Goal: Task Accomplishment & Management: Manage account settings

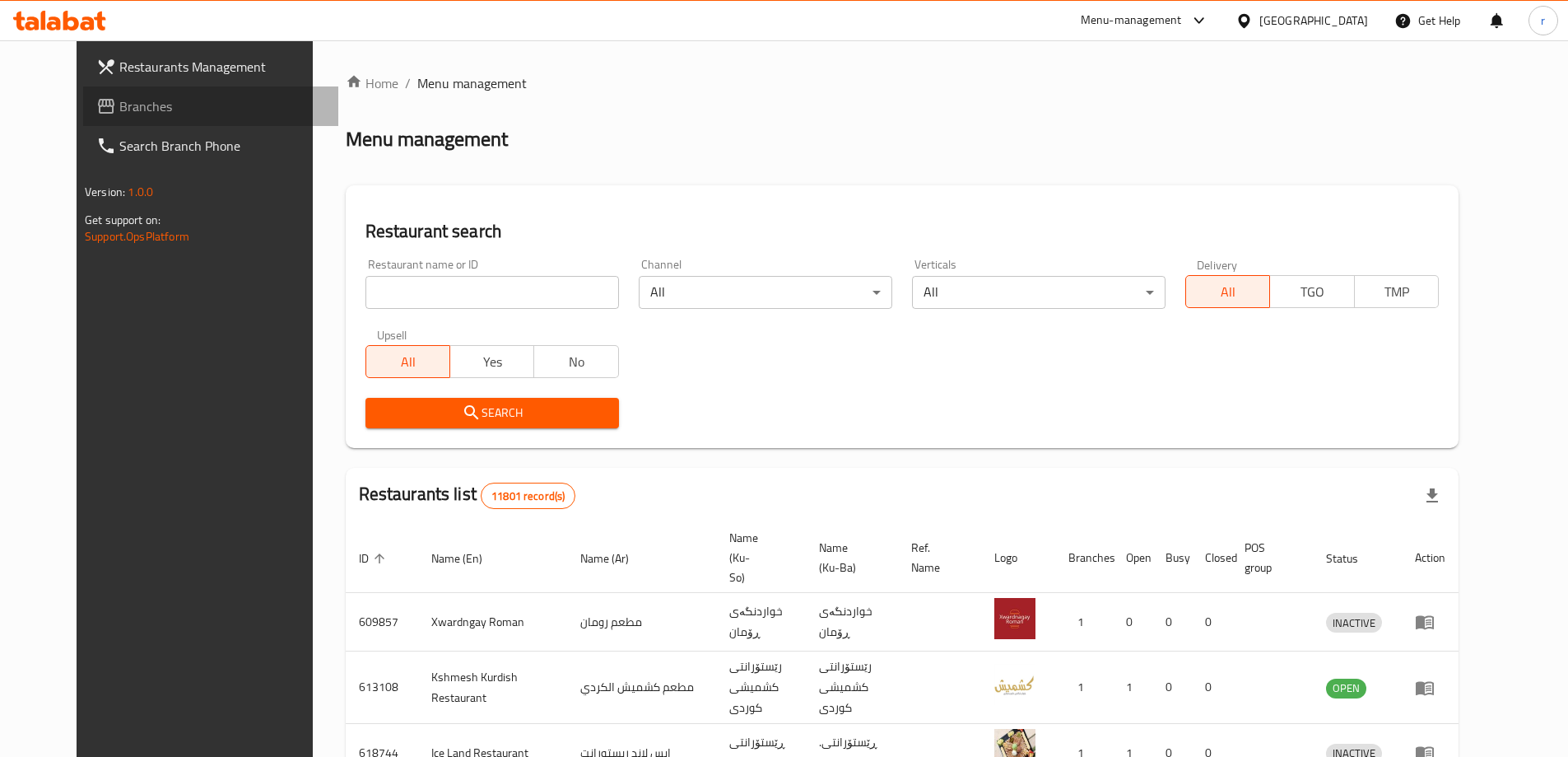
click at [96, 106] on span at bounding box center [108, 106] width 23 height 20
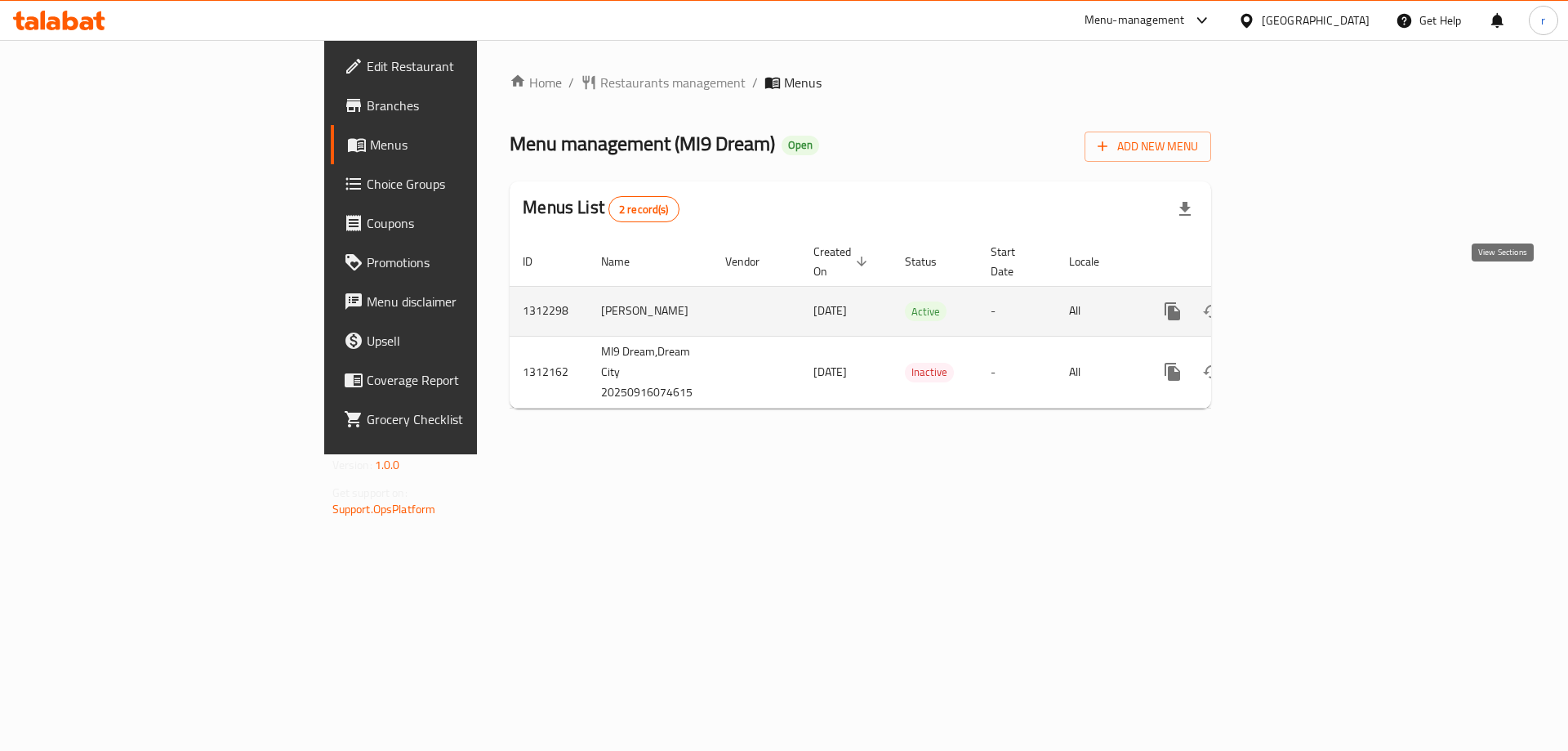
click at [1310, 292] on link "enhanced table" at bounding box center [1289, 311] width 39 height 39
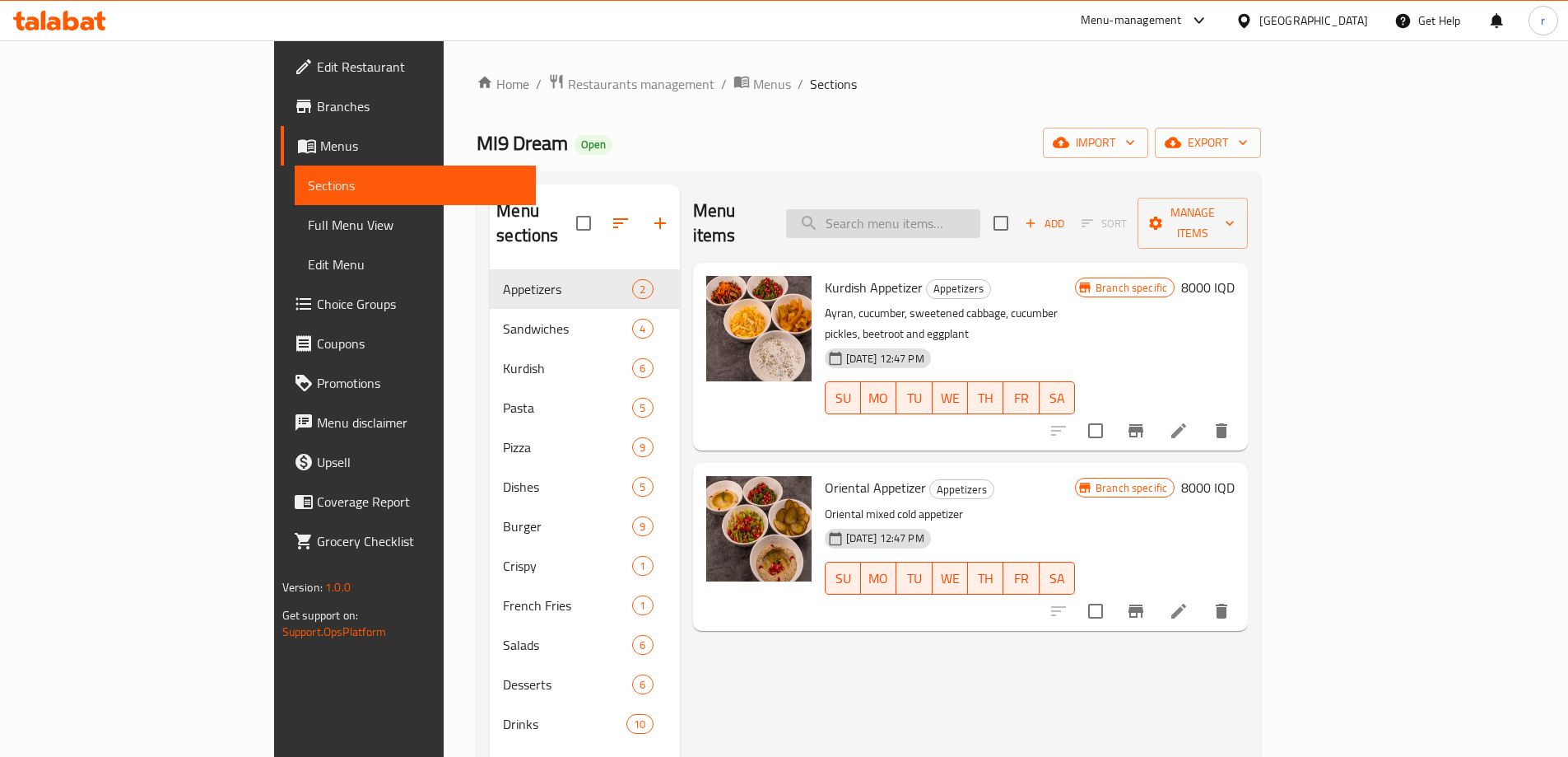
click at [981, 209] on input "search" at bounding box center [884, 223] width 194 height 29
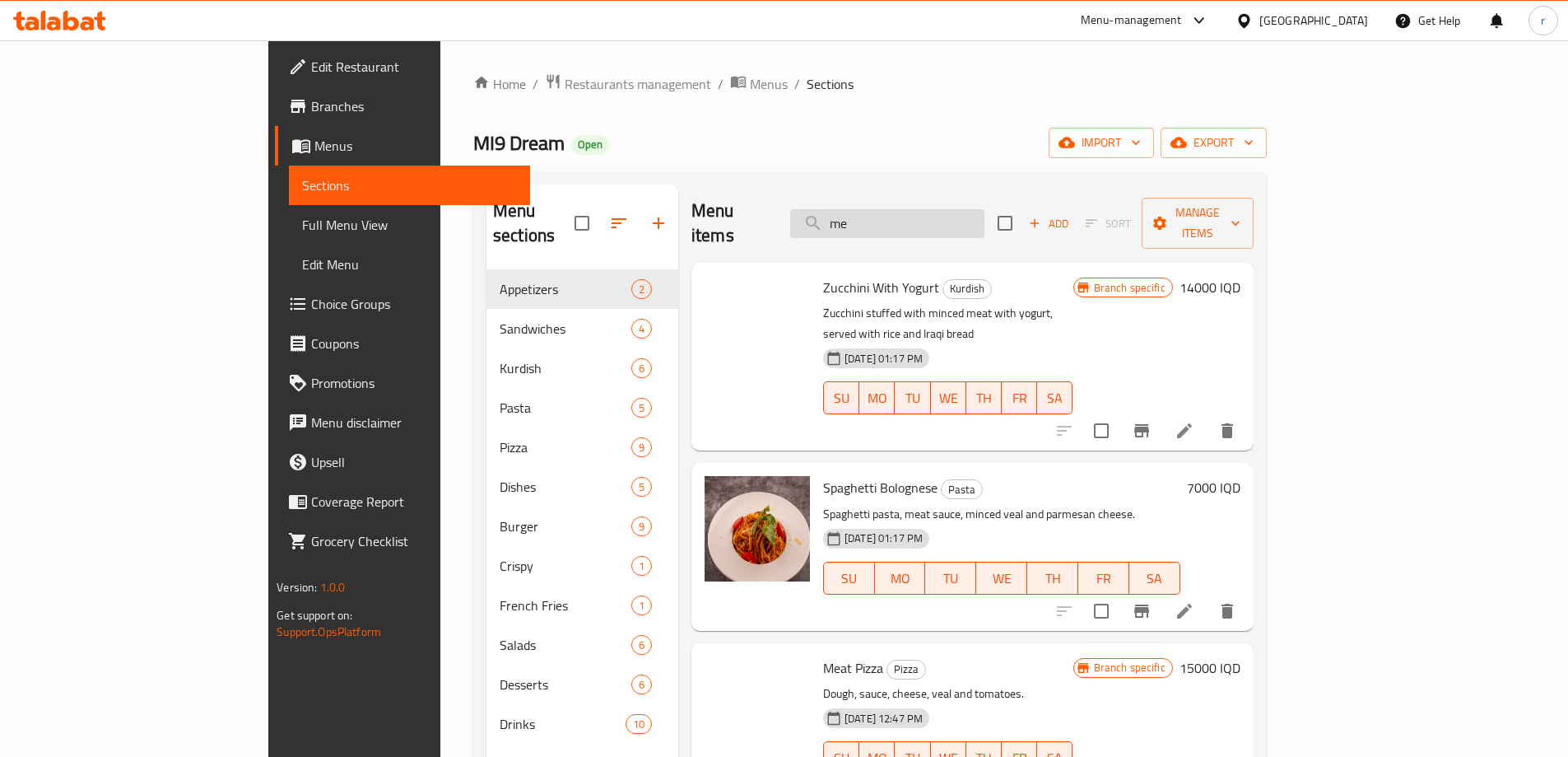
type input "m"
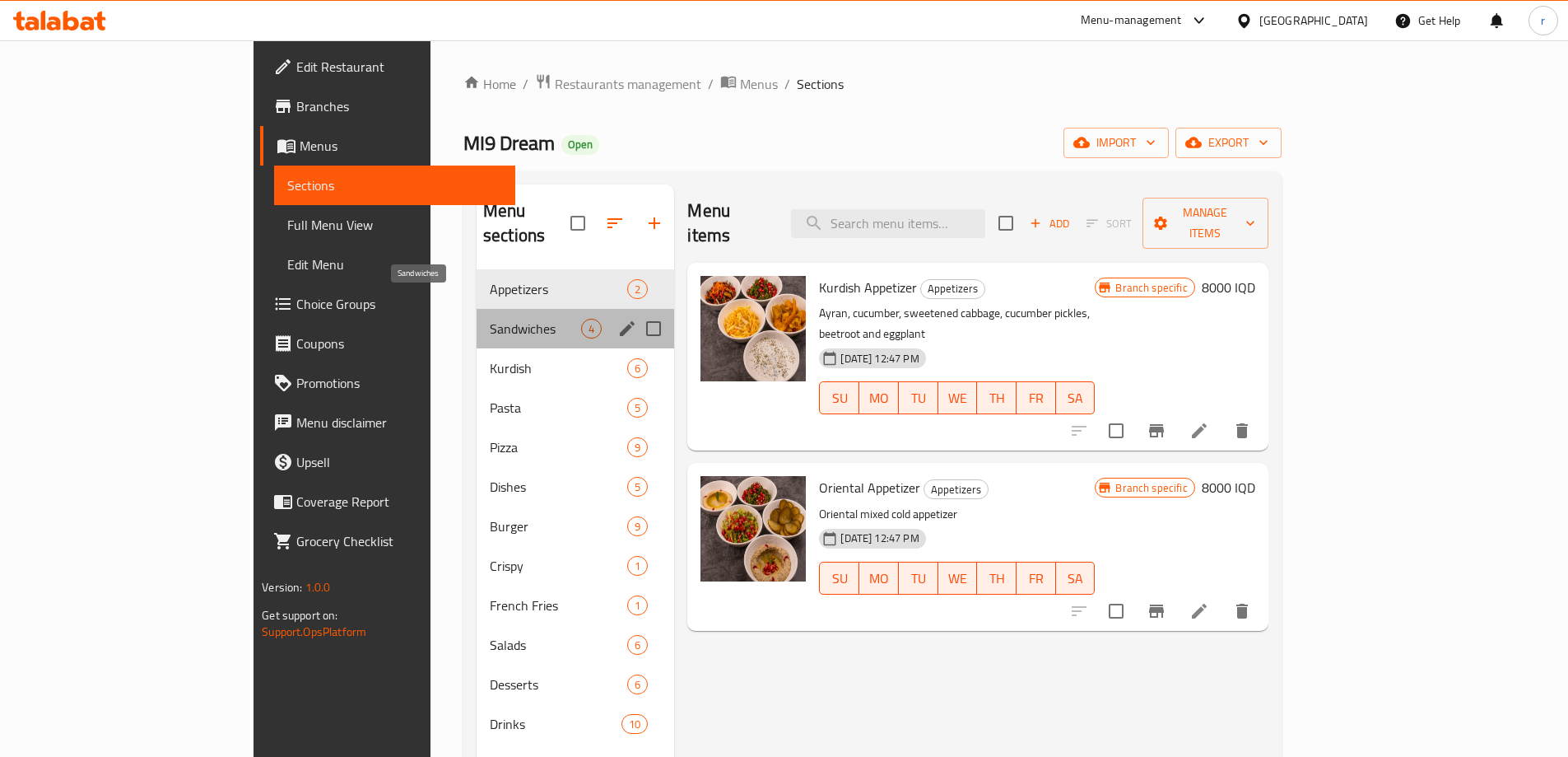
click at [489, 318] on span "Sandwiches" at bounding box center [535, 328] width 91 height 20
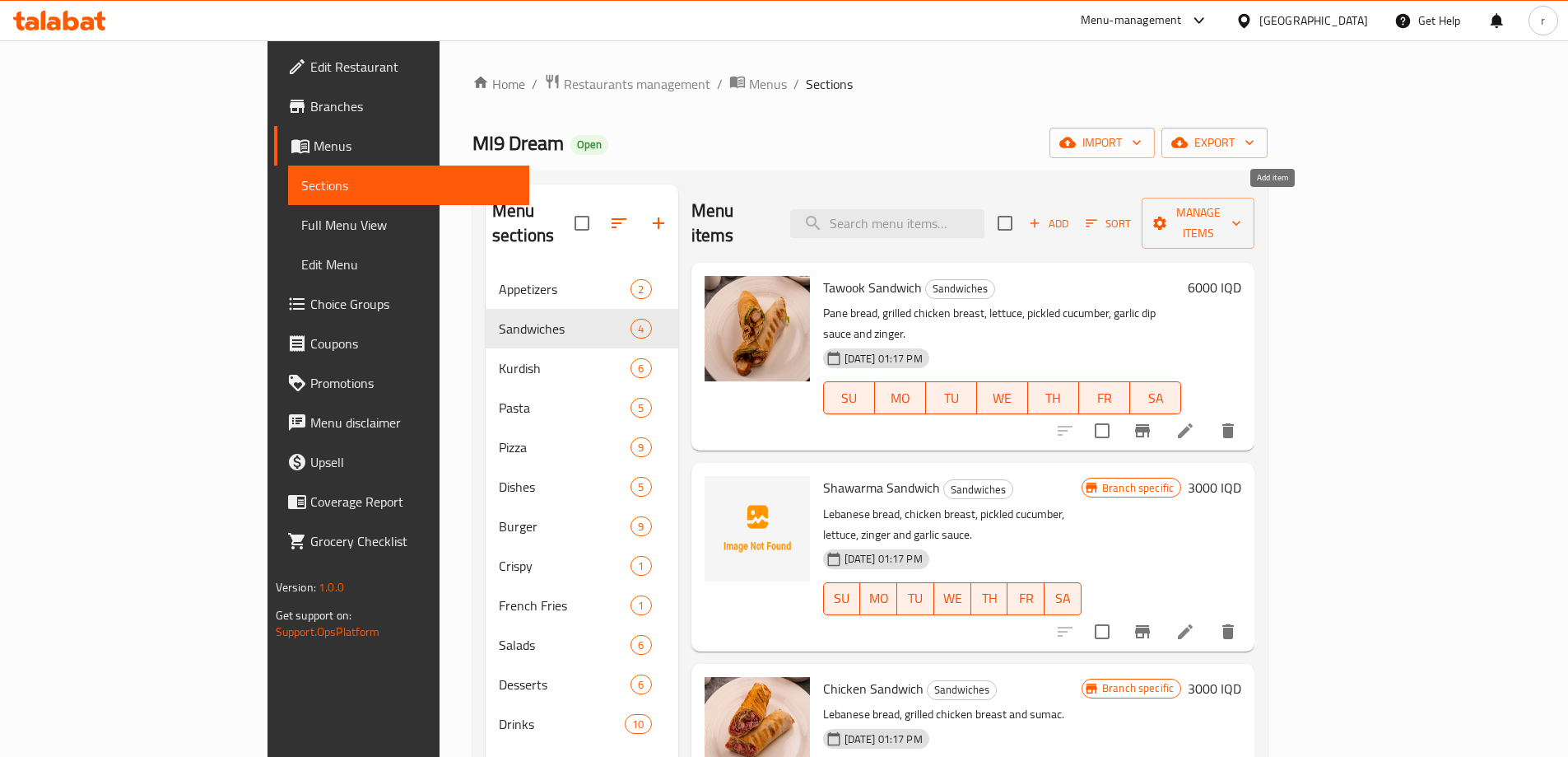
click at [1071, 214] on span "Add" at bounding box center [1048, 224] width 44 height 19
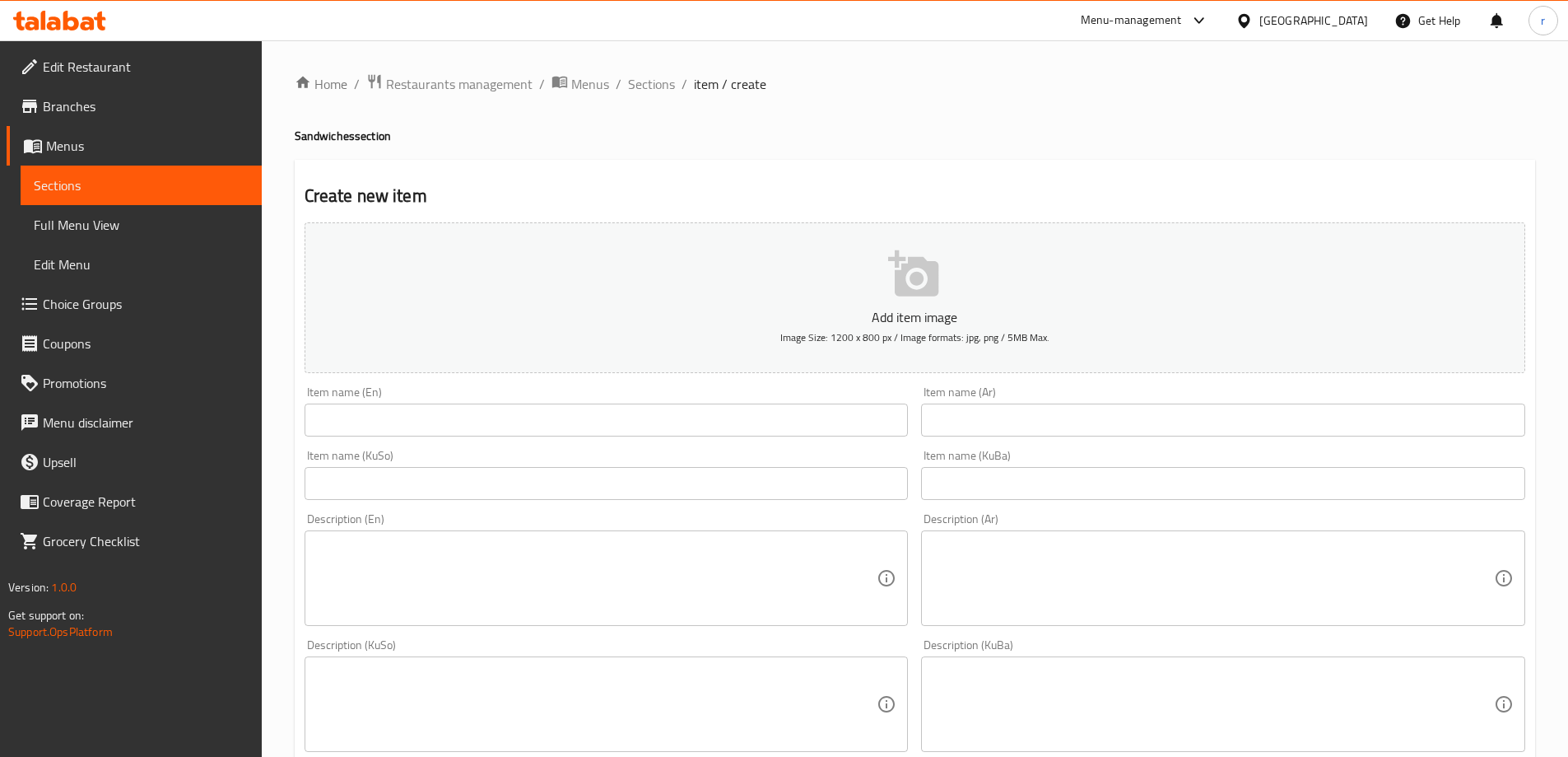
click at [417, 407] on input "text" at bounding box center [607, 419] width 604 height 33
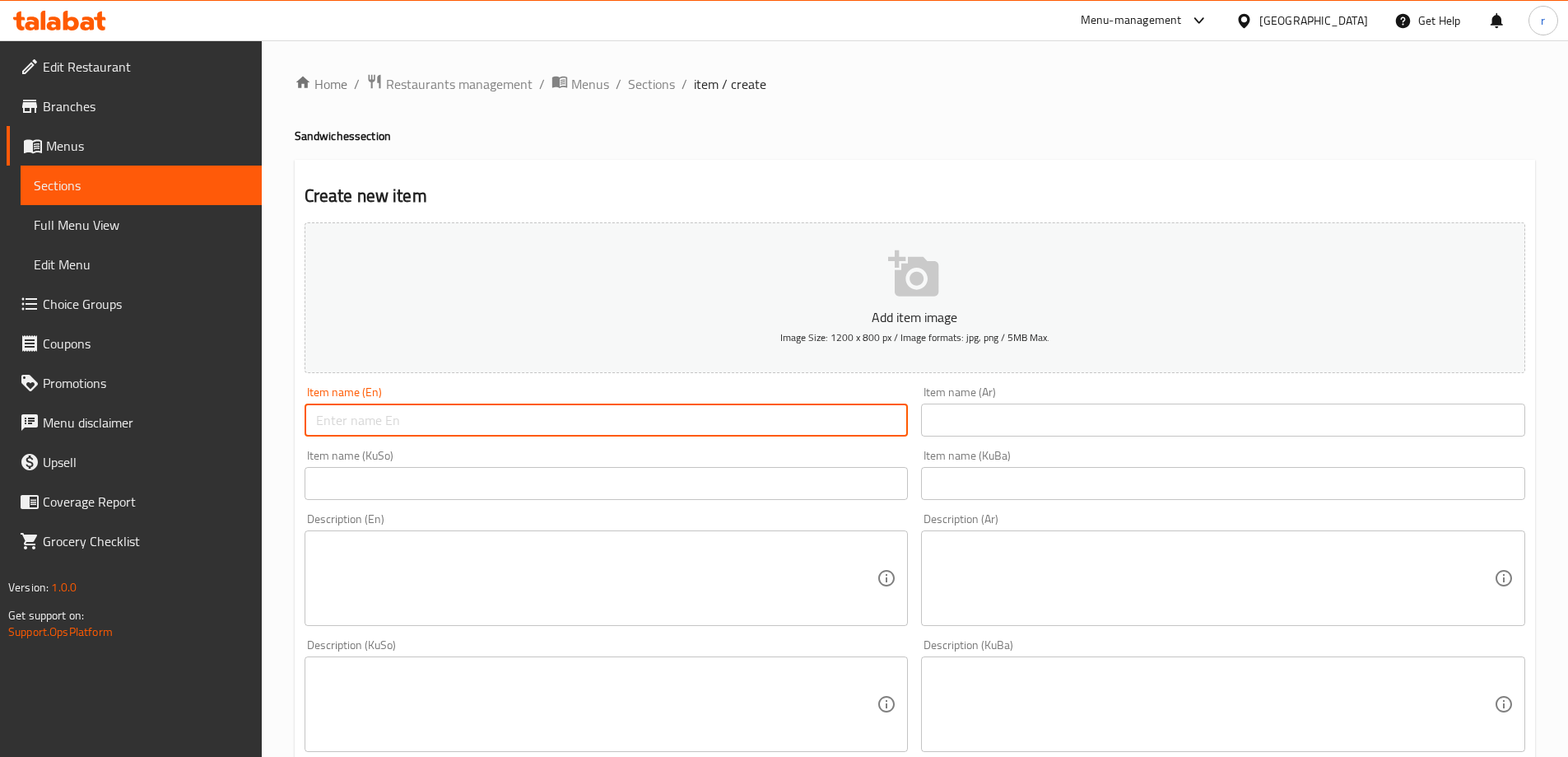
paste input "Meat Shawarma"
type input "Meat Shawarma"
click at [957, 409] on input "text" at bounding box center [1223, 419] width 604 height 33
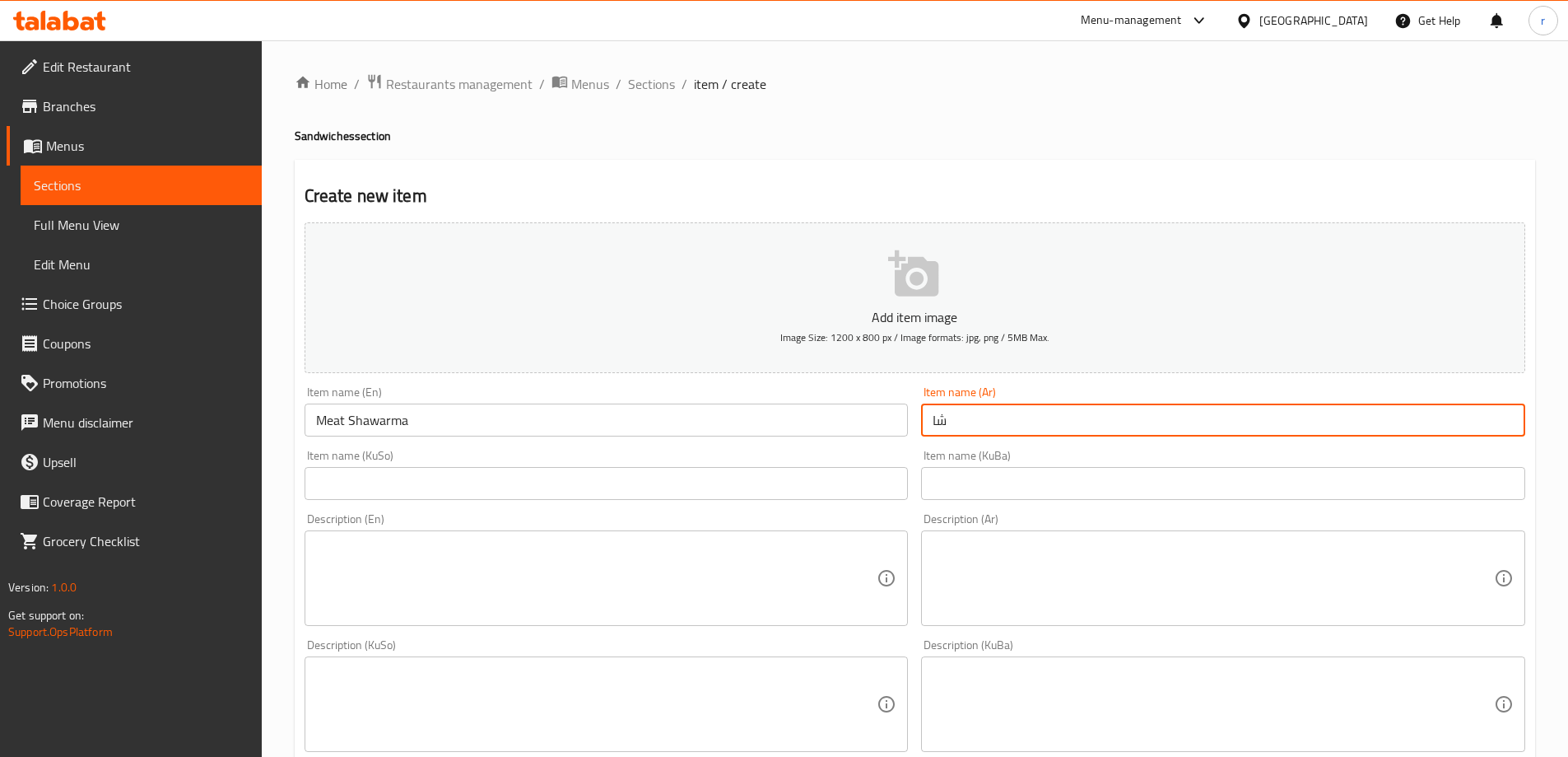
type input "شاورما لحم"
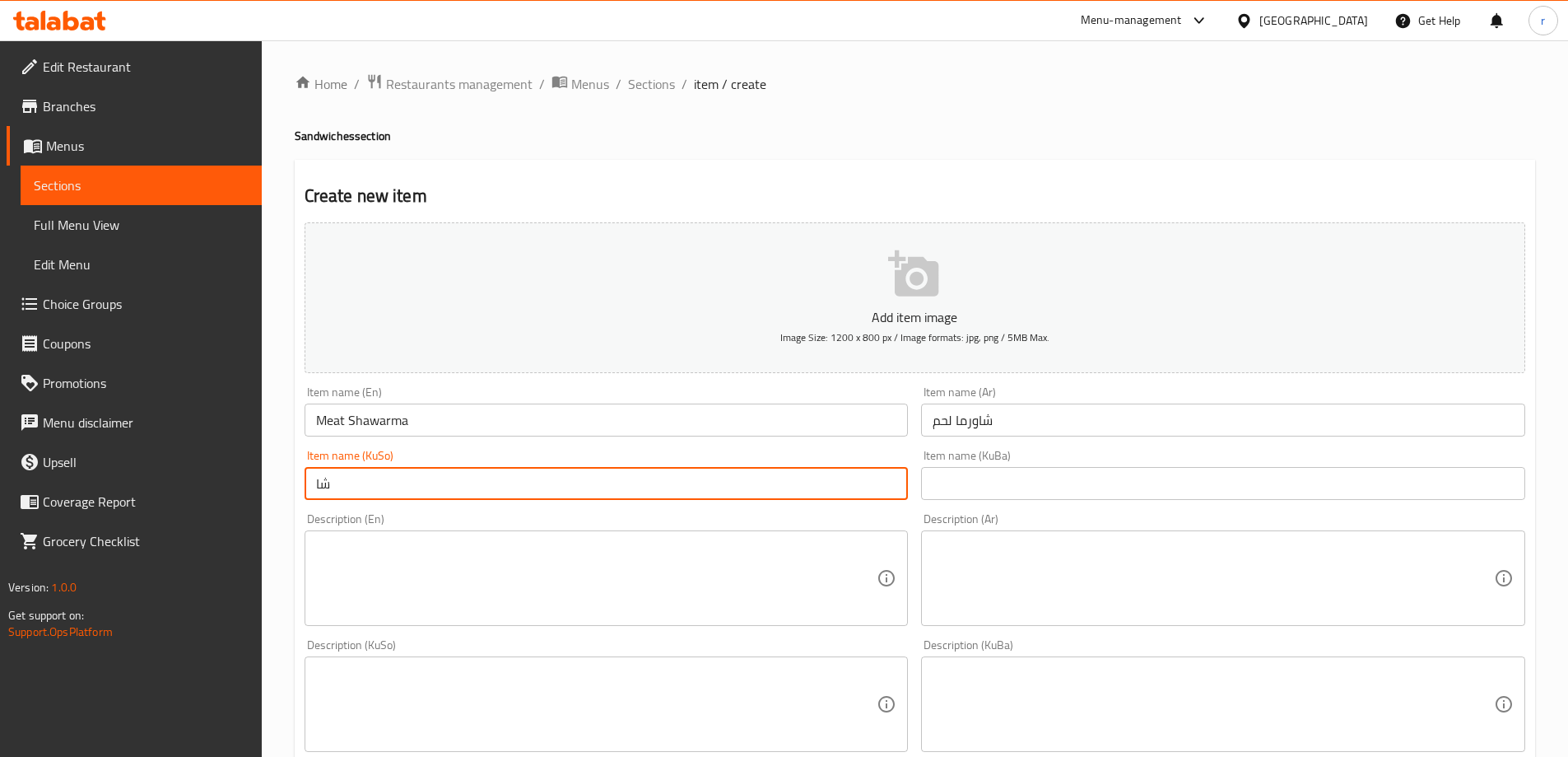
type input "شاورمەی گۆشت"
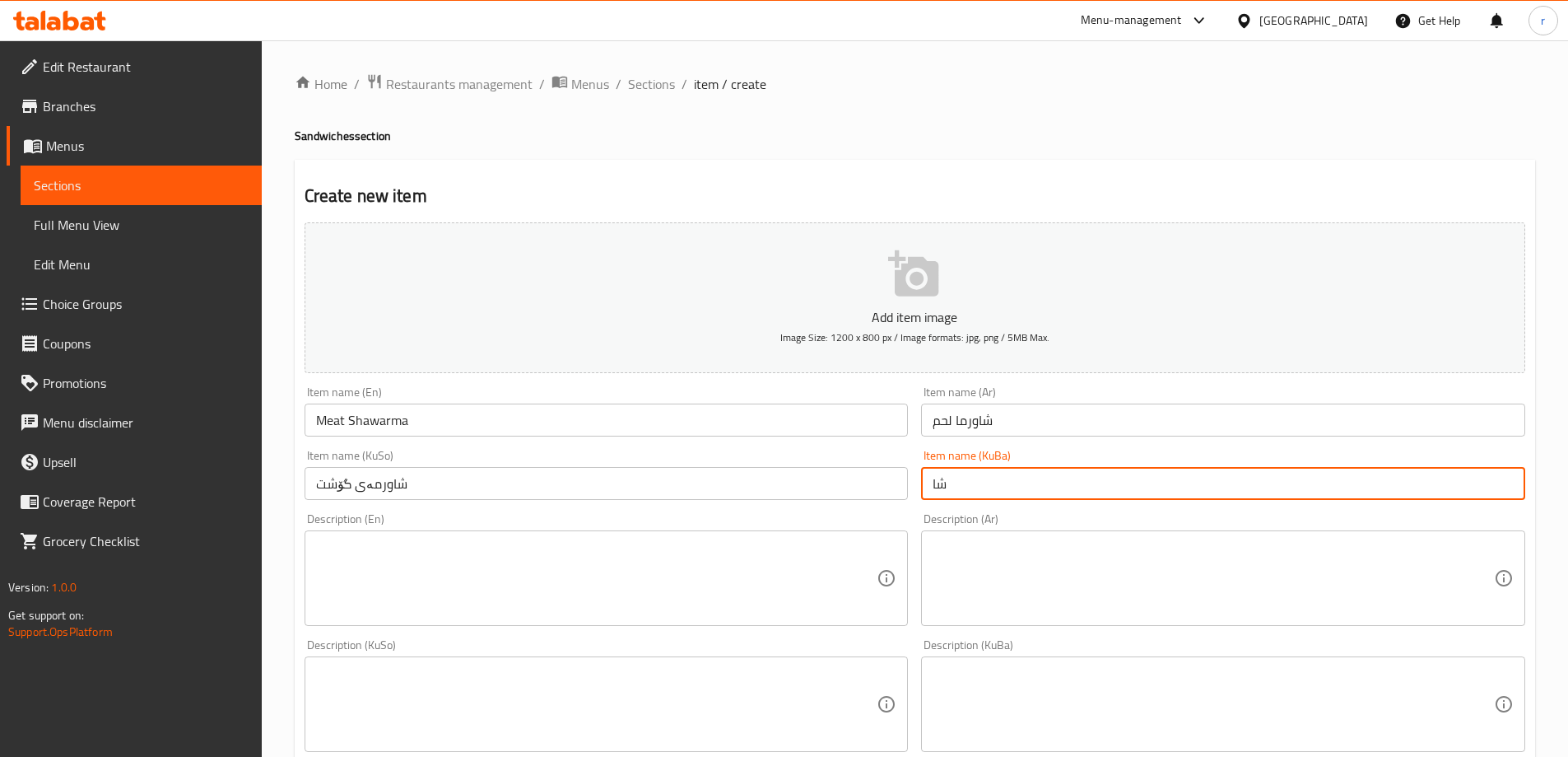
type input "شاورمەی گۆشت"
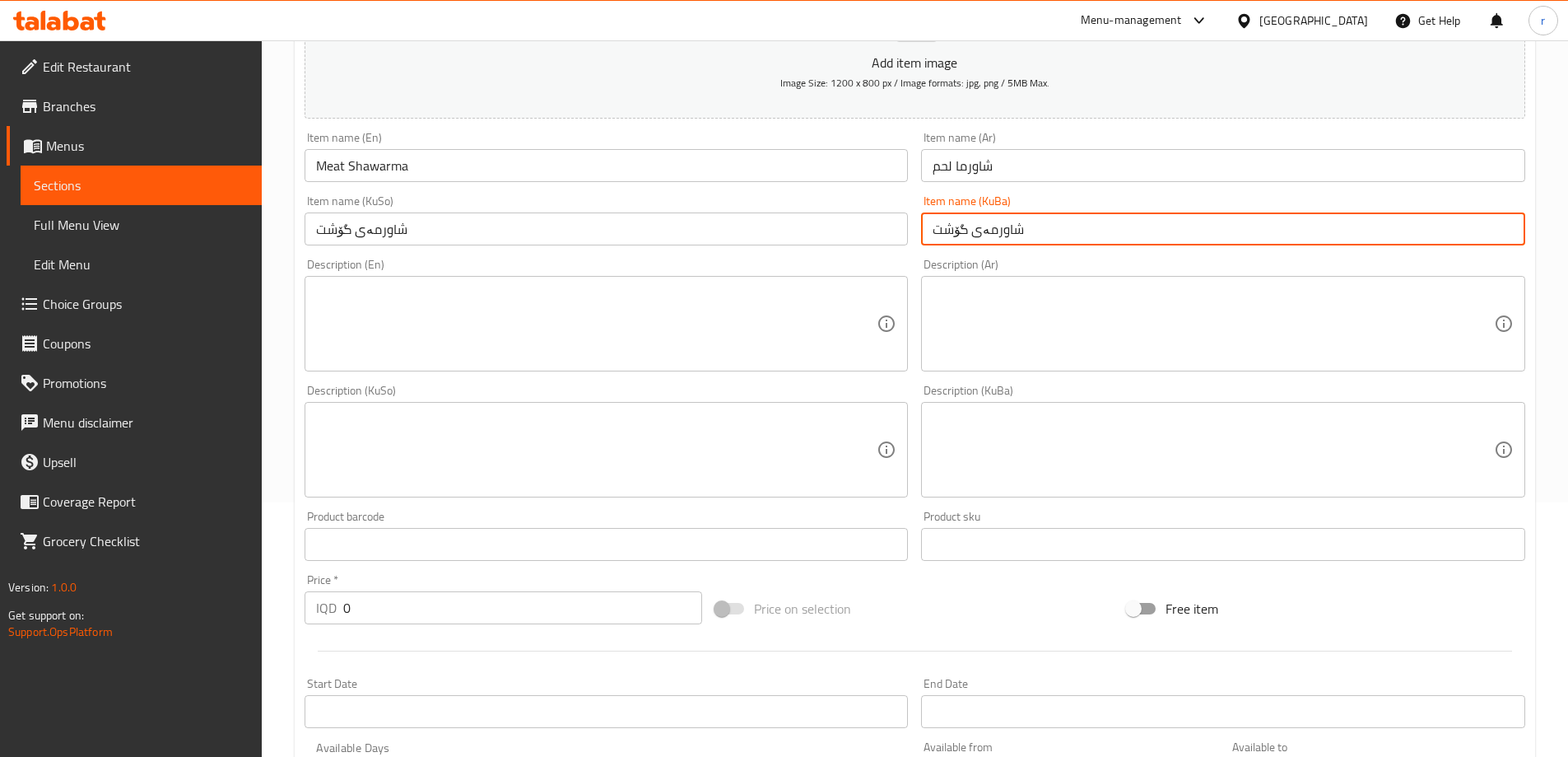
scroll to position [412, 0]
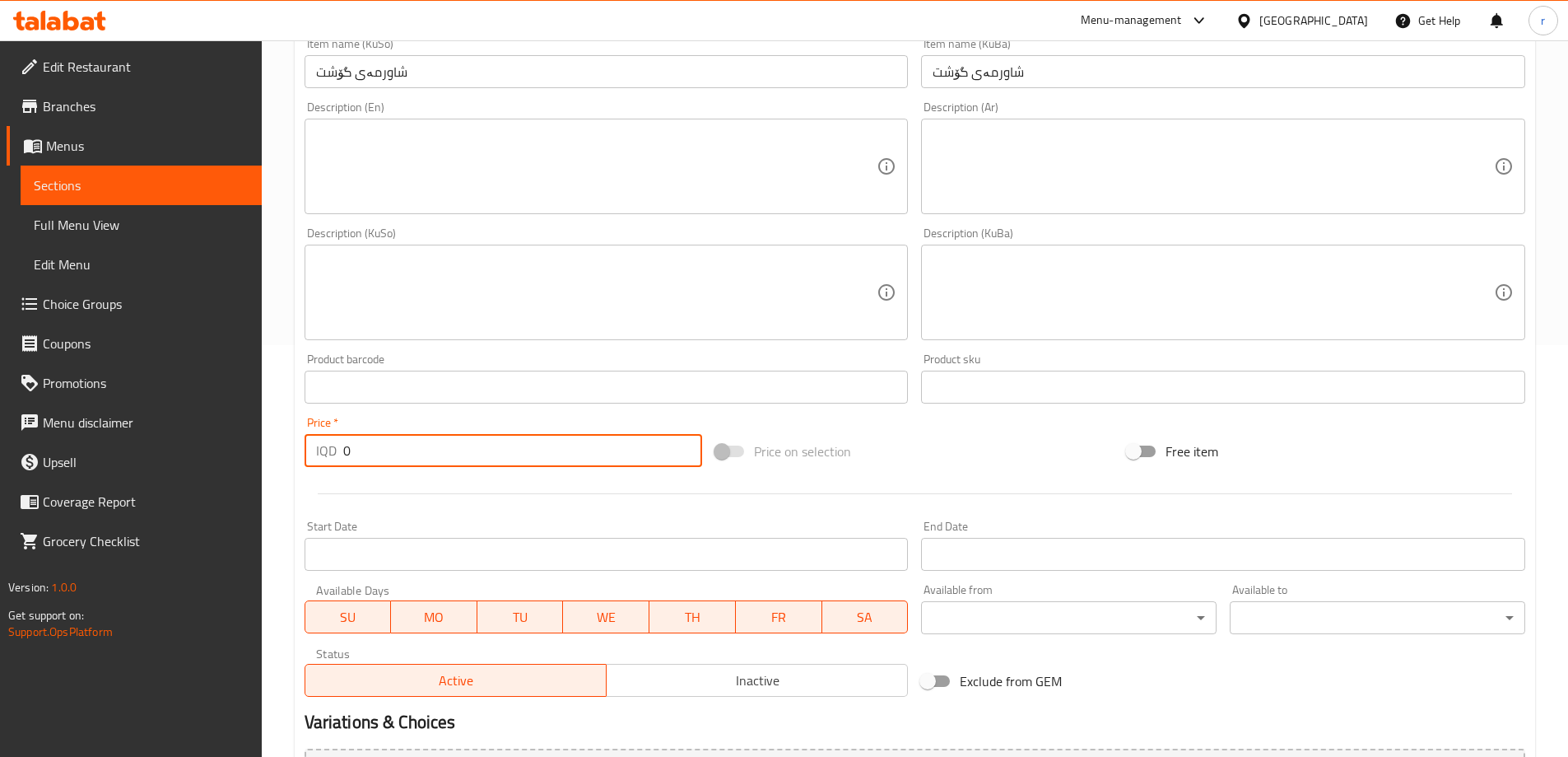
drag, startPoint x: 431, startPoint y: 446, endPoint x: 143, endPoint y: 446, distance: 288.0
click at [143, 446] on div "Edit Restaurant Branches Menus Sections Full Menu View Edit Menu Choice Groups …" at bounding box center [784, 285] width 1568 height 1313
type input "6000"
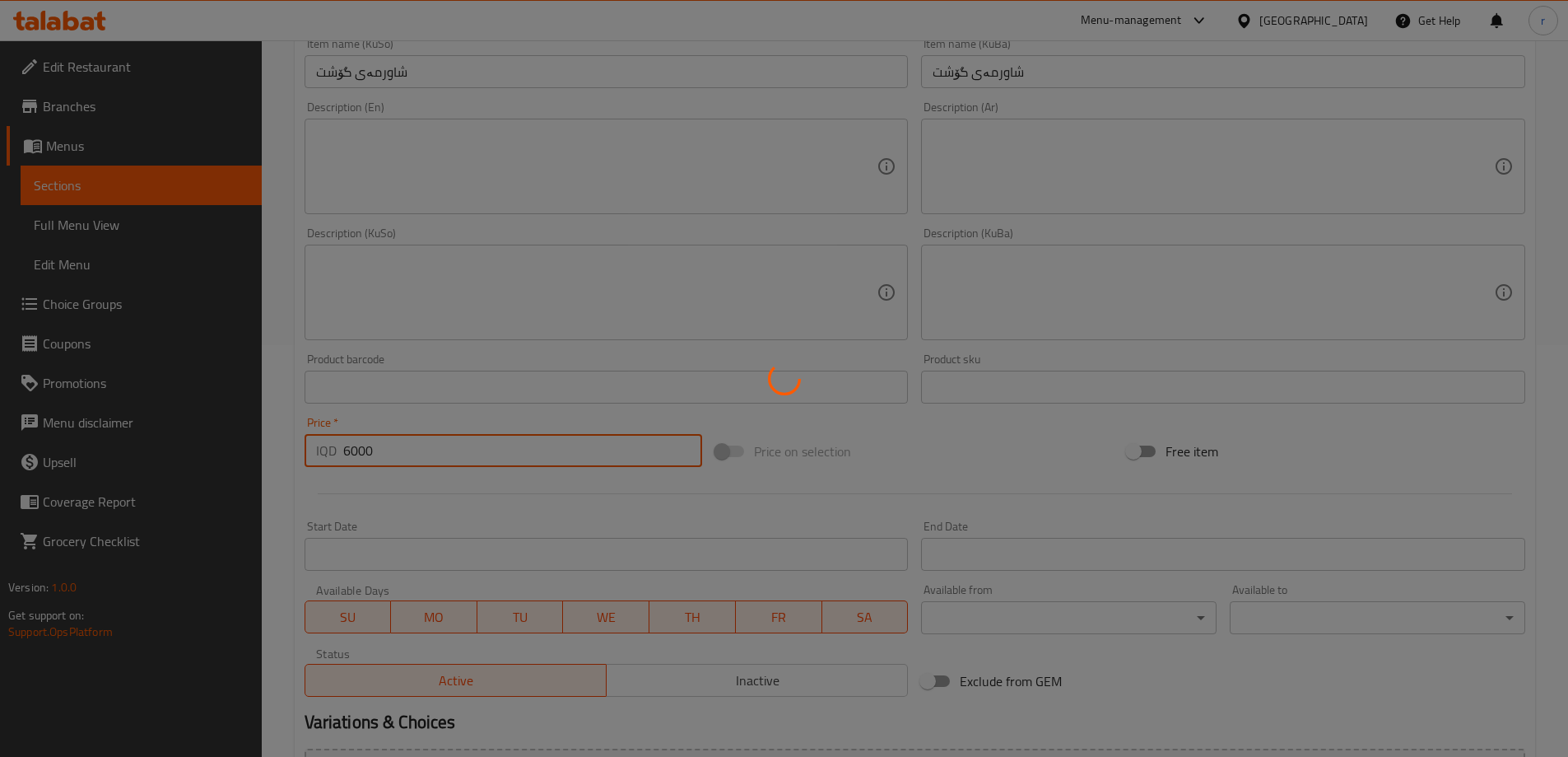
type input "0"
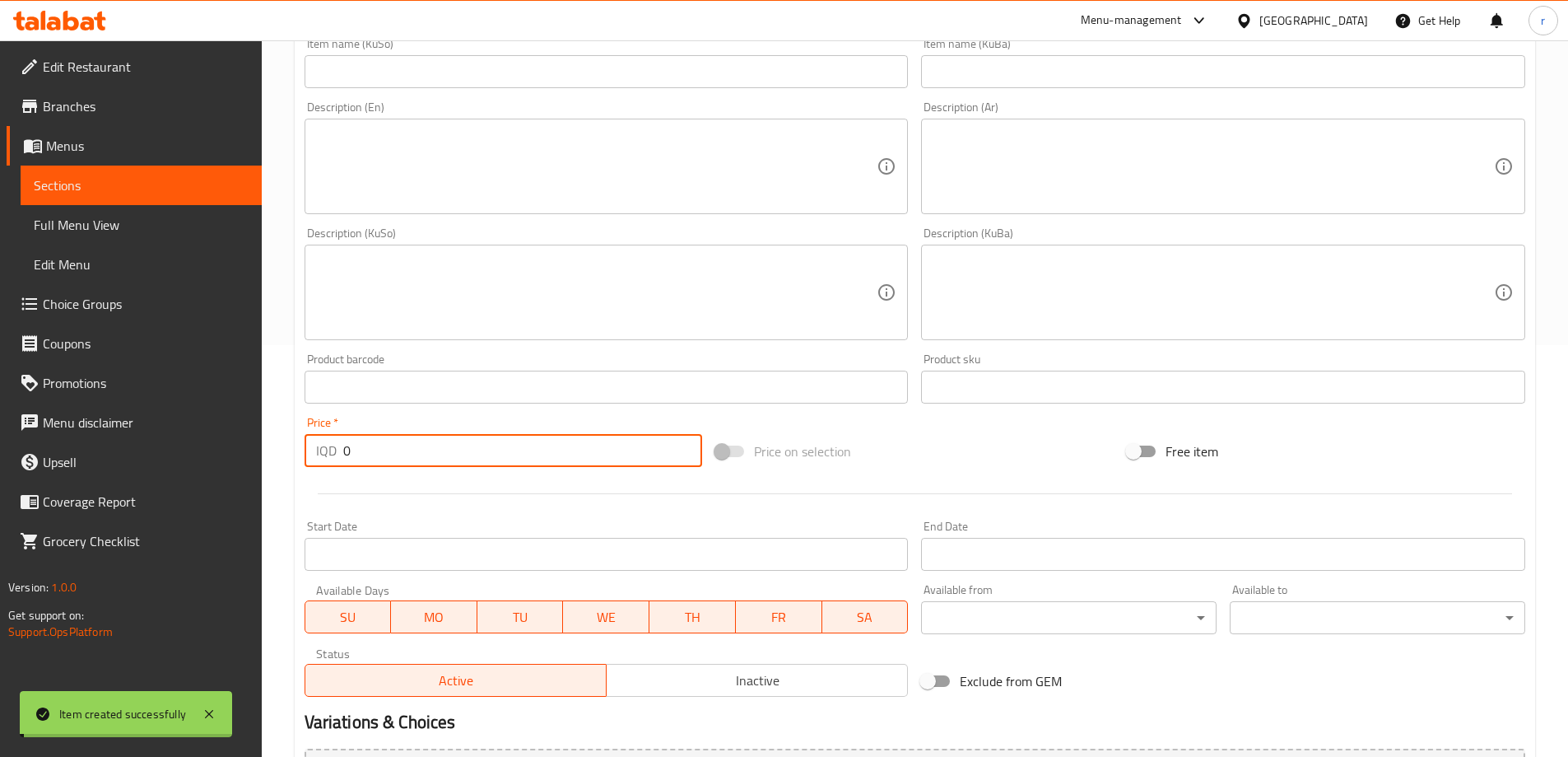
click at [98, 233] on span "Full Menu View" at bounding box center [140, 224] width 214 height 20
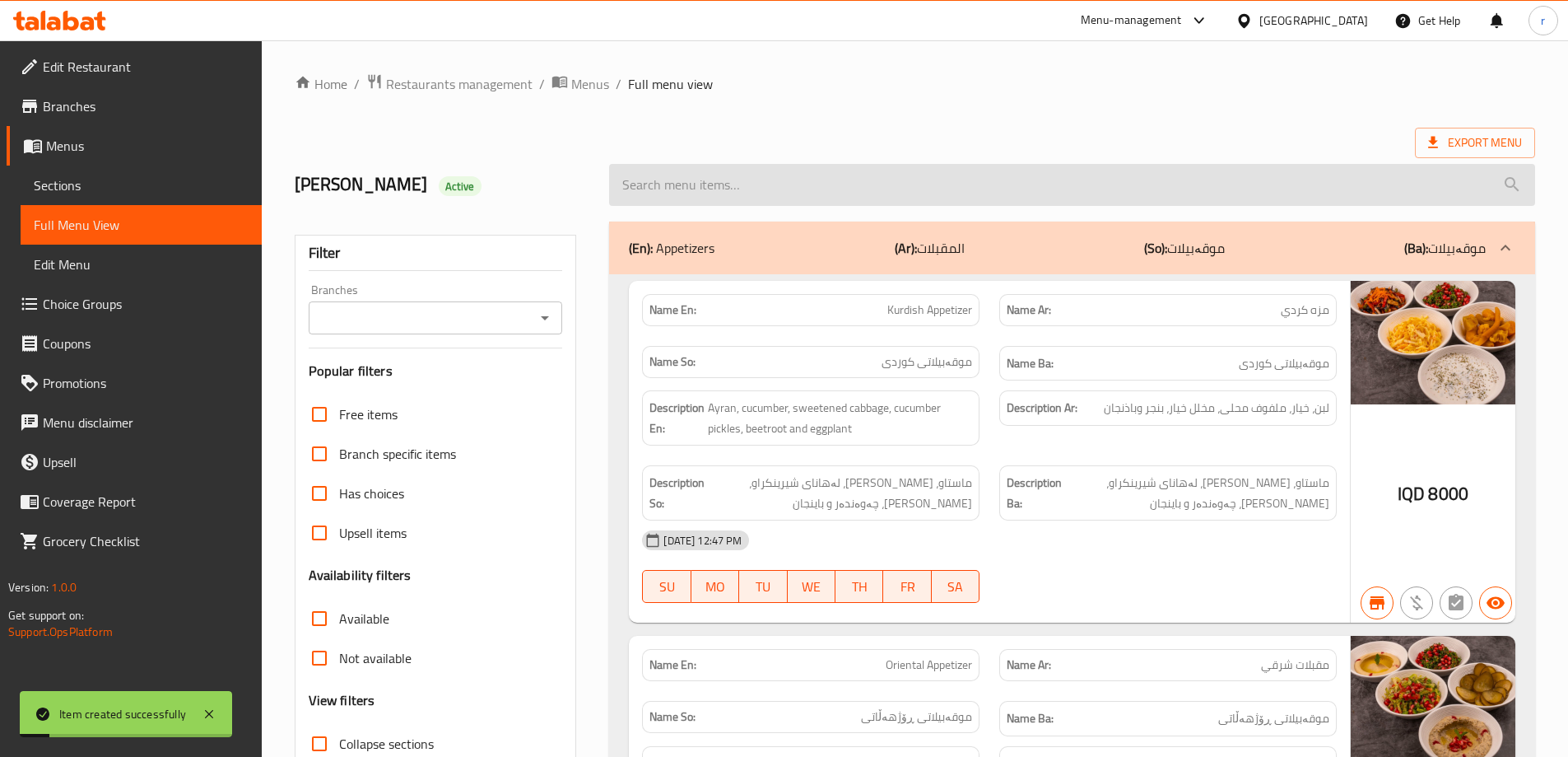
click at [649, 197] on input "search" at bounding box center [1071, 185] width 926 height 42
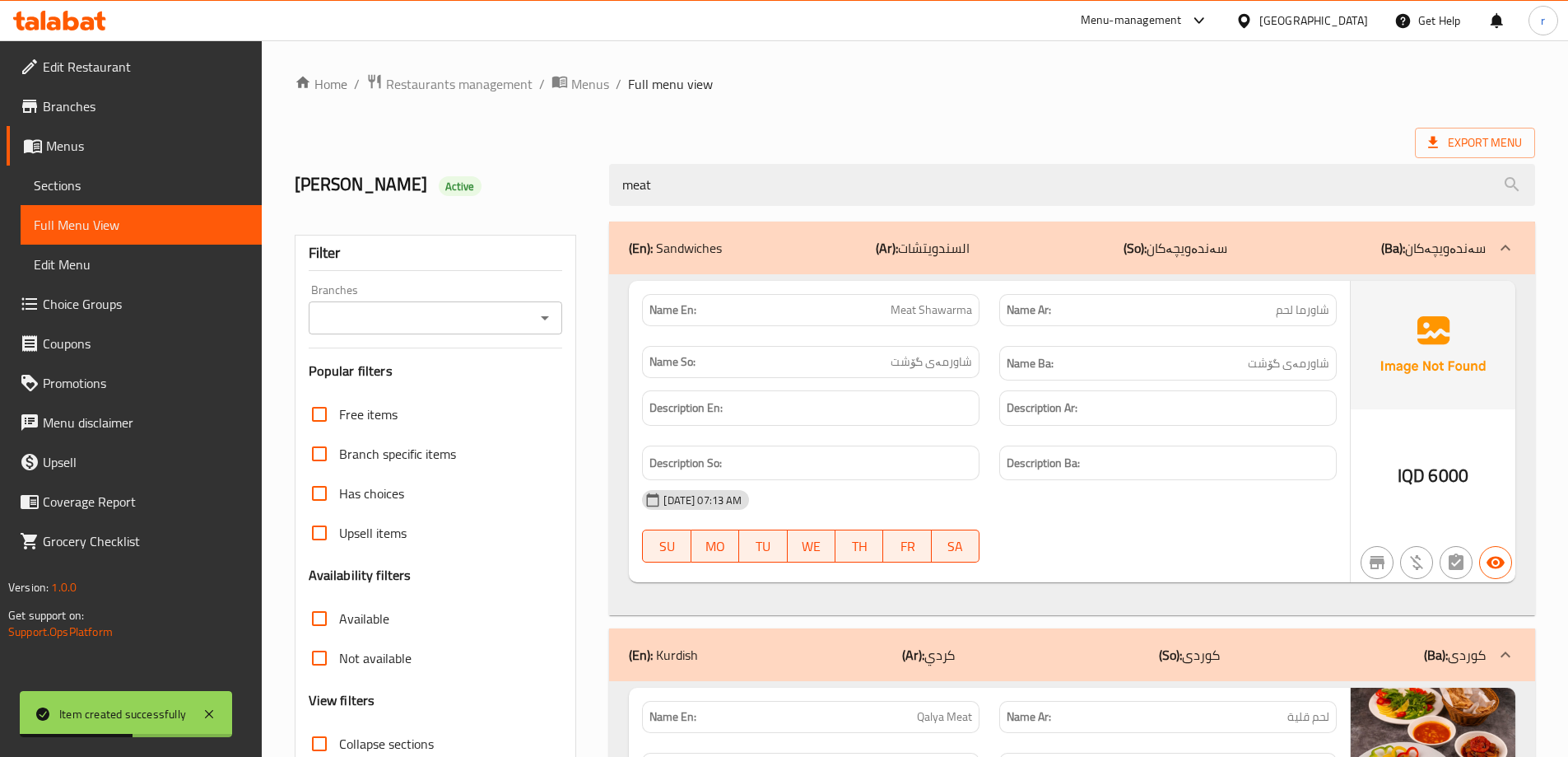
type input "meat"
click at [466, 311] on input "Branches" at bounding box center [422, 317] width 217 height 23
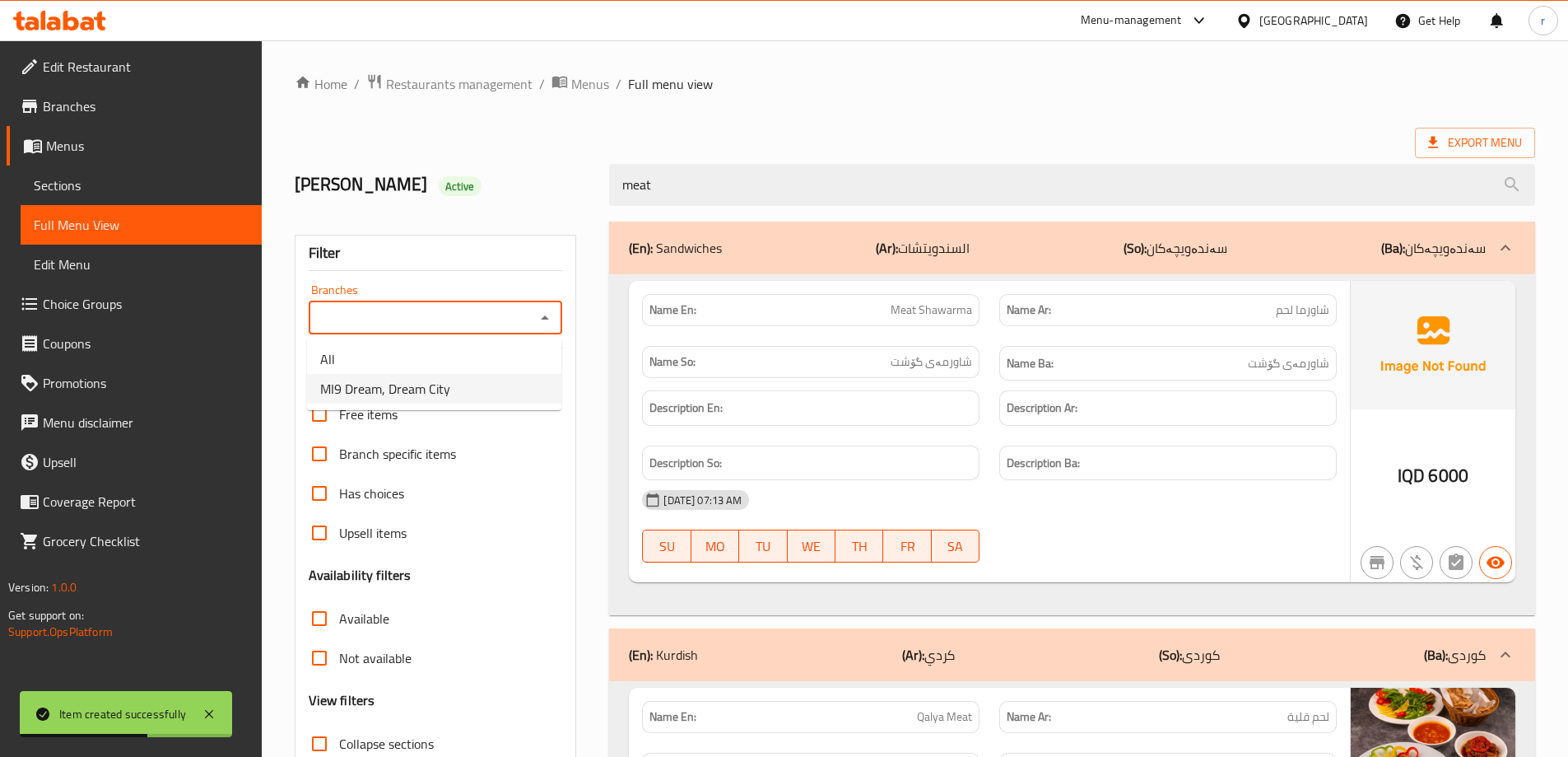
click at [407, 380] on span "MI9 Dream, Dream City" at bounding box center [385, 389] width 130 height 20
type input "MI9 Dream, Dream City"
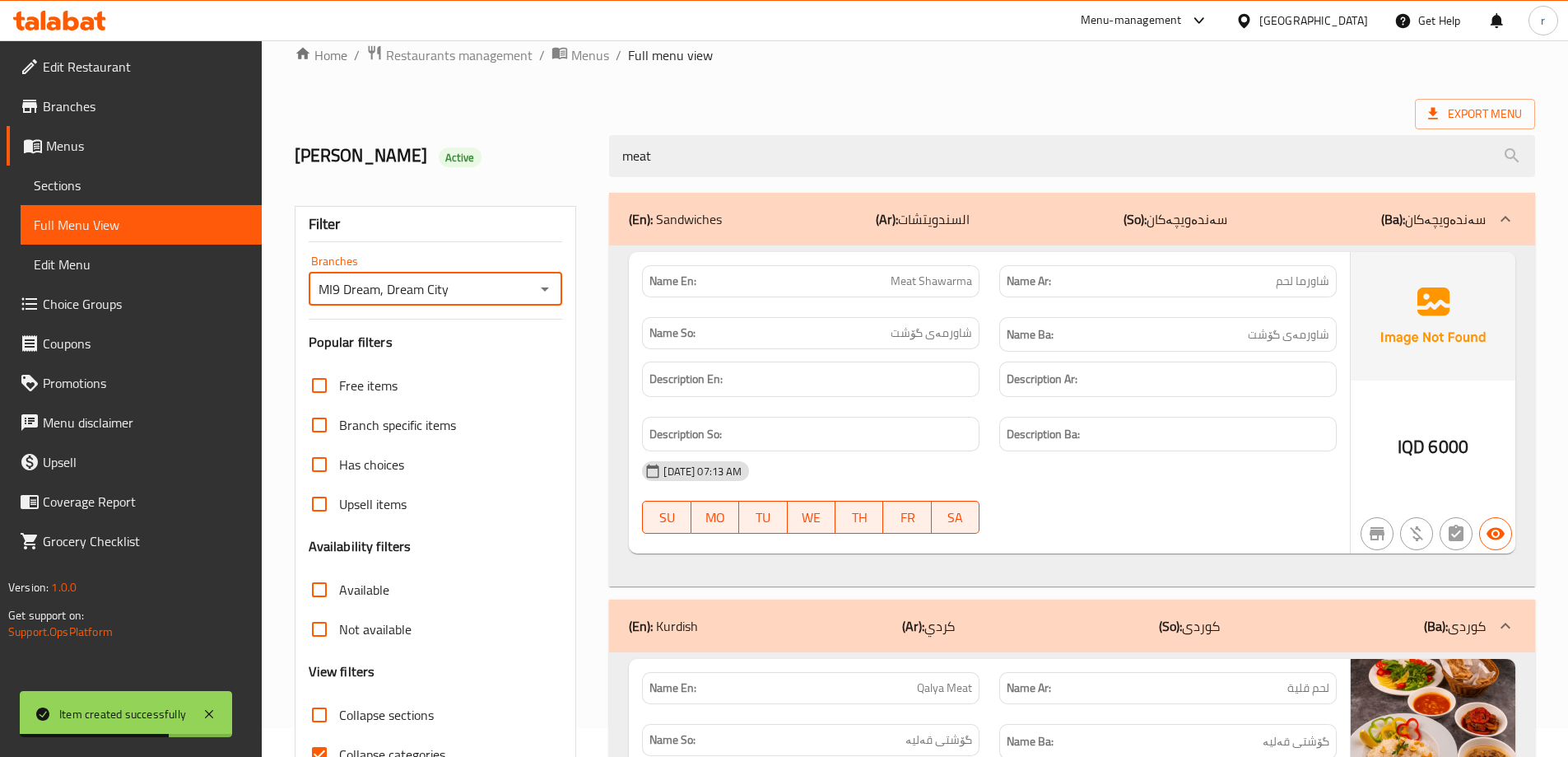
scroll to position [274, 0]
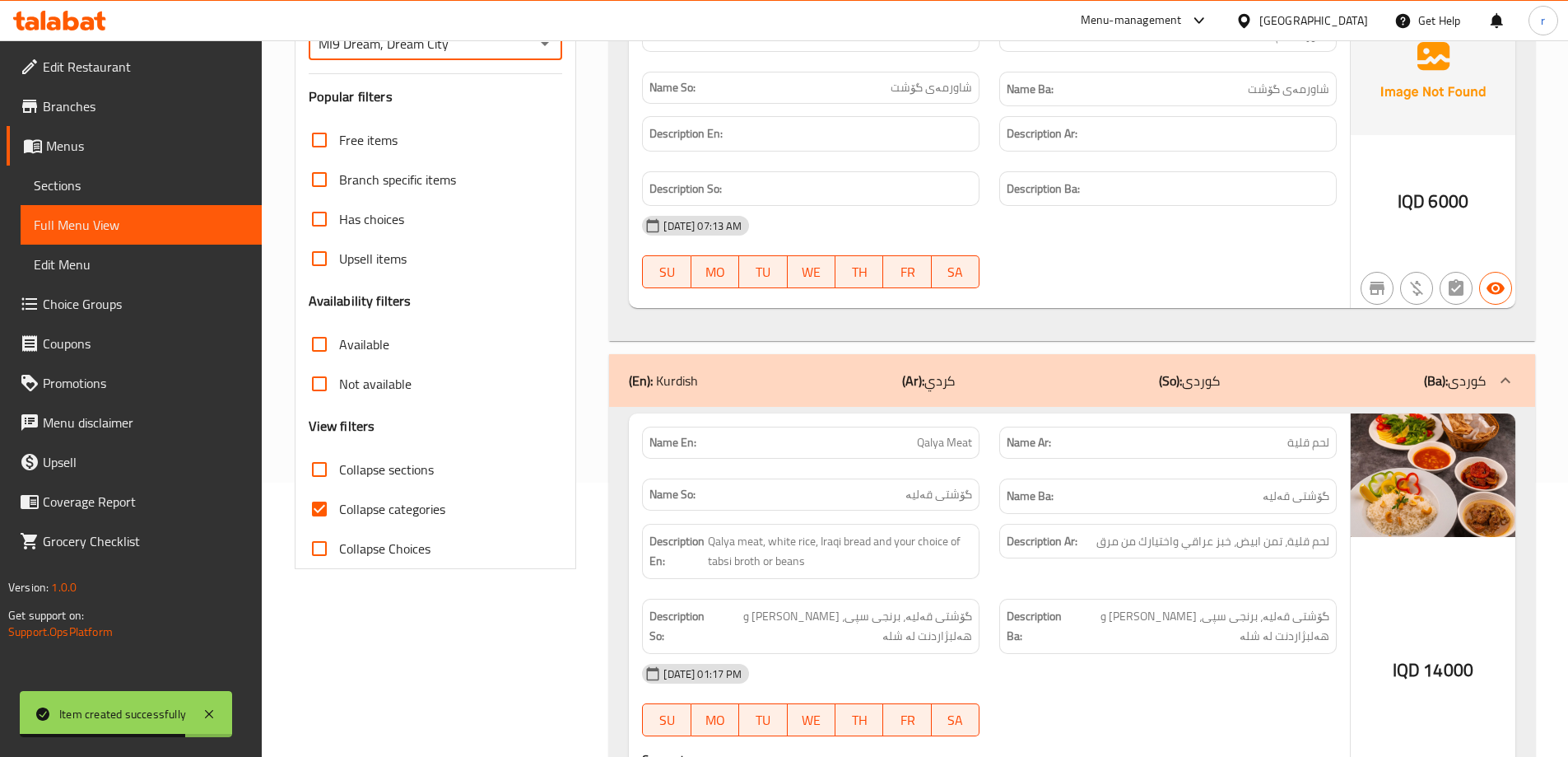
click at [413, 495] on label "Collapse categories" at bounding box center [373, 508] width 146 height 39
click at [339, 495] on input "Collapse categories" at bounding box center [319, 508] width 39 height 39
checkbox input "false"
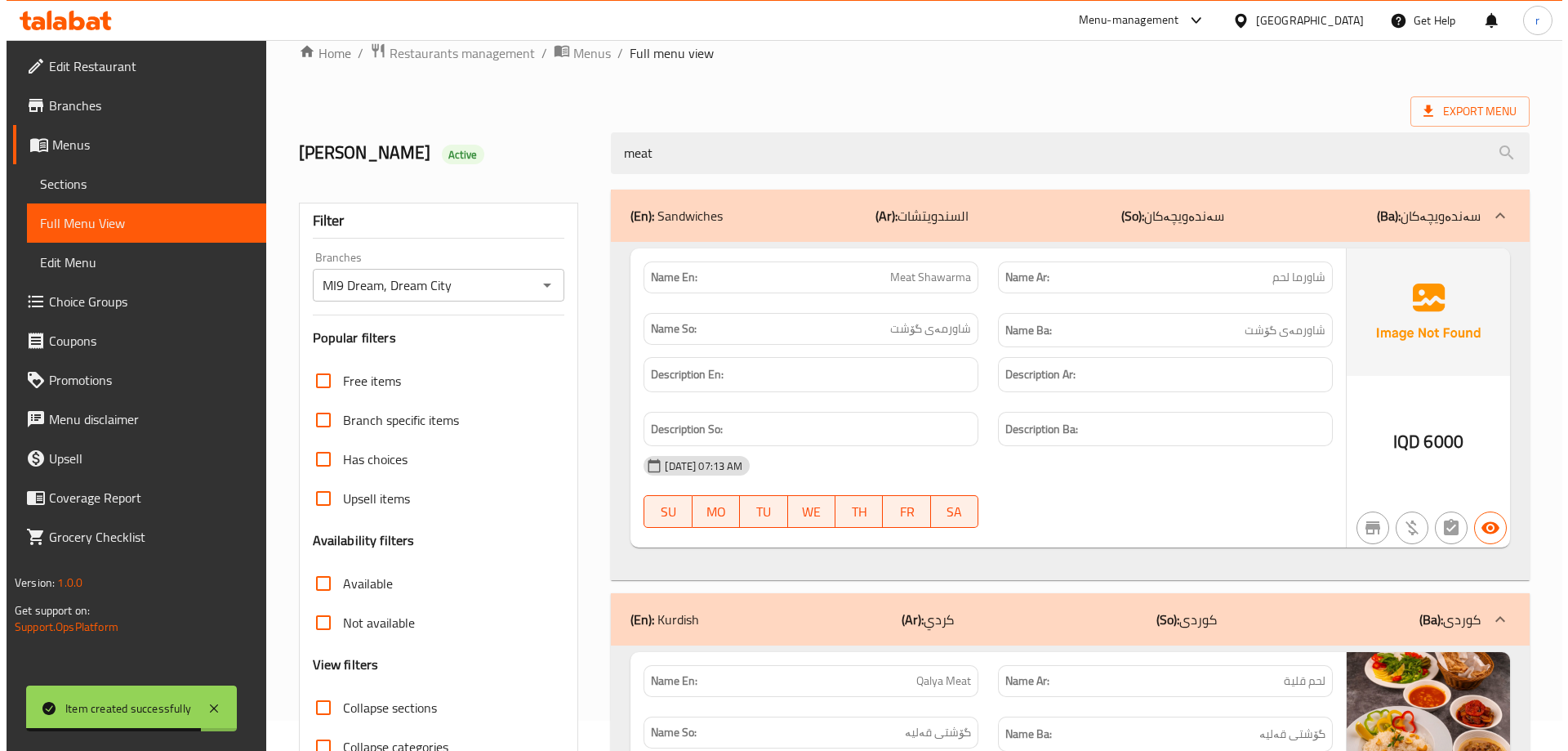
scroll to position [0, 0]
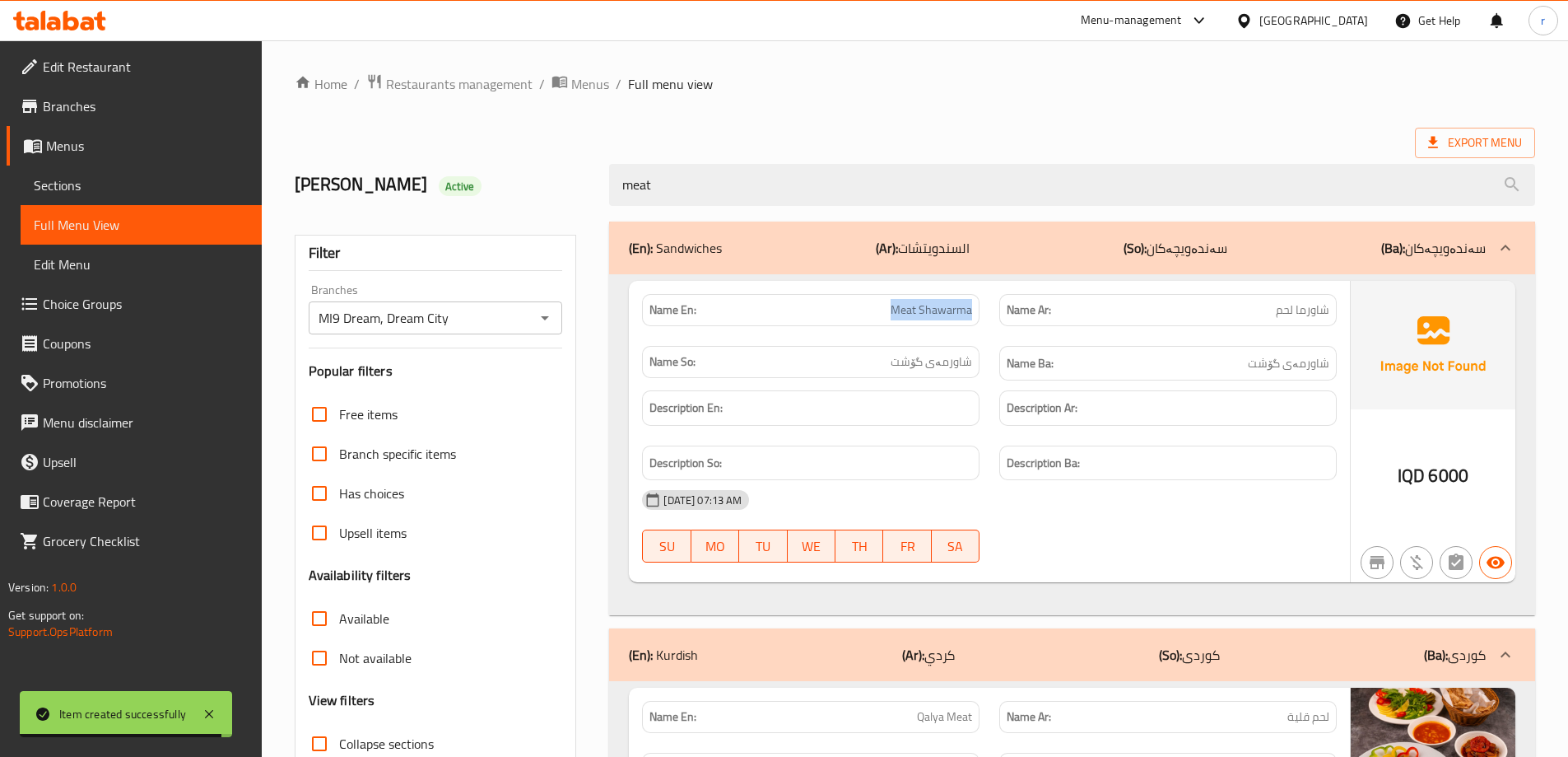
drag, startPoint x: 889, startPoint y: 327, endPoint x: 983, endPoint y: 326, distance: 94.0
click at [983, 326] on div "Name En: Meat Shawarma" at bounding box center [810, 310] width 358 height 52
copy span "Meat Shawarma"
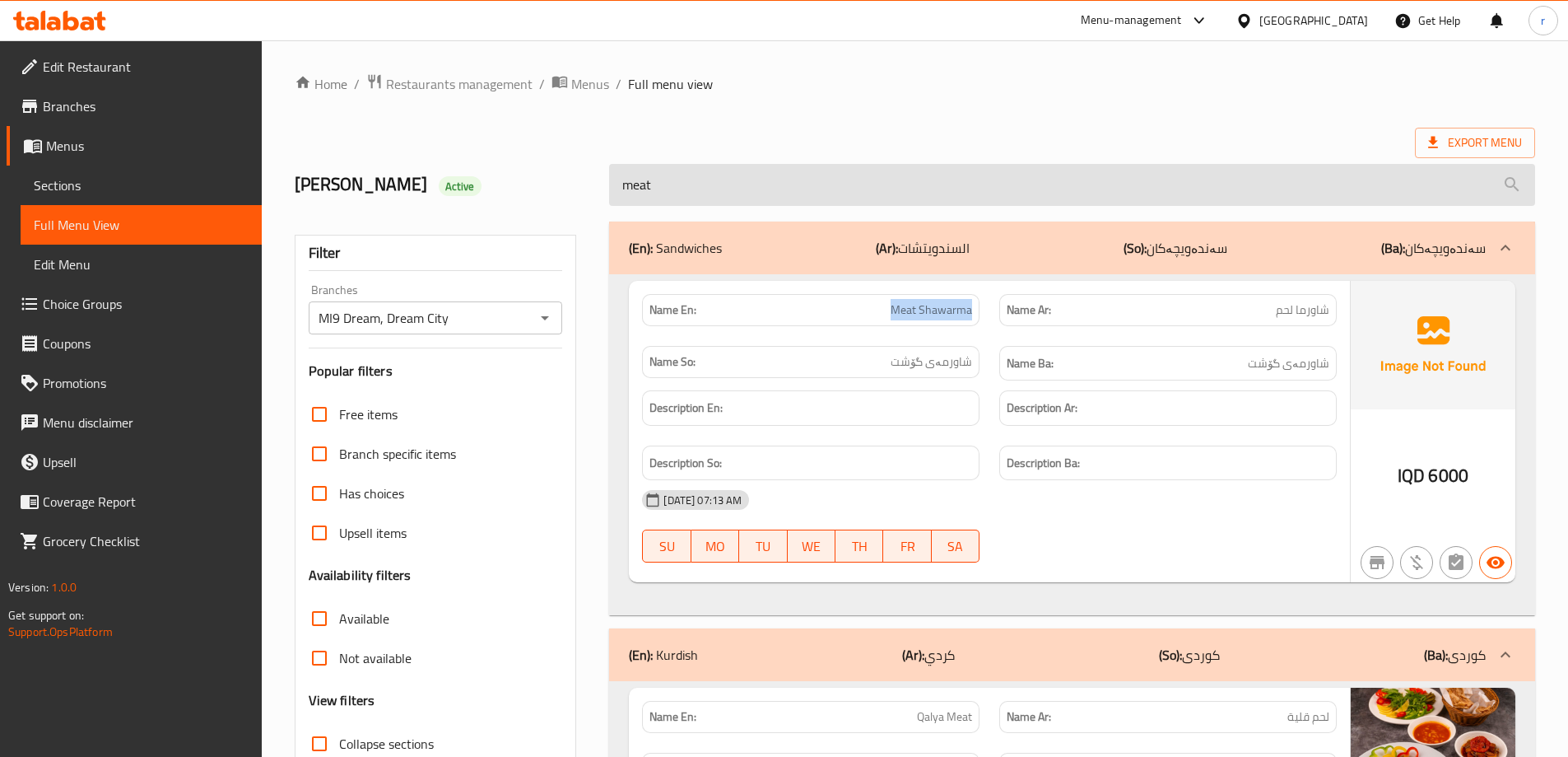
click at [763, 190] on input "meat" at bounding box center [1071, 185] width 926 height 42
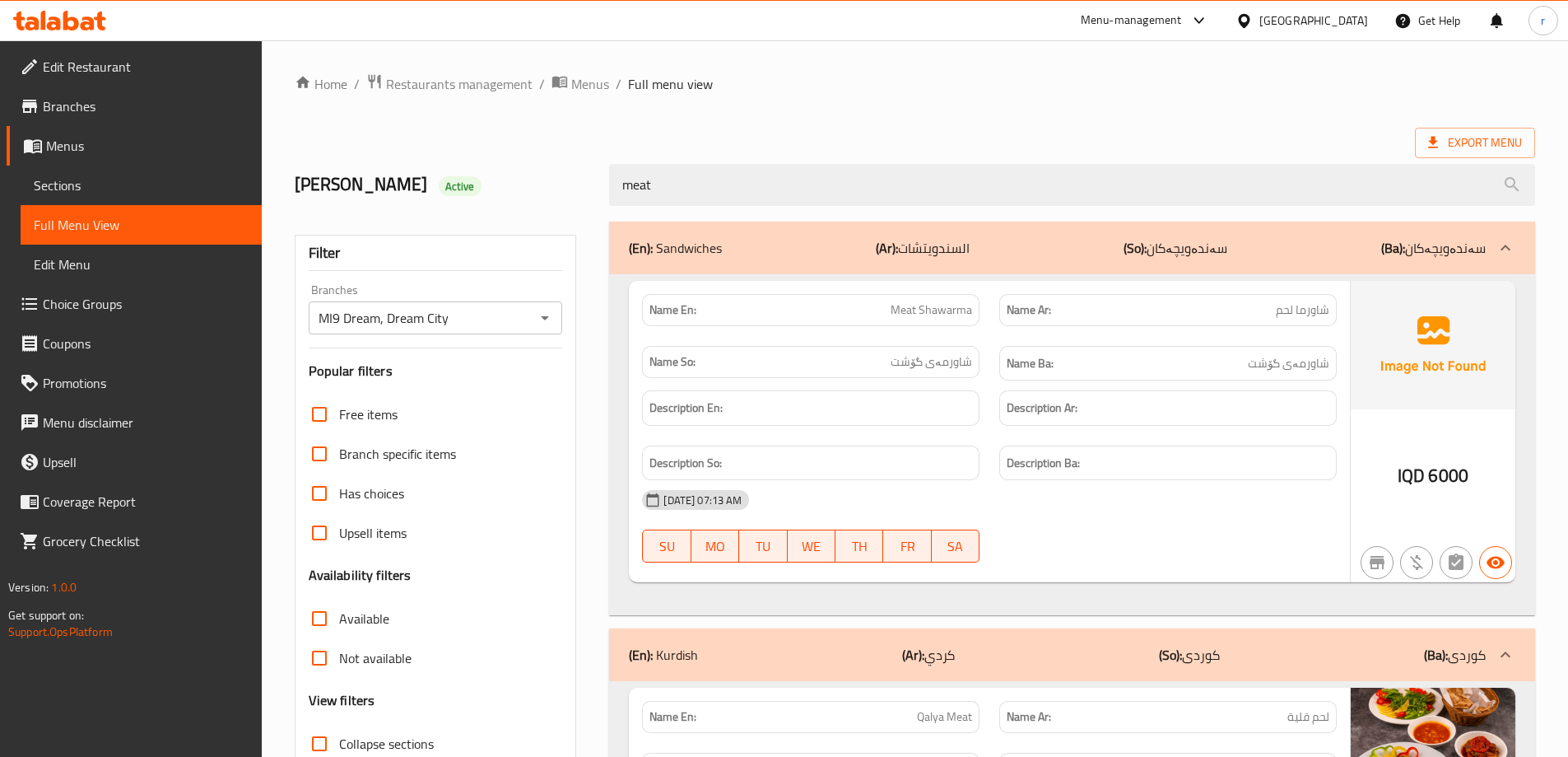
drag, startPoint x: 763, startPoint y: 190, endPoint x: 383, endPoint y: 186, distance: 380.0
click at [383, 186] on div "ahmed haidary Active meat" at bounding box center [914, 185] width 1260 height 73
paste input "Meat Shawarma"
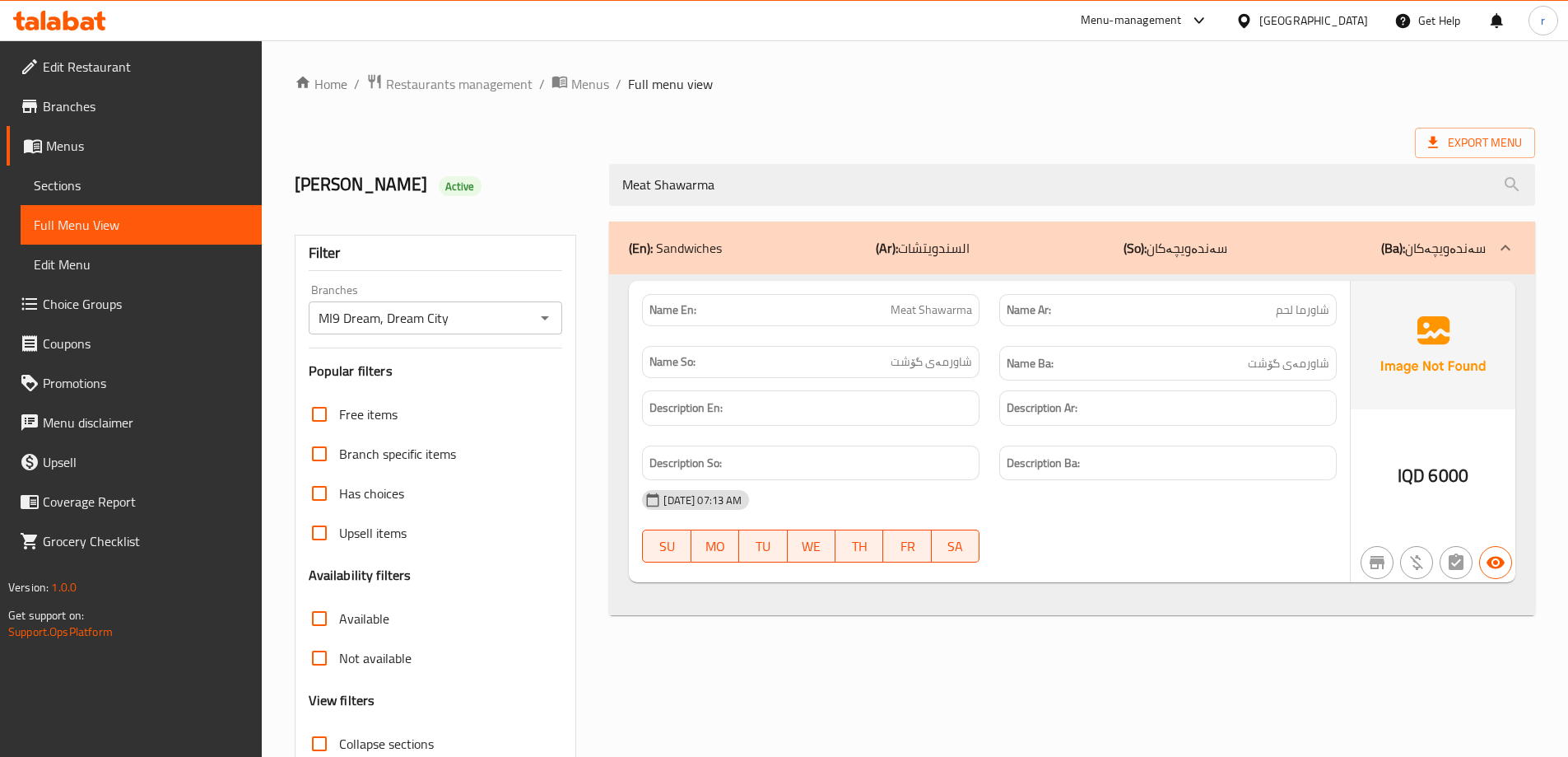
type input "Meat Shawarma"
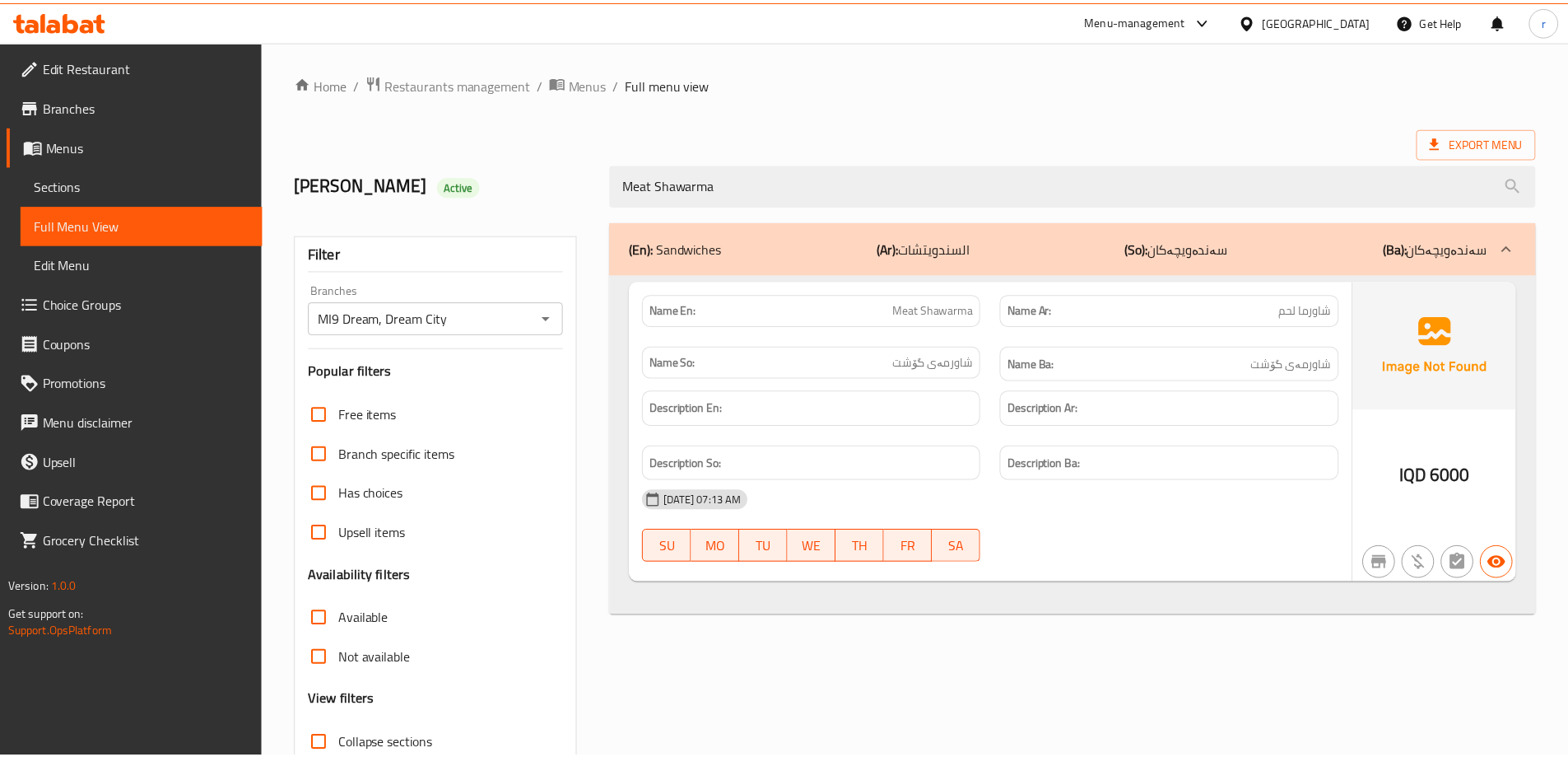
scroll to position [119, 0]
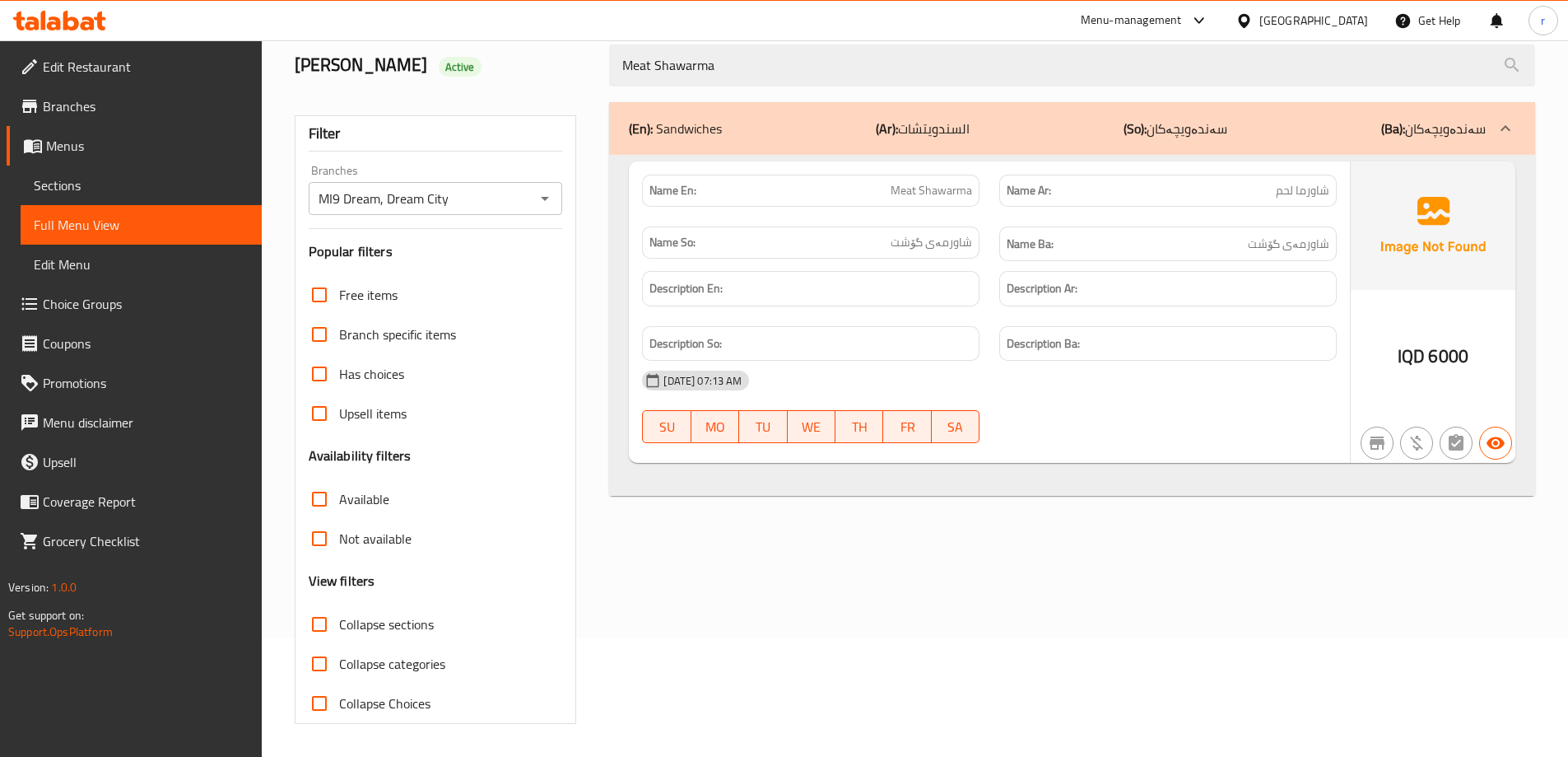
click at [94, 20] on icon at bounding box center [60, 20] width 93 height 20
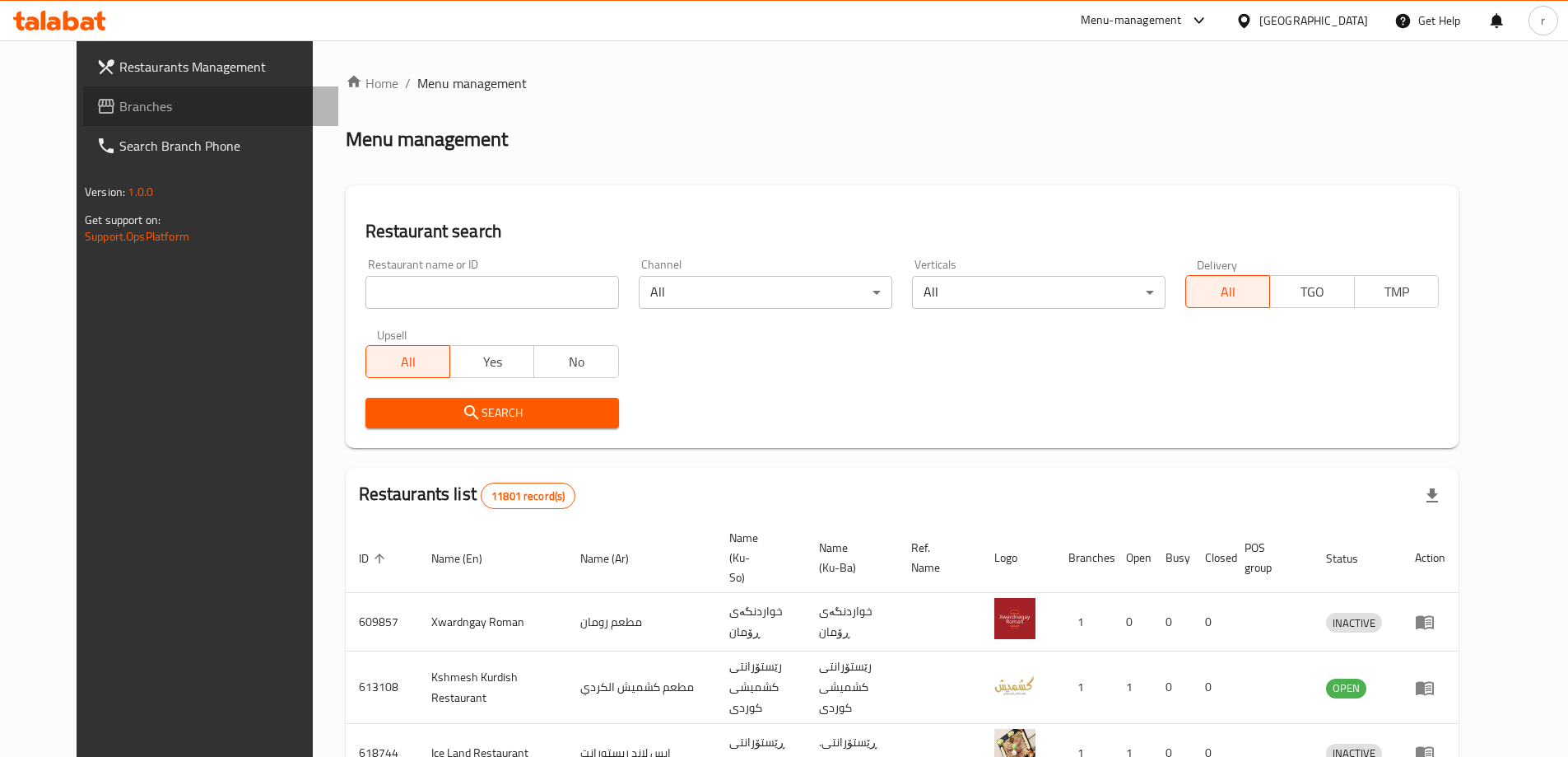
click at [119, 106] on span "Branches" at bounding box center [222, 106] width 206 height 20
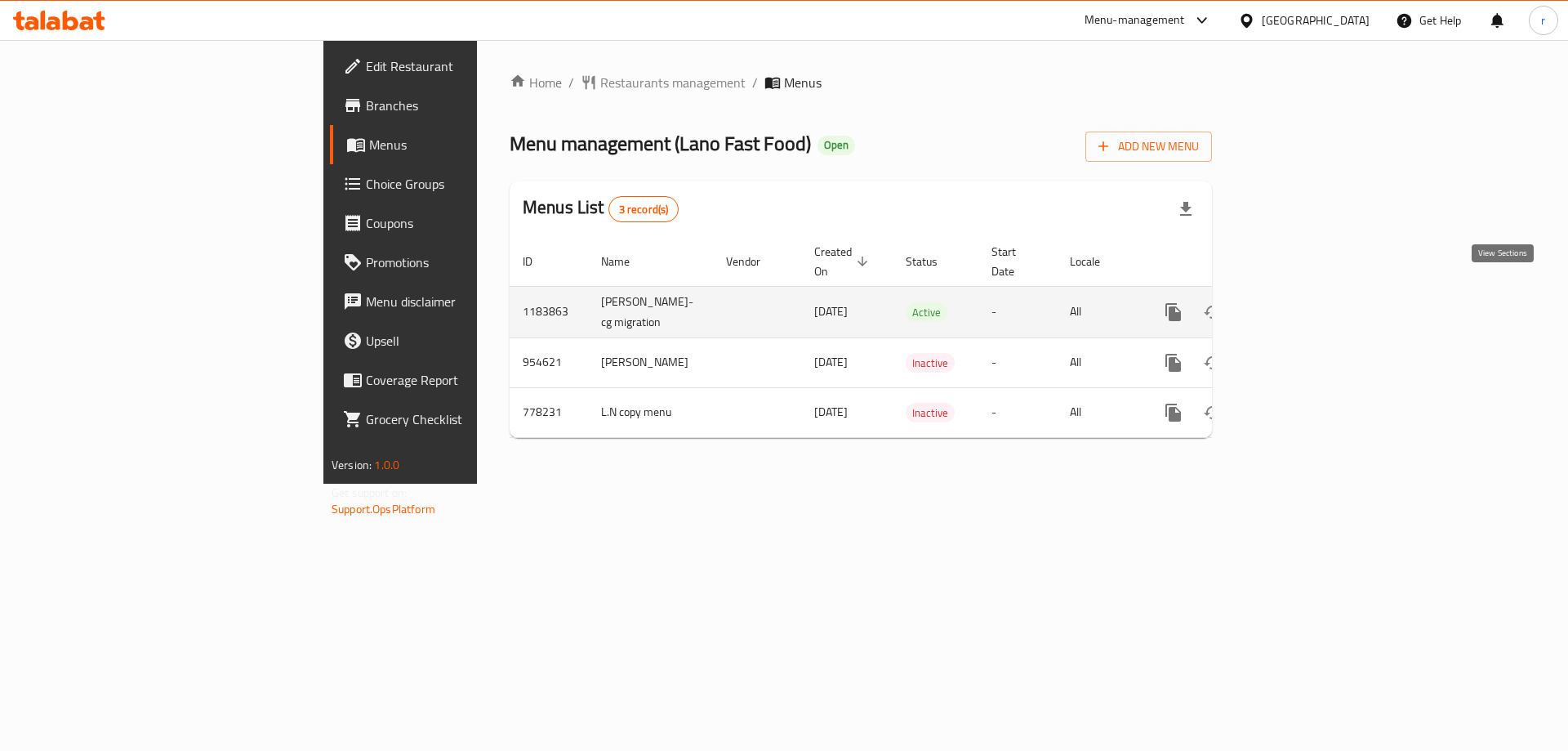
click at [1301, 302] on icon "enhanced table" at bounding box center [1290, 312] width 20 height 20
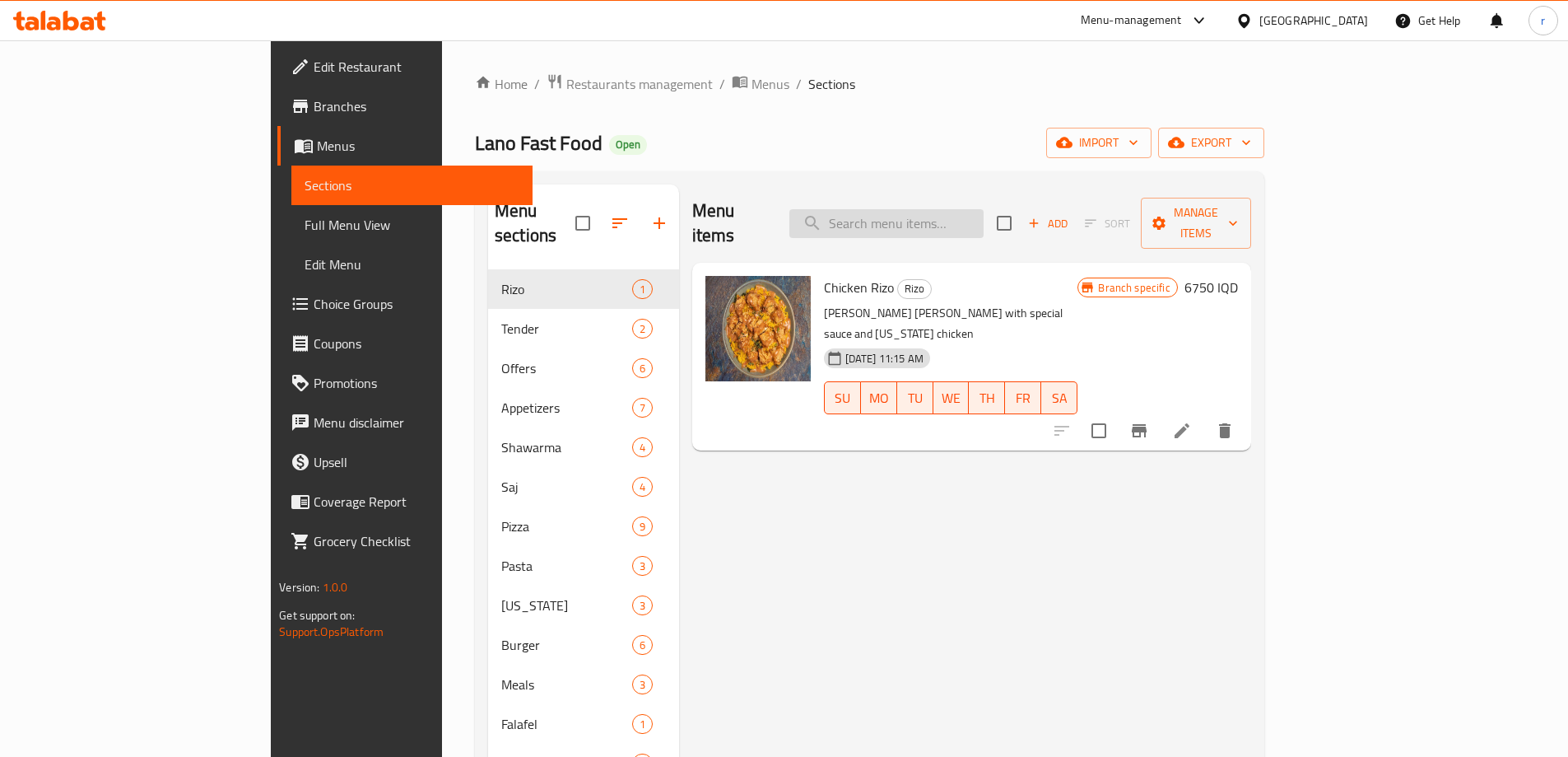
click at [933, 217] on input "search" at bounding box center [886, 223] width 194 height 29
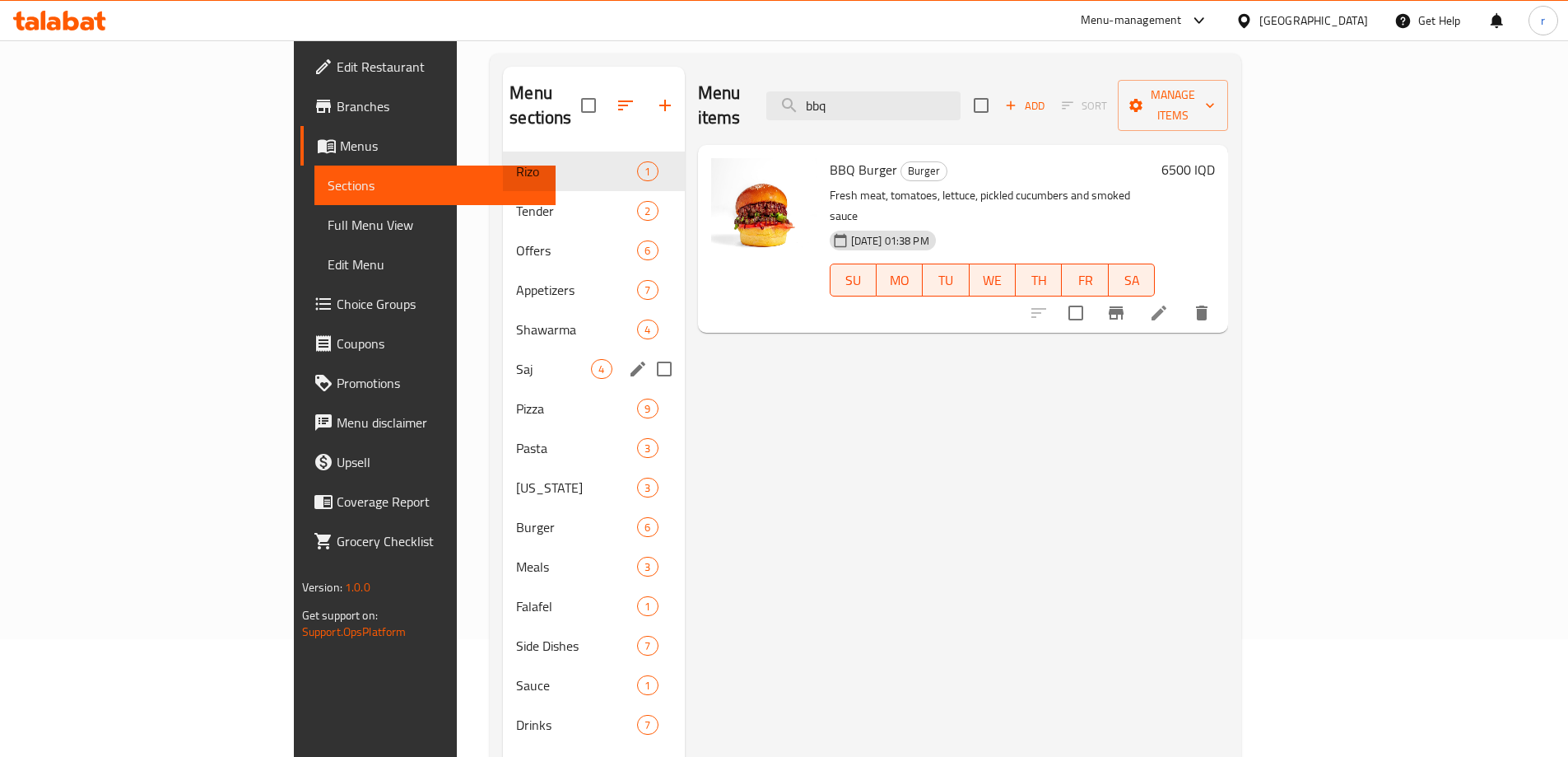
scroll to position [231, 0]
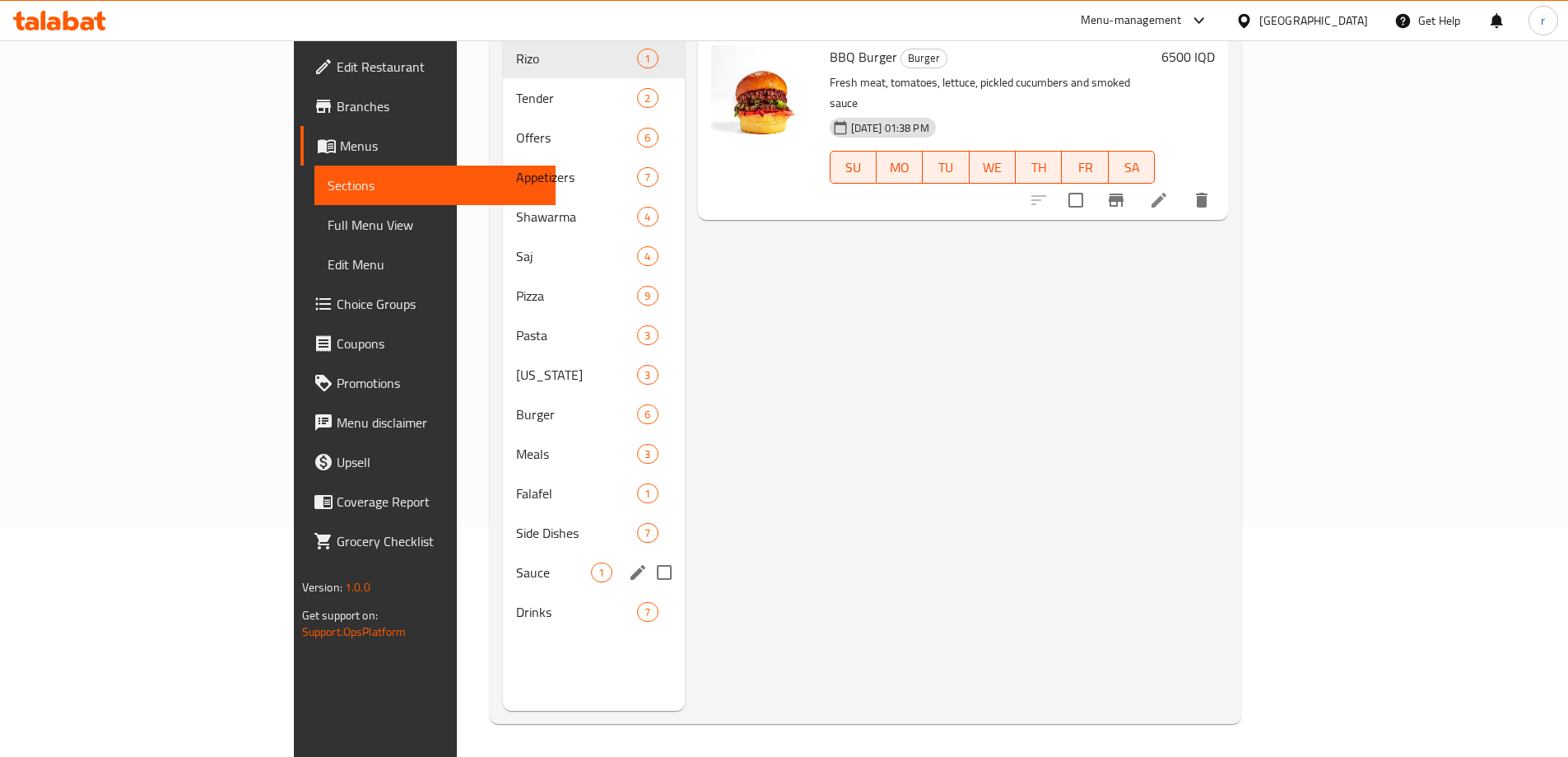
type input "bbq"
click at [503, 552] on div "Sauce 1" at bounding box center [593, 571] width 181 height 39
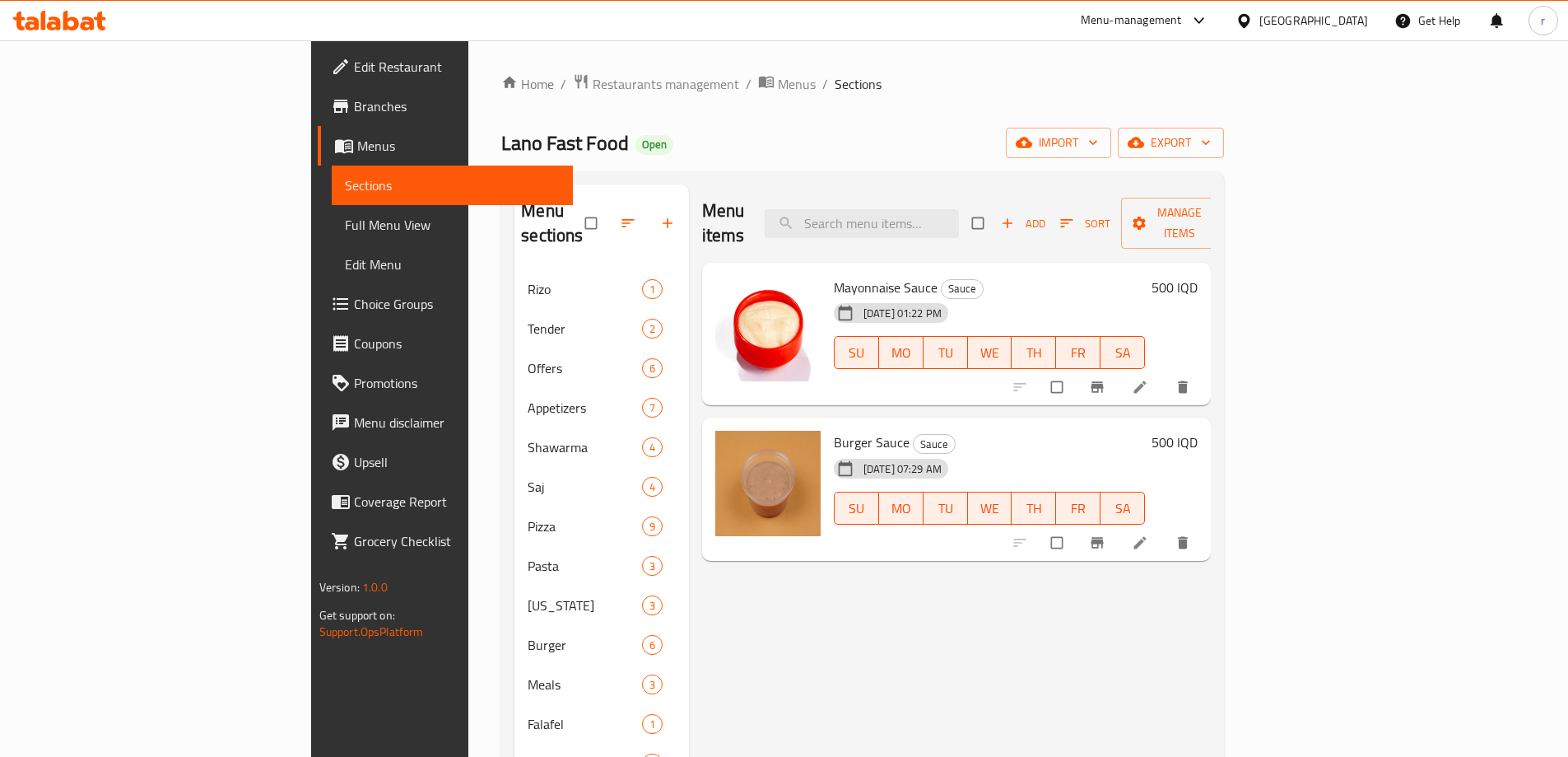
click at [1148, 535] on icon at bounding box center [1139, 543] width 16 height 16
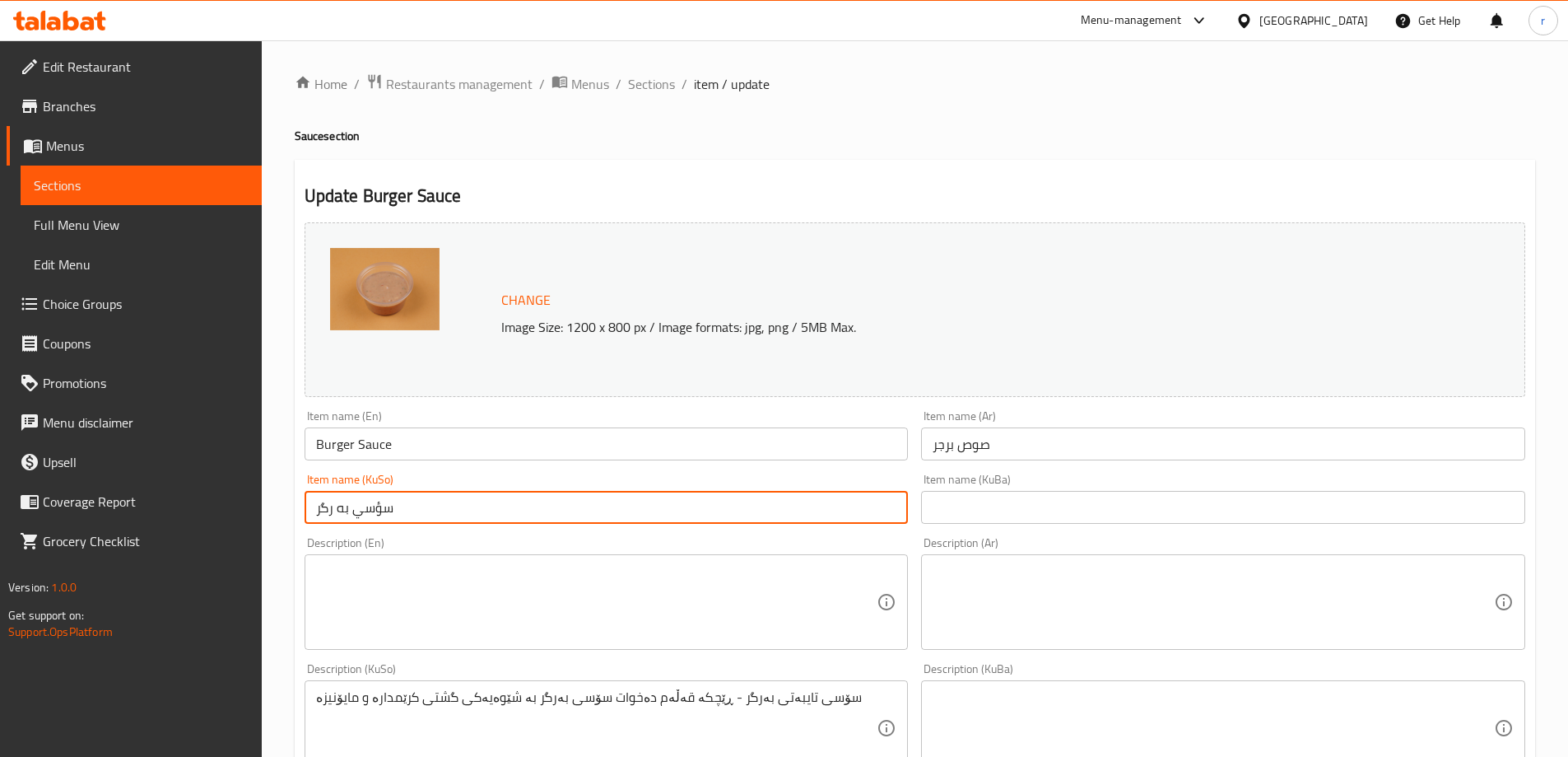
drag, startPoint x: 471, startPoint y: 502, endPoint x: 62, endPoint y: 494, distance: 409.1
click at [62, 494] on div "Edit Restaurant Branches Menus Sections Full Menu View Edit Menu Choice Groups …" at bounding box center [784, 708] width 1568 height 1336
drag, startPoint x: 203, startPoint y: 512, endPoint x: 172, endPoint y: 512, distance: 31.0
click at [172, 512] on div "Edit Restaurant Branches Menus Sections Full Menu View Edit Menu Choice Groups …" at bounding box center [784, 708] width 1568 height 1336
type input "سۆسی بەرگر"
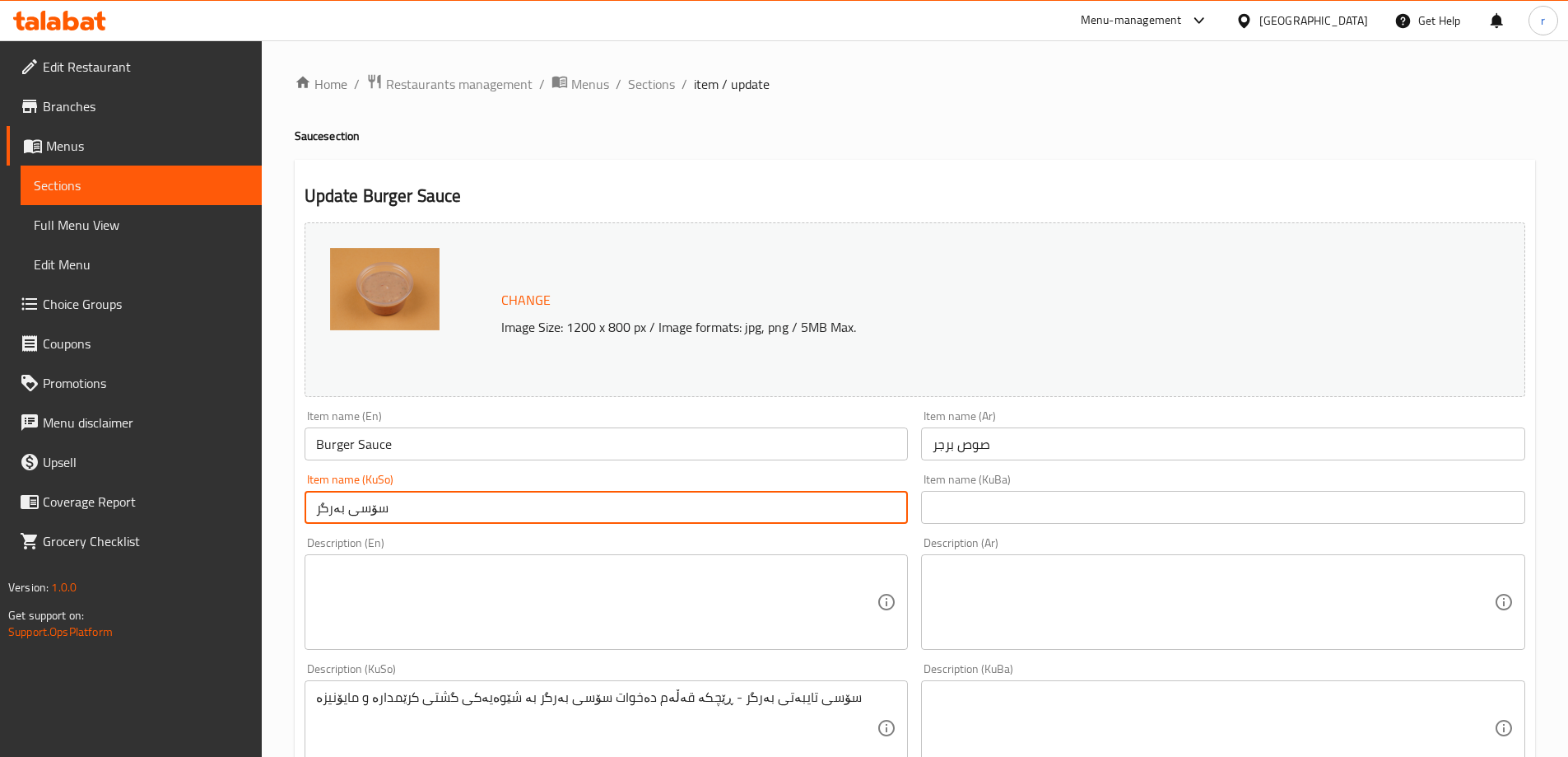
click at [999, 522] on input "text" at bounding box center [1223, 507] width 604 height 33
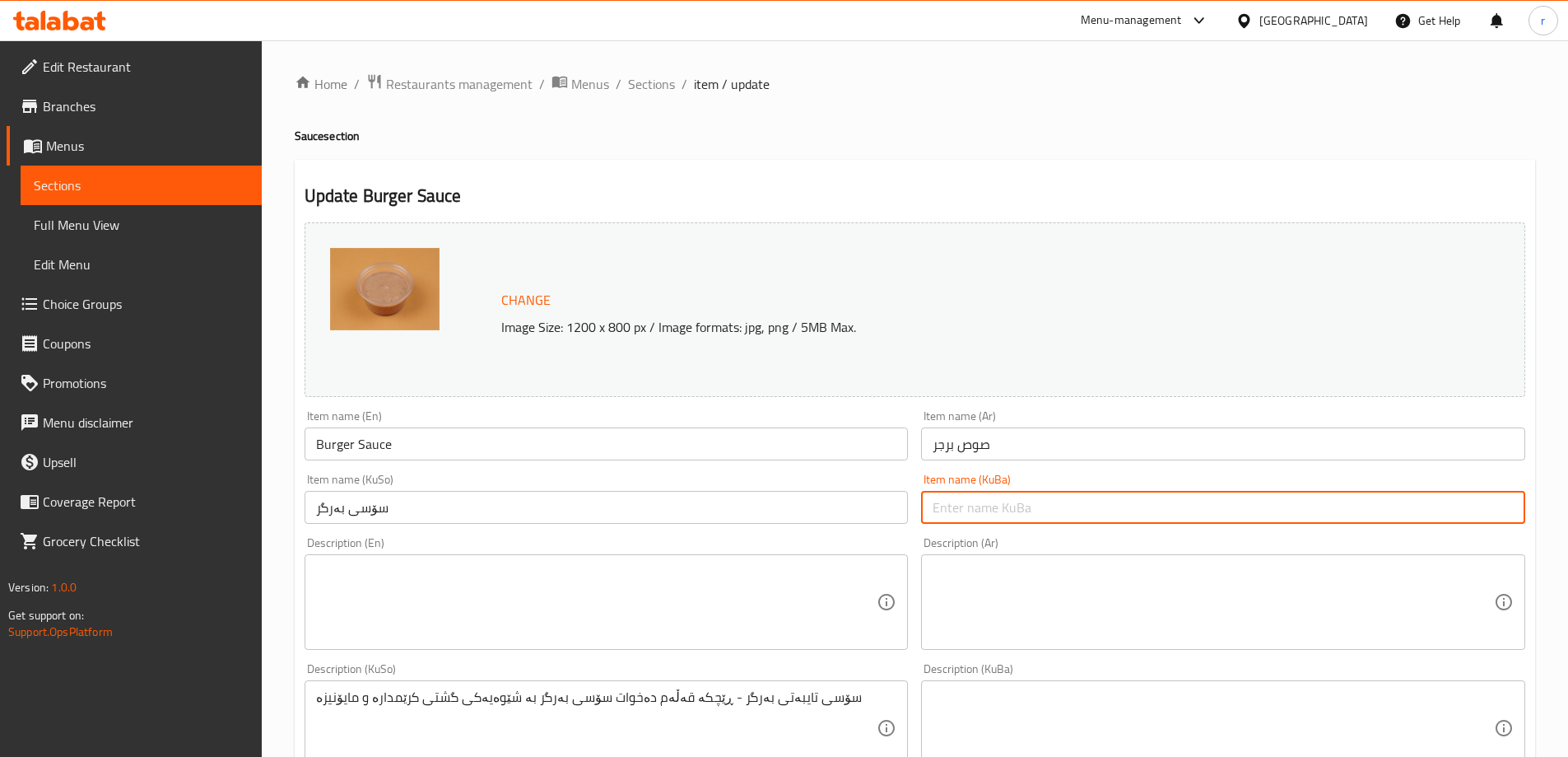
paste input "سۆسی بەرگر"
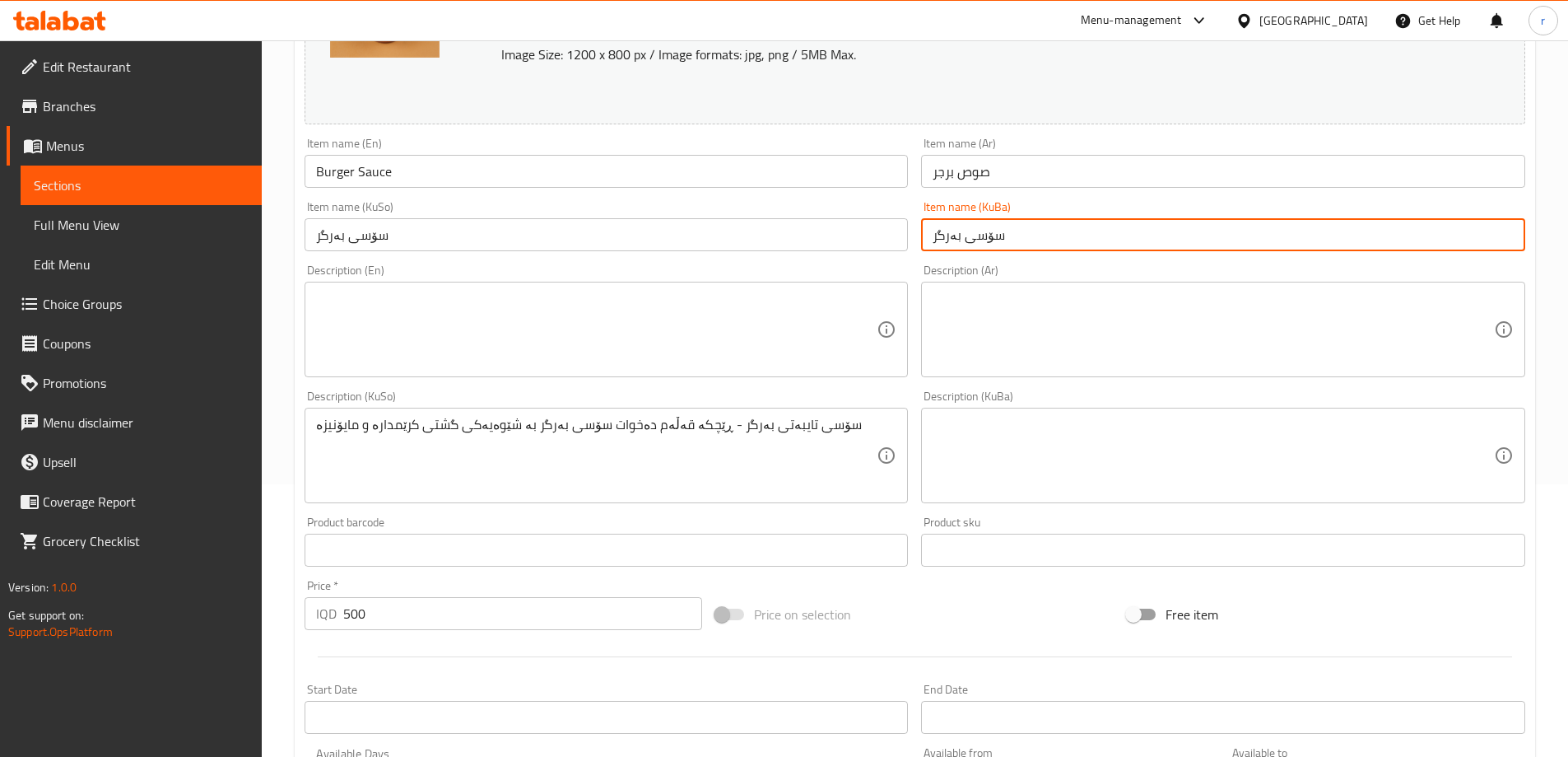
scroll to position [274, 0]
type input "سۆسی بەرگر"
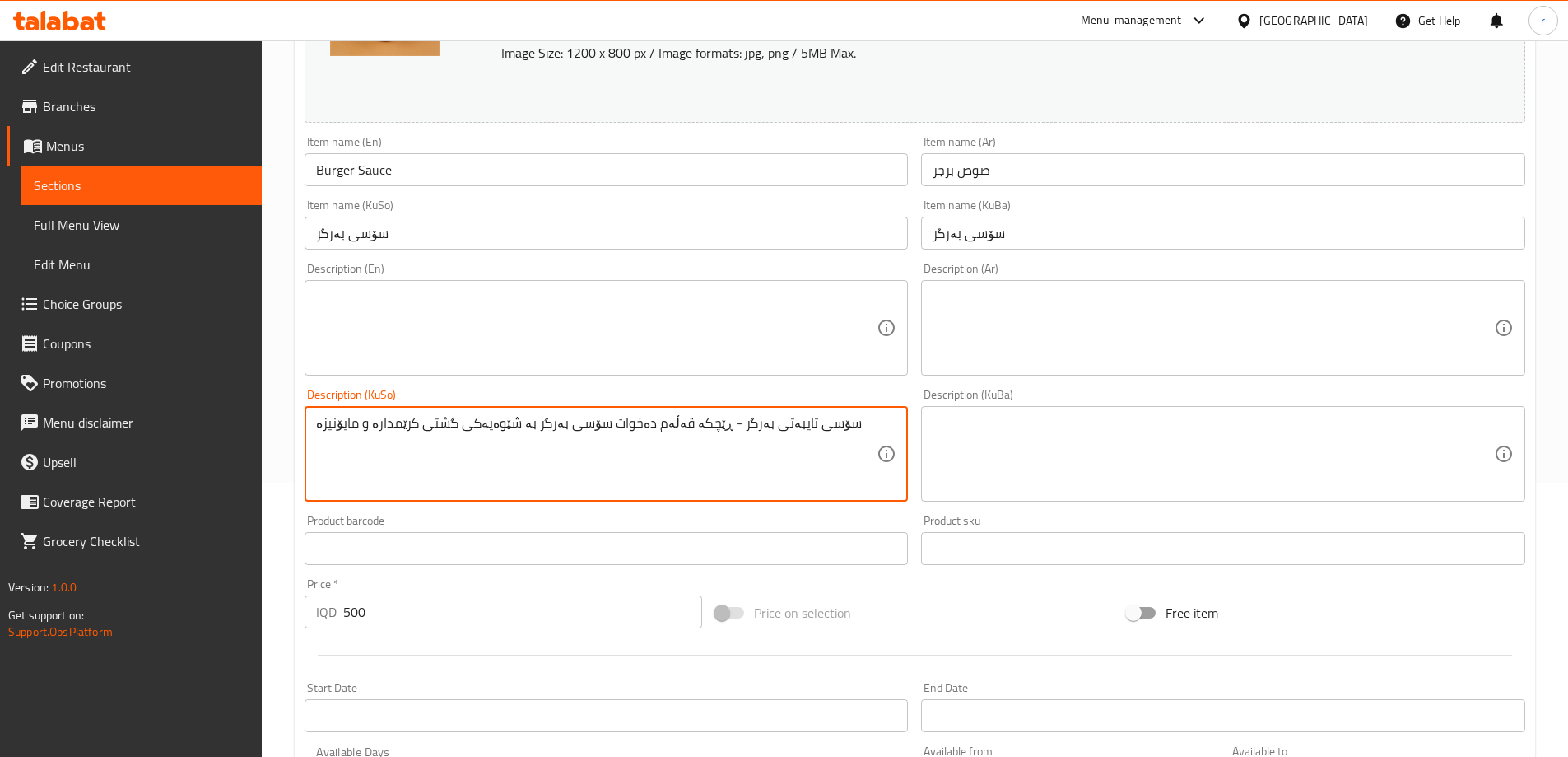
click at [660, 419] on textarea "سۆسی تایبەتی بەرگر - ڕێچکە قەڵەم دەخوات سۆسی بەرگر بە شێوەیەکی گشتی کرێمدارە و …" at bounding box center [597, 453] width 561 height 78
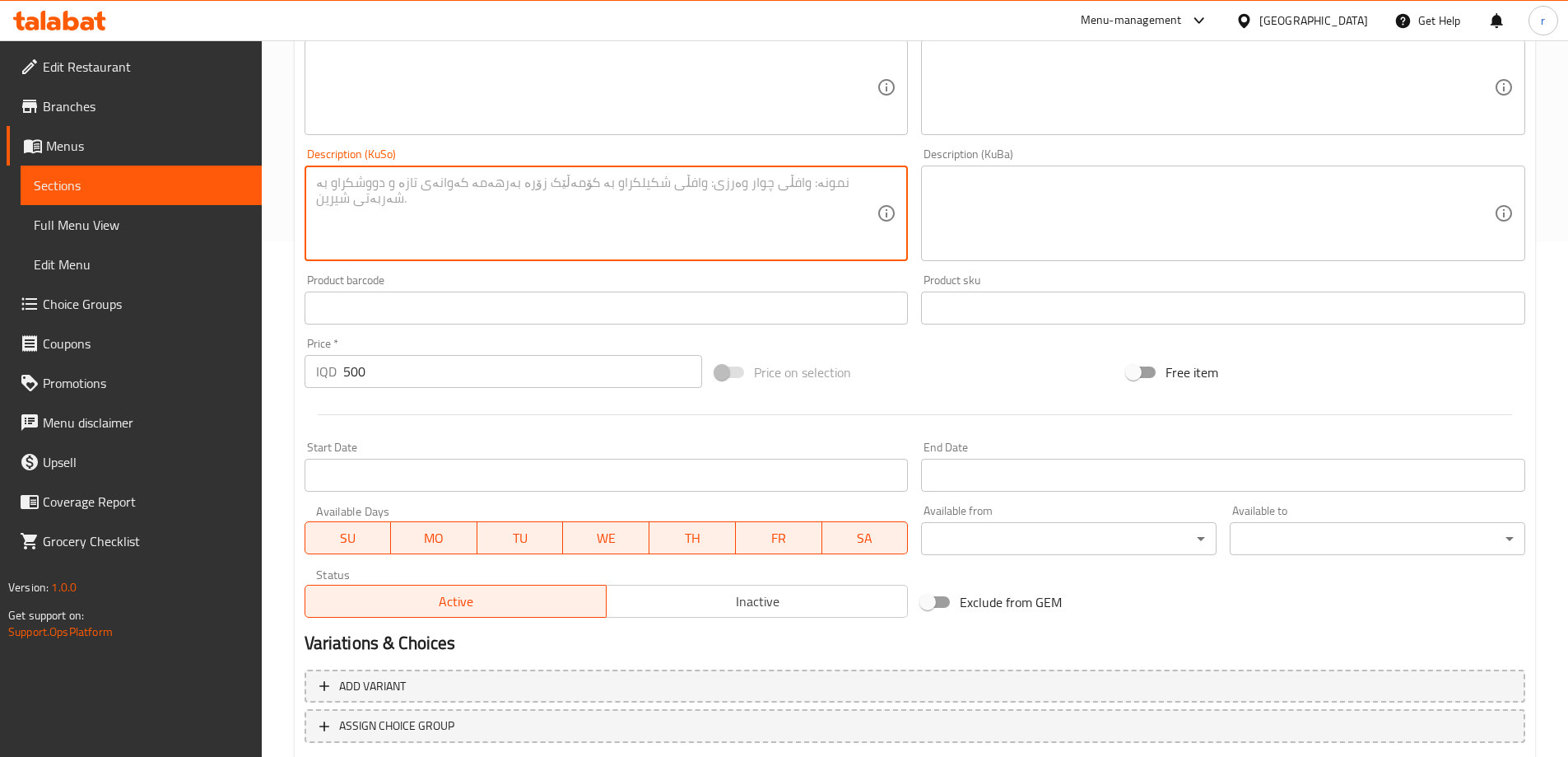
scroll to position [620, 0]
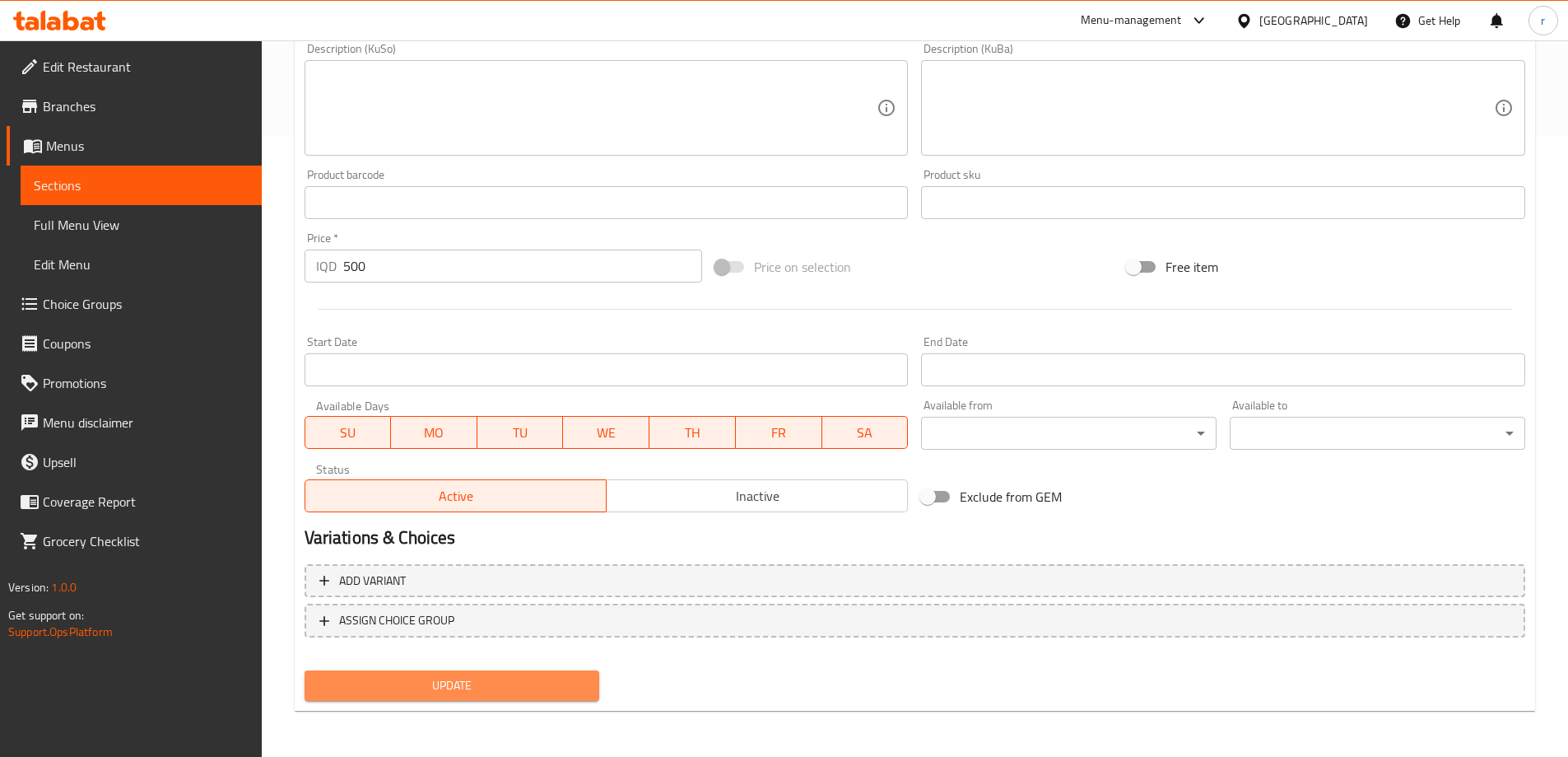
click at [453, 695] on span "Update" at bounding box center [452, 685] width 269 height 20
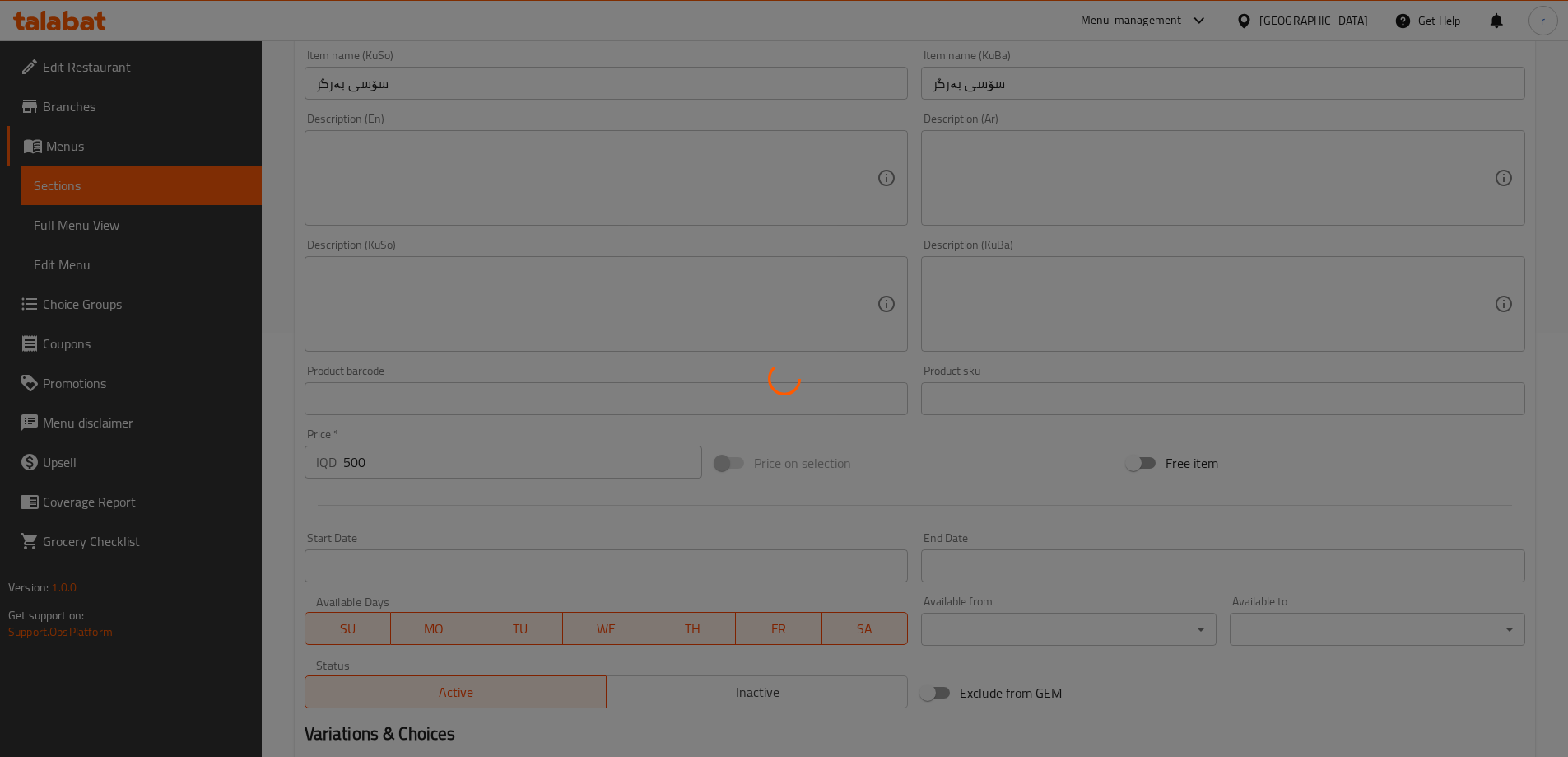
scroll to position [71, 0]
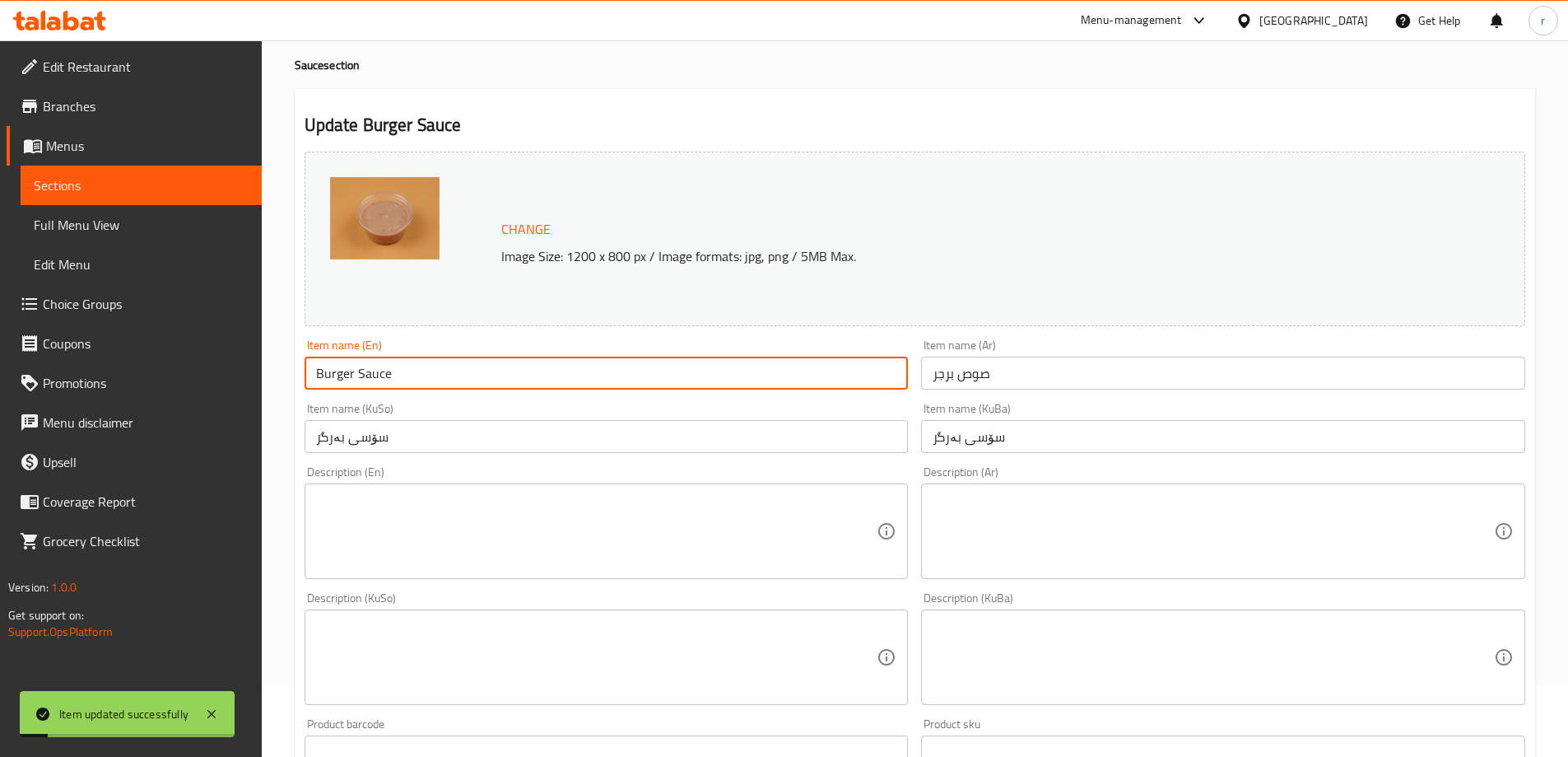
drag, startPoint x: 404, startPoint y: 373, endPoint x: 176, endPoint y: 379, distance: 228.1
click at [176, 379] on div "Edit Restaurant Branches Menus Sections Full Menu View Edit Menu Choice Groups …" at bounding box center [784, 637] width 1568 height 1336
click at [44, 216] on span "Full Menu View" at bounding box center [140, 224] width 214 height 20
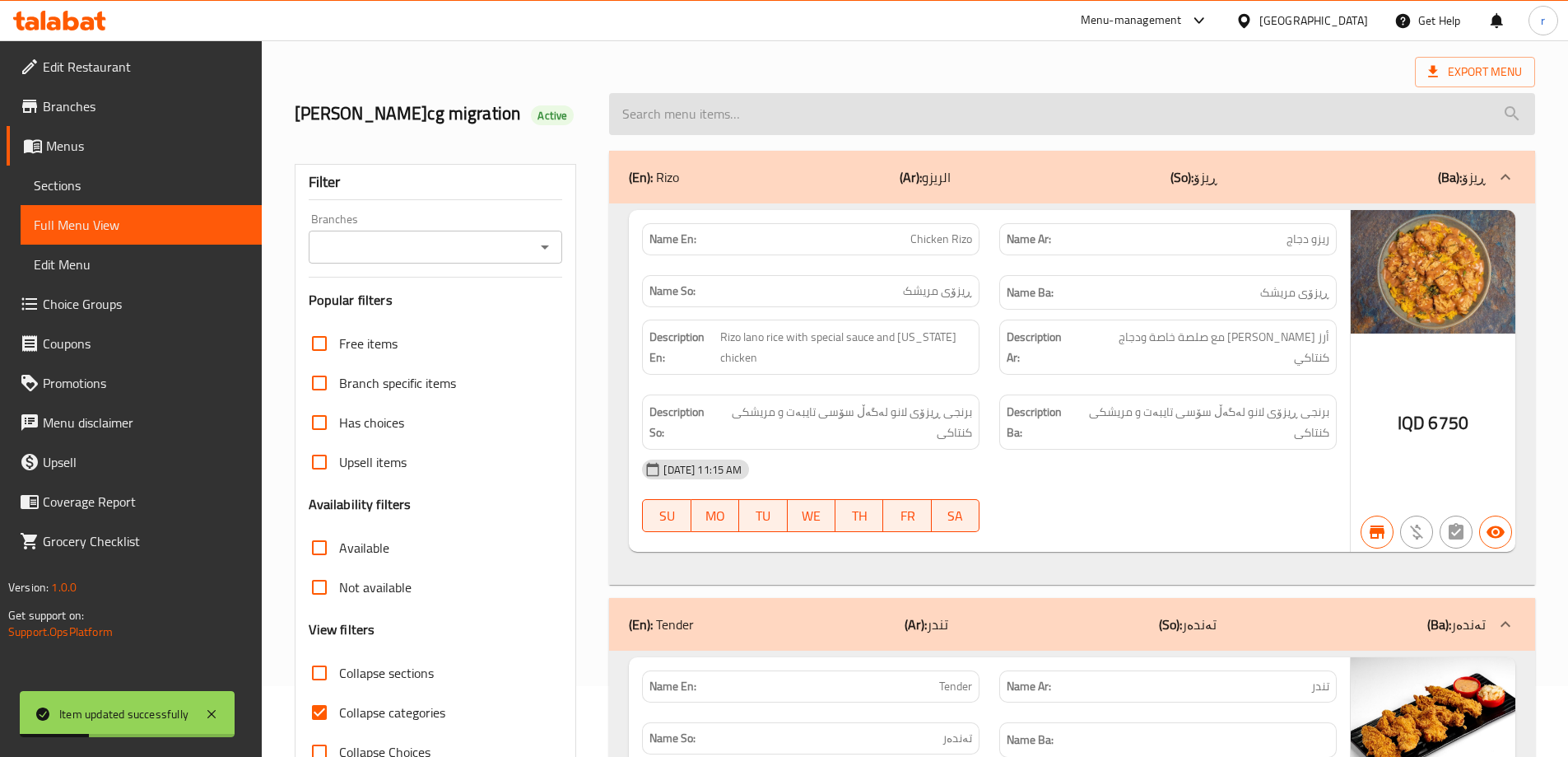
click at [700, 117] on input "search" at bounding box center [1071, 114] width 926 height 42
paste input "Burger Sauce"
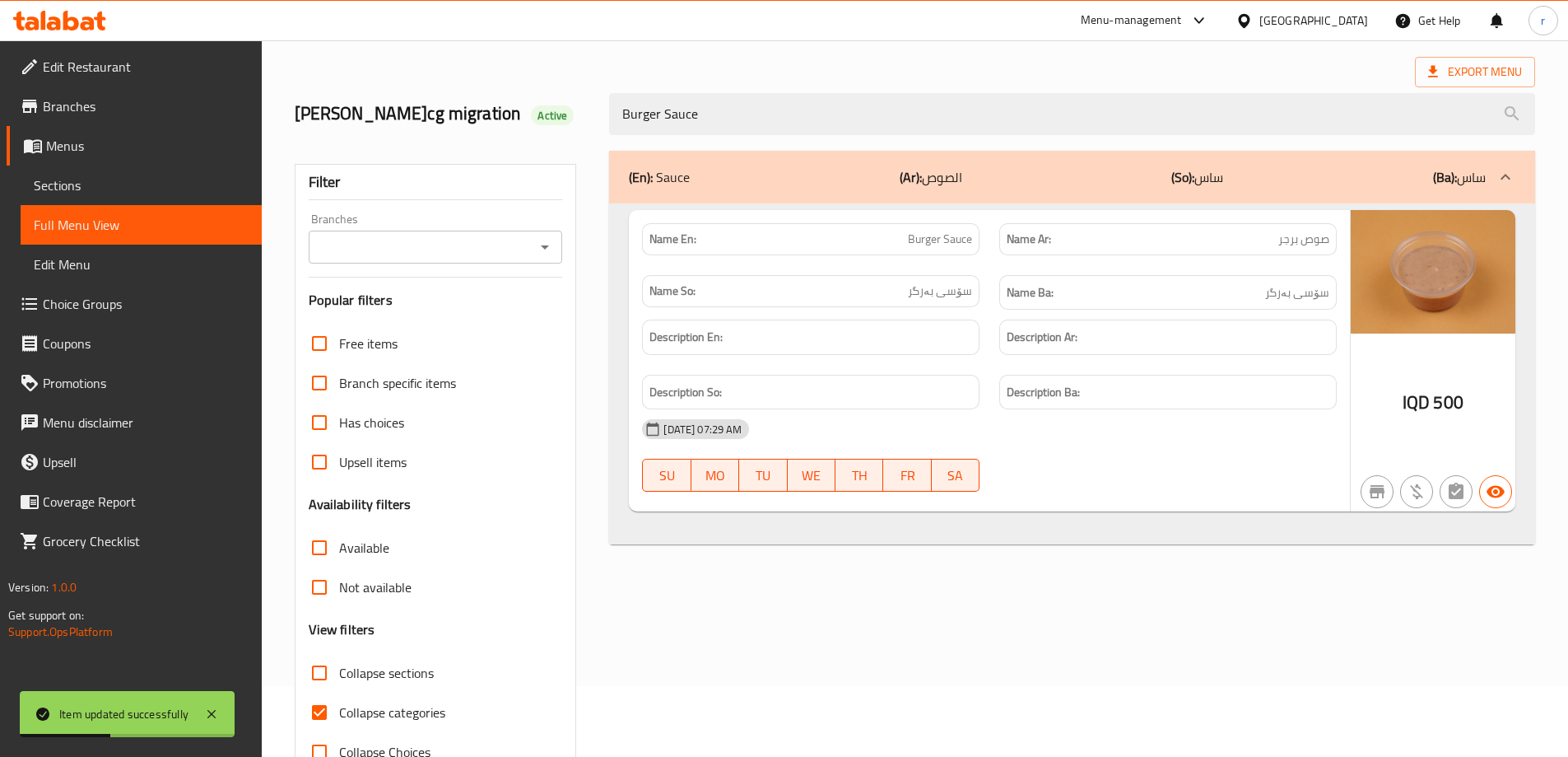
type input "Burger Sauce"
click at [400, 239] on input "Branches" at bounding box center [422, 247] width 217 height 23
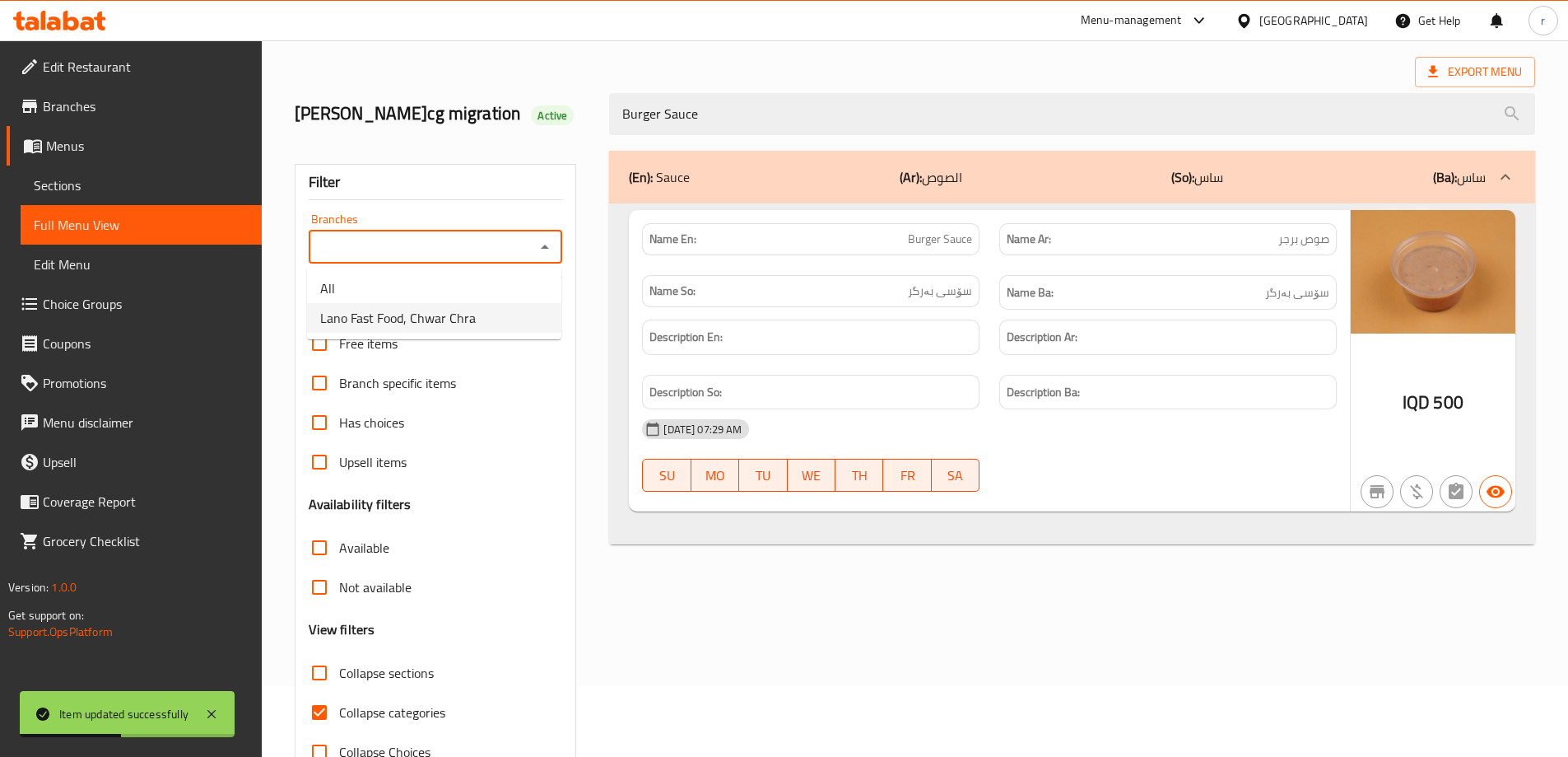
click at [386, 308] on span "Lano Fast Food, Chwar Chra" at bounding box center [398, 317] width 156 height 20
type input "Lano Fast Food, Chwar Chra"
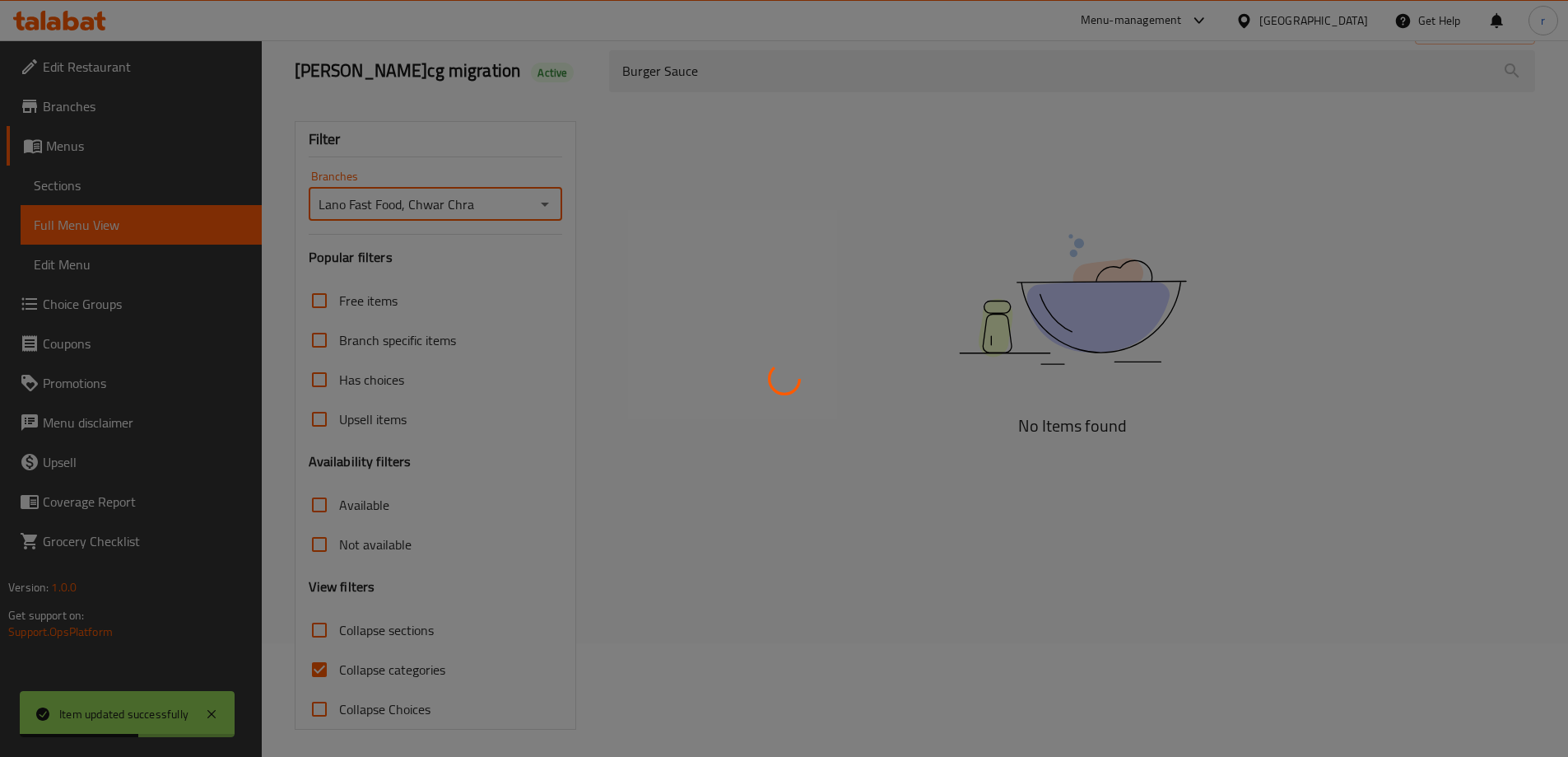
scroll to position [119, 0]
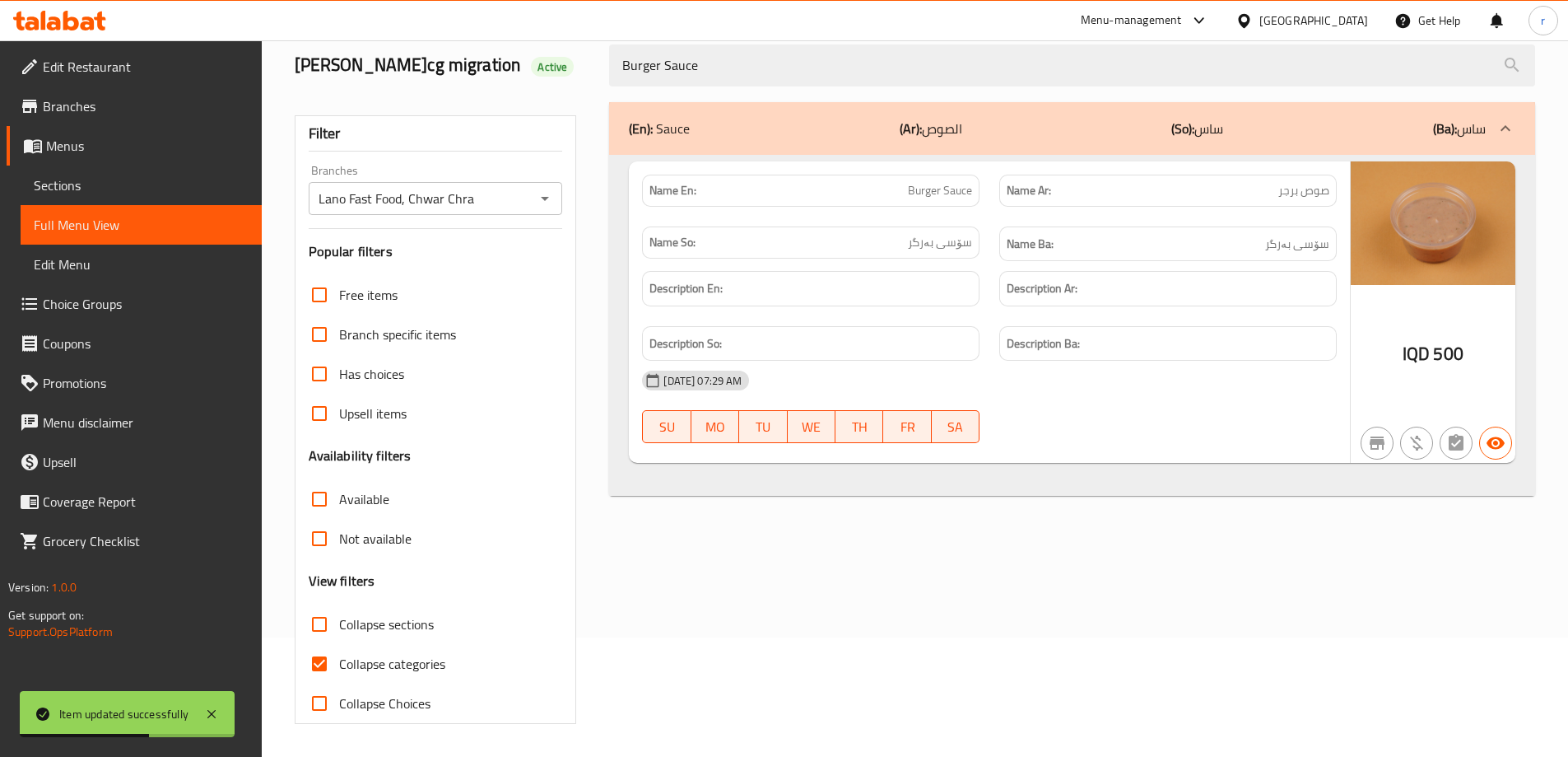
click at [381, 667] on span "Collapse categories" at bounding box center [392, 664] width 106 height 20
click at [339, 667] on input "Collapse categories" at bounding box center [319, 663] width 39 height 39
checkbox input "false"
click at [98, 175] on span "Sections" at bounding box center [140, 185] width 214 height 20
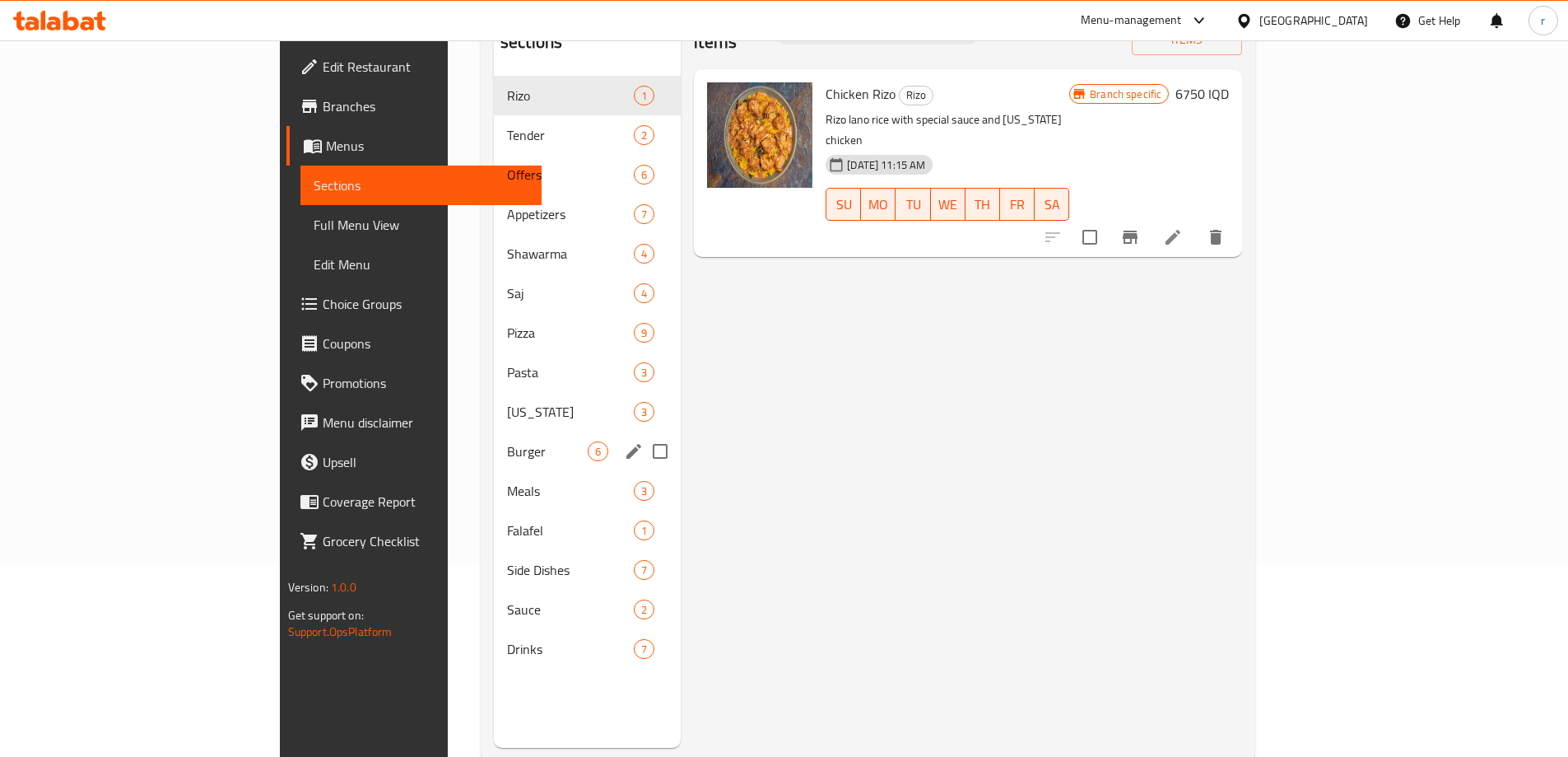
scroll to position [231, 0]
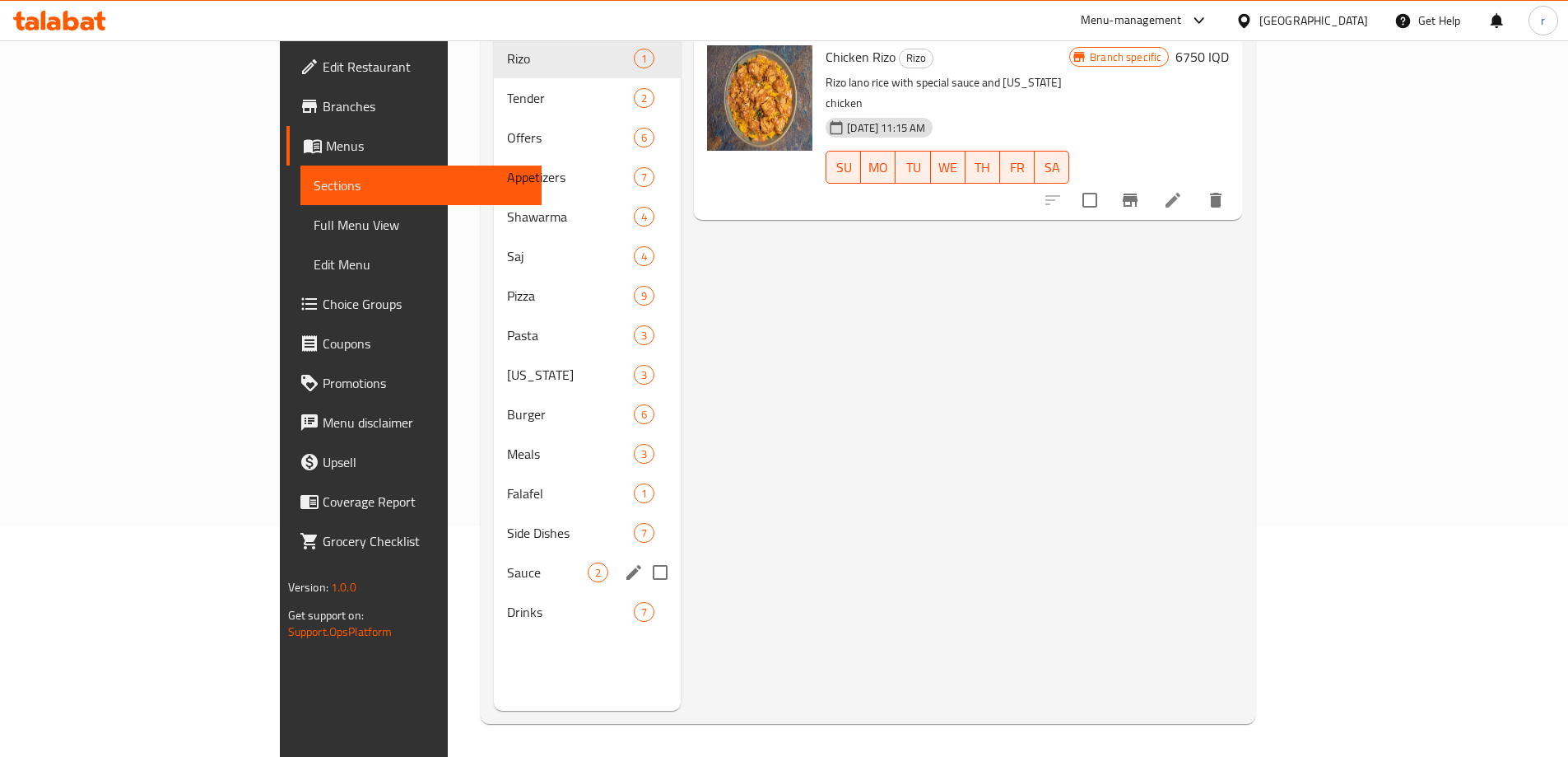
click at [494, 552] on div "Sauce 2" at bounding box center [587, 571] width 187 height 39
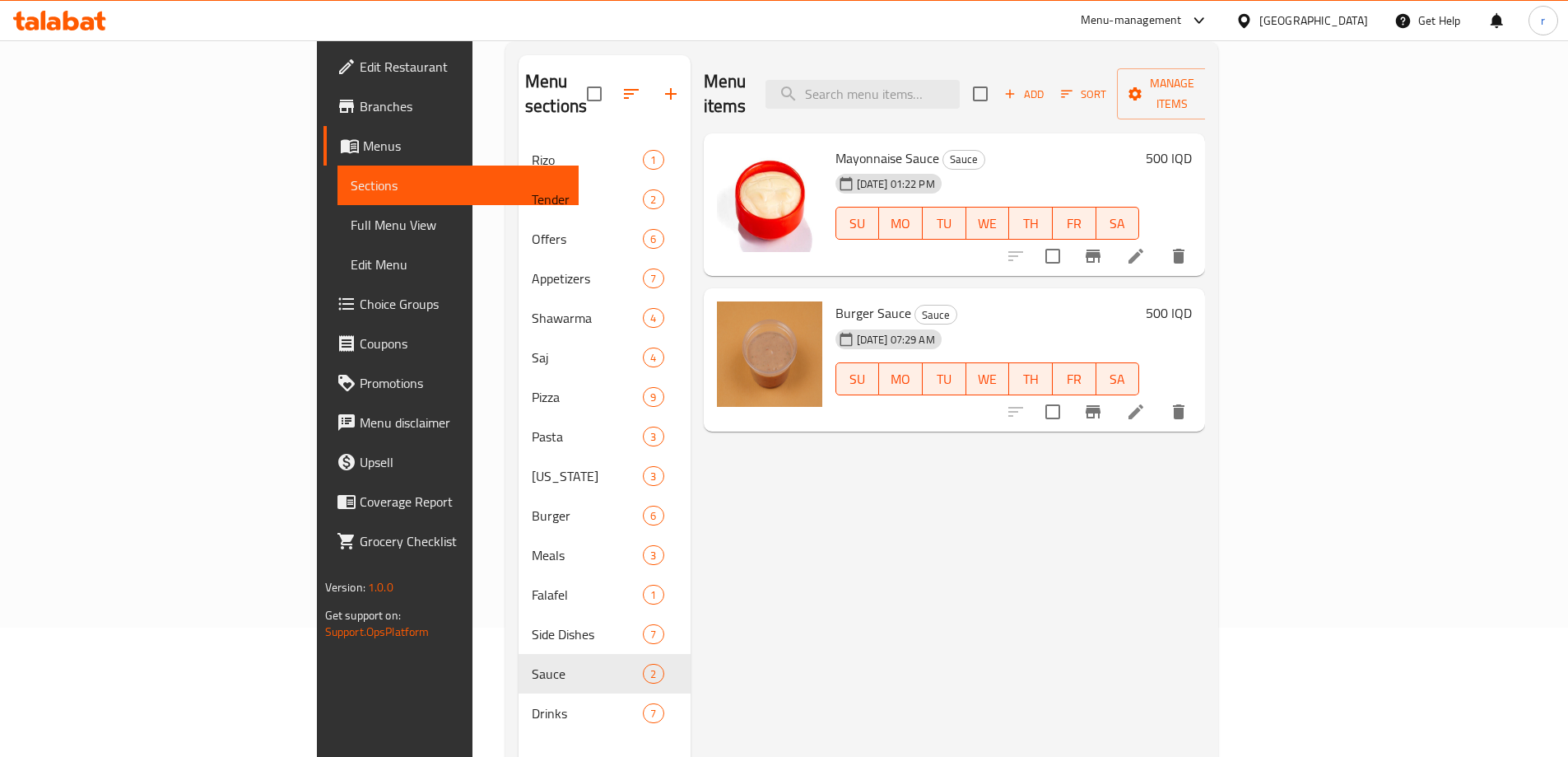
scroll to position [93, 0]
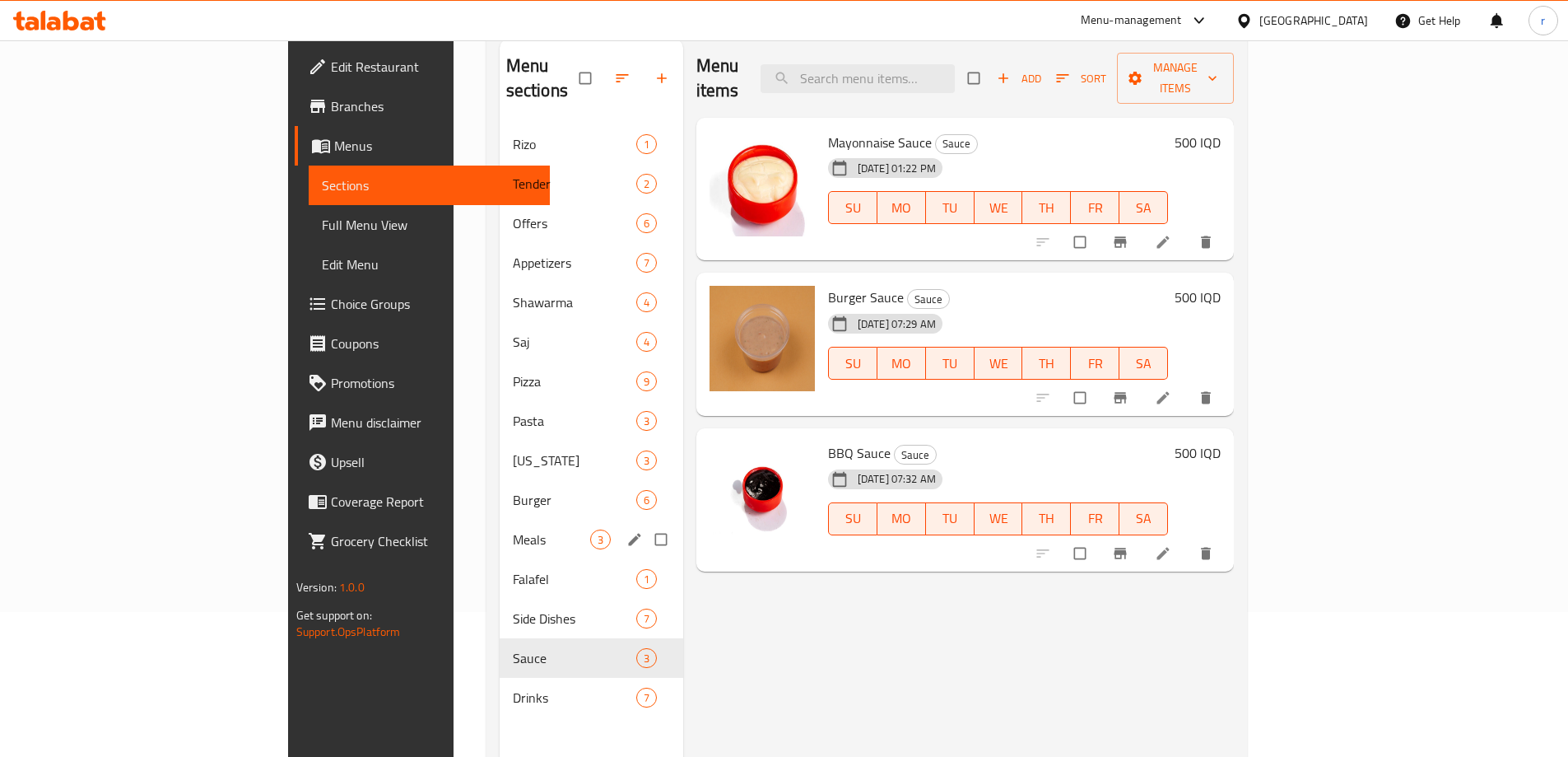
scroll to position [231, 0]
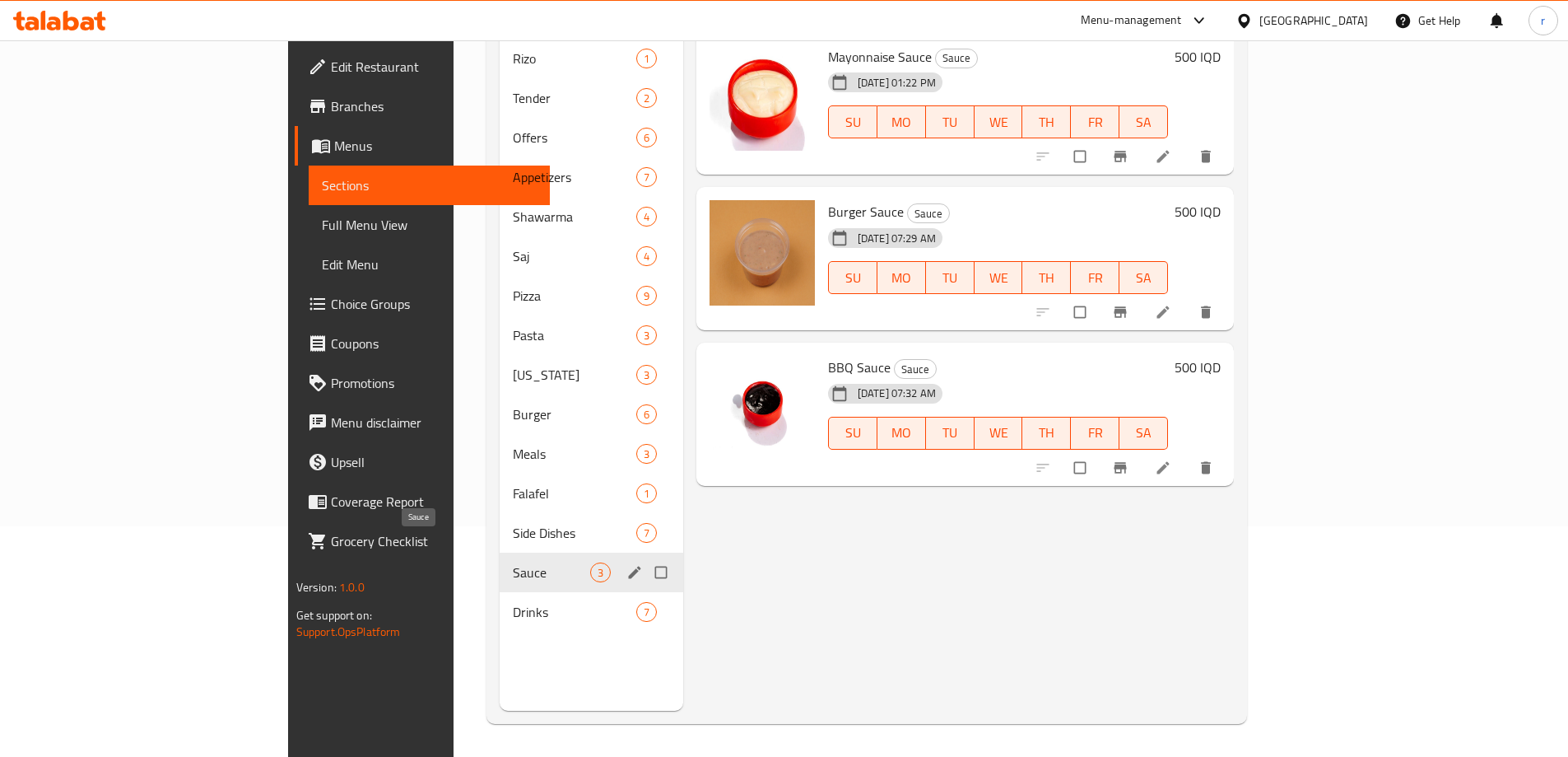
click at [512, 563] on span "Sauce" at bounding box center [551, 572] width 77 height 20
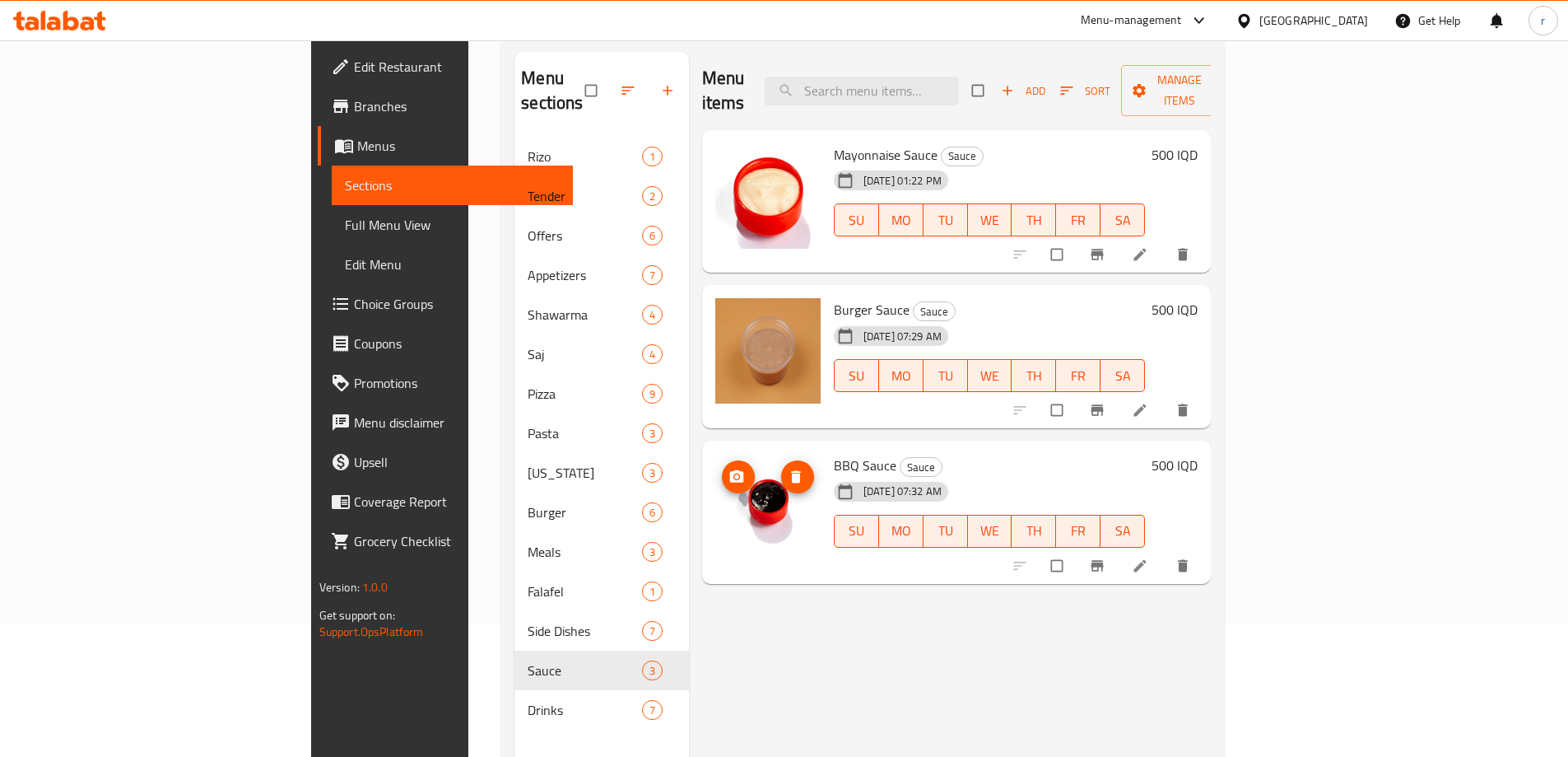
scroll to position [93, 0]
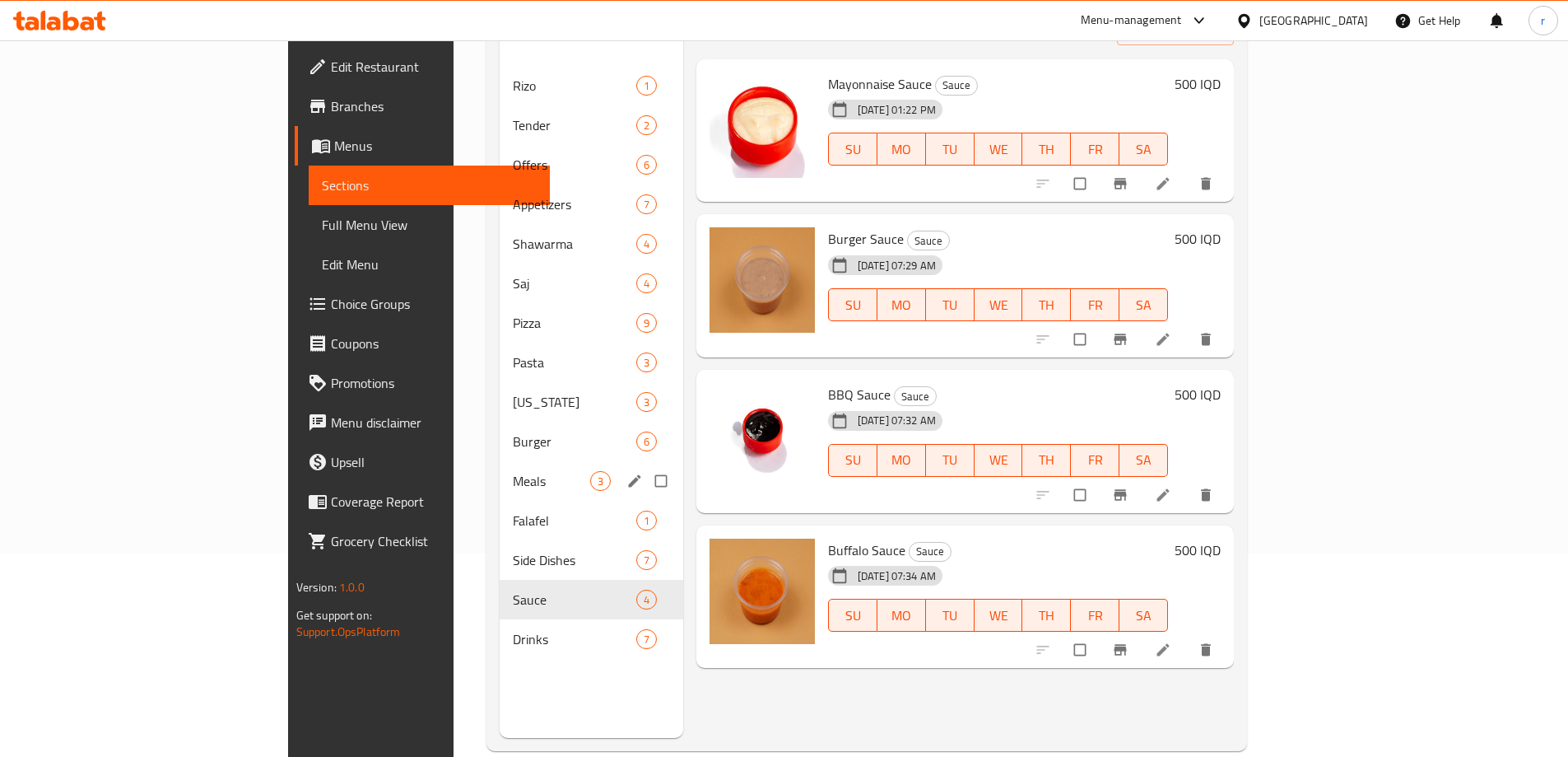
scroll to position [231, 0]
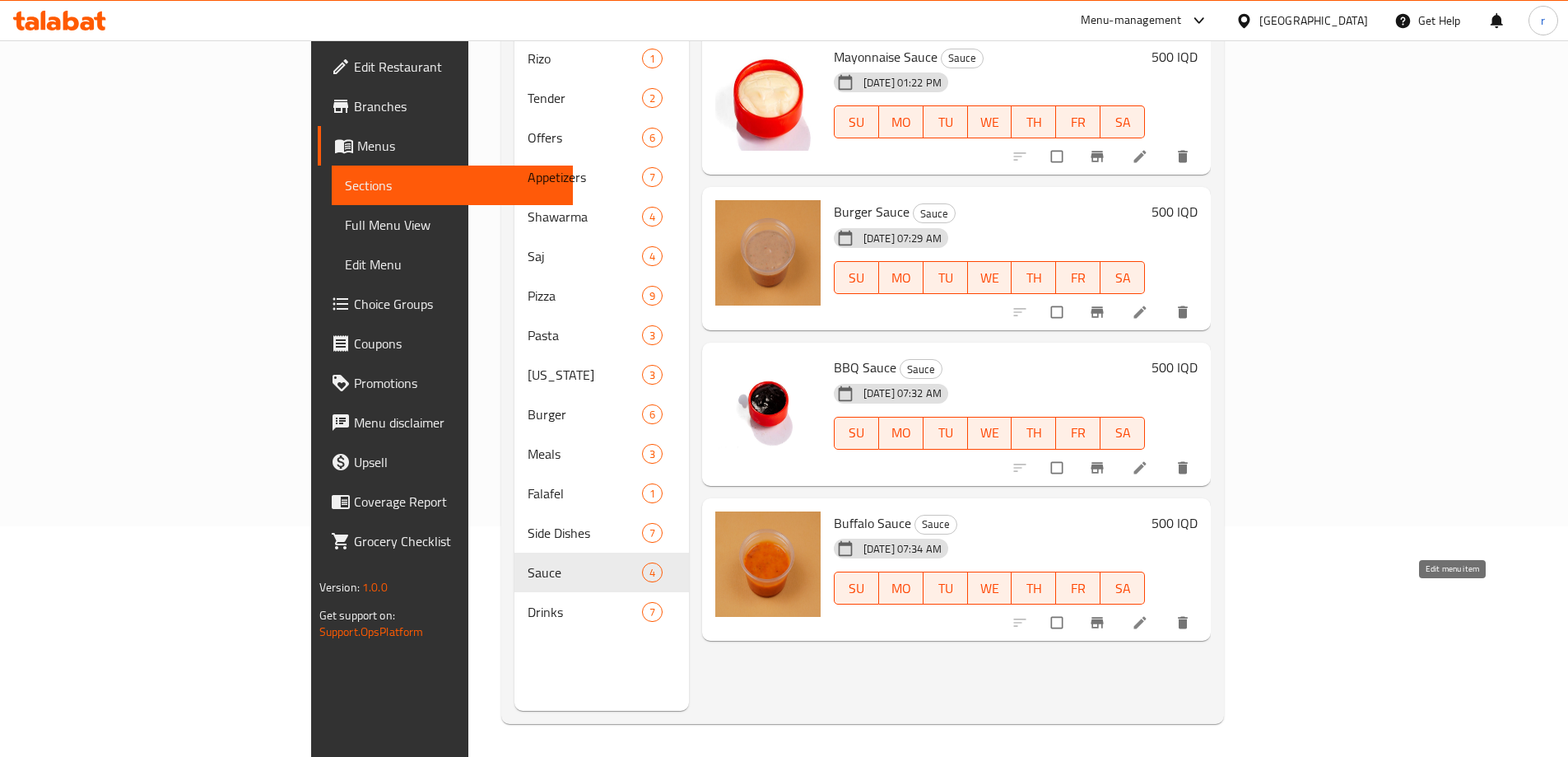
click at [1148, 615] on icon at bounding box center [1139, 622] width 16 height 16
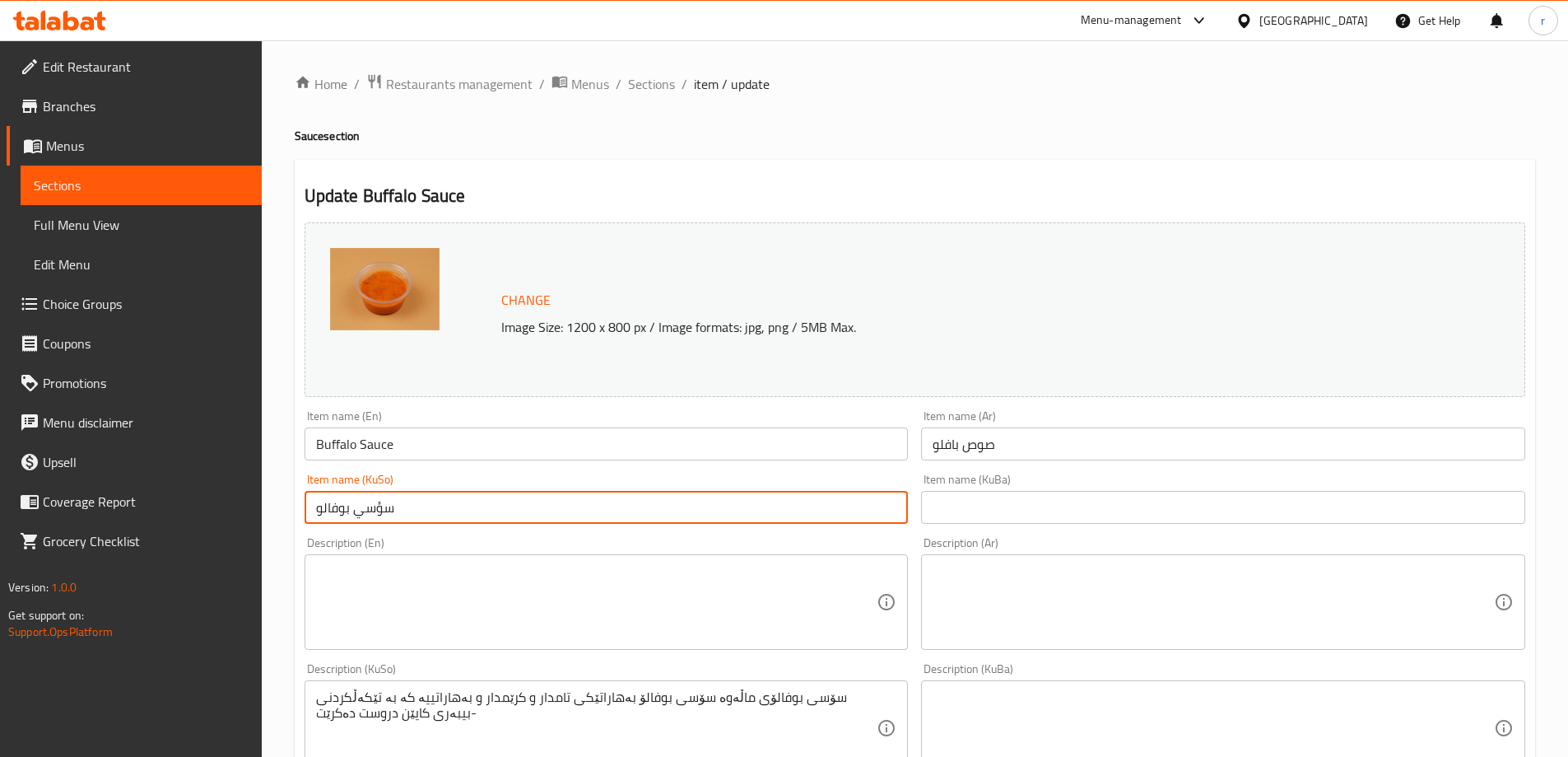
drag, startPoint x: 454, startPoint y: 509, endPoint x: 243, endPoint y: 512, distance: 211.0
click at [243, 512] on div "Edit Restaurant Branches Menus Sections Full Menu View Edit Menu Choice Groups …" at bounding box center [784, 708] width 1568 height 1336
paste input "سی بەفەڵۆ"
type input "ساسی بەفەڵۆو"
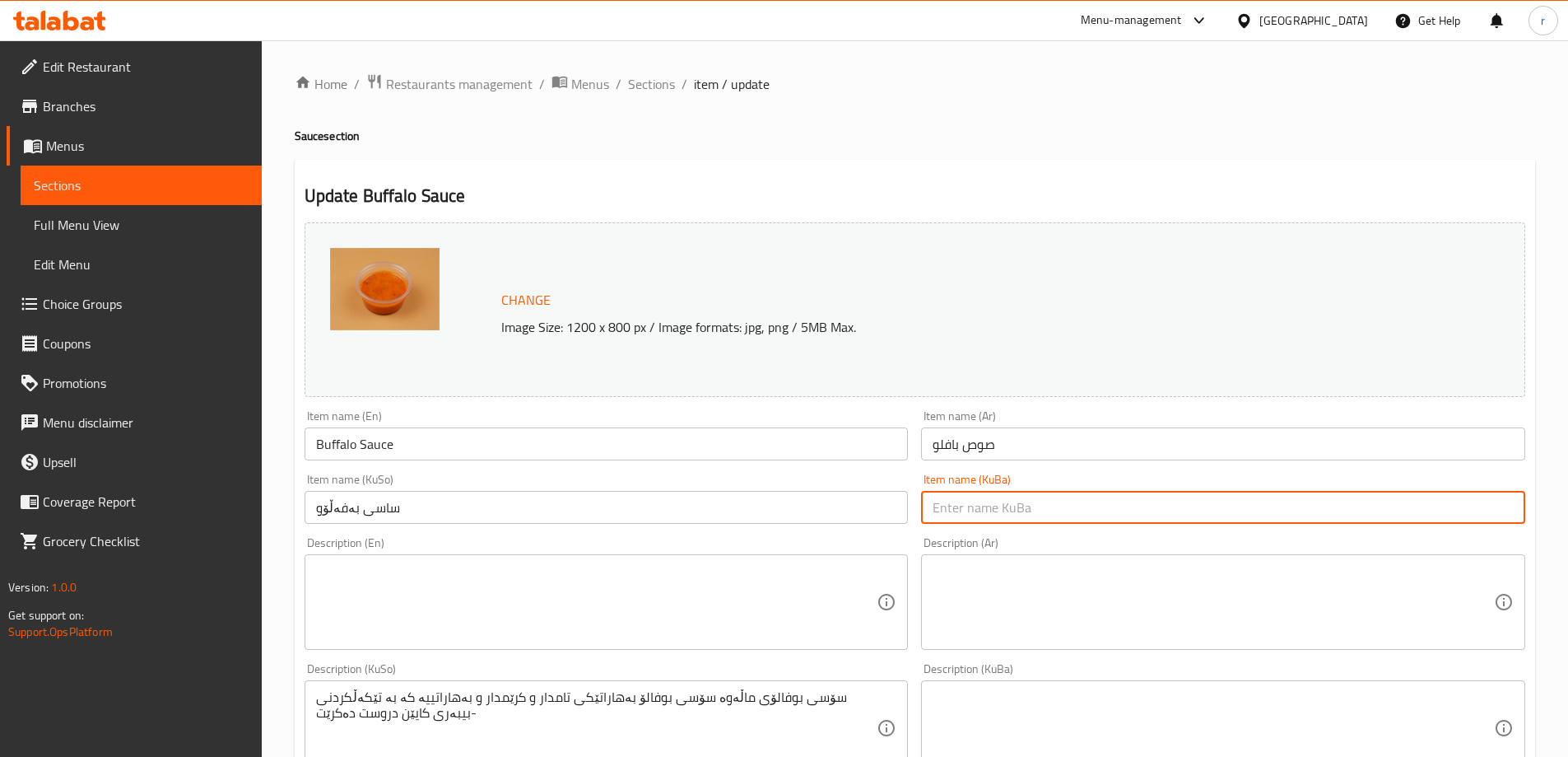
click at [960, 513] on input "text" at bounding box center [1223, 507] width 604 height 33
paste input "ساسی بەفەڵۆو"
type input "ساسی بەفەڵۆو"
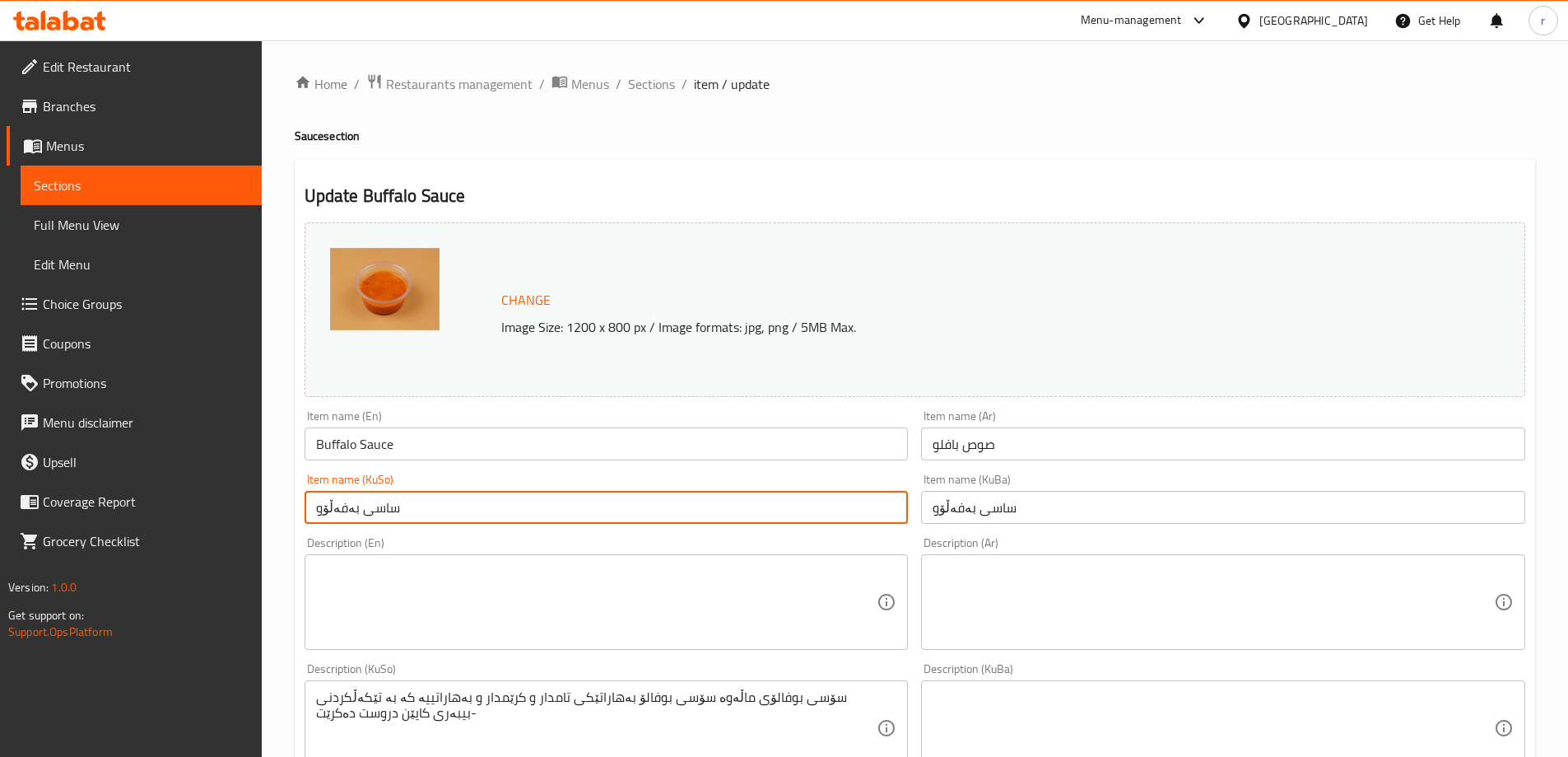
click at [383, 507] on input "ساسی بەفەڵۆو" at bounding box center [607, 507] width 604 height 33
type input "سۆسی بەفەڵۆو"
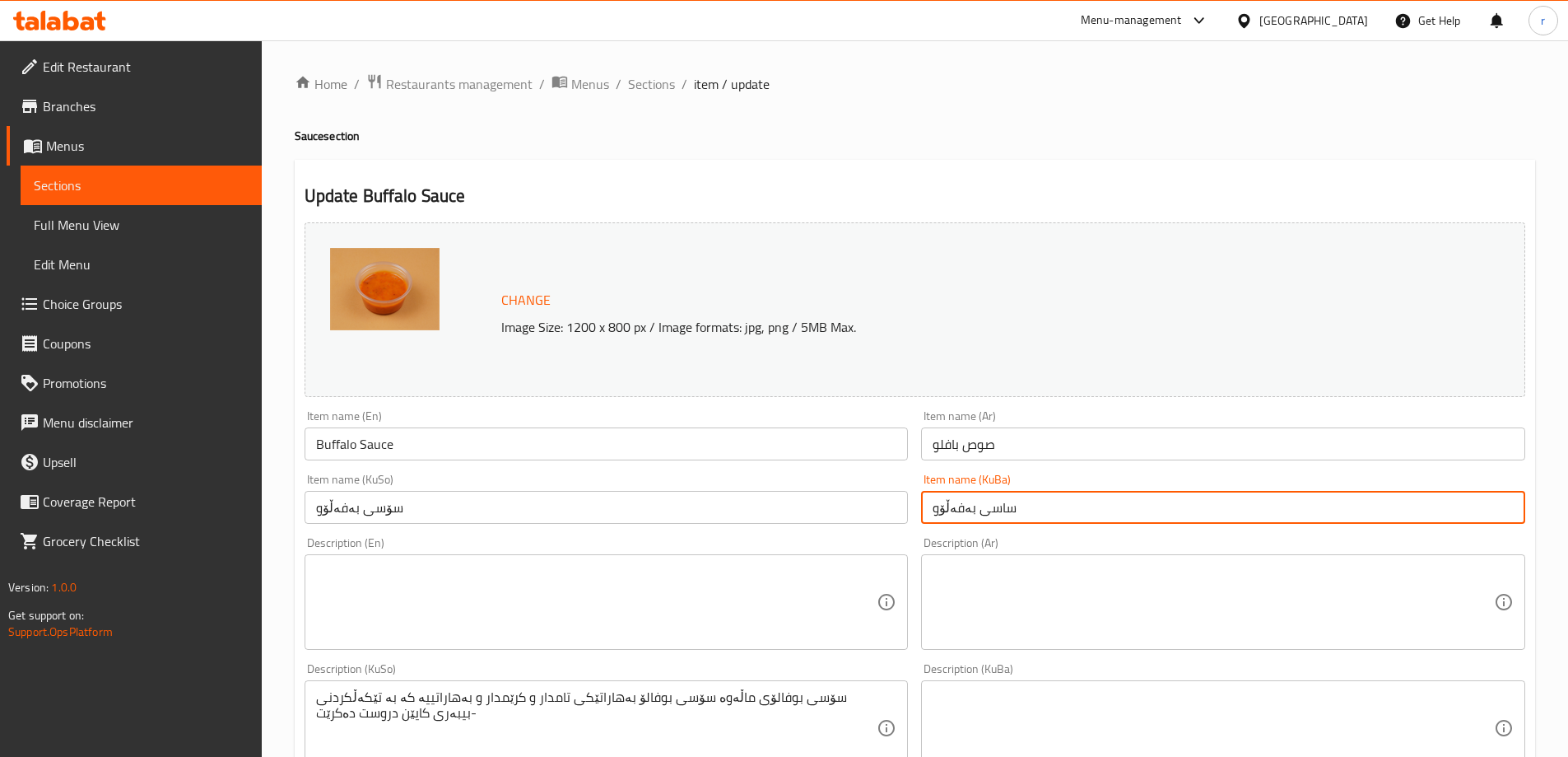
click at [999, 510] on input "ساسی بەفەڵۆو" at bounding box center [1223, 507] width 604 height 33
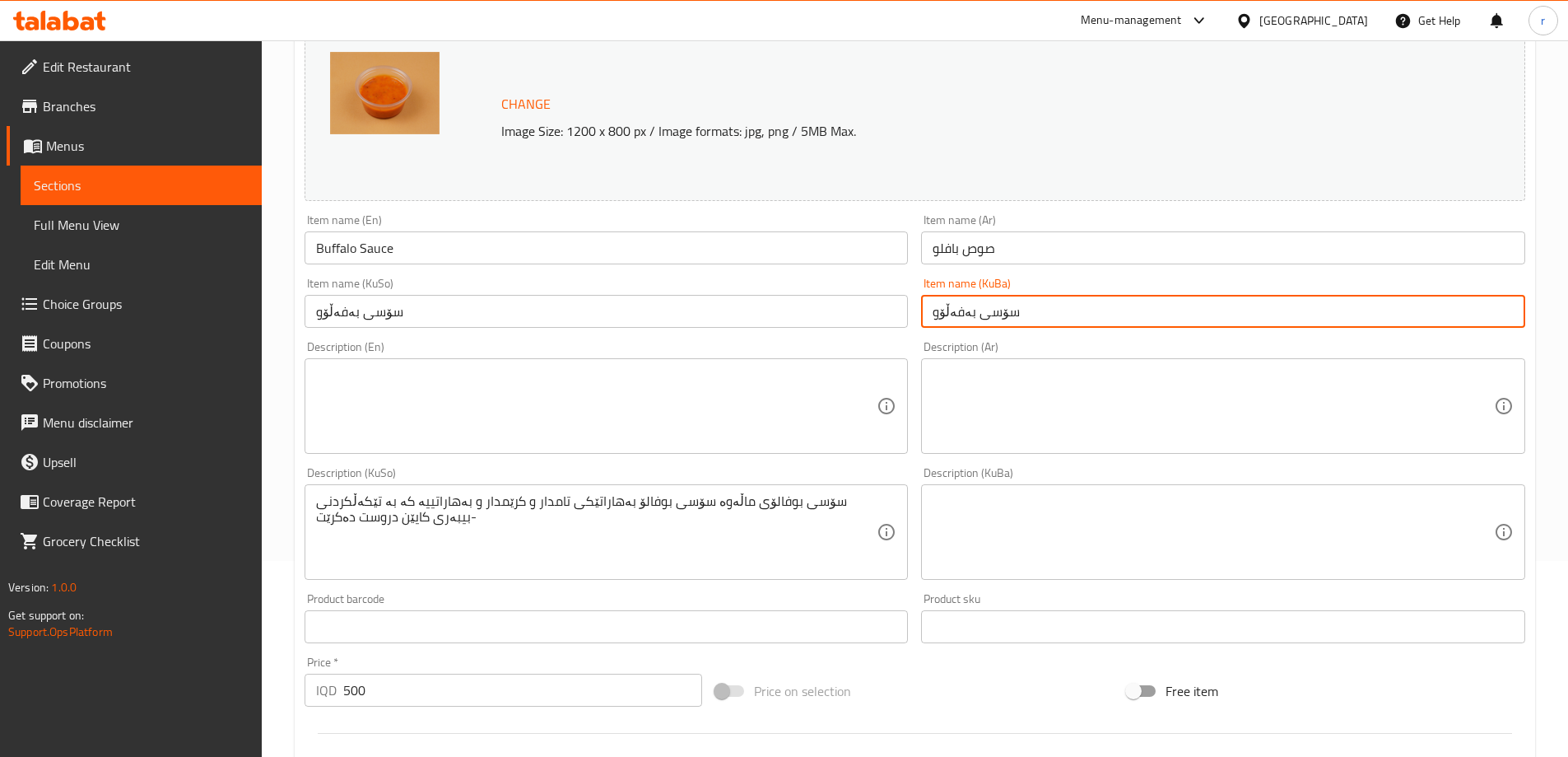
scroll to position [549, 0]
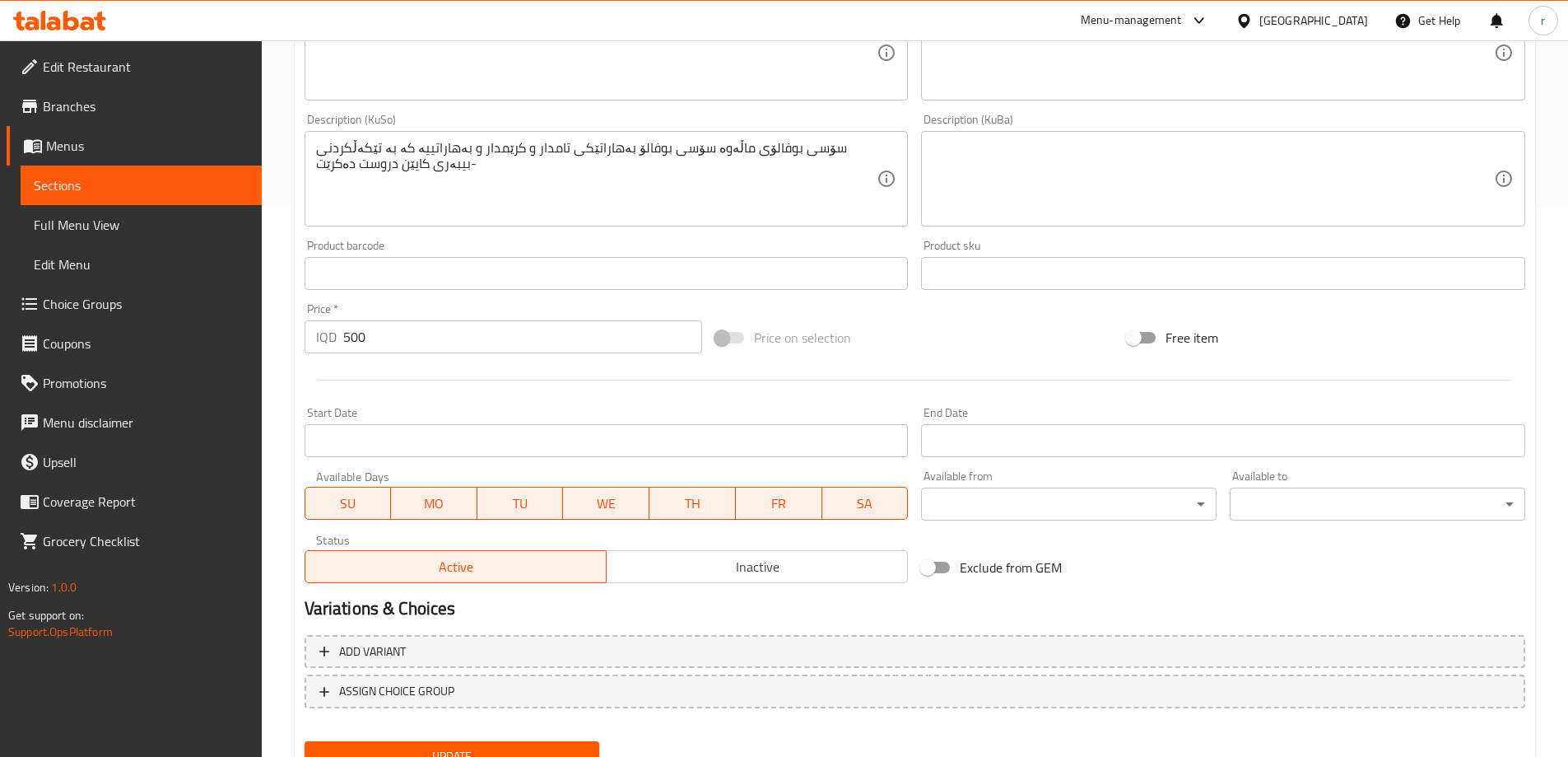
type input "سۆسی بەفەڵۆو"
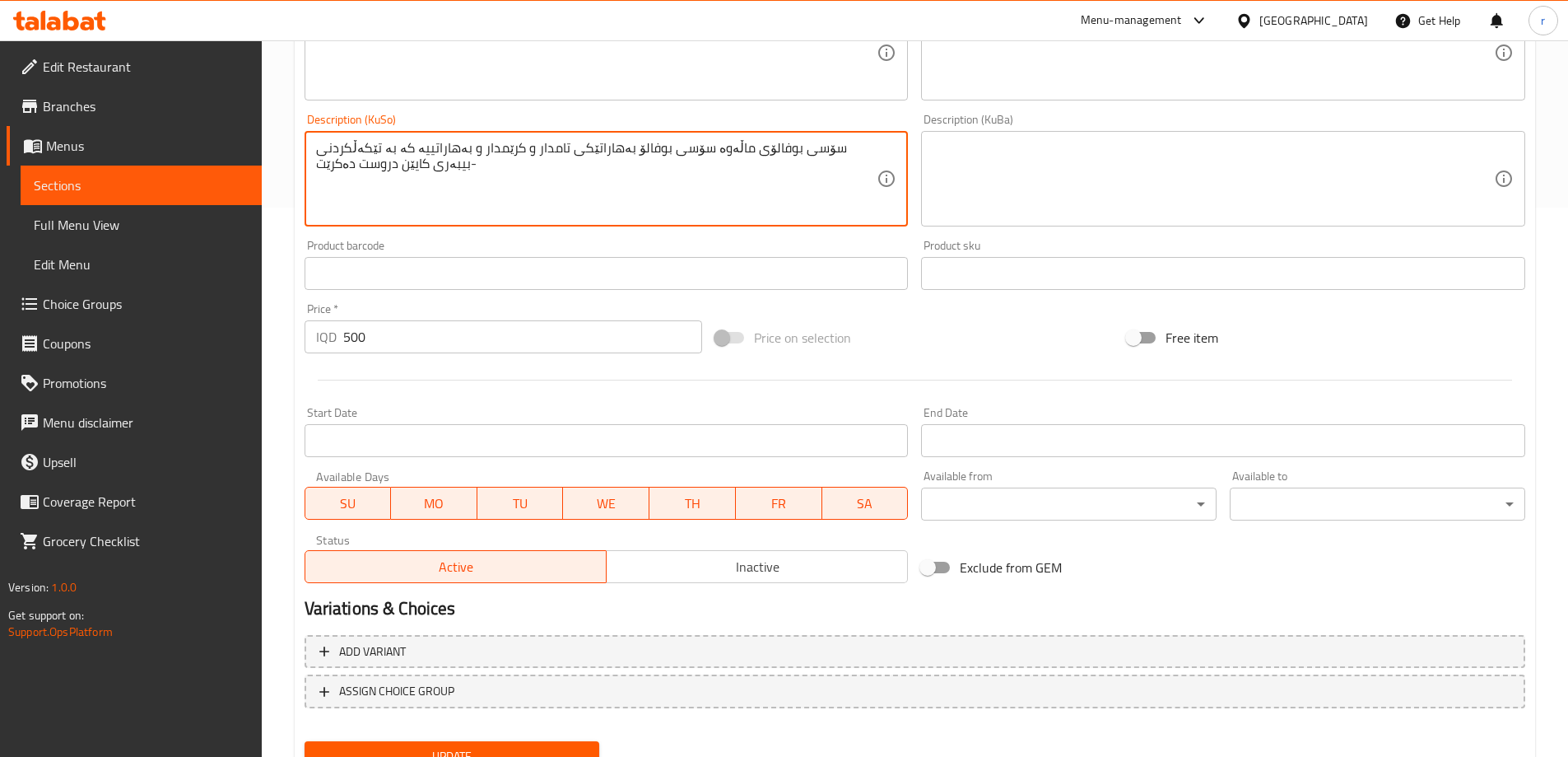
click at [623, 191] on textarea "سۆسی بوفالۆی ماڵەوە سۆسی بوفالۆ بەهاراتێکی تامدار و کرێمدار و بەهاراتییە کە بە …" at bounding box center [597, 179] width 561 height 78
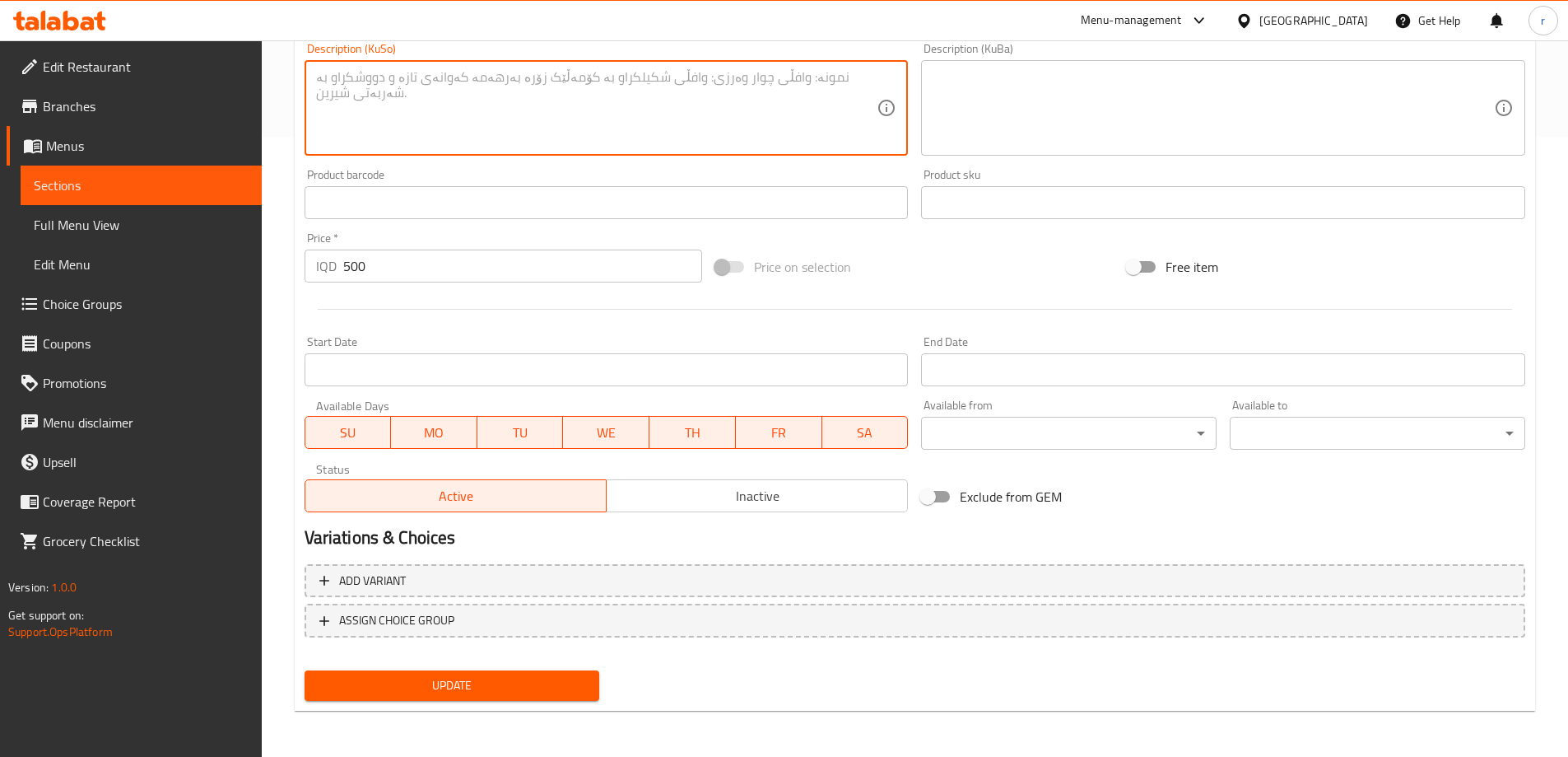
click at [400, 679] on span "Update" at bounding box center [452, 685] width 269 height 20
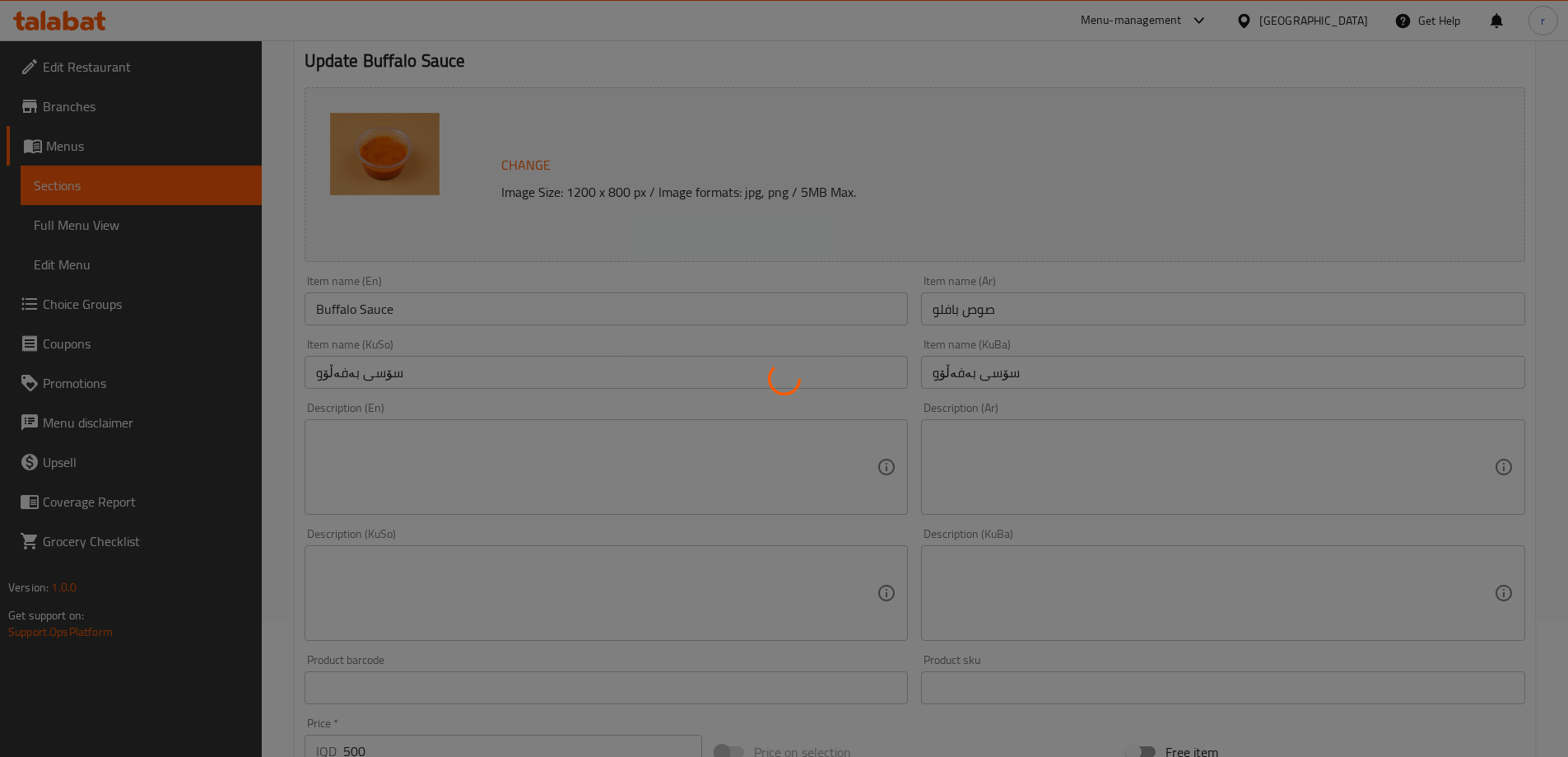
scroll to position [0, 0]
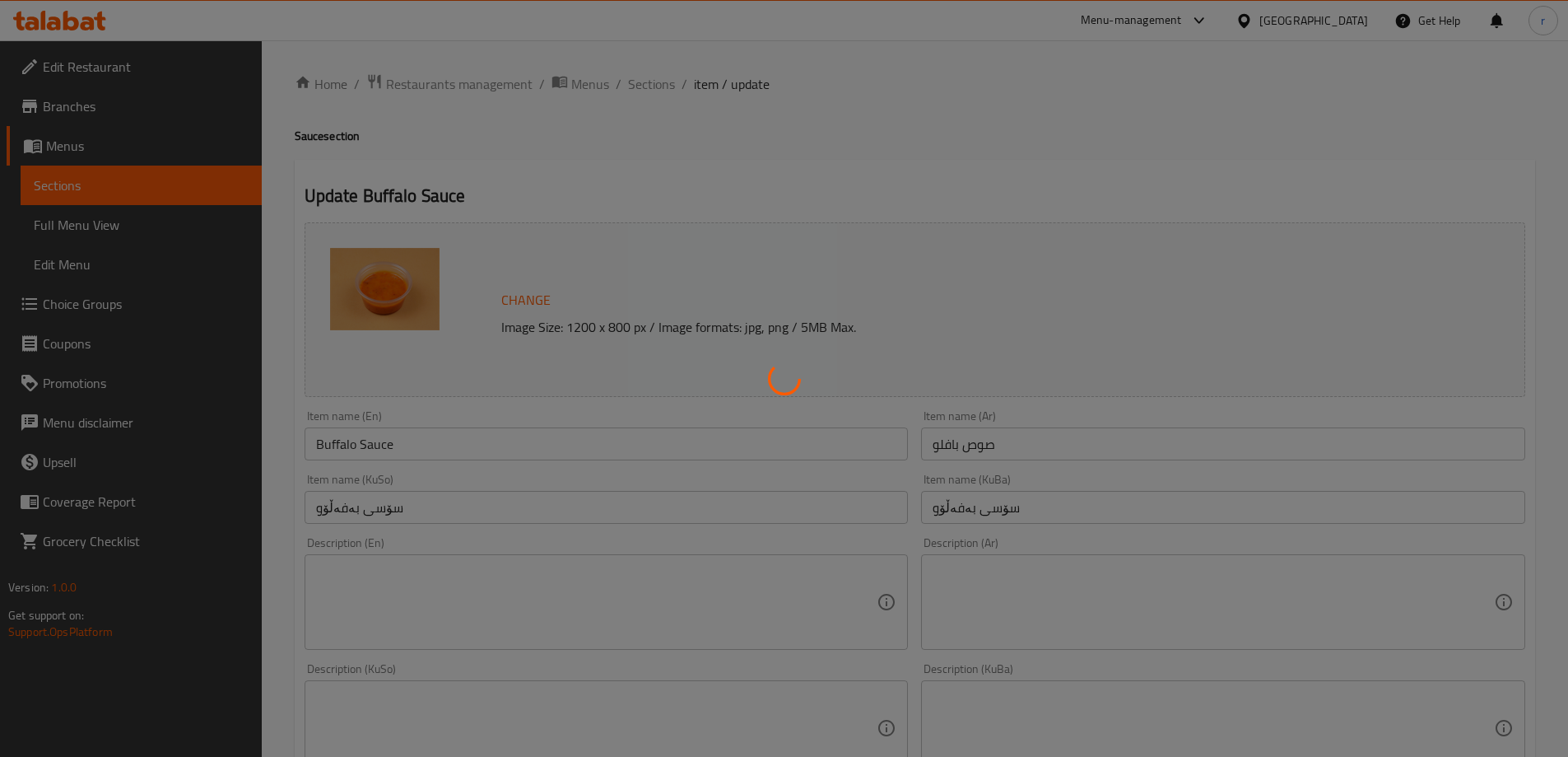
click at [457, 436] on div at bounding box center [784, 378] width 1568 height 757
click at [398, 450] on div at bounding box center [784, 378] width 1568 height 757
click at [442, 447] on div at bounding box center [784, 378] width 1568 height 757
click at [444, 447] on div at bounding box center [784, 378] width 1568 height 757
click at [453, 447] on div at bounding box center [784, 378] width 1568 height 757
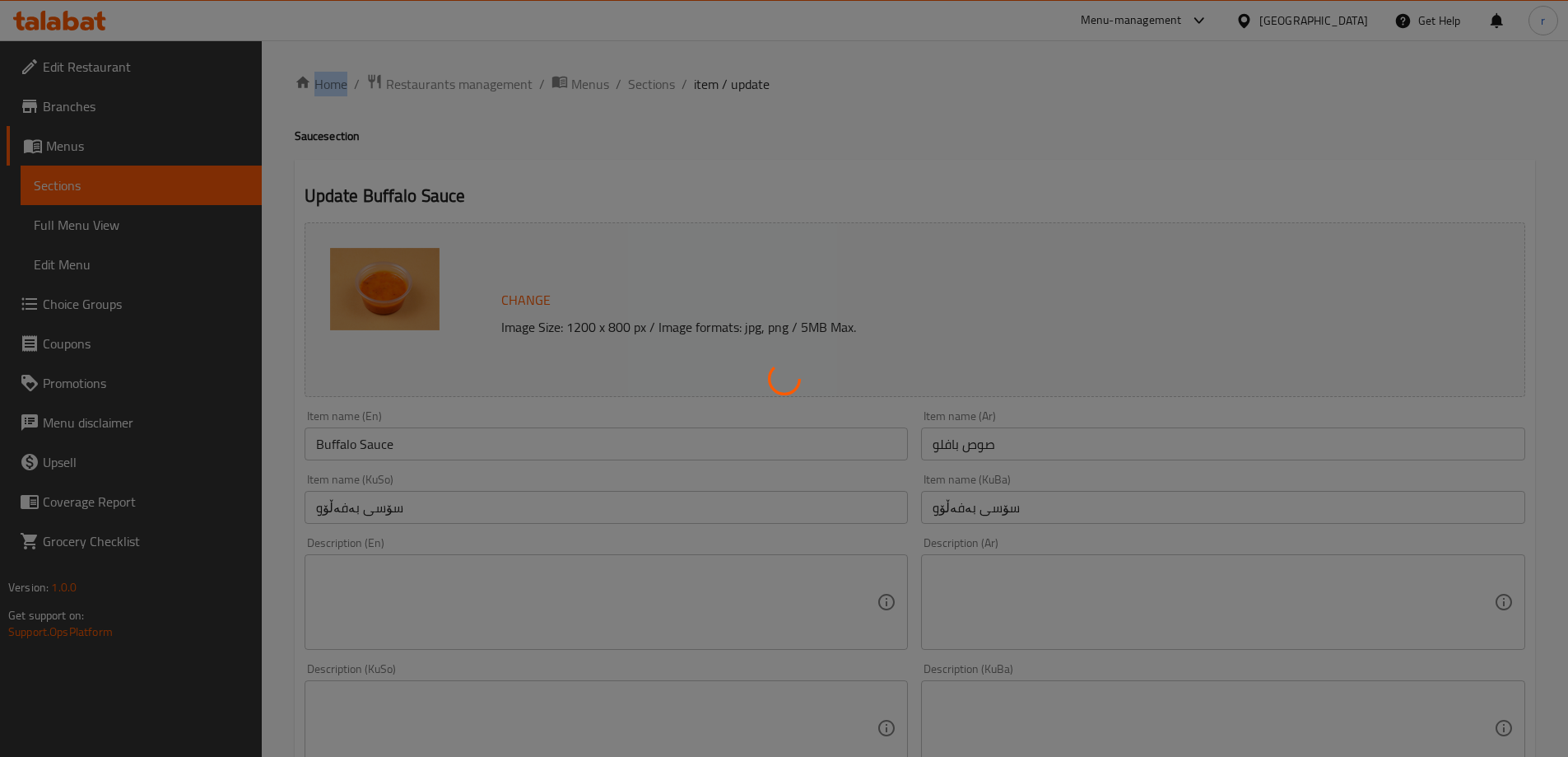
click at [453, 447] on div at bounding box center [784, 378] width 1568 height 757
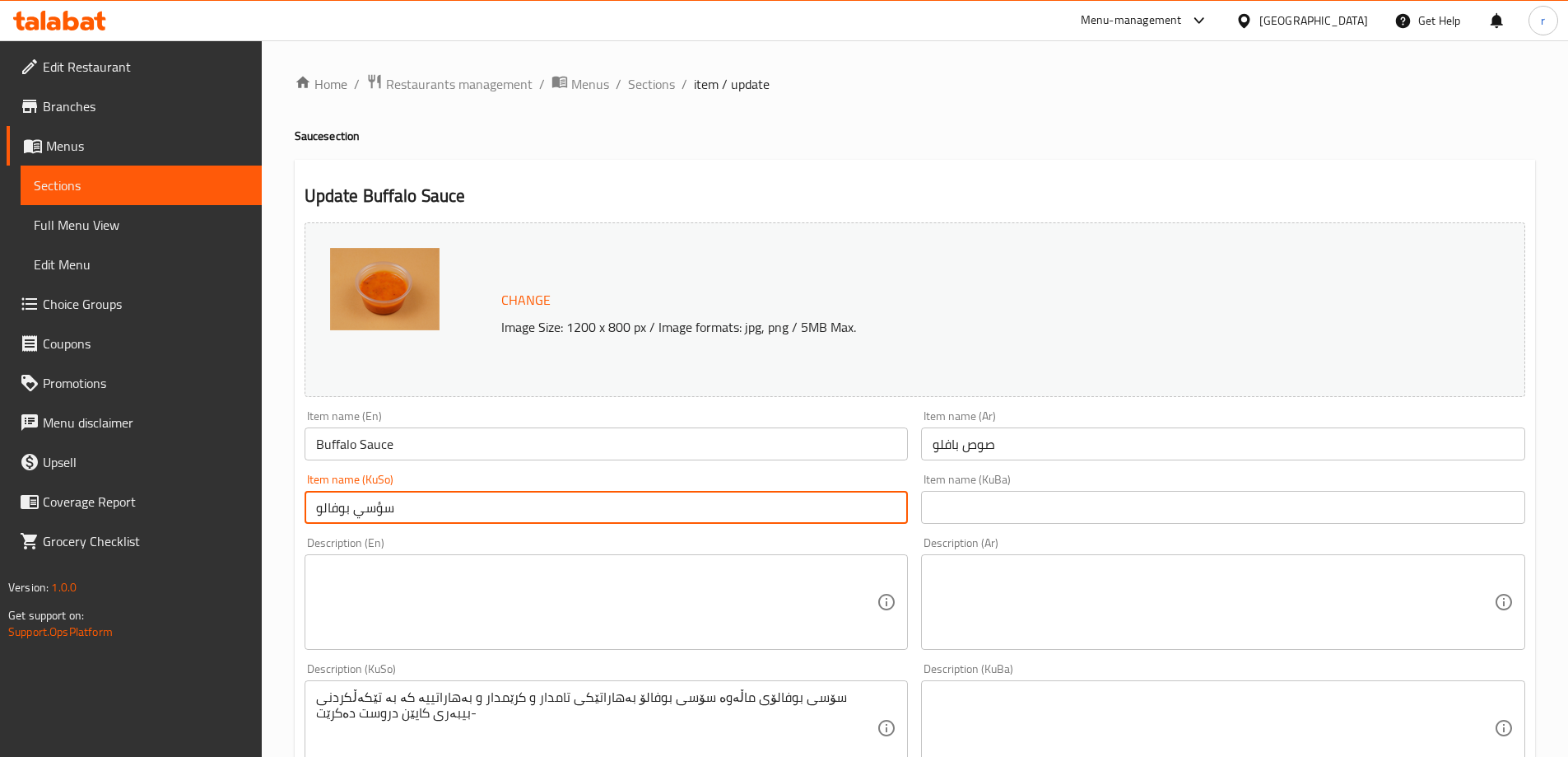
drag, startPoint x: 420, startPoint y: 513, endPoint x: 276, endPoint y: 512, distance: 144.0
click at [276, 512] on div "Home / Restaurants management / Menus / Sections / item / update Sauce section …" at bounding box center [914, 708] width 1307 height 1336
paste input "سی بەفەڵۆ"
click at [382, 506] on input "ساسی بەفەڵۆو" at bounding box center [607, 507] width 604 height 33
drag, startPoint x: 397, startPoint y: 504, endPoint x: 281, endPoint y: 517, distance: 116.7
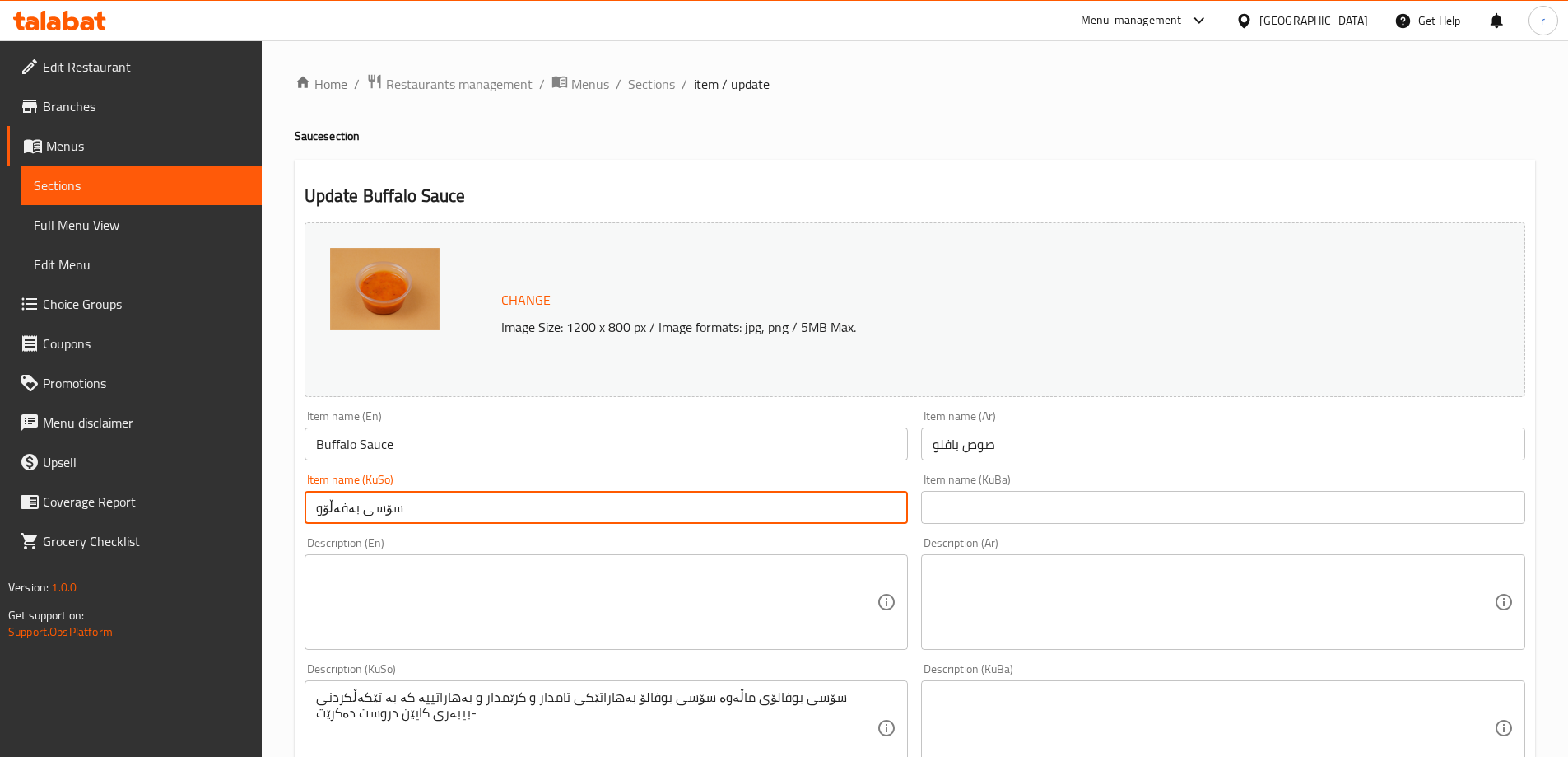
click at [281, 517] on div "Home / Restaurants management / Menus / Sections / item / update Sauce section …" at bounding box center [914, 708] width 1307 height 1336
type input "سۆسی بەفەڵۆو"
click at [971, 514] on input "text" at bounding box center [1223, 507] width 604 height 33
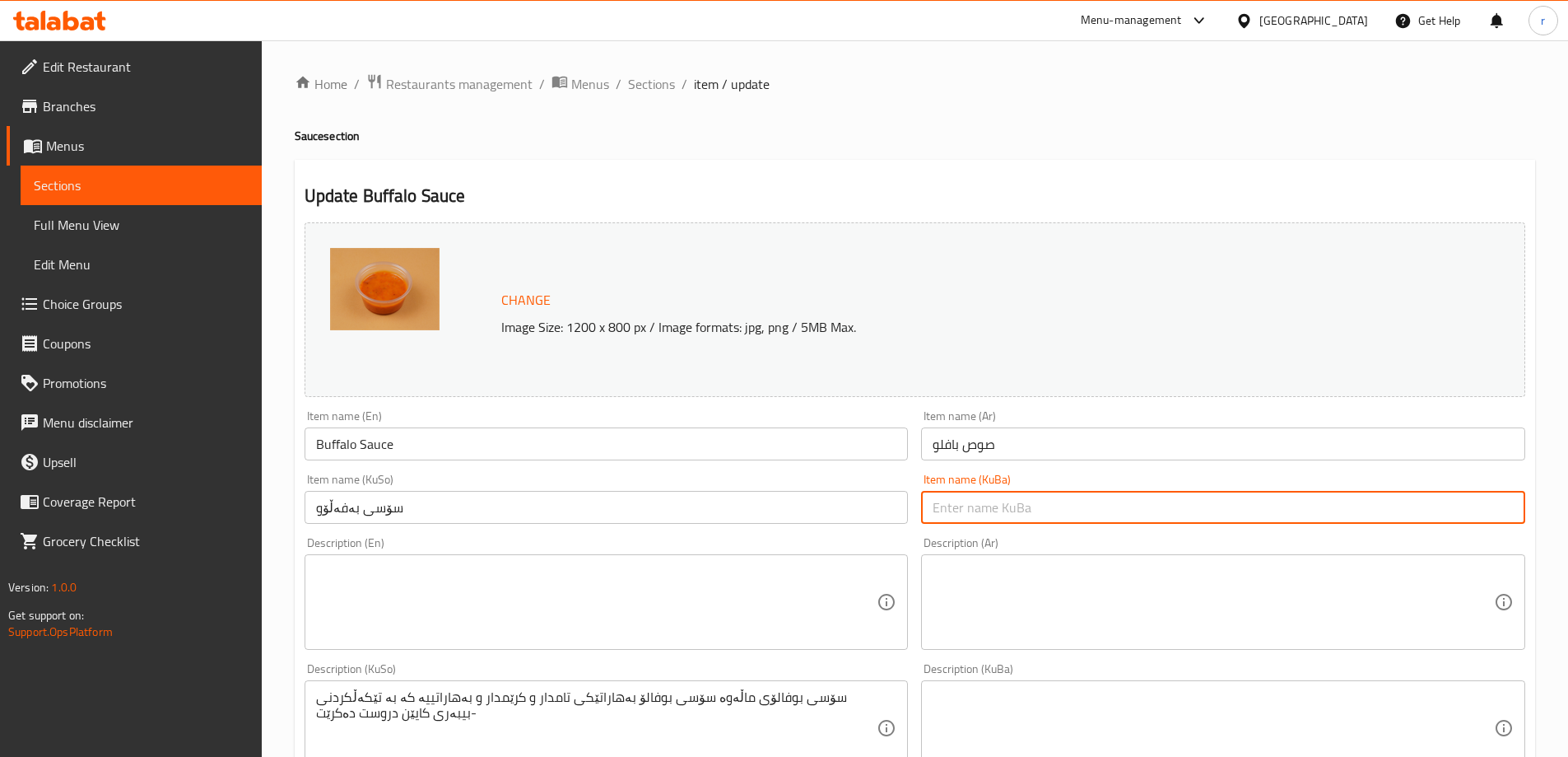
paste input "سۆسی بەفەڵۆو"
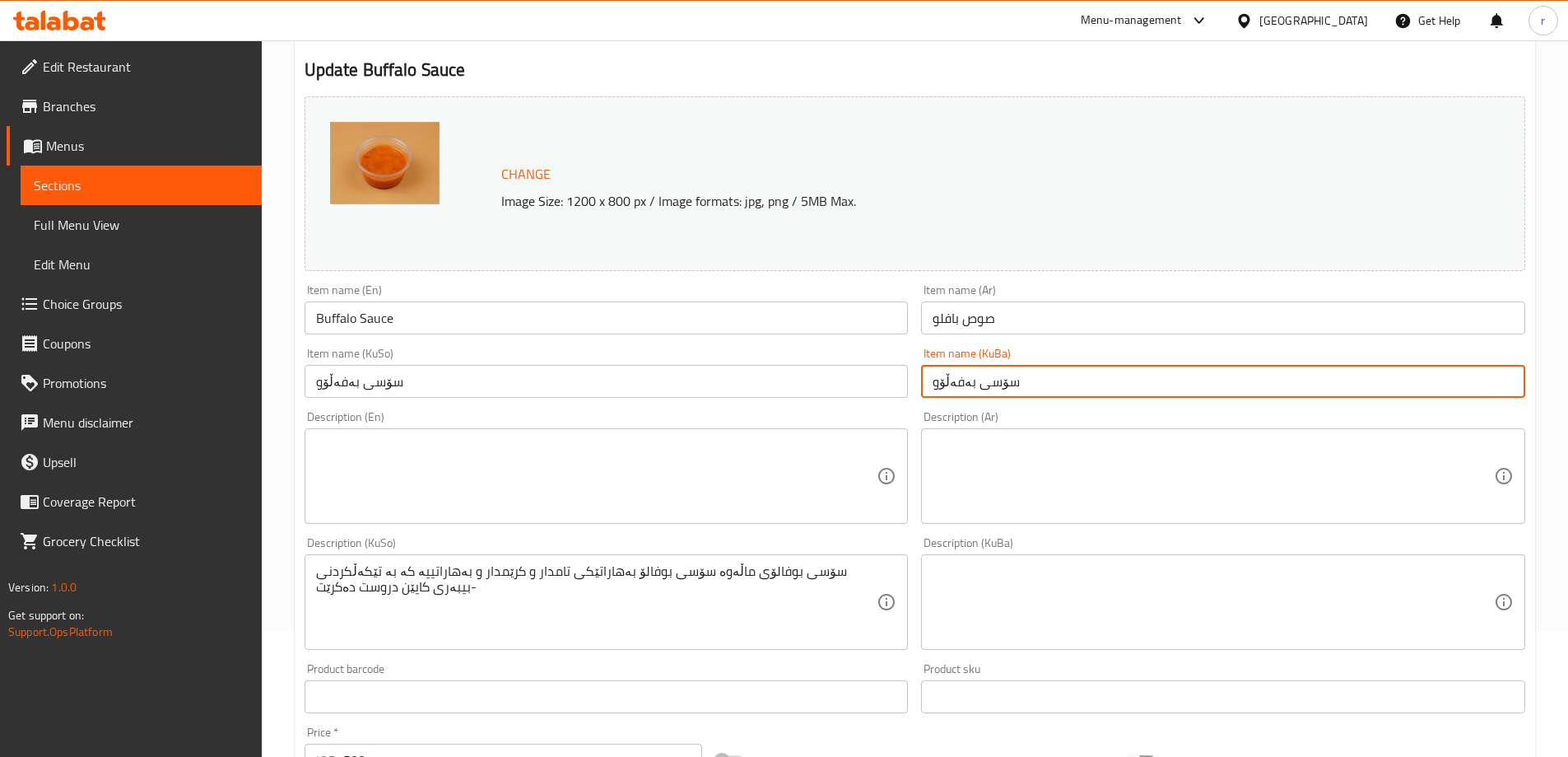
scroll to position [412, 0]
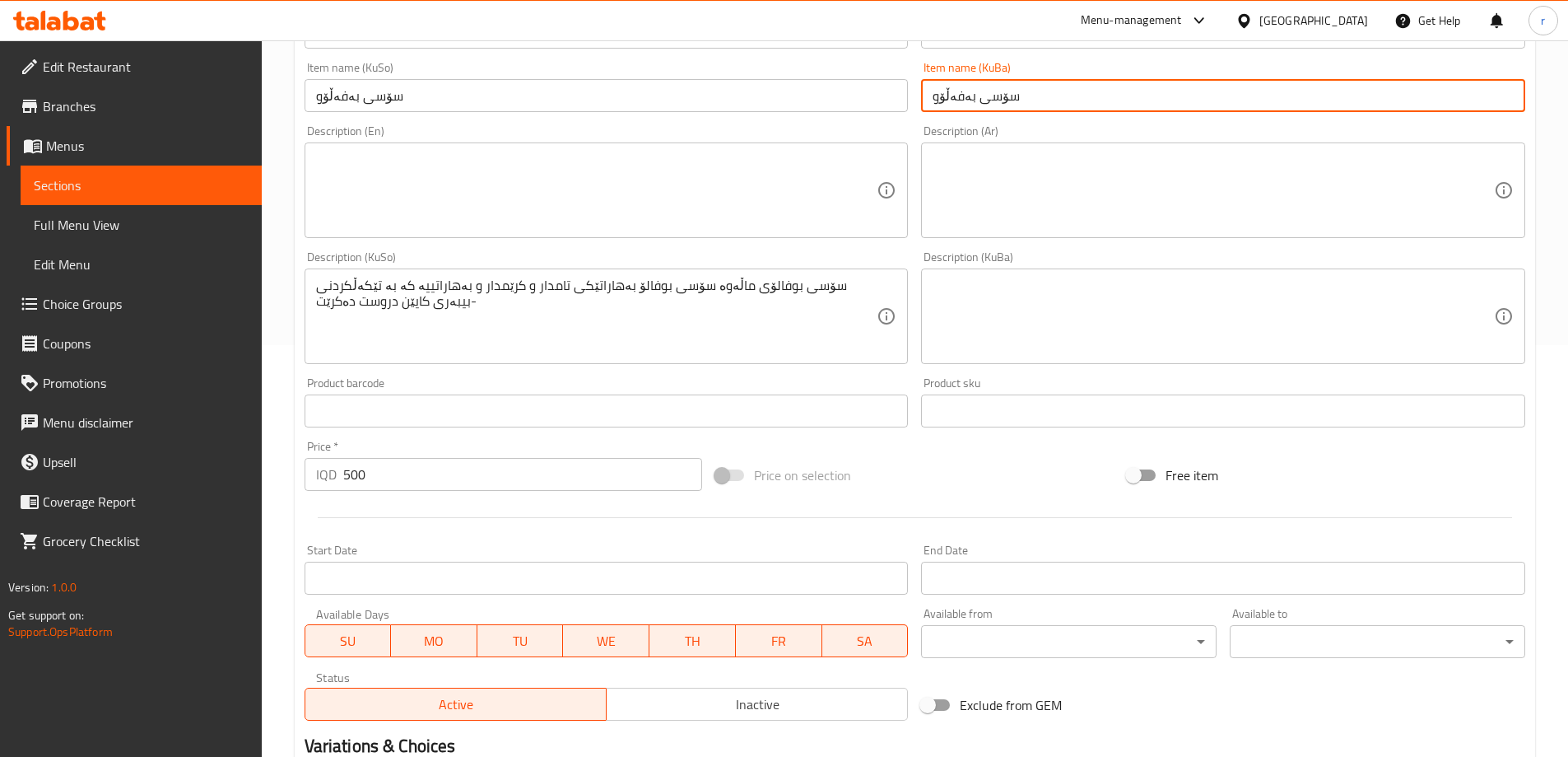
type input "سۆسی بەفەڵۆو"
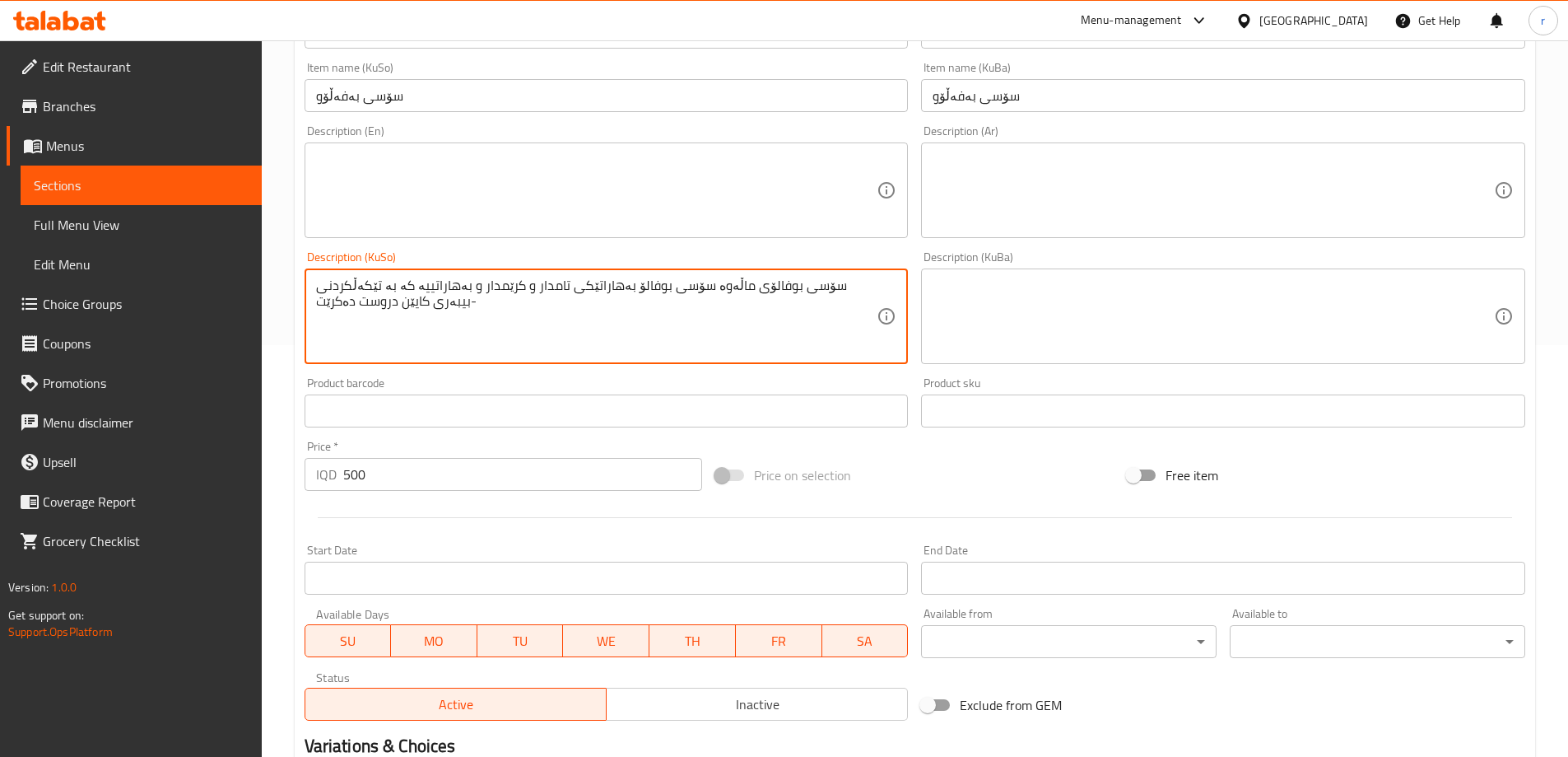
click at [562, 323] on textarea "سۆسی بوفالۆی ماڵەوە سۆسی بوفالۆ بەهاراتێکی تامدار و کرێمدار و بەهاراتییە کە بە …" at bounding box center [597, 315] width 561 height 78
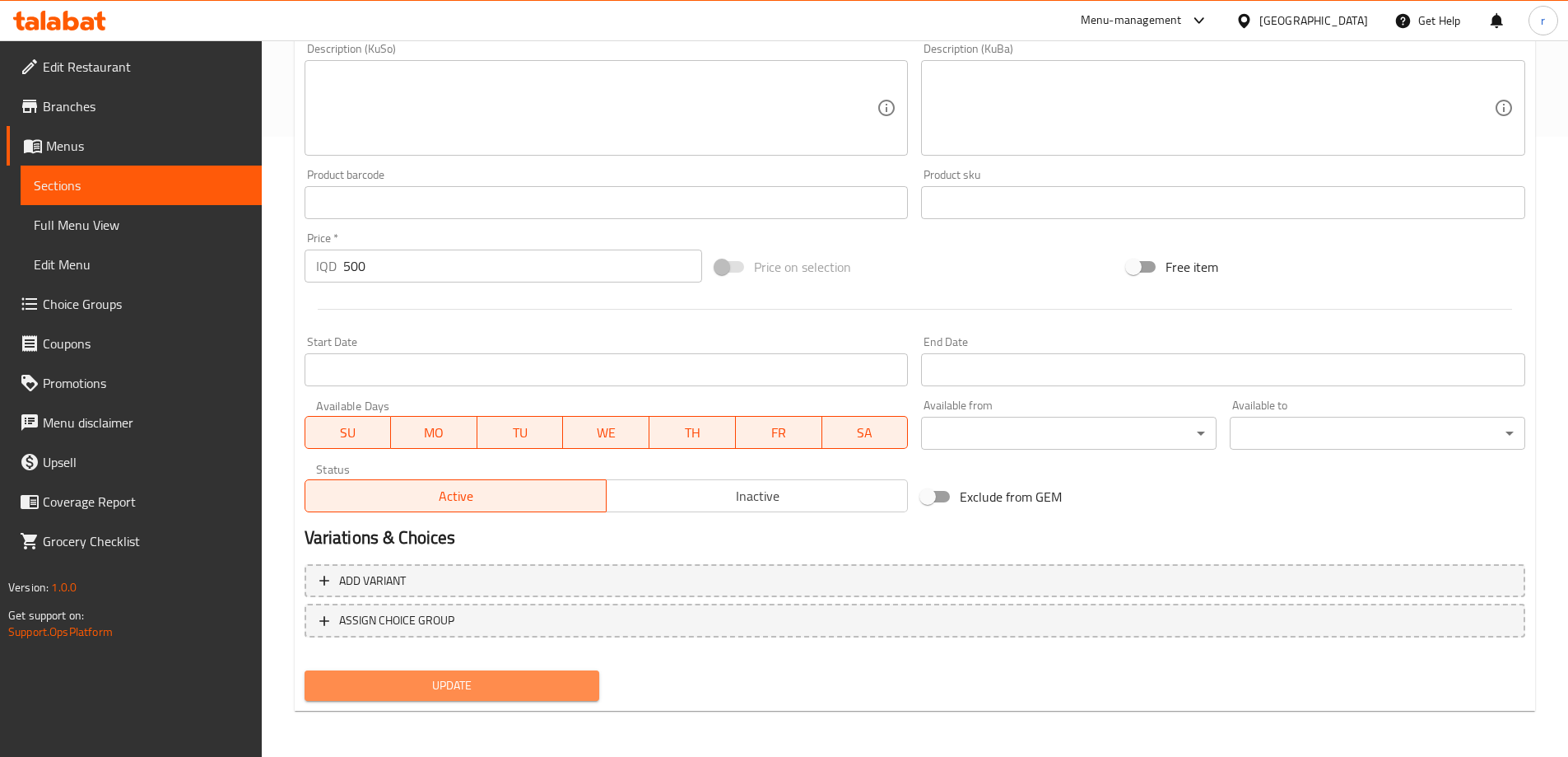
click at [483, 697] on button "Update" at bounding box center [452, 686] width 295 height 31
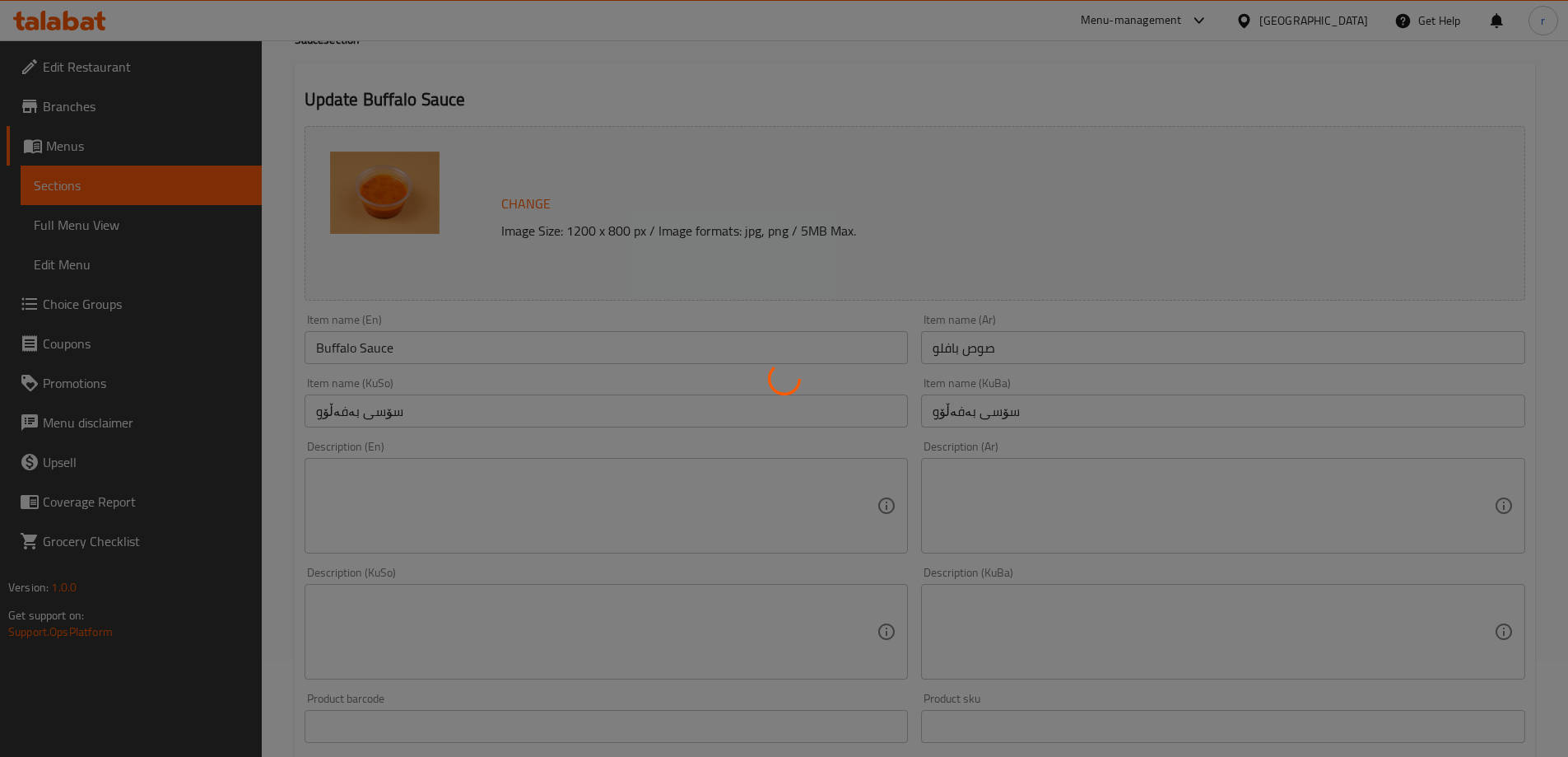
scroll to position [0, 0]
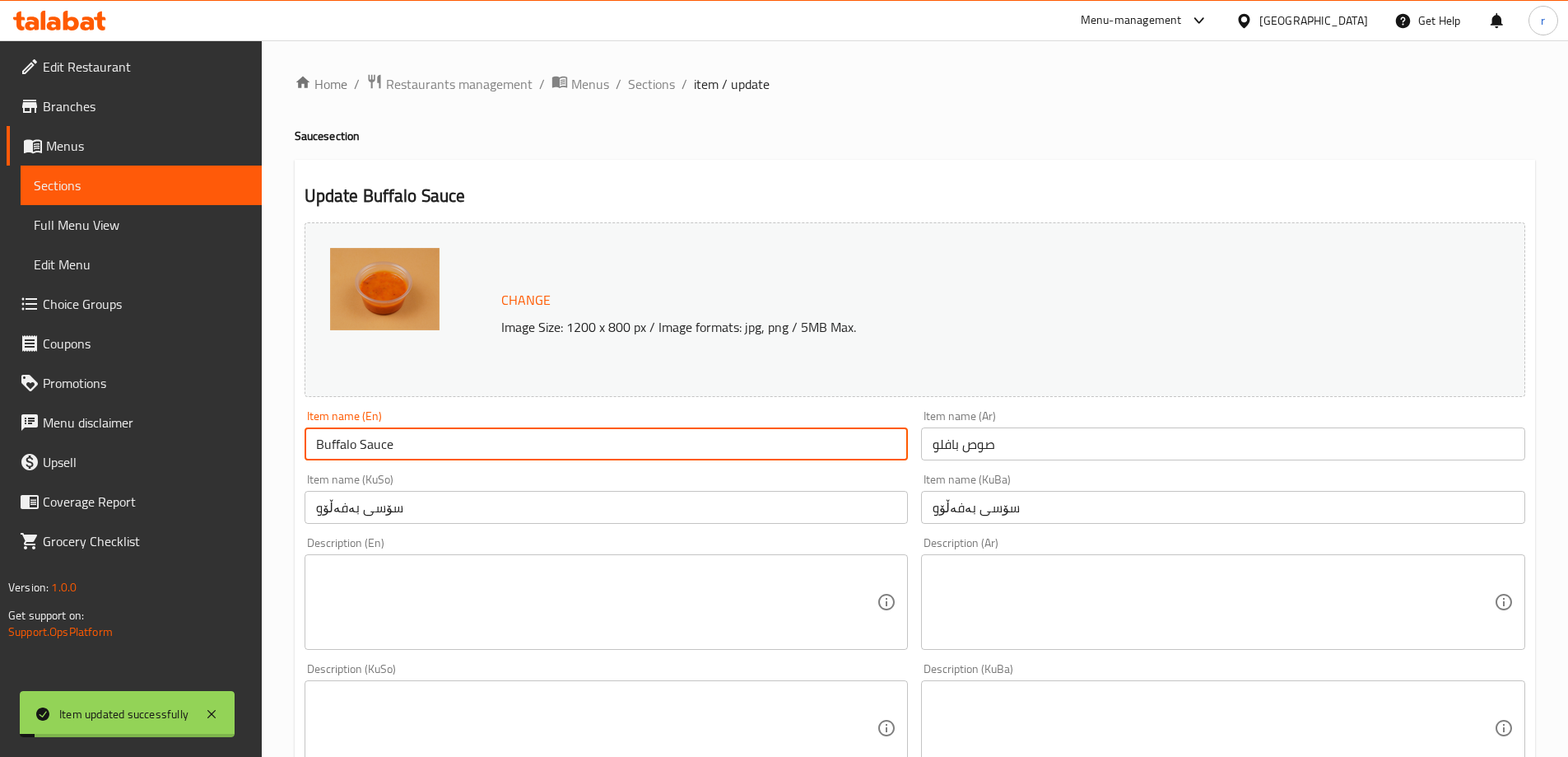
drag, startPoint x: 395, startPoint y: 439, endPoint x: 261, endPoint y: 471, distance: 137.8
click at [261, 471] on div "Edit Restaurant Branches Menus Sections Full Menu View Edit Menu Choice Groups …" at bounding box center [784, 708] width 1568 height 1336
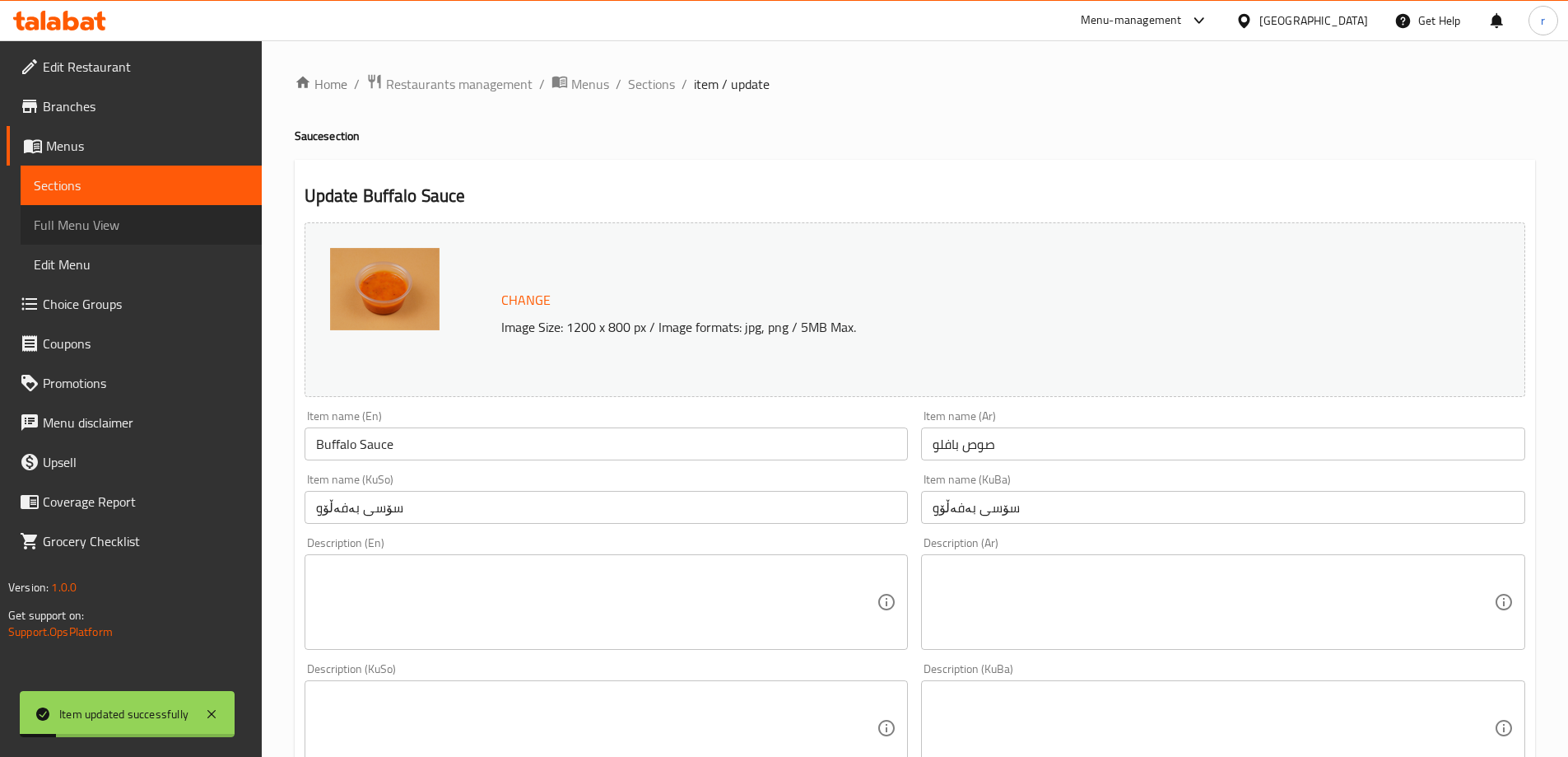
click at [139, 232] on span "Full Menu View" at bounding box center [140, 224] width 214 height 20
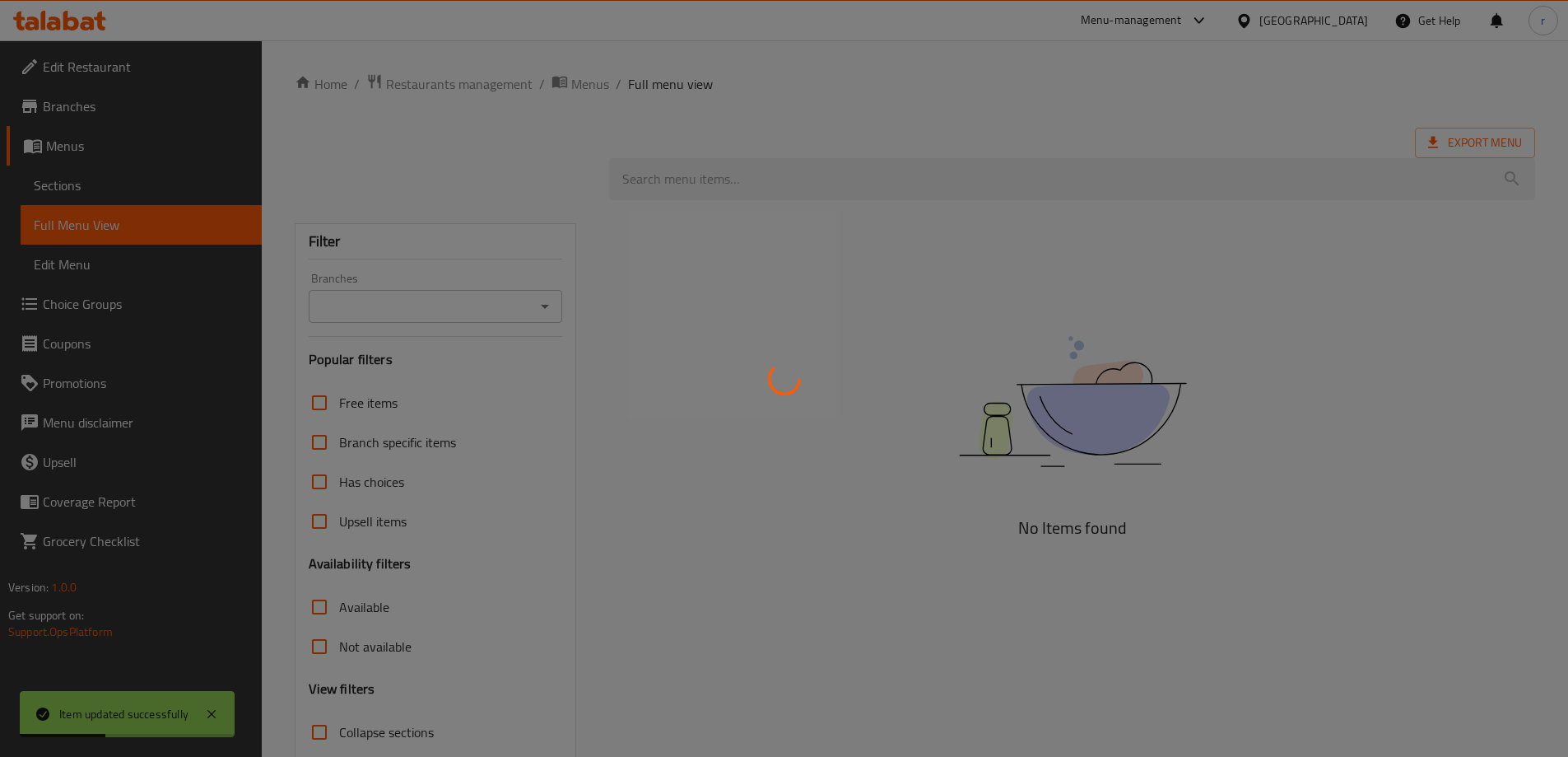
click at [718, 186] on div at bounding box center [784, 378] width 1568 height 757
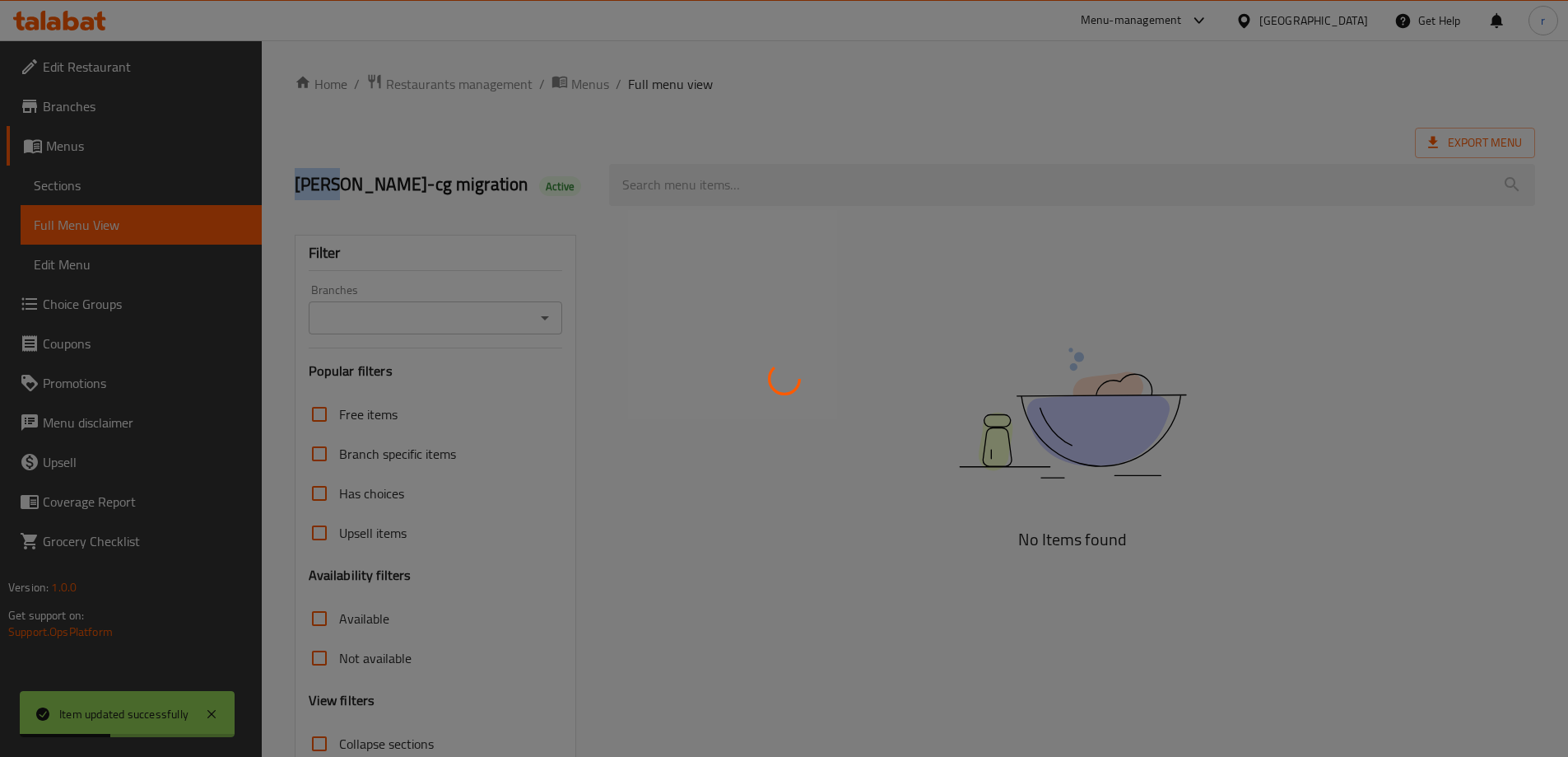
click at [718, 186] on div at bounding box center [784, 378] width 1568 height 757
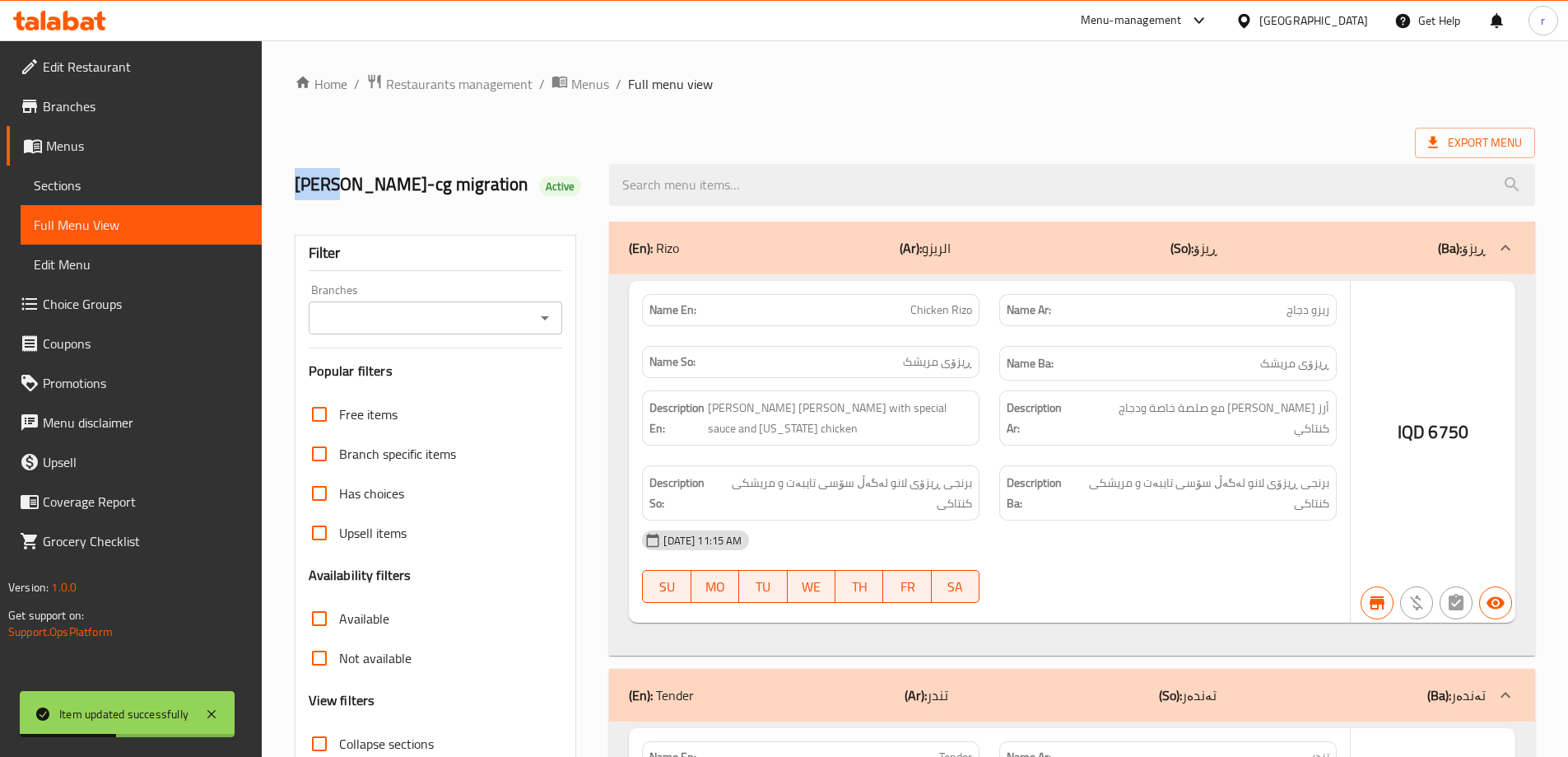
click at [718, 186] on div at bounding box center [784, 378] width 1568 height 757
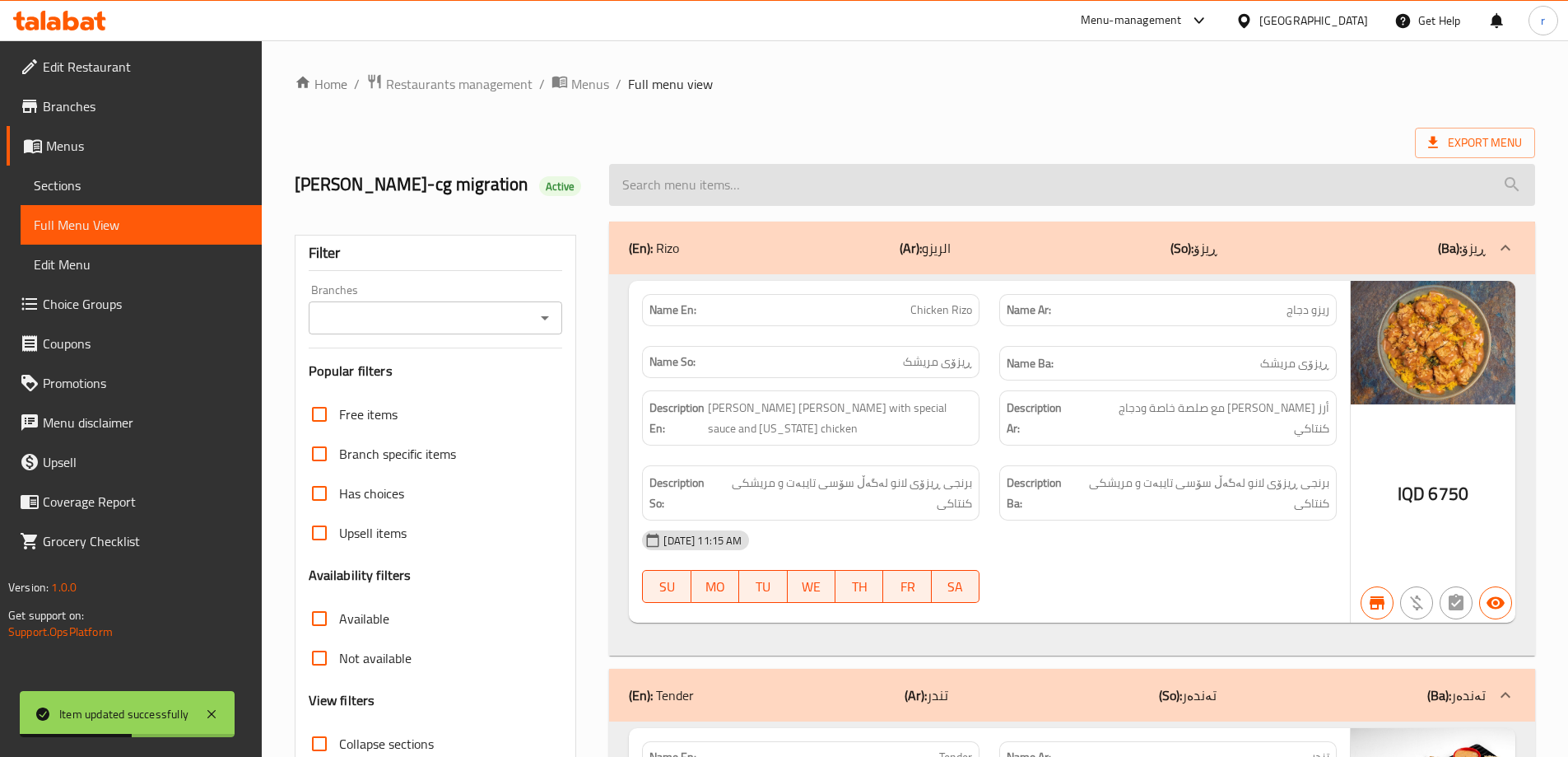
click at [681, 185] on input "search" at bounding box center [1071, 185] width 926 height 42
paste input "Buffalo Sauce"
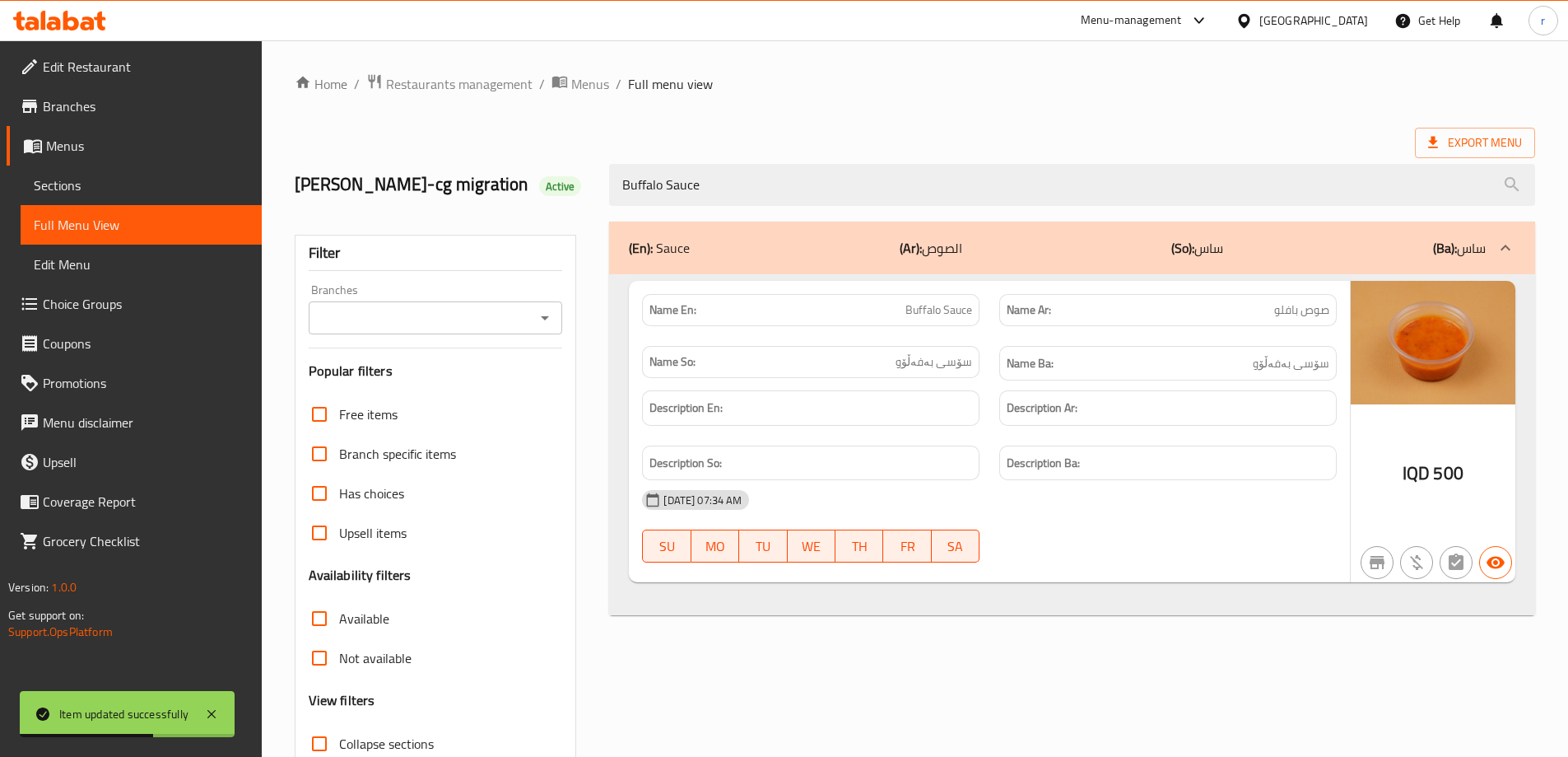
type input "Buffalo Sauce"
click at [395, 312] on input "Branches" at bounding box center [422, 317] width 217 height 23
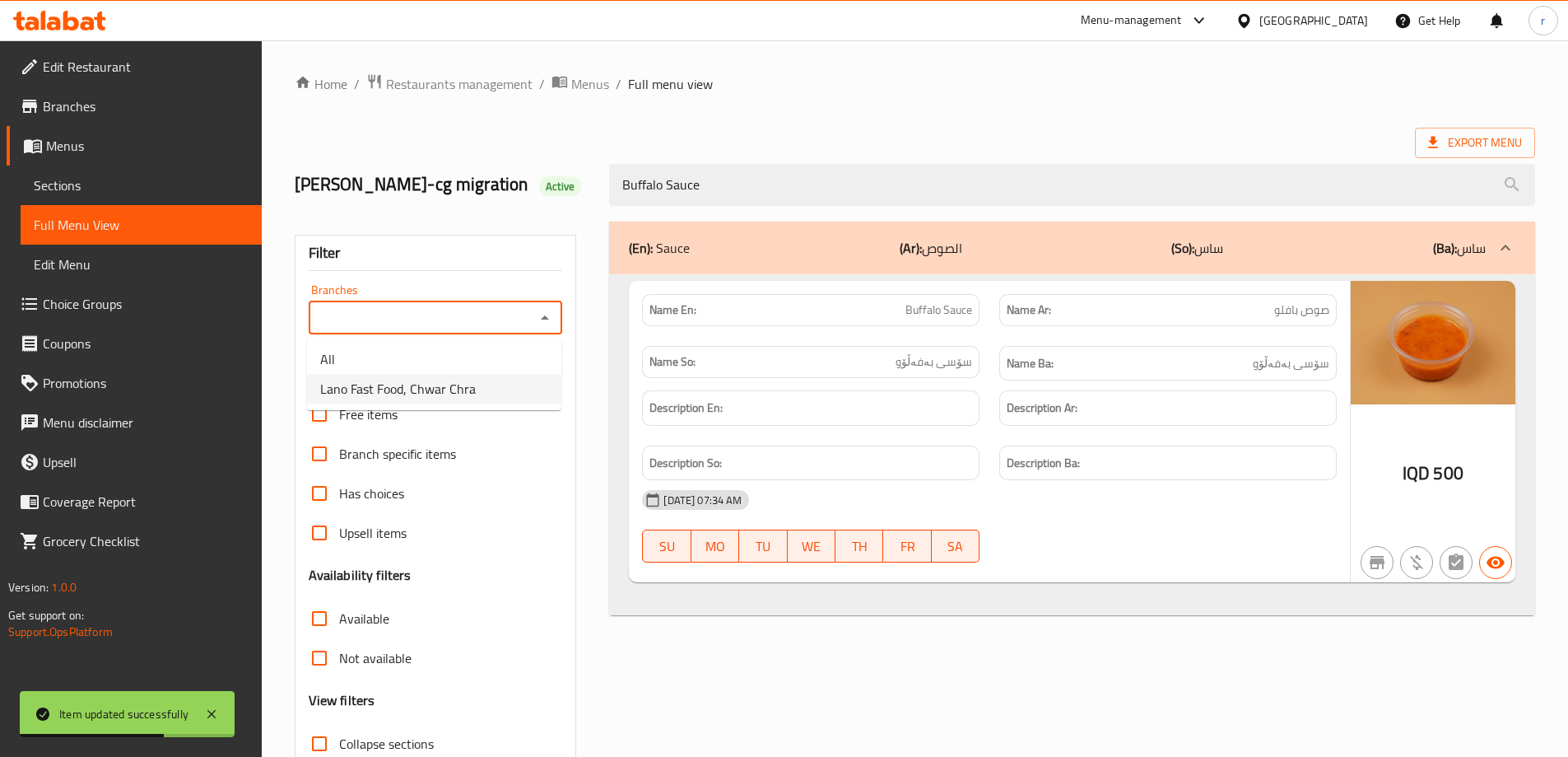
click at [386, 380] on span "Lano Fast Food, Chwar Chra" at bounding box center [398, 389] width 156 height 20
type input "Lano Fast Food, Chwar Chra"
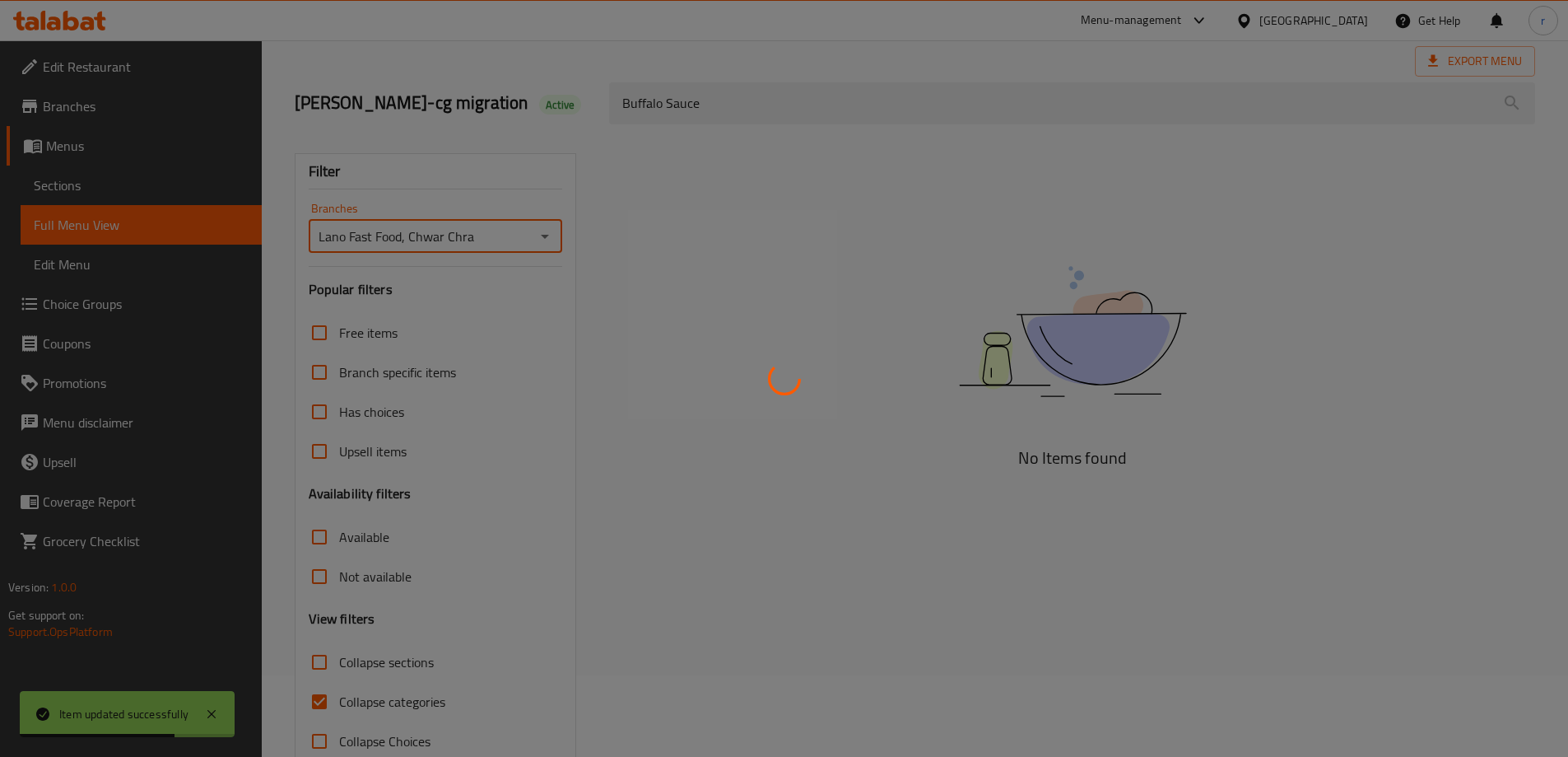
scroll to position [119, 0]
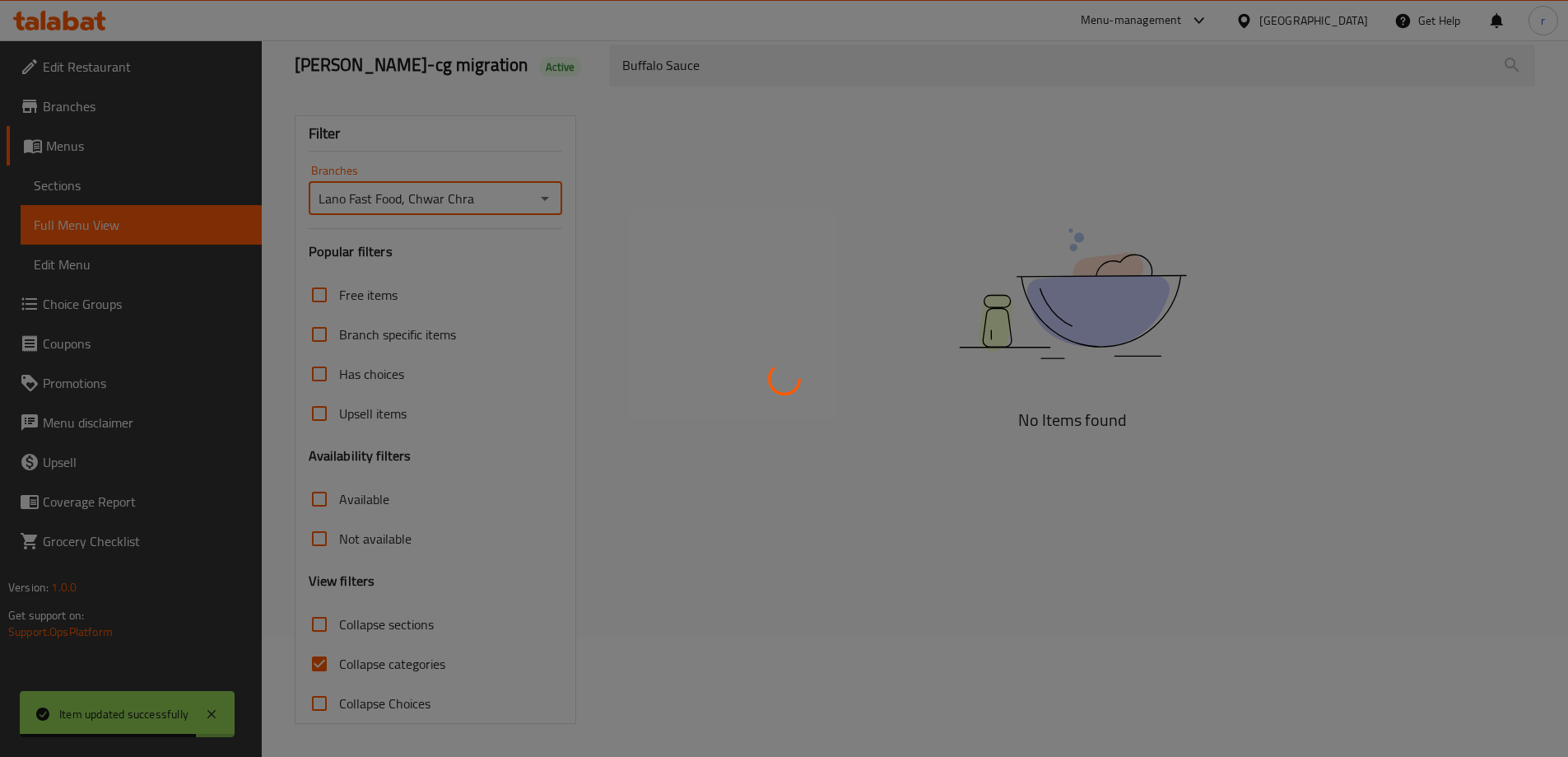
click at [351, 661] on div at bounding box center [784, 378] width 1568 height 757
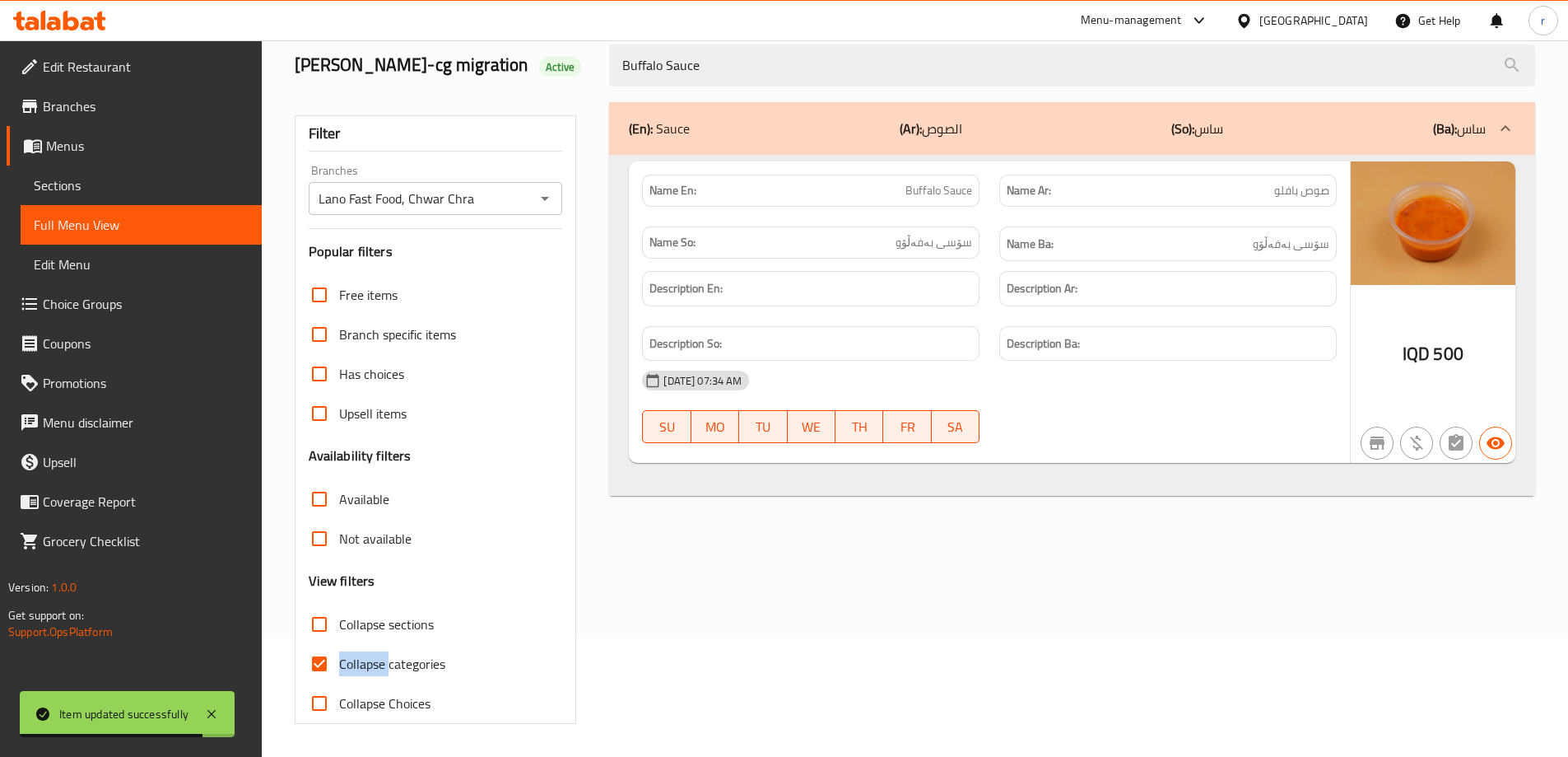
click at [351, 661] on span "Collapse categories" at bounding box center [392, 664] width 106 height 20
click at [339, 661] on input "Collapse categories" at bounding box center [319, 663] width 39 height 39
checkbox input "false"
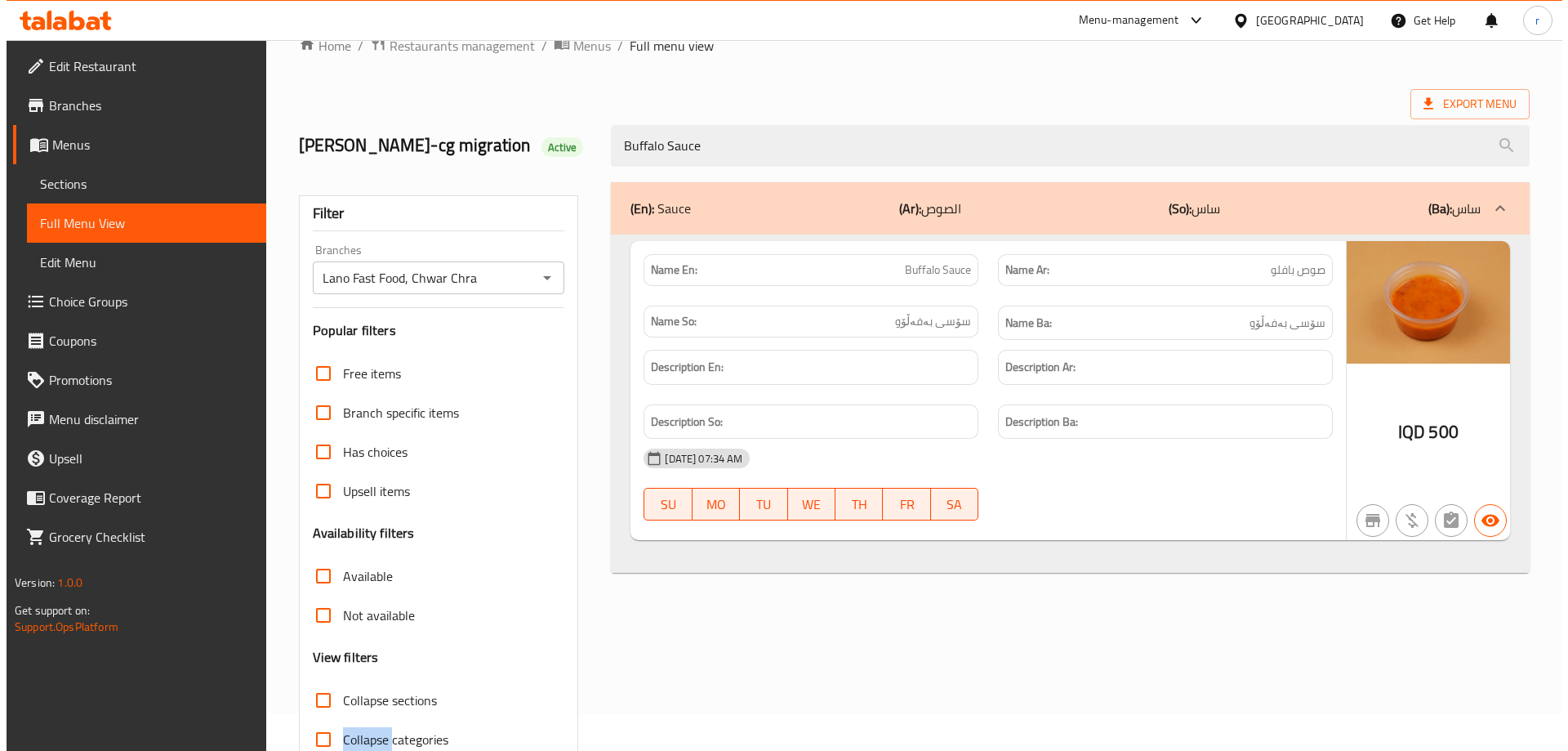
scroll to position [0, 0]
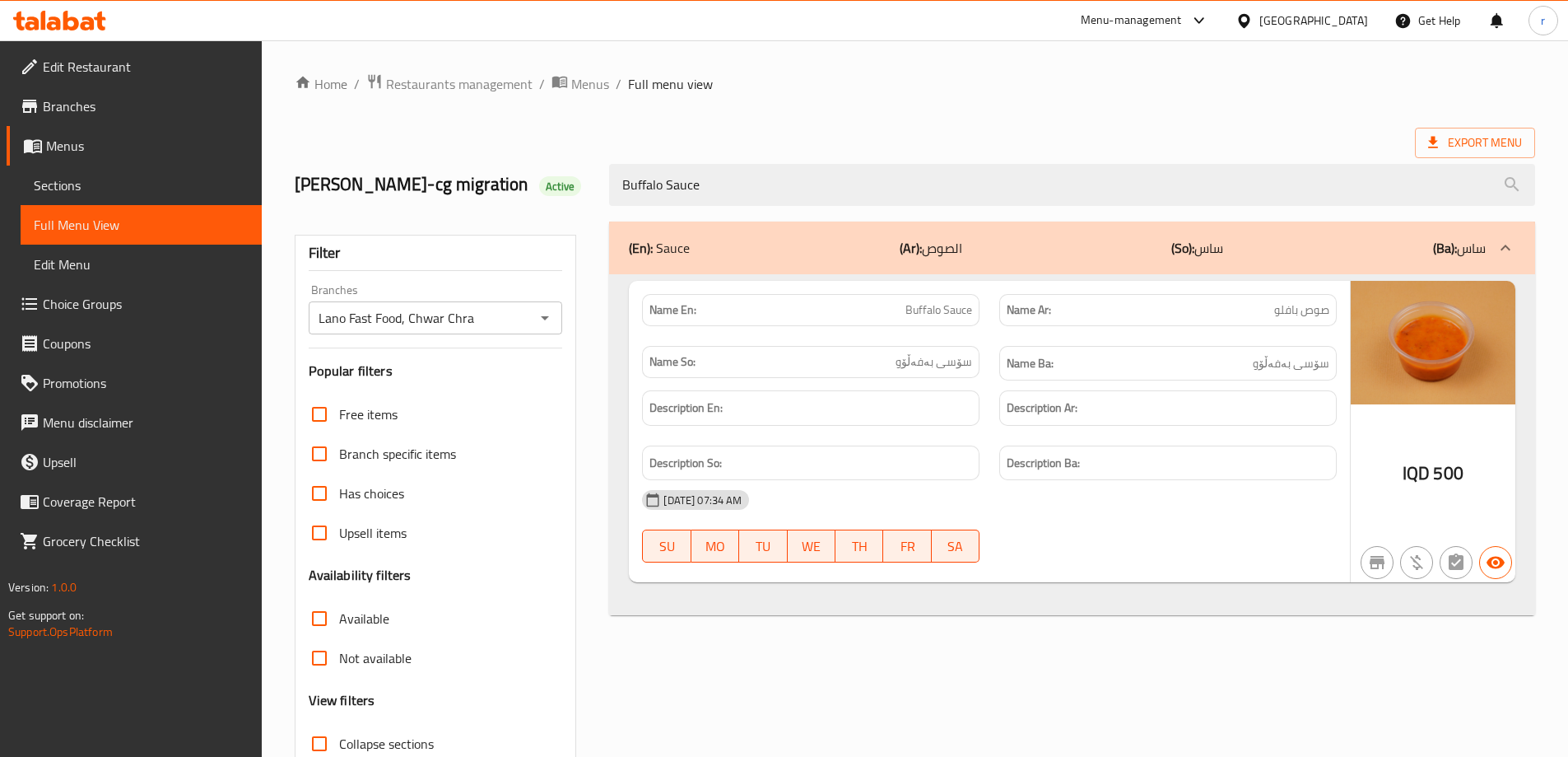
click at [1144, 448] on div "Description Ba:" at bounding box center [1167, 463] width 337 height 36
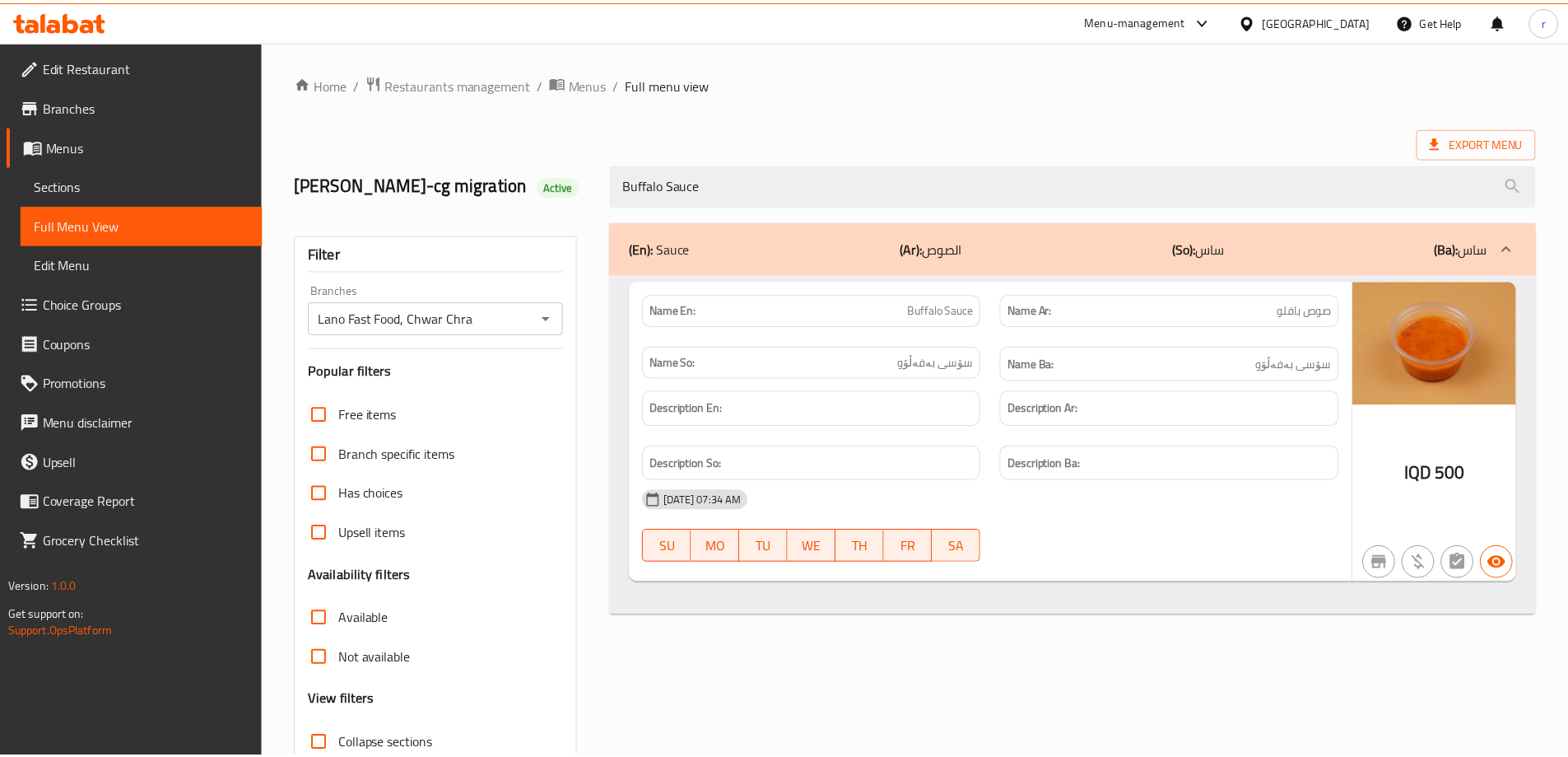
scroll to position [119, 0]
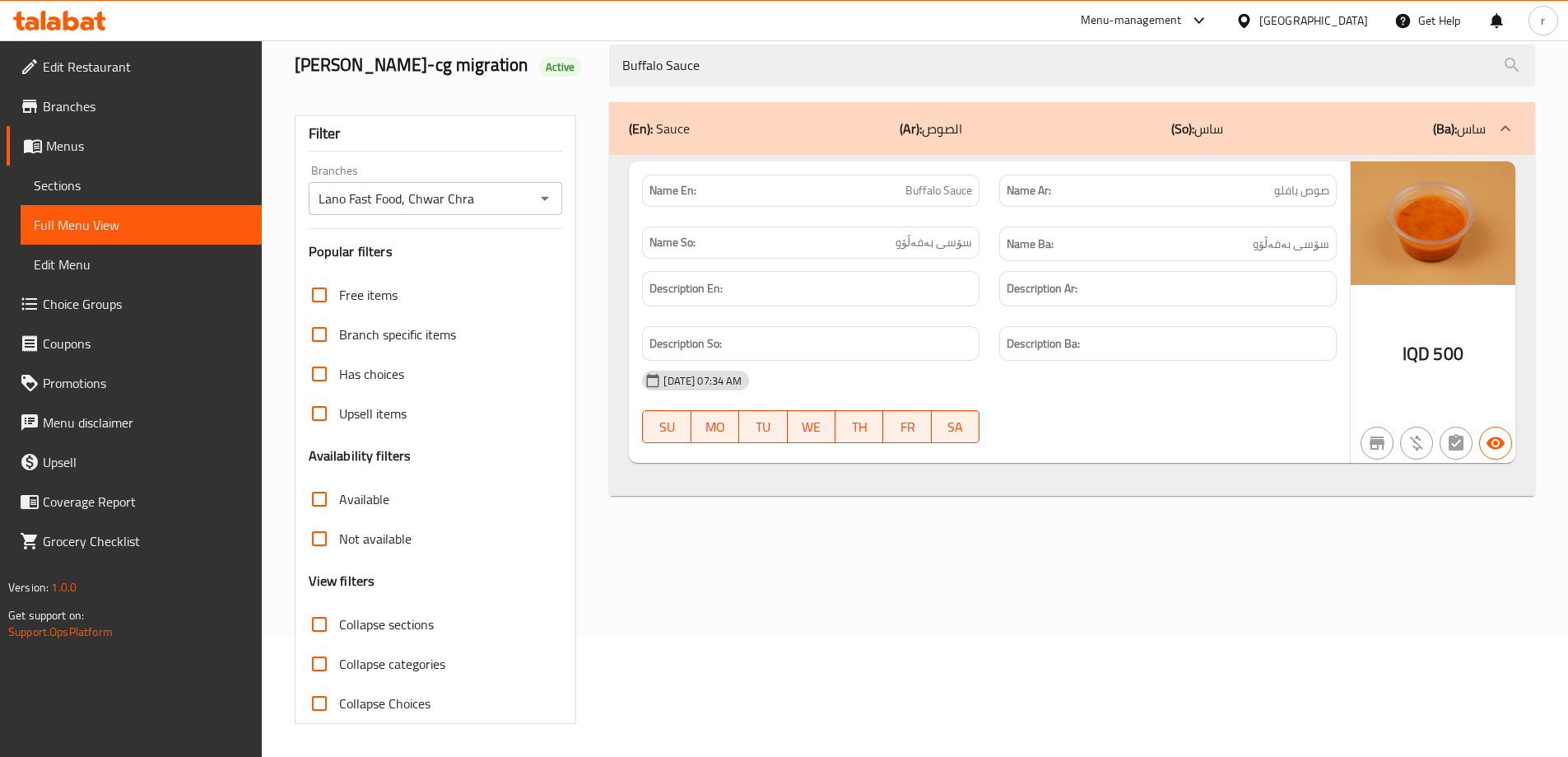
click at [73, 180] on span "Sections" at bounding box center [140, 185] width 214 height 20
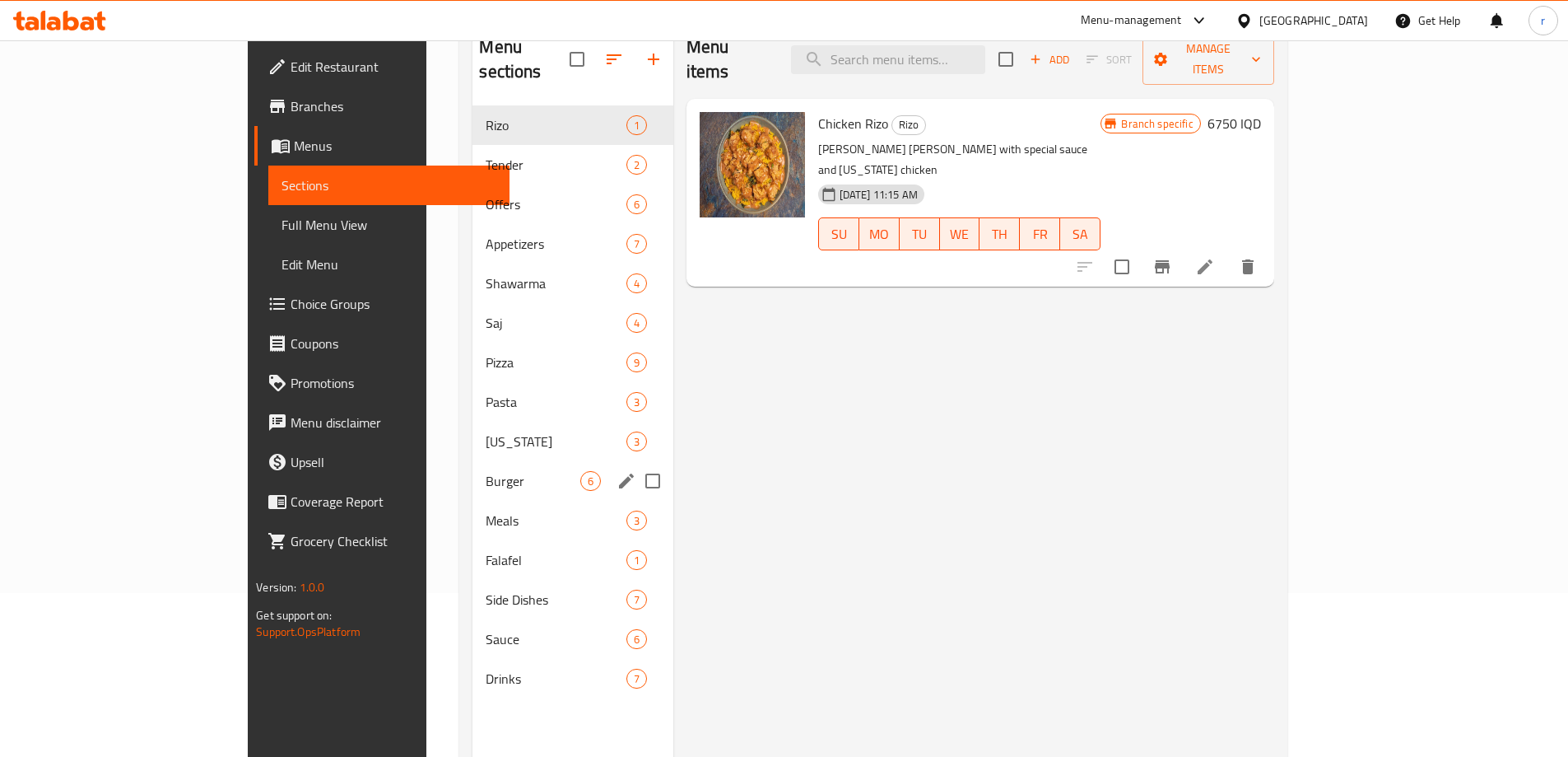
scroll to position [231, 0]
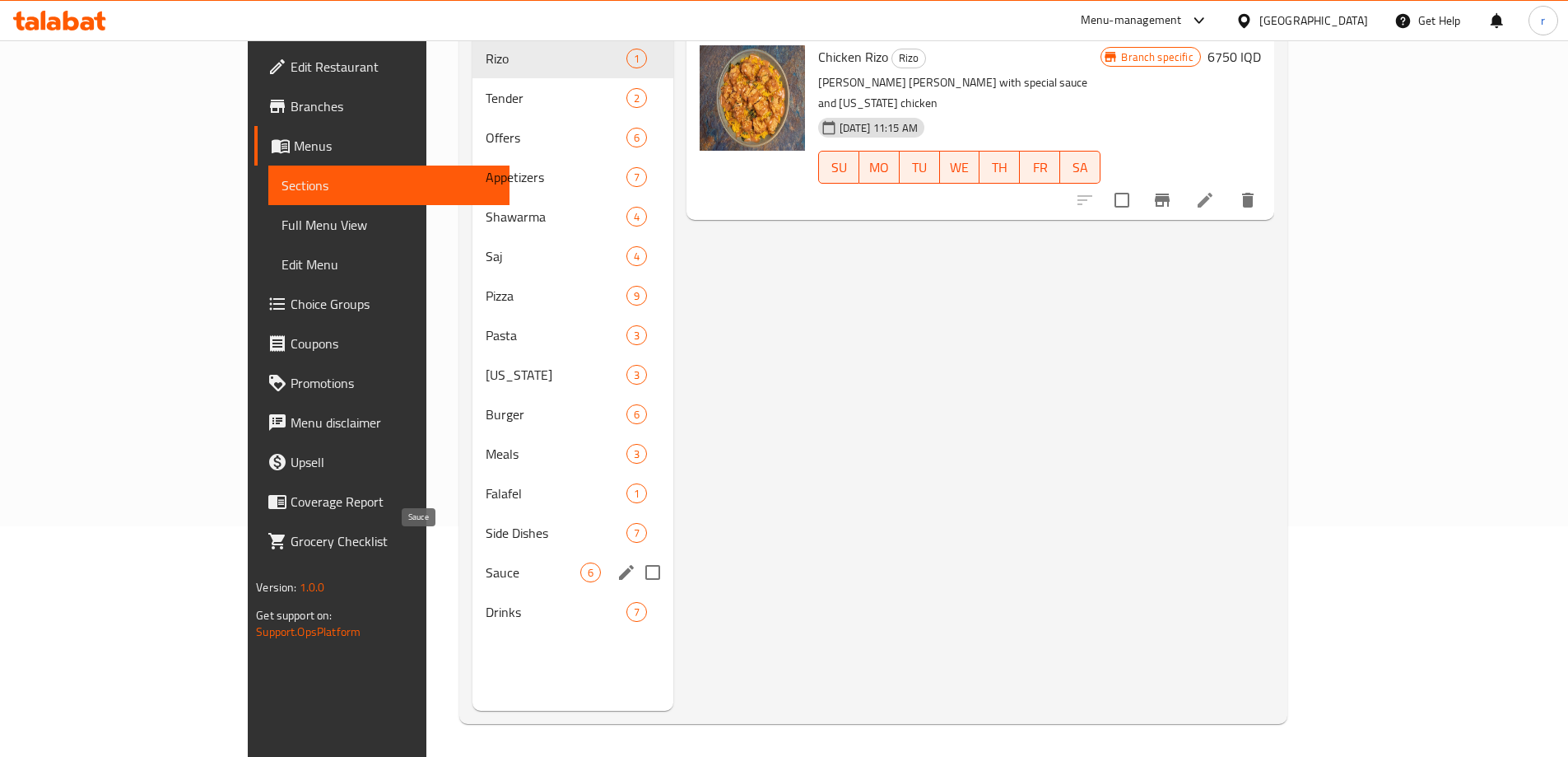
click at [485, 563] on span "Sauce" at bounding box center [533, 572] width 94 height 20
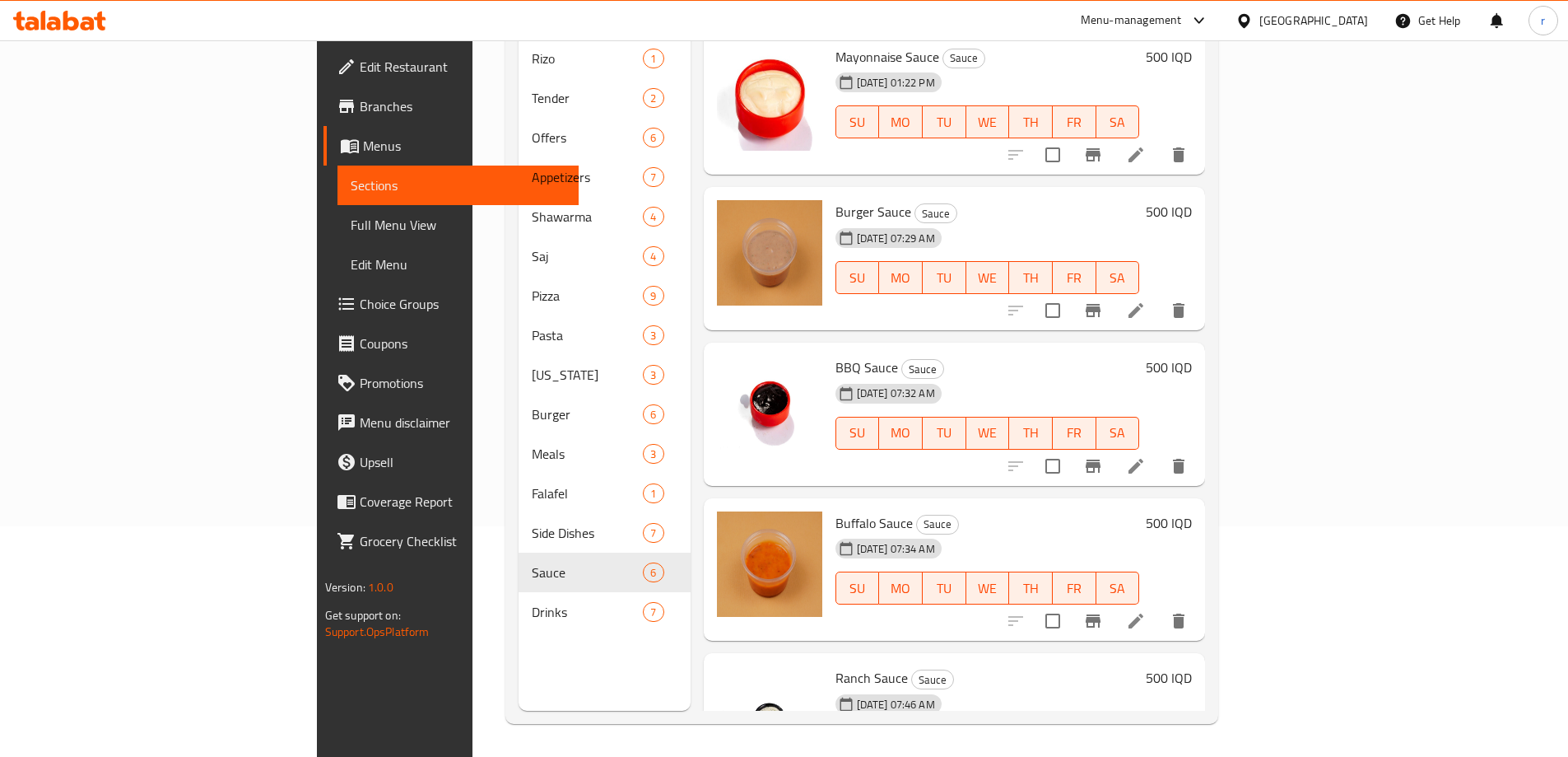
scroll to position [215, 0]
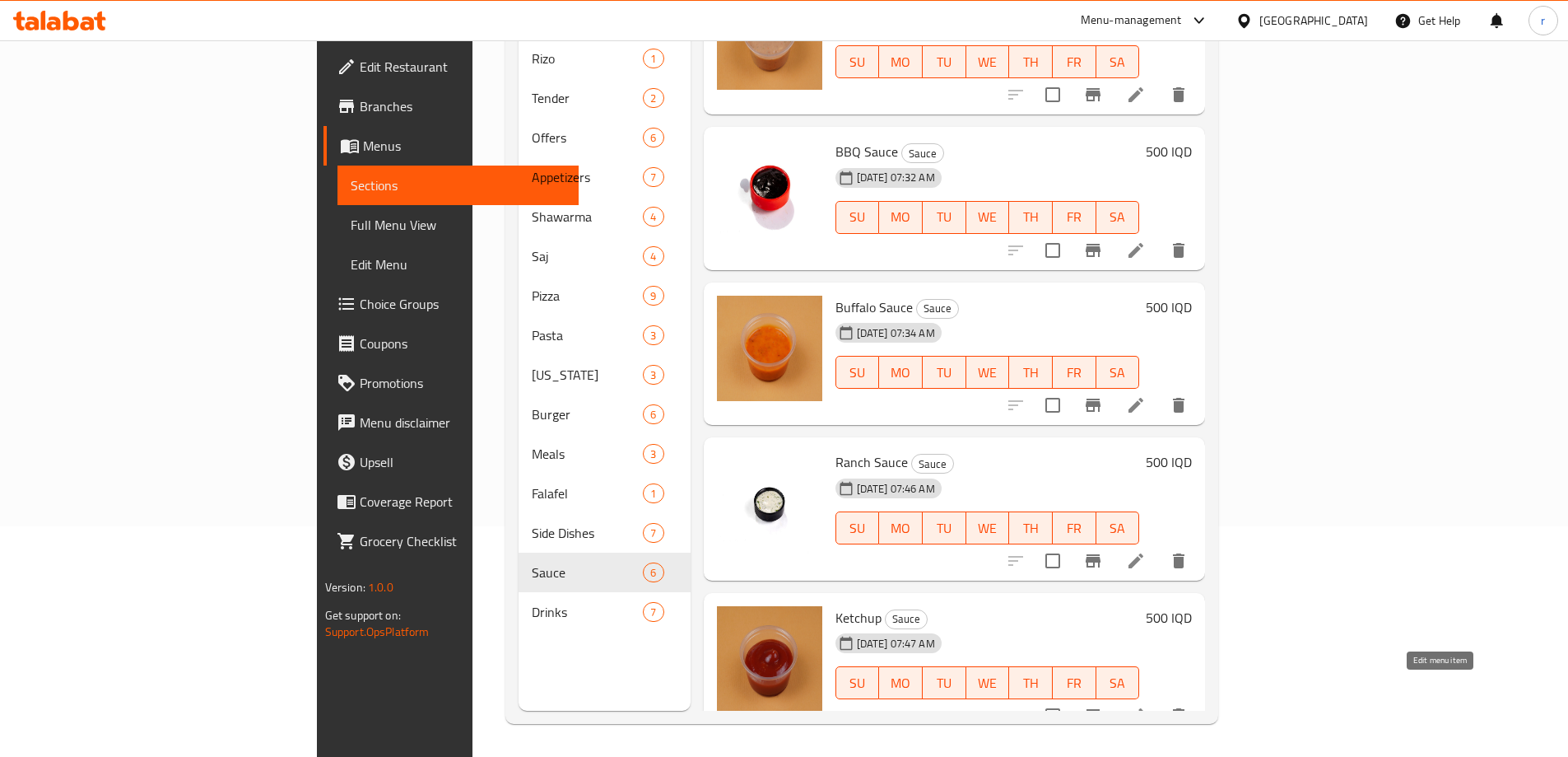
click at [1146, 706] on icon at bounding box center [1135, 716] width 20 height 20
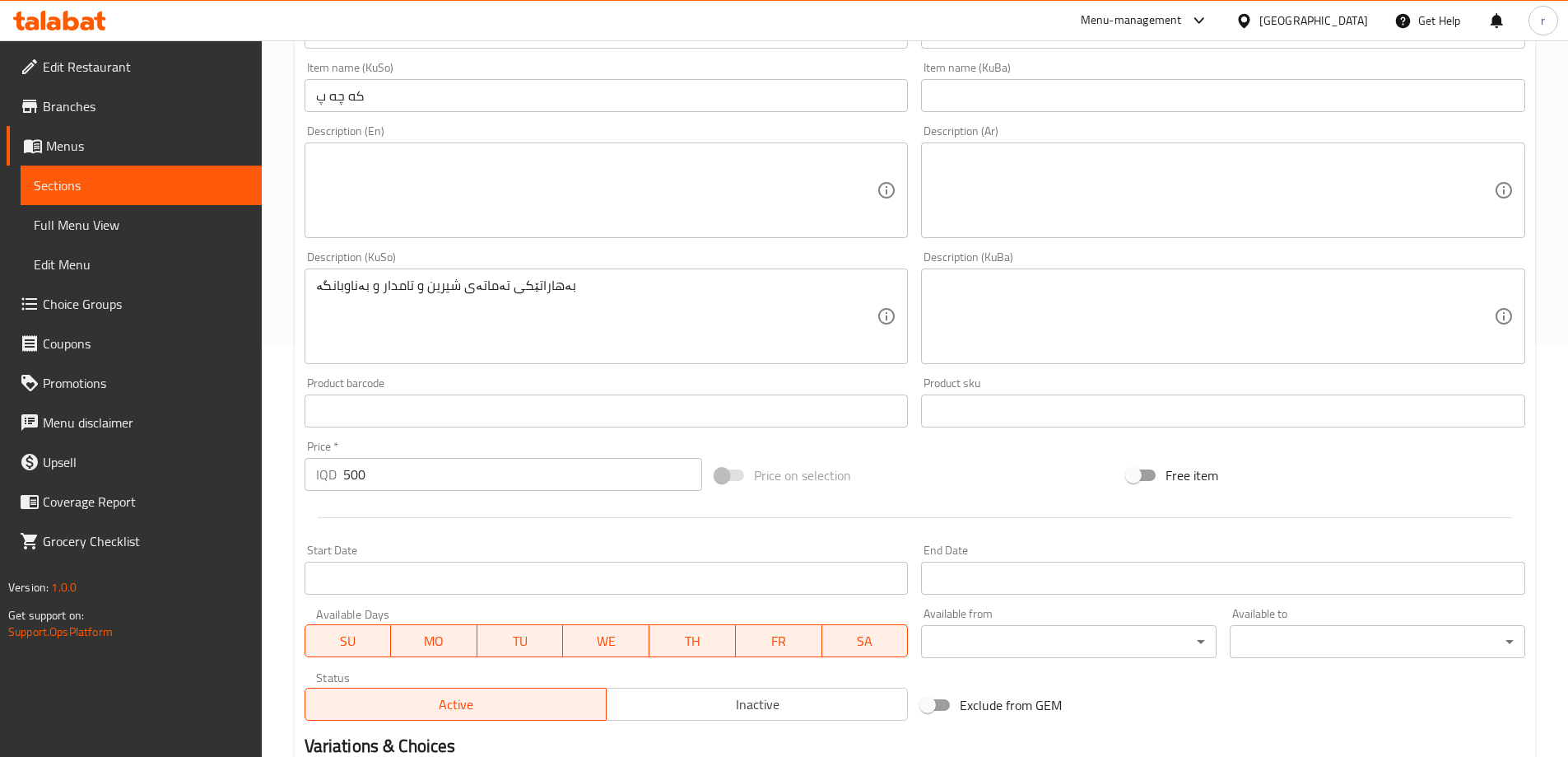
scroll to position [274, 0]
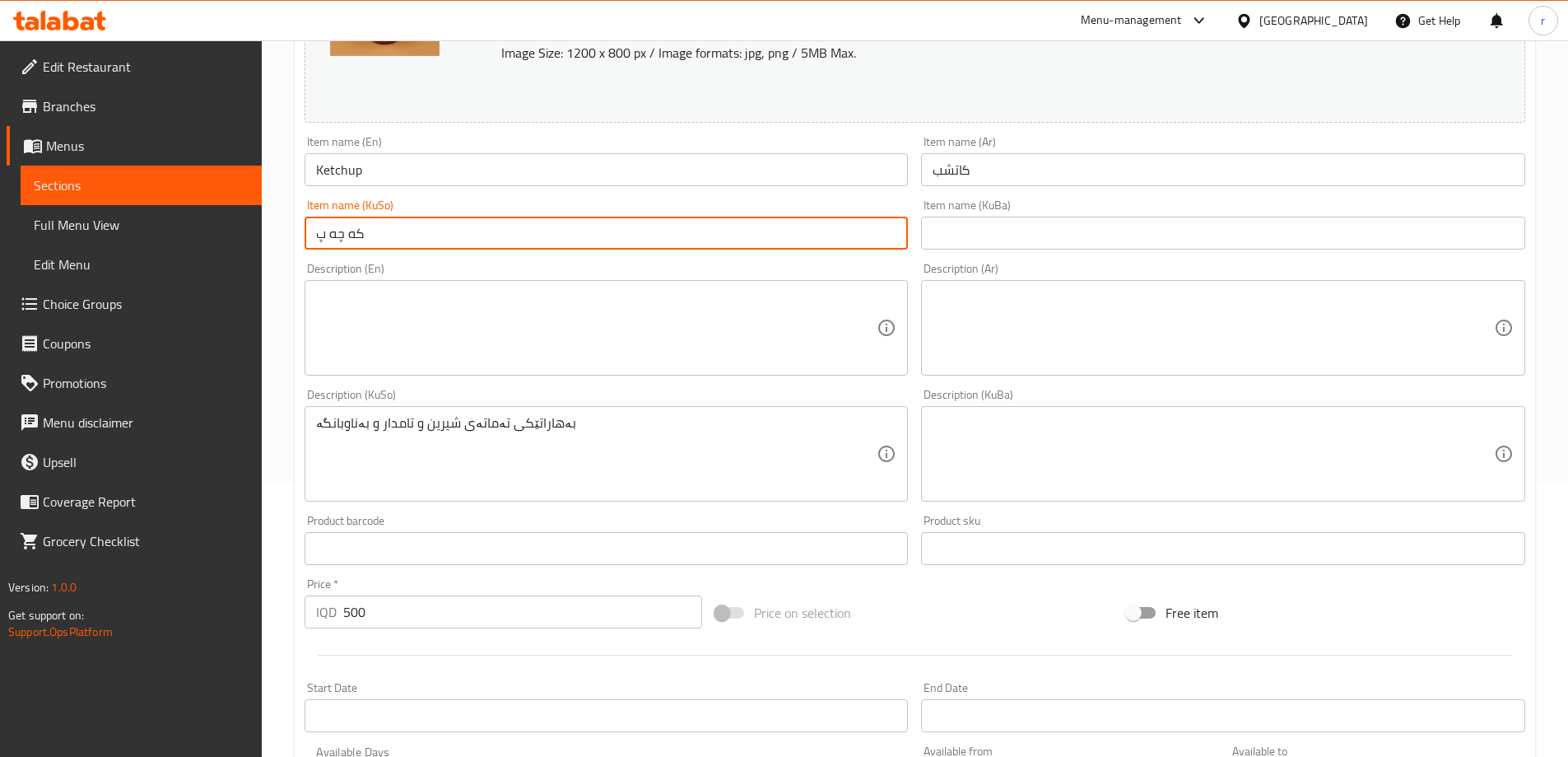
drag, startPoint x: 378, startPoint y: 228, endPoint x: 272, endPoint y: 225, distance: 106.0
click at [272, 225] on div "Home / Restaurants management / Menus / Sections / item / update Sauce section …" at bounding box center [914, 434] width 1307 height 1336
paste input "کەچە"
type input "کەچەپ"
click at [981, 235] on input "text" at bounding box center [1223, 233] width 604 height 33
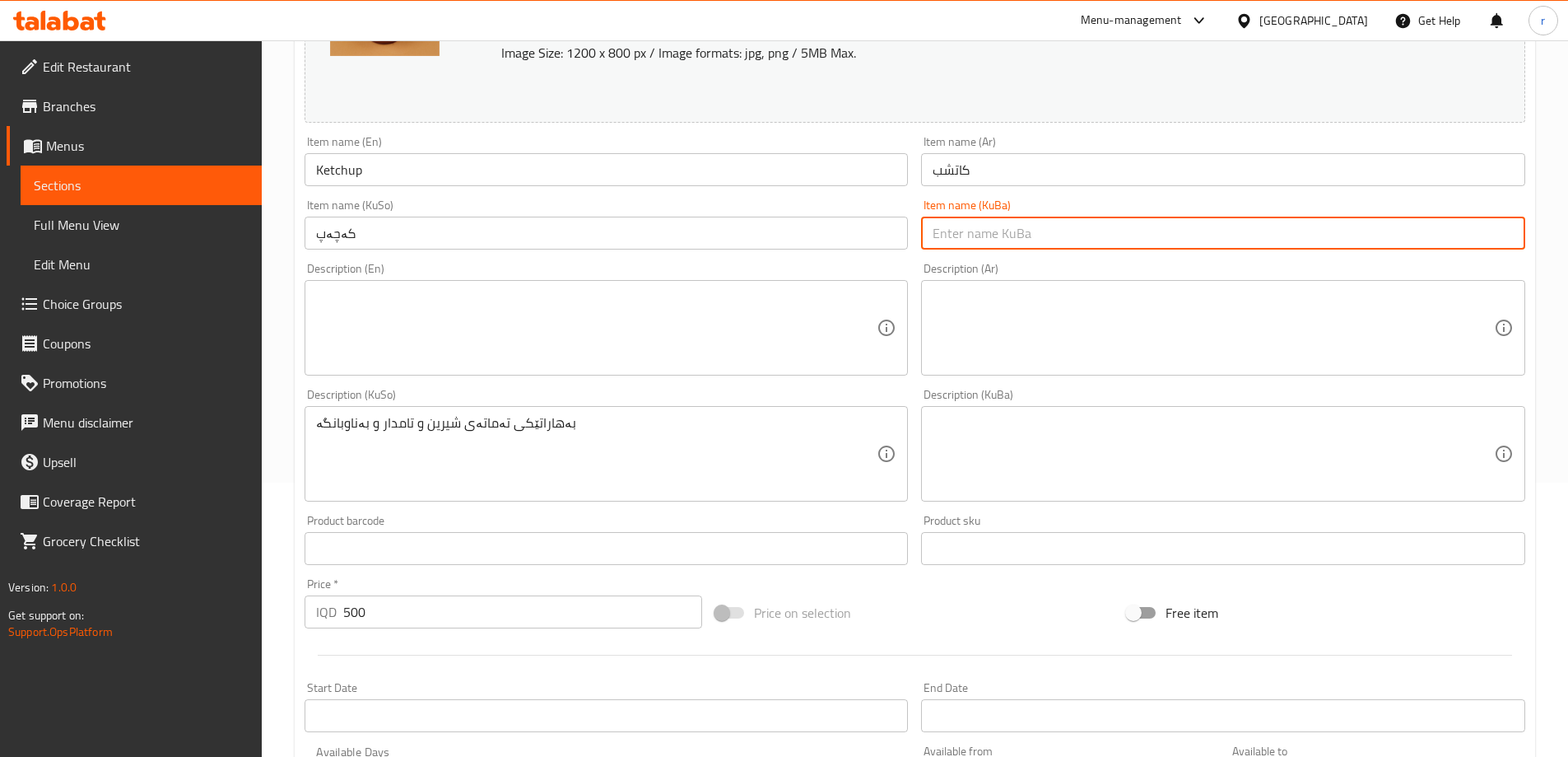
paste input "کەچەپ"
type input "کەچەپ"
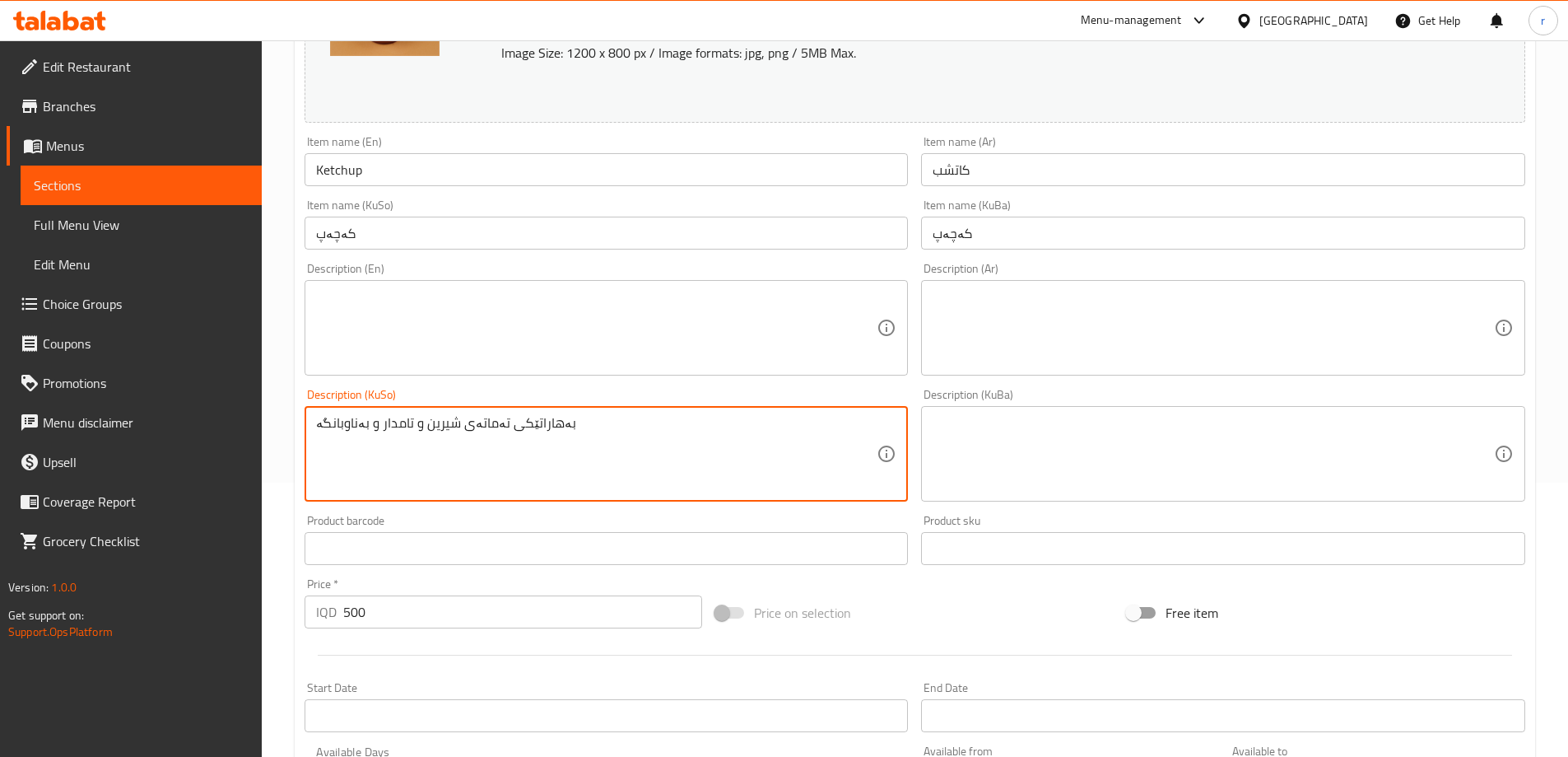
drag, startPoint x: 626, startPoint y: 430, endPoint x: 123, endPoint y: 470, distance: 504.6
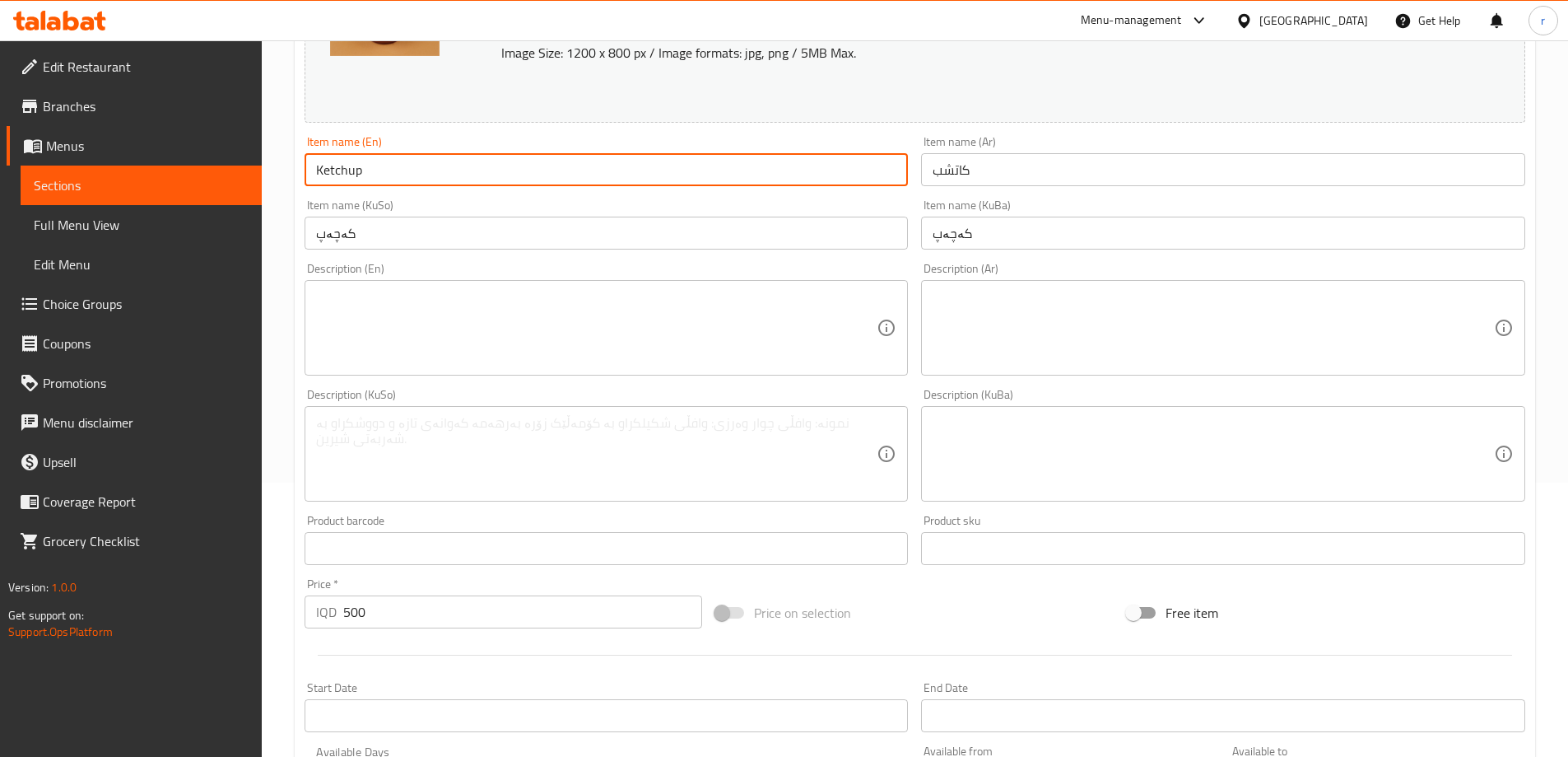
drag, startPoint x: 376, startPoint y: 178, endPoint x: 198, endPoint y: 164, distance: 178.5
click at [198, 164] on div "Edit Restaurant Branches Menus Sections Full Menu View Edit Menu Choice Groups …" at bounding box center [784, 434] width 1568 height 1336
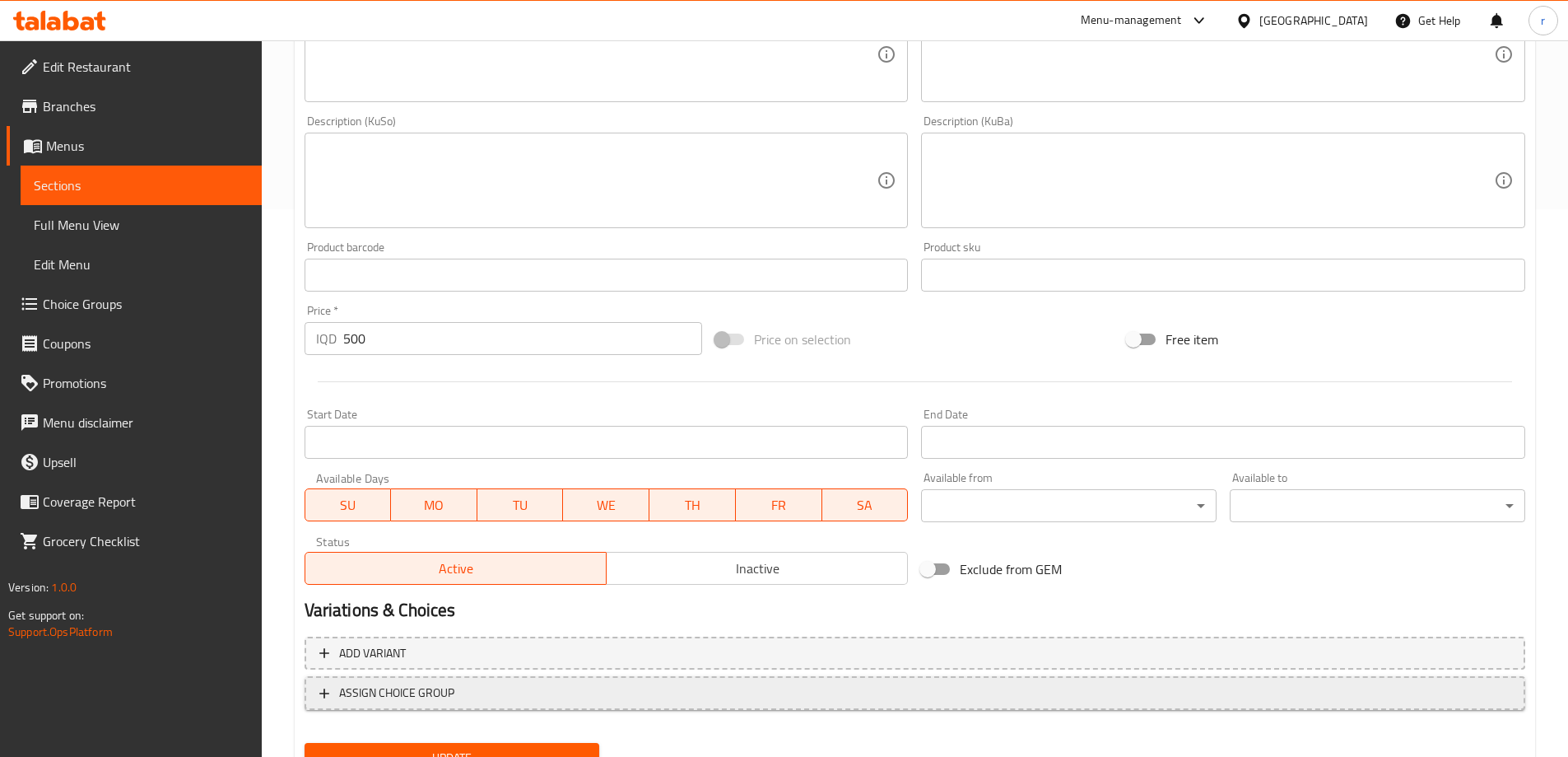
scroll to position [620, 0]
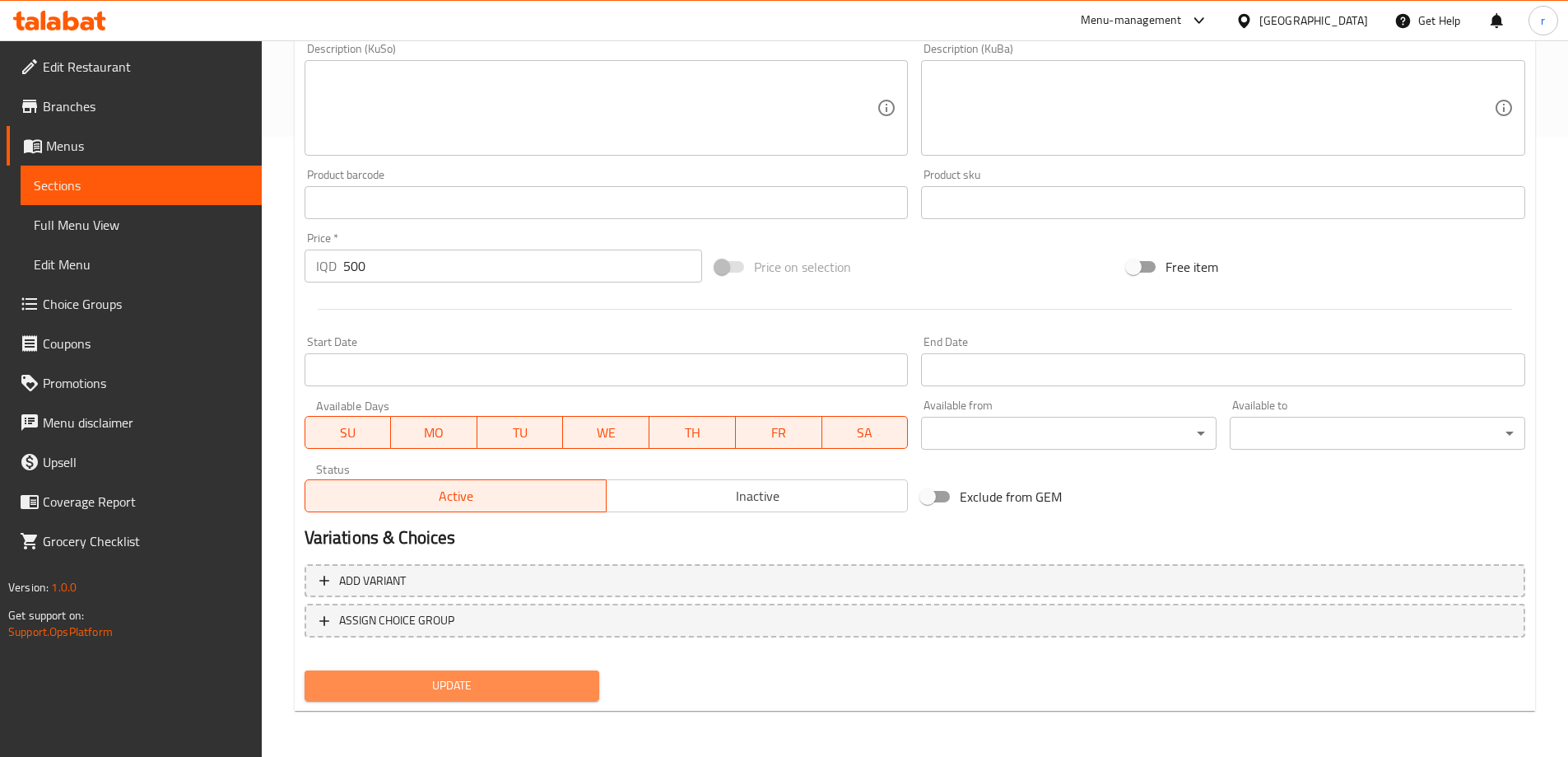
click at [426, 678] on span "Update" at bounding box center [452, 685] width 269 height 20
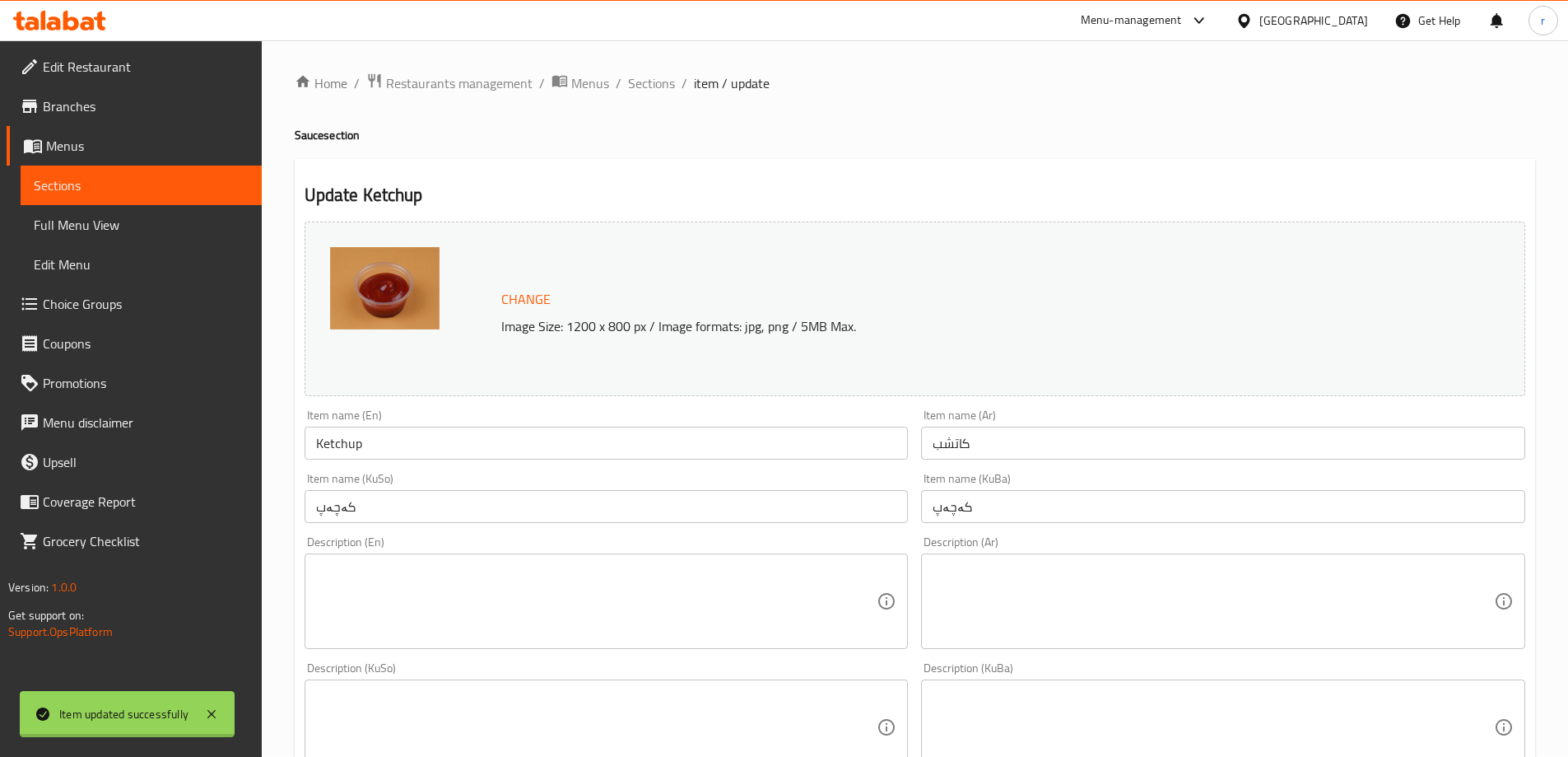
scroll to position [0, 0]
click at [83, 247] on link "Edit Menu" at bounding box center [140, 264] width 241 height 39
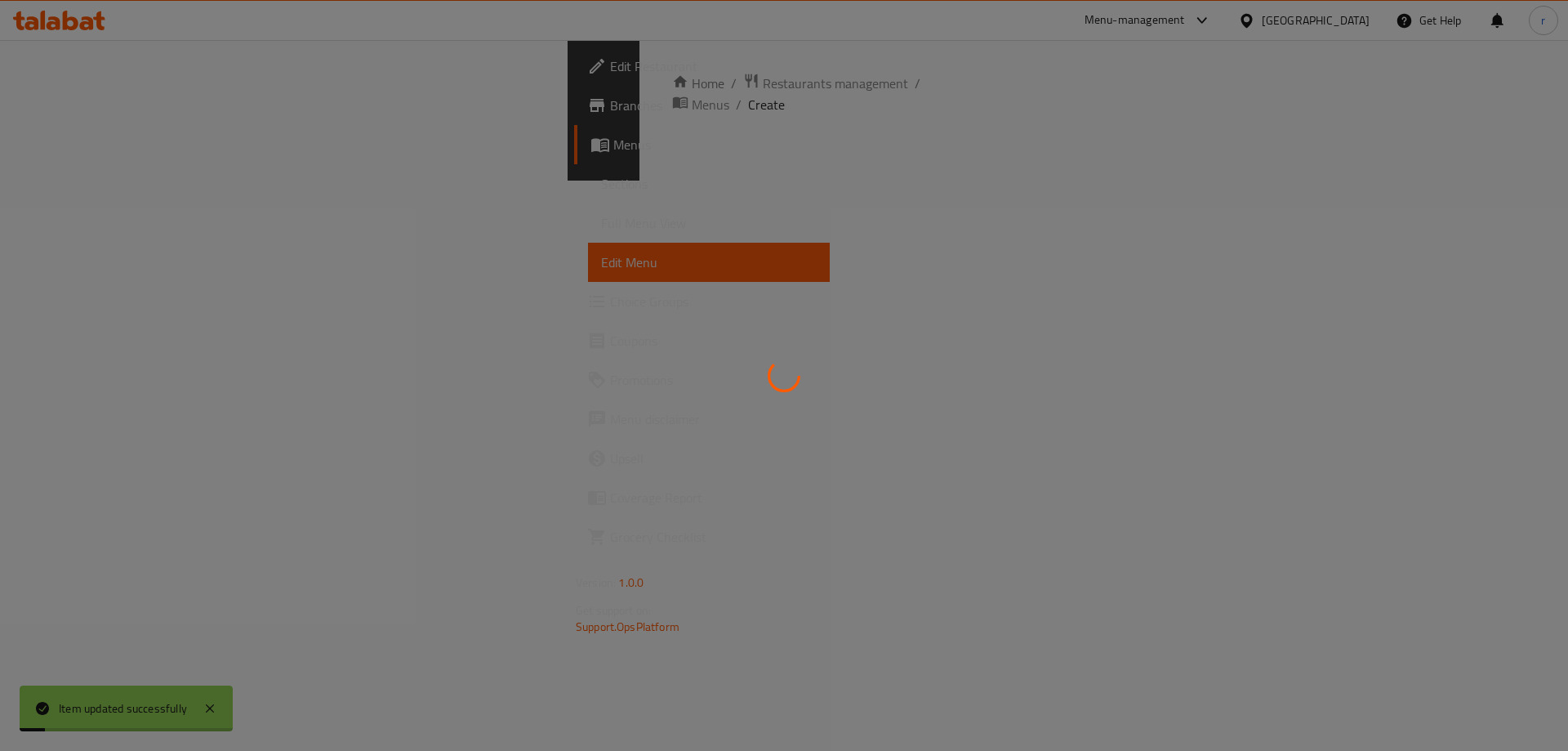
drag, startPoint x: 82, startPoint y: 245, endPoint x: 103, endPoint y: 219, distance: 33.4
click at [601, 233] on span "Full Menu View" at bounding box center [709, 222] width 216 height 20
click at [601, 219] on span "Full Menu View" at bounding box center [709, 222] width 216 height 20
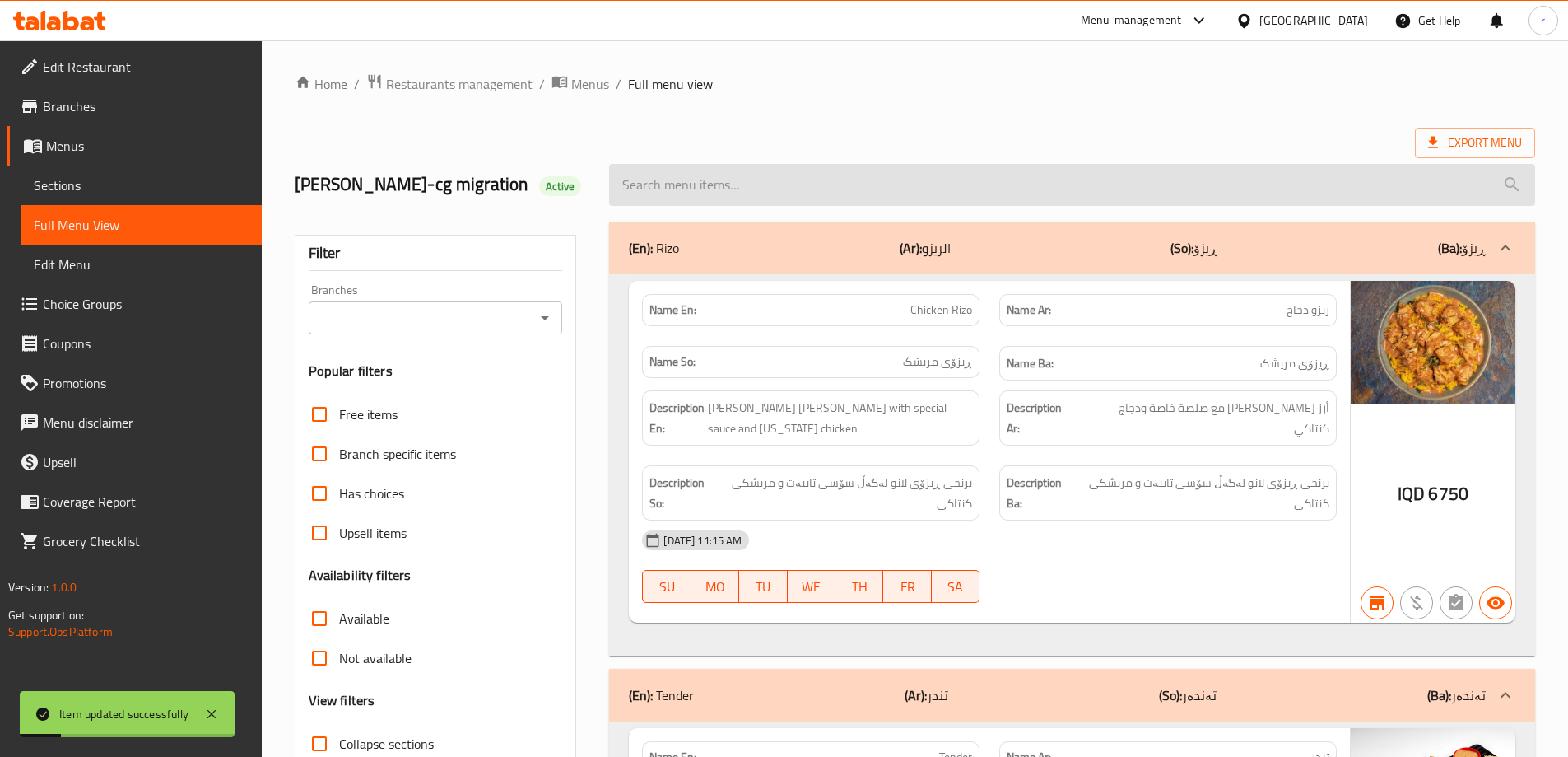
click at [715, 192] on input "search" at bounding box center [1071, 185] width 926 height 42
paste input "Ketchup"
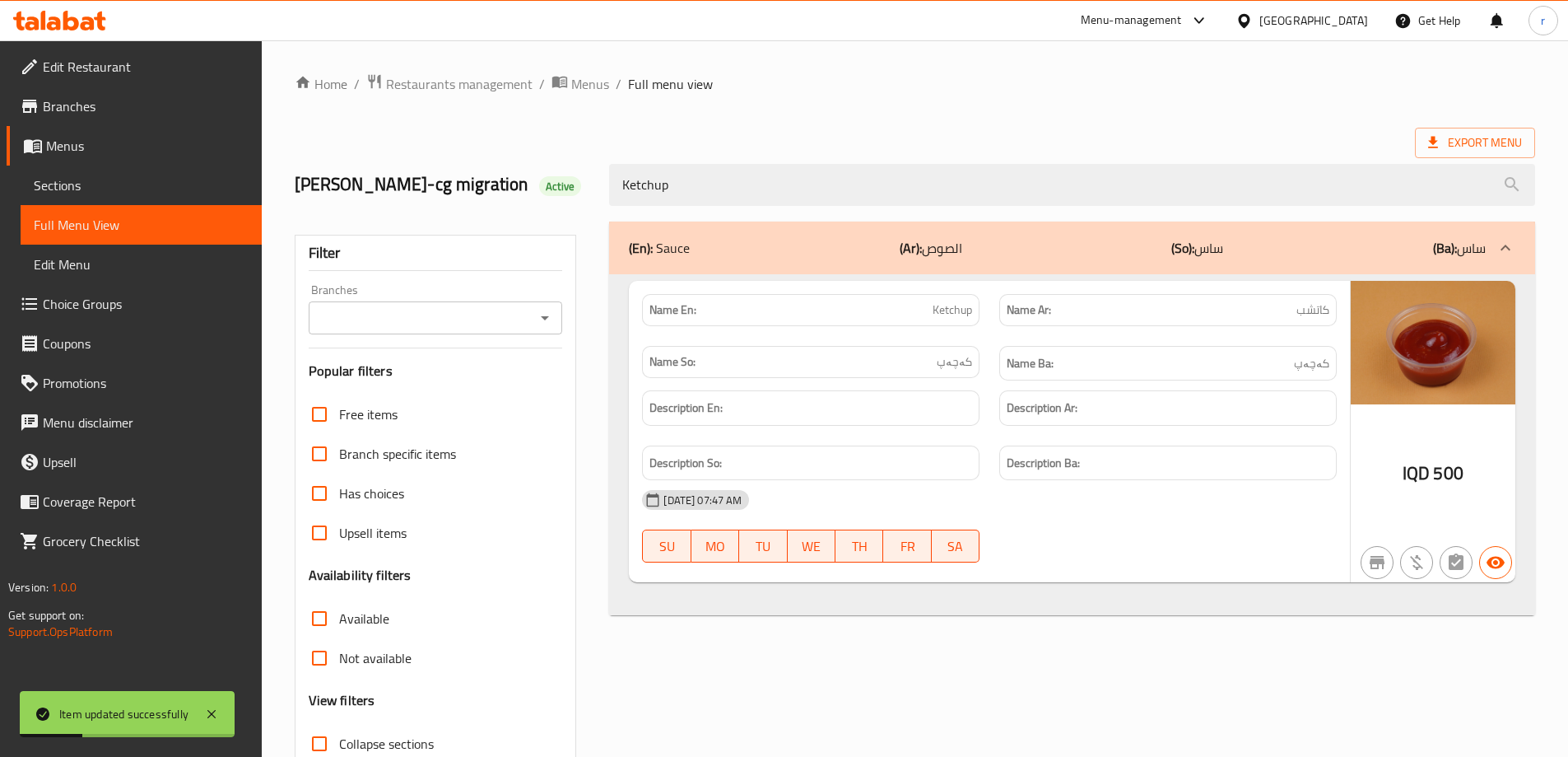
type input "Ketchup"
click at [328, 317] on input "Branches" at bounding box center [422, 317] width 217 height 23
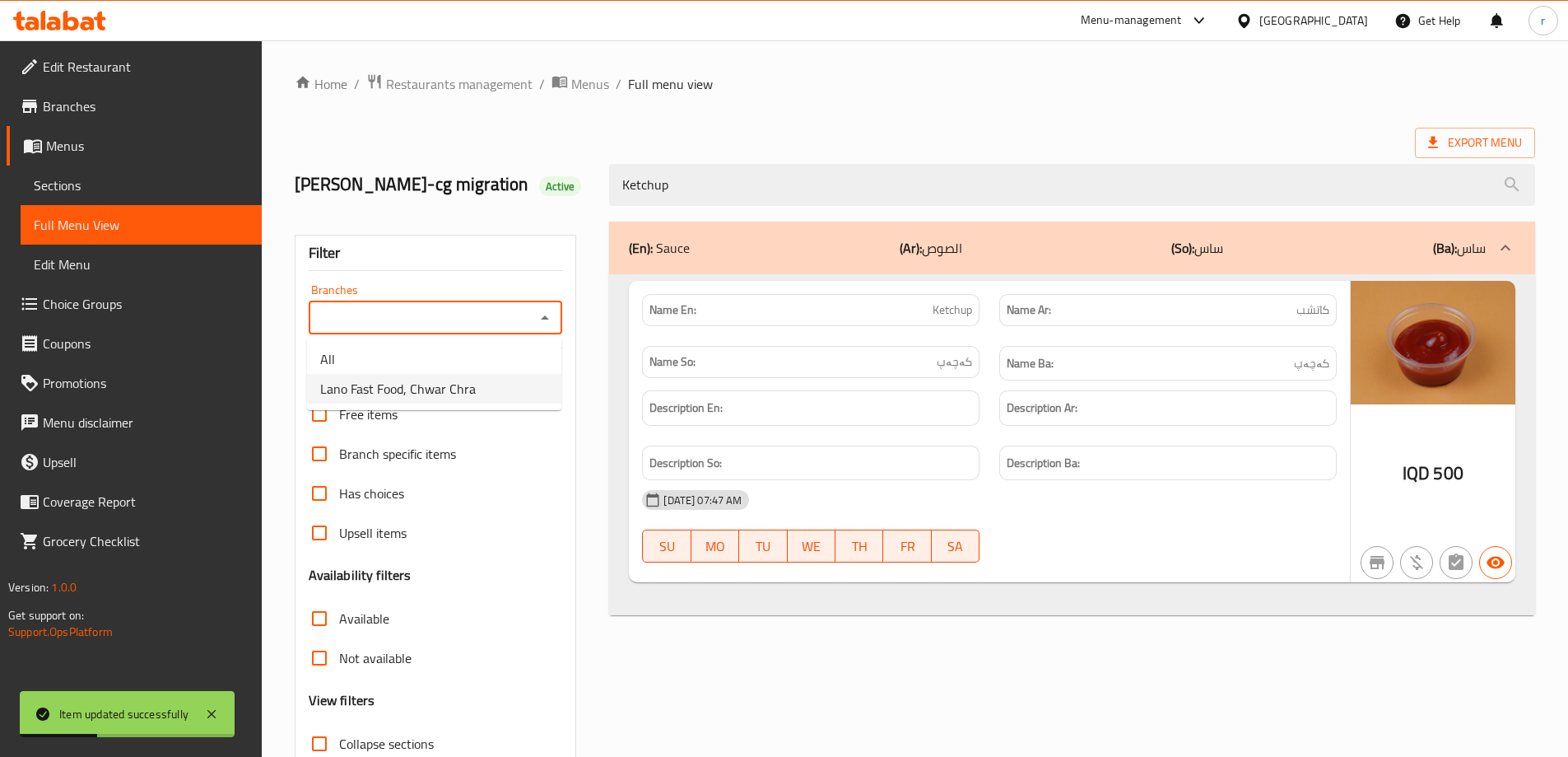
click at [363, 380] on span "Lano Fast Food, Chwar Chra" at bounding box center [398, 389] width 156 height 20
type input "Lano Fast Food, Chwar Chra"
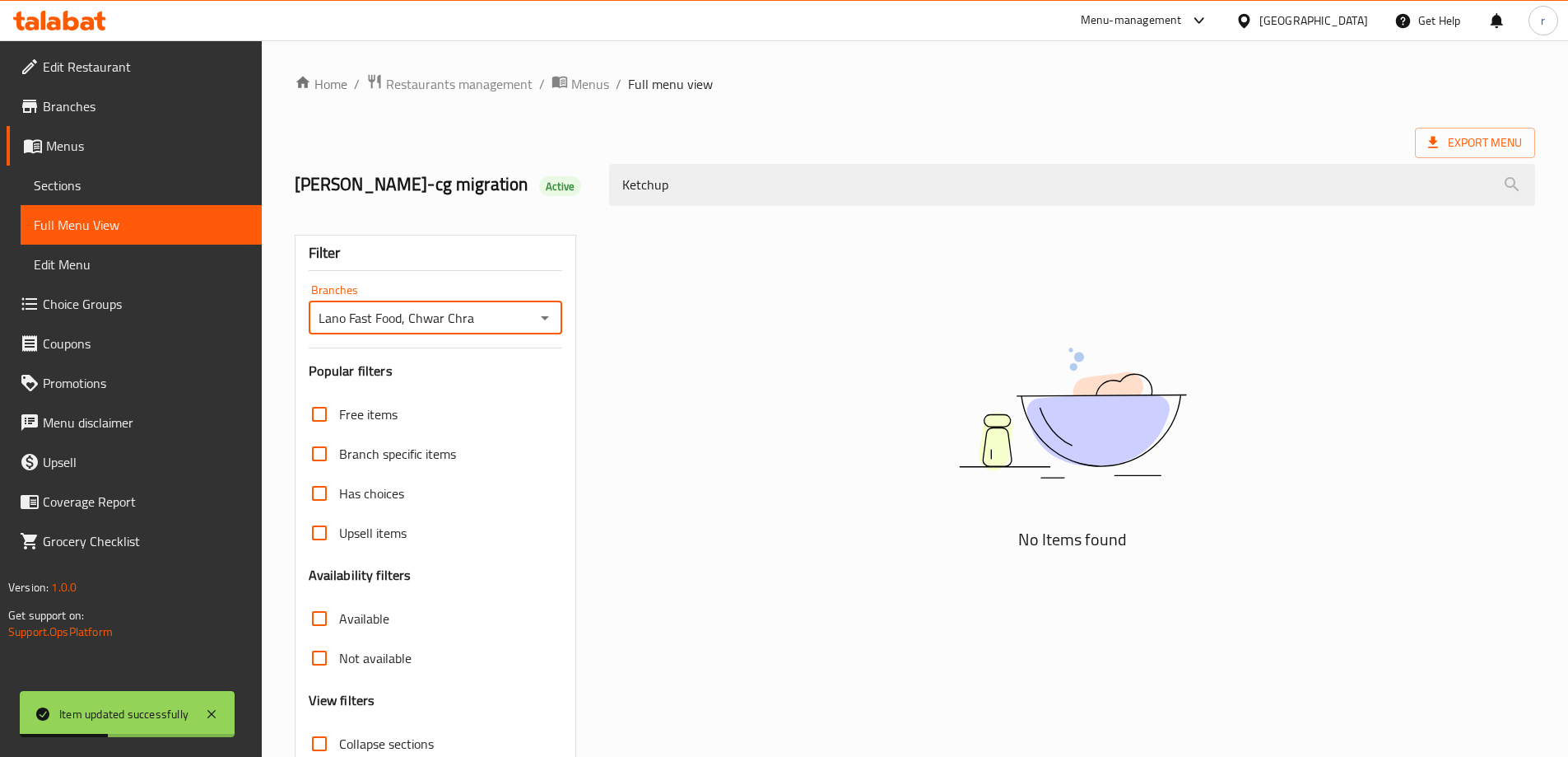
scroll to position [119, 0]
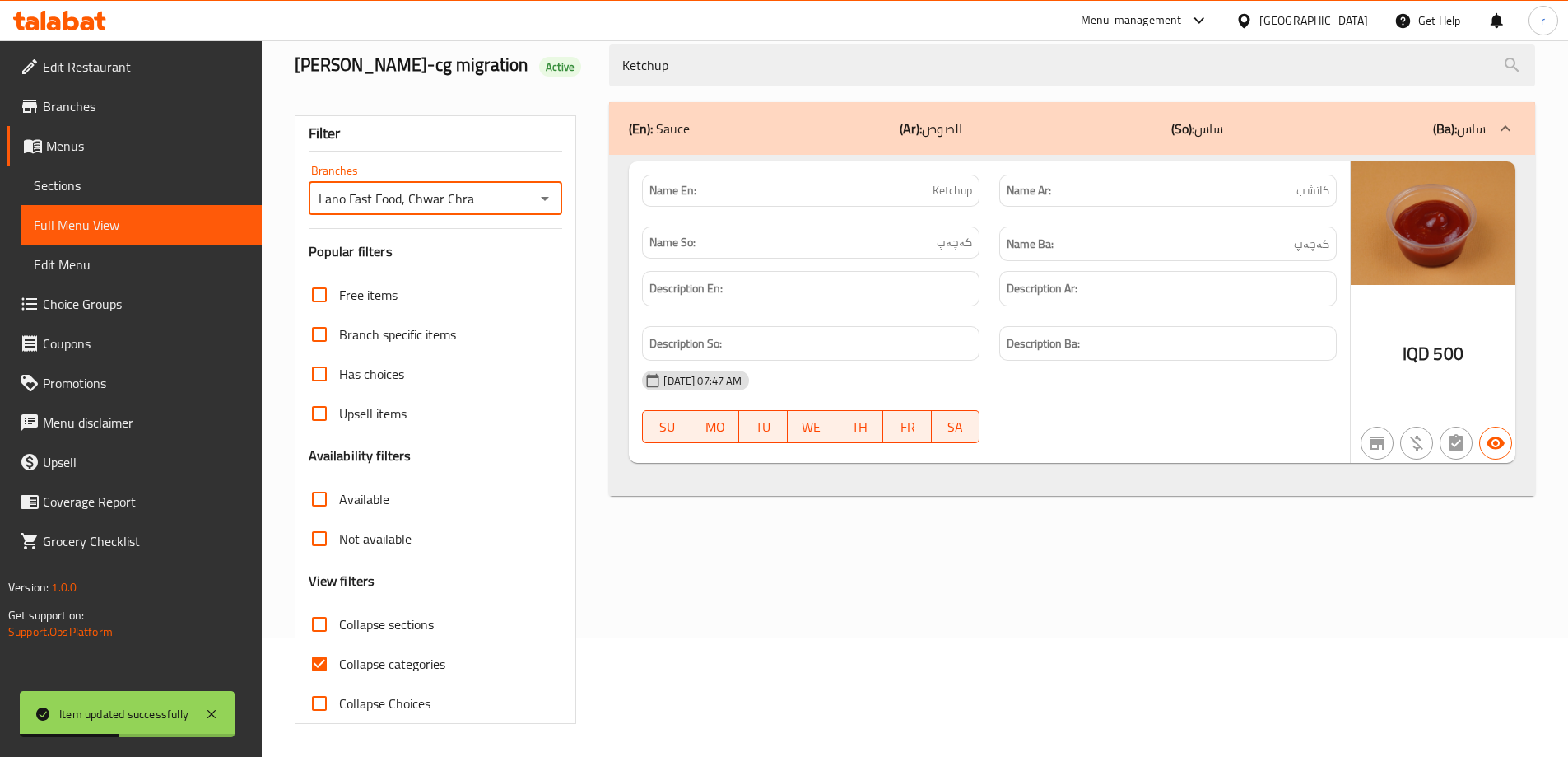
click at [340, 670] on span "Collapse categories" at bounding box center [392, 664] width 106 height 20
click at [339, 670] on input "Collapse categories" at bounding box center [319, 663] width 39 height 39
checkbox input "false"
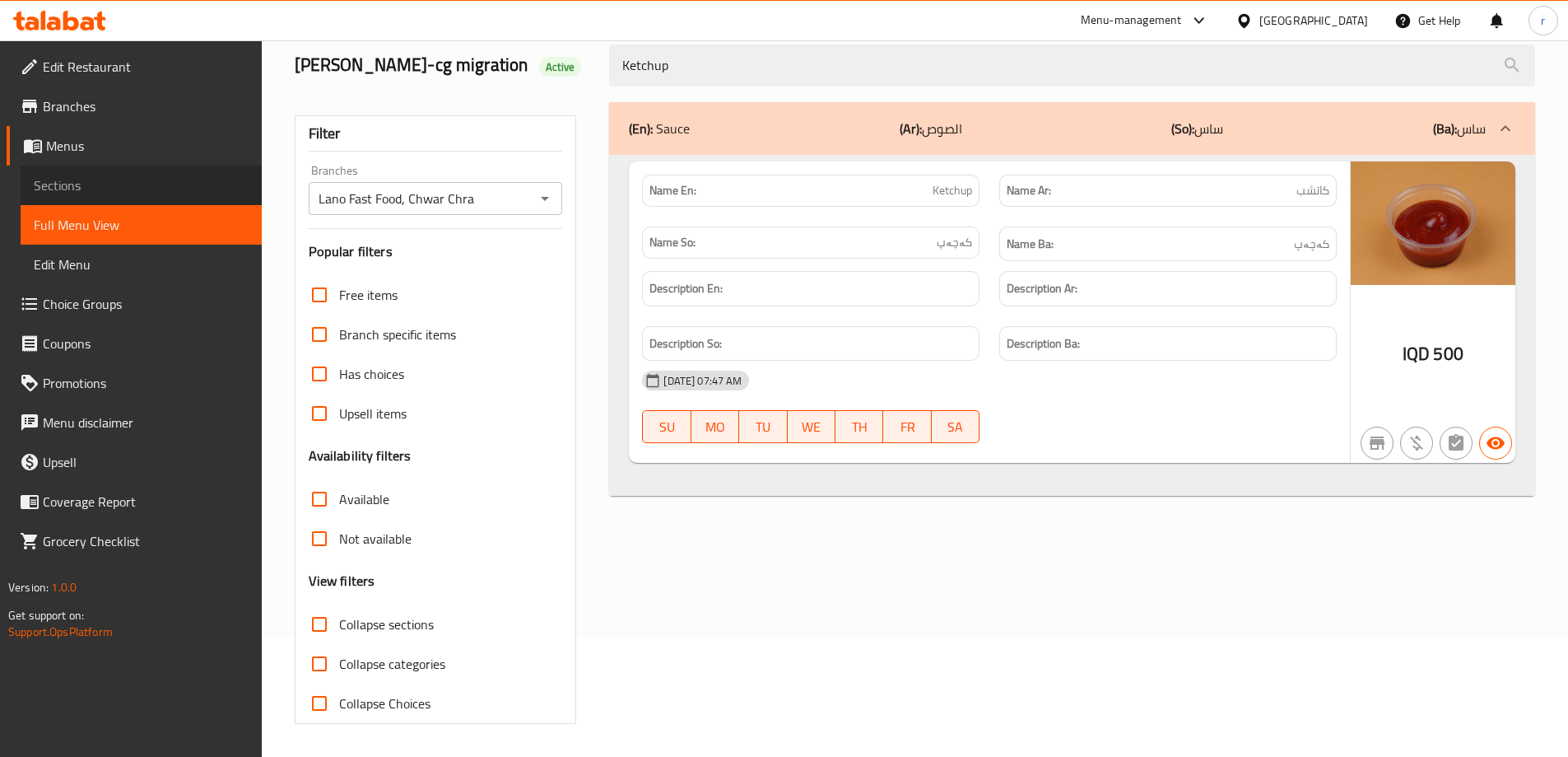
click at [94, 182] on span "Sections" at bounding box center [140, 185] width 214 height 20
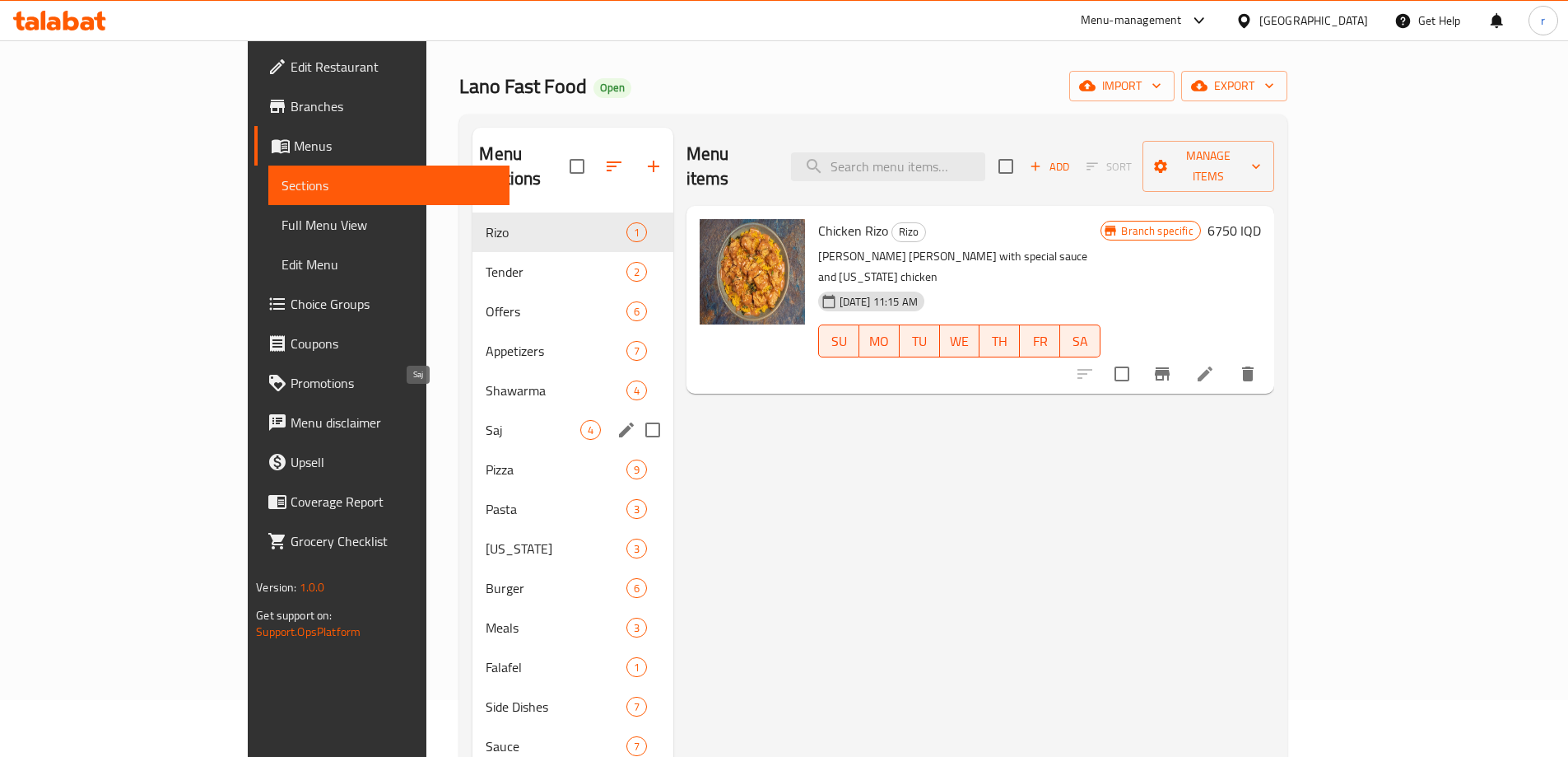
scroll to position [231, 0]
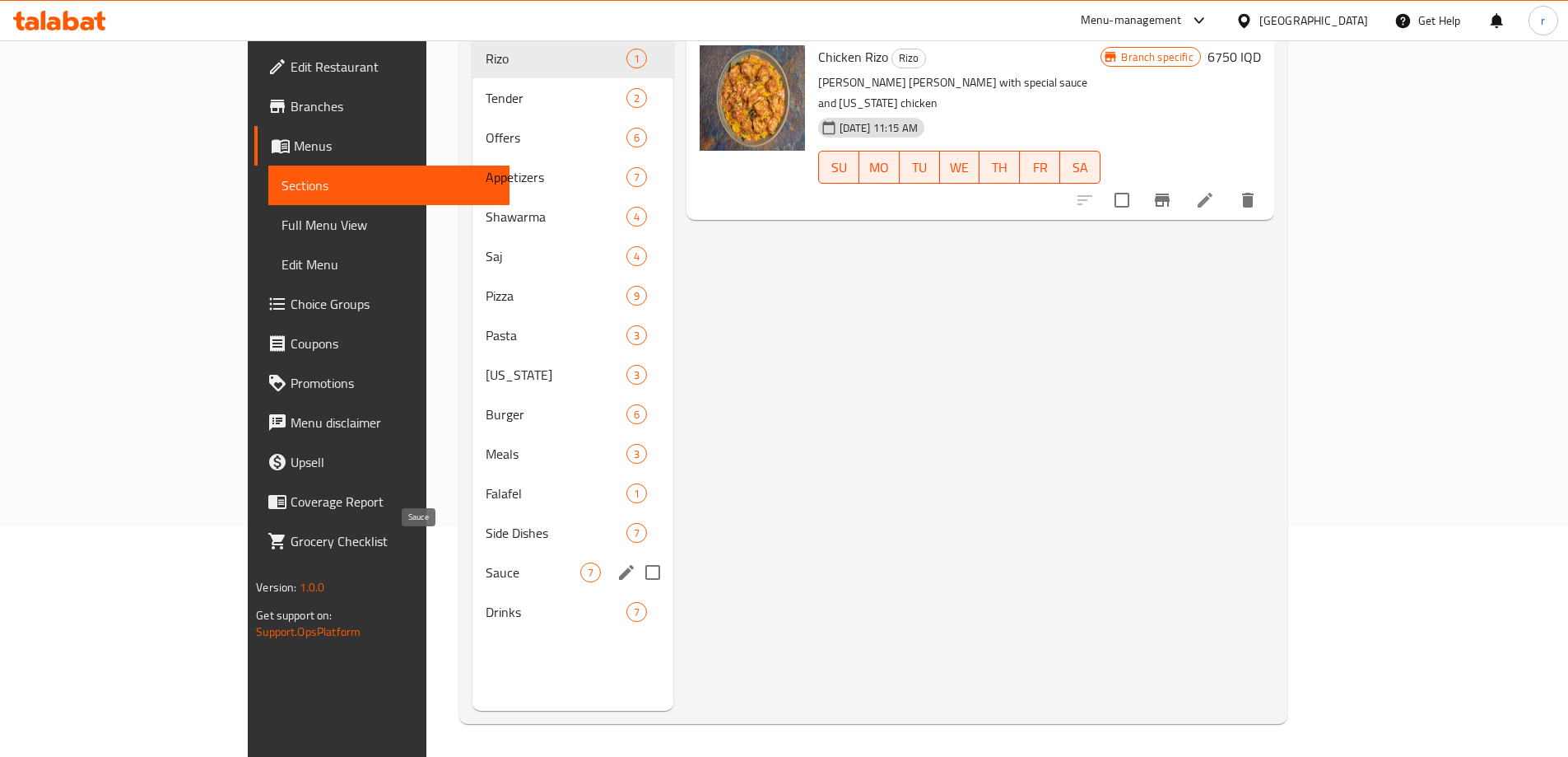
click at [485, 563] on span "Sauce" at bounding box center [533, 572] width 94 height 20
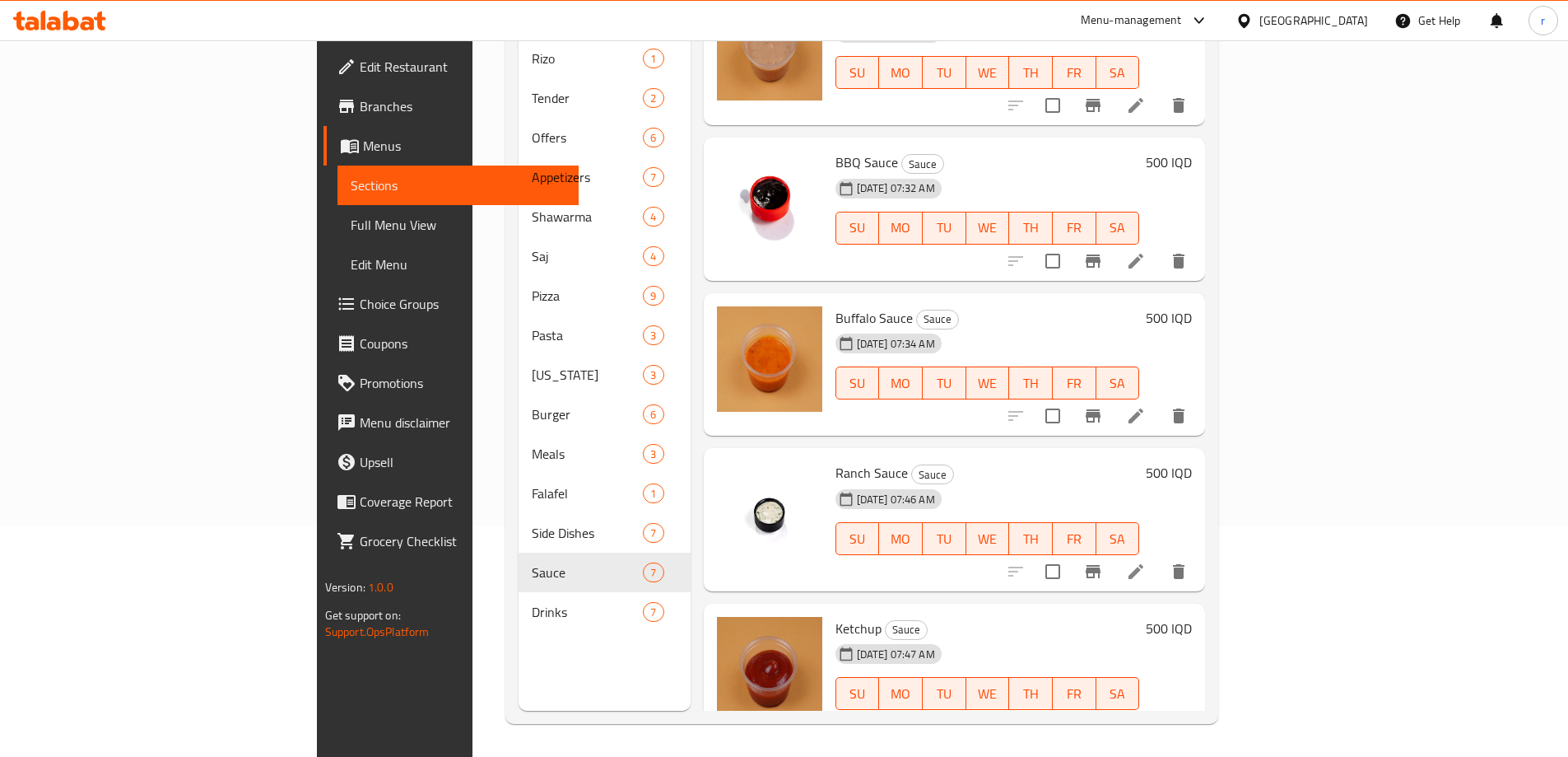
scroll to position [371, 0]
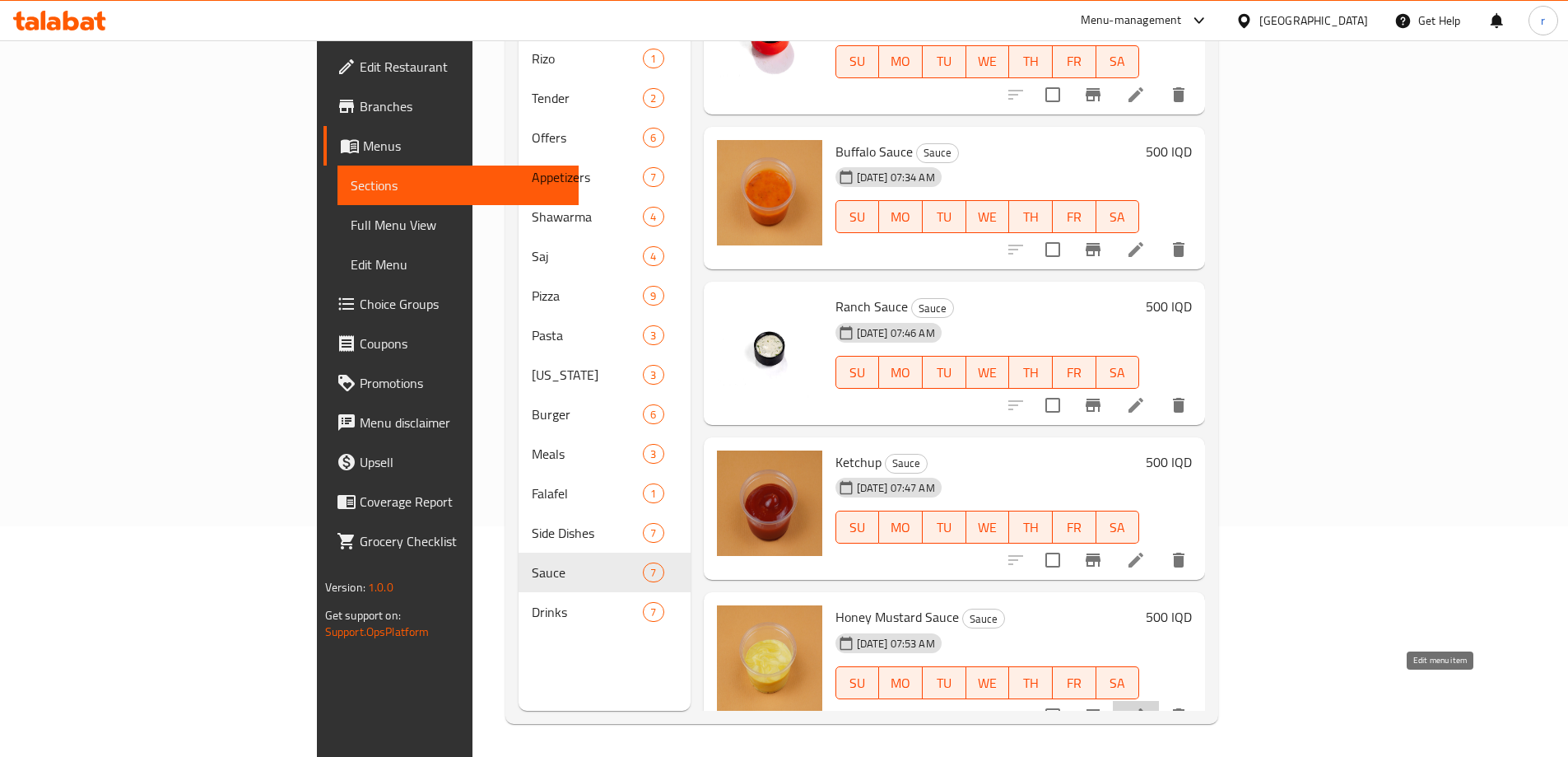
click at [1146, 706] on icon at bounding box center [1135, 716] width 20 height 20
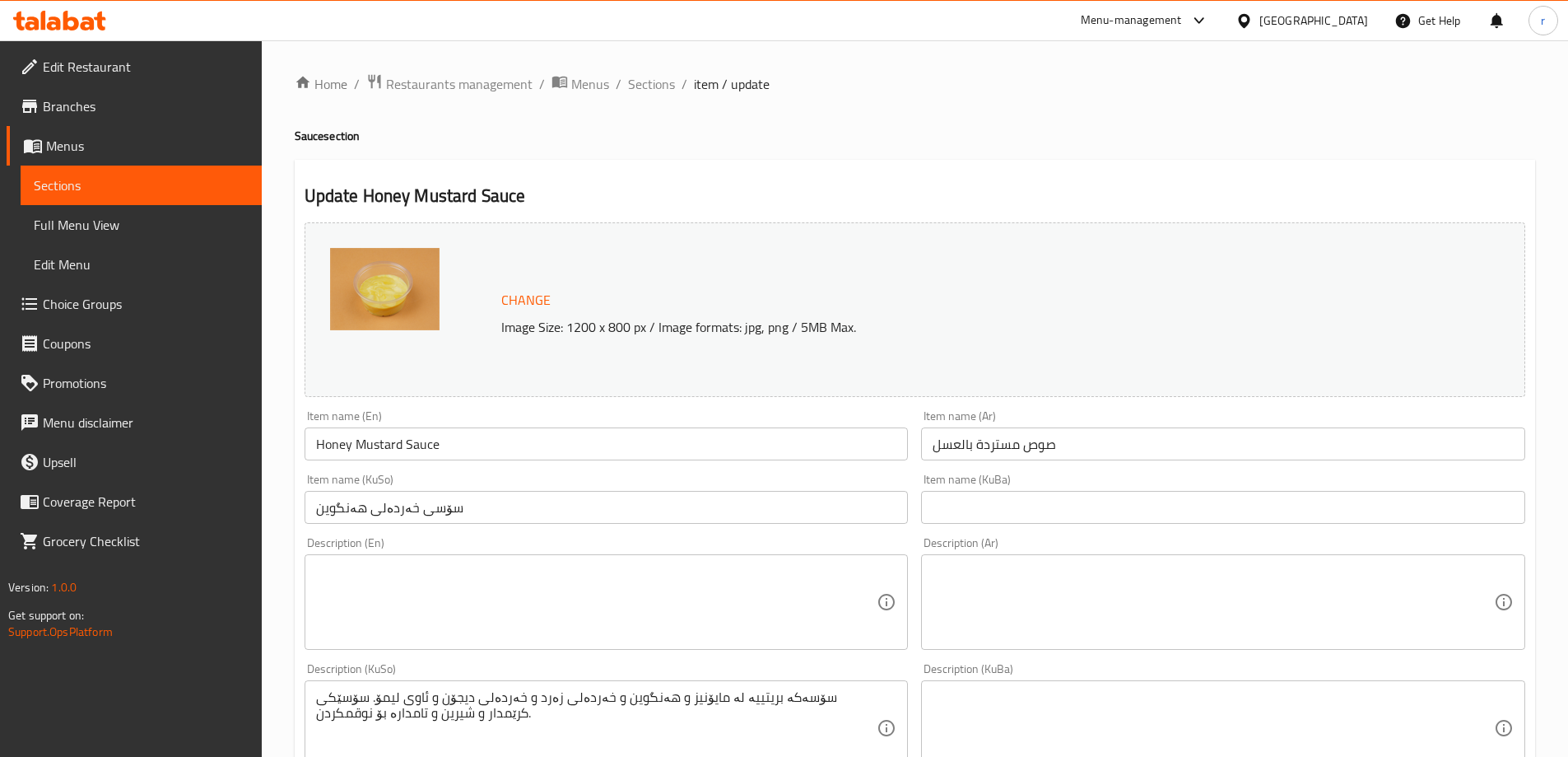
click at [569, 700] on textarea "سۆسەکە بریتییە لە مایۆنیز و هەنگوین و خەردەلی زەرد و خەردەلی دیجۆن و ئاوی لیمۆ.…" at bounding box center [597, 727] width 561 height 78
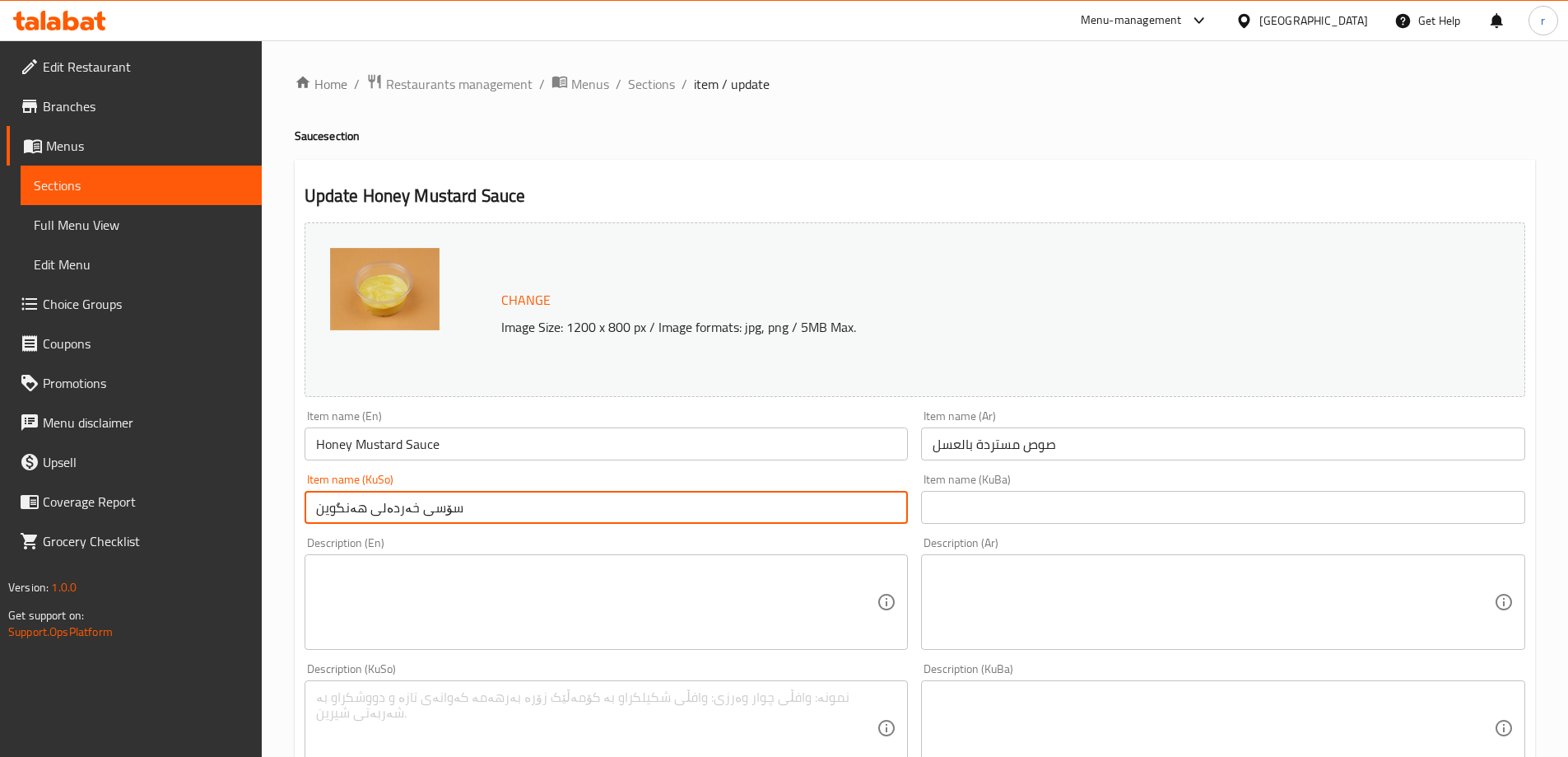
drag, startPoint x: 500, startPoint y: 500, endPoint x: 186, endPoint y: 493, distance: 314.1
click at [186, 493] on div "Edit Restaurant Branches Menus Sections Full Menu View Edit Menu Choice Groups …" at bounding box center [784, 708] width 1568 height 1336
paste input "اسی خەردەل بە"
type input "ساسی خەردەل بە هەنگوین"
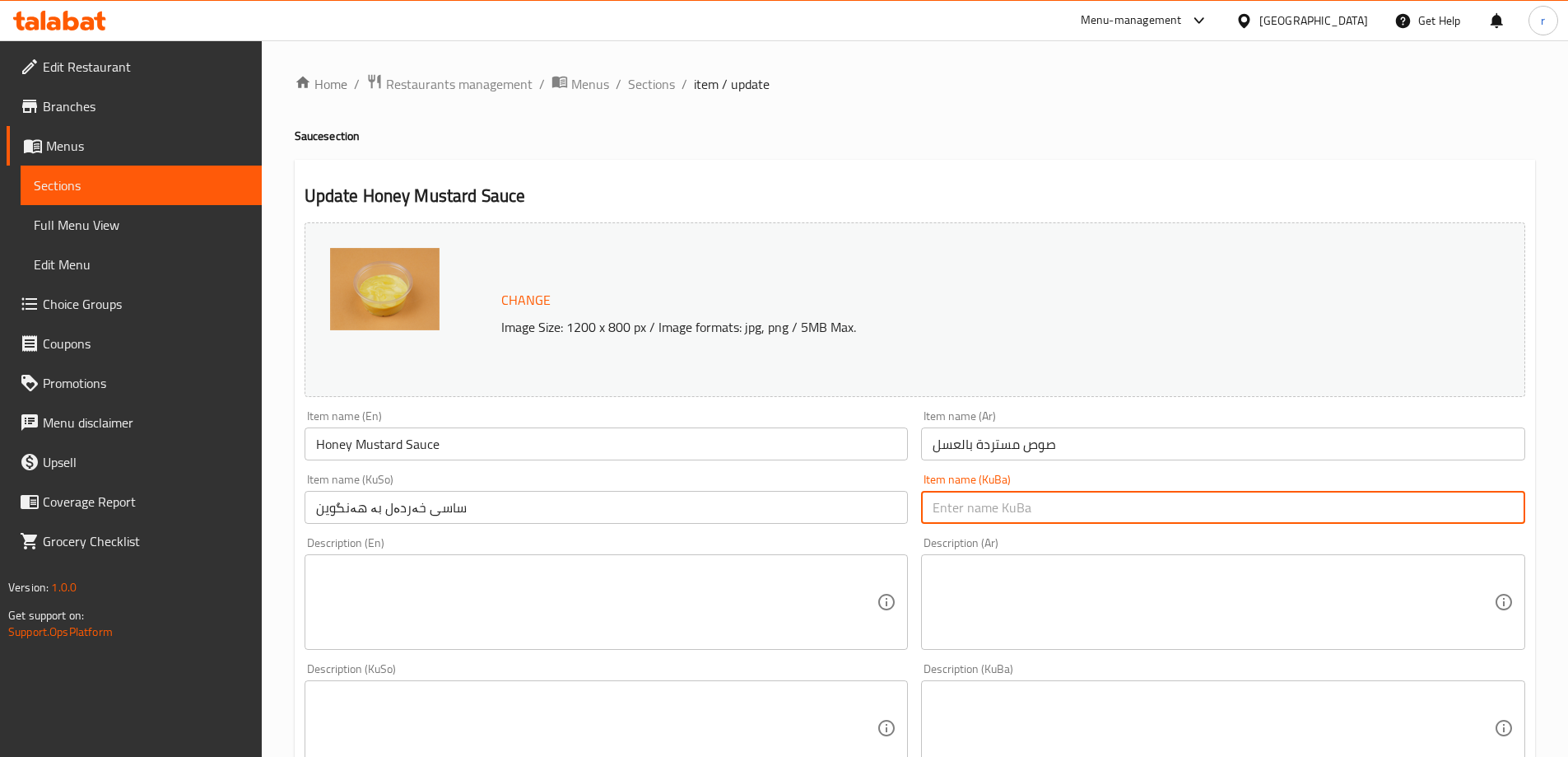
click at [999, 515] on input "text" at bounding box center [1223, 507] width 604 height 33
paste input "ساسی خەردەل بە هەنگوین"
type input "ساسی خەردەل بە هەنگوین"
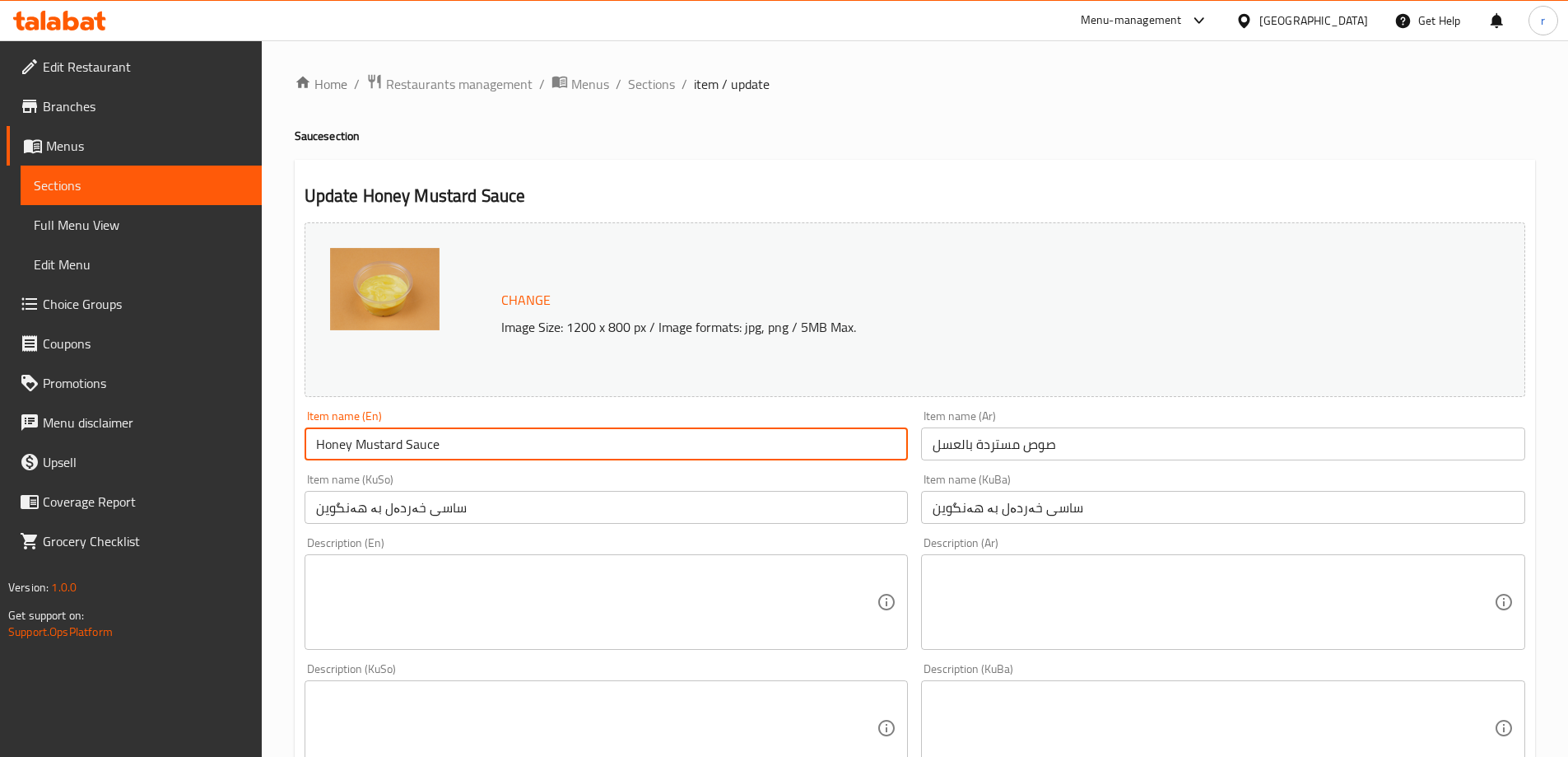
drag, startPoint x: 530, startPoint y: 451, endPoint x: 137, endPoint y: 440, distance: 393.2
click at [137, 440] on div "Edit Restaurant Branches Menus Sections Full Menu View Edit Menu Choice Groups …" at bounding box center [784, 708] width 1568 height 1336
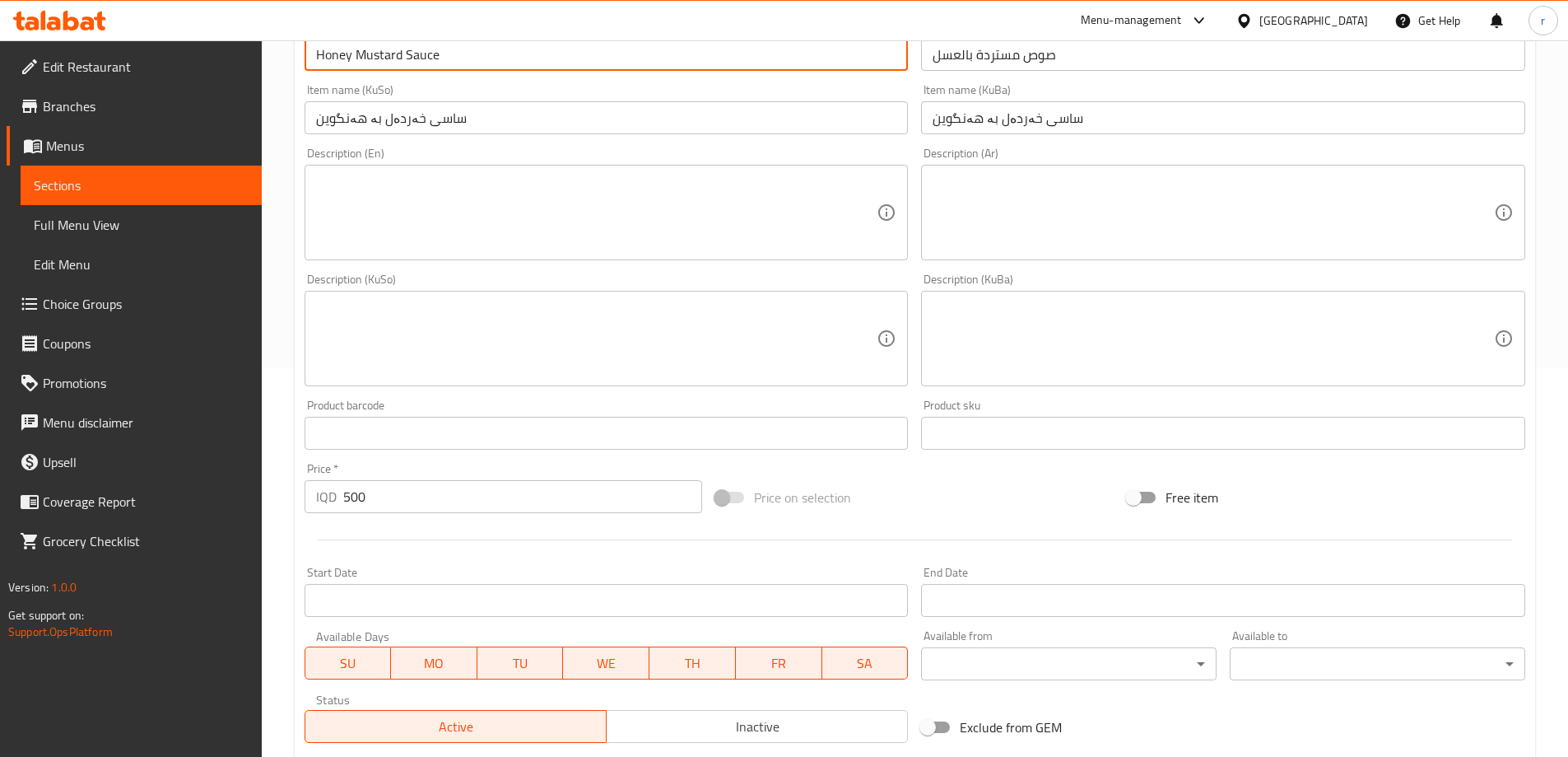
scroll to position [620, 0]
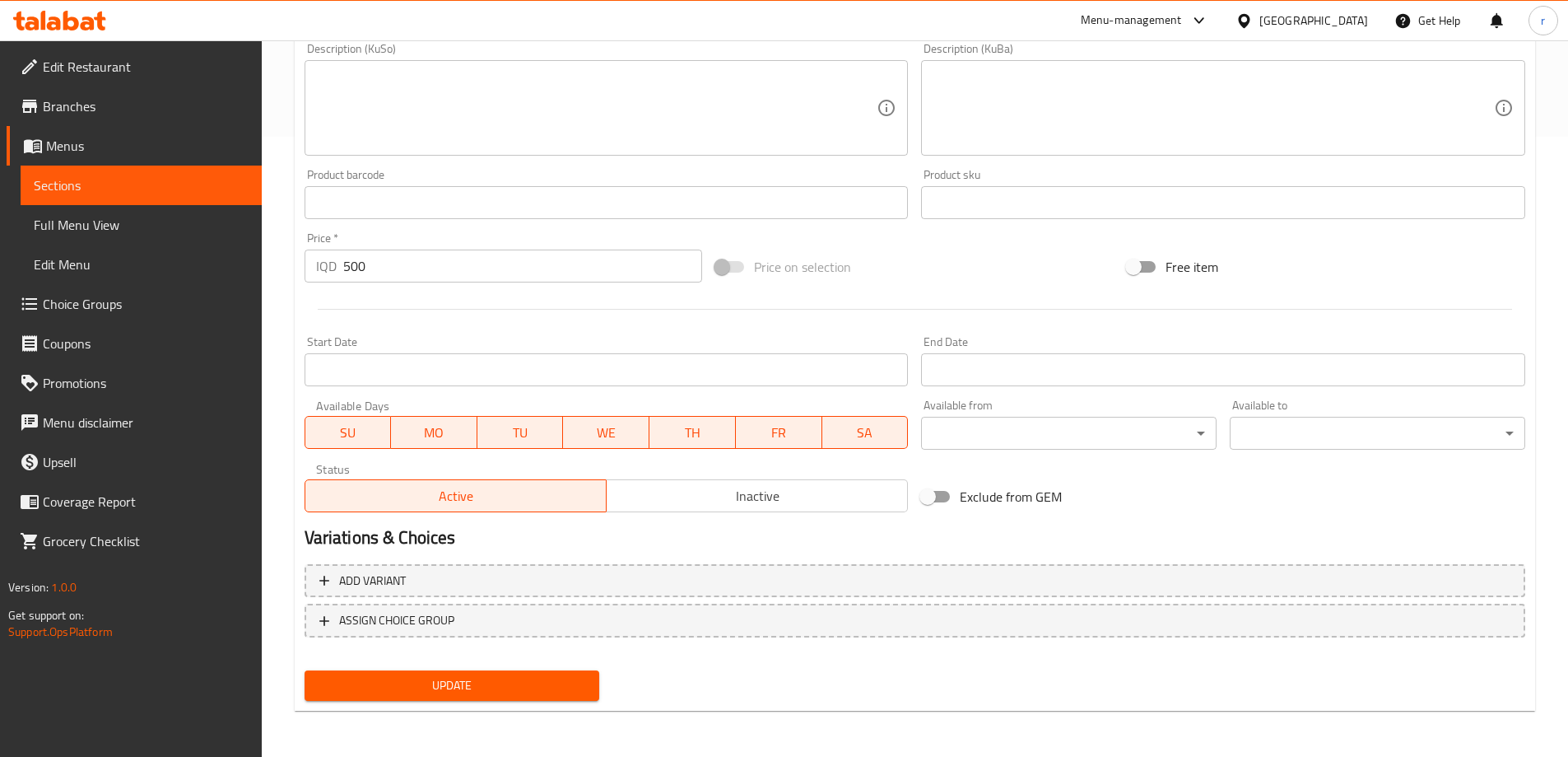
click at [492, 712] on div "Home / Restaurants management / Menus / Sections / item / update Sauce section …" at bounding box center [914, 88] width 1240 height 1271
click at [492, 696] on button "Update" at bounding box center [452, 686] width 295 height 31
click at [98, 221] on span "Full Menu View" at bounding box center [140, 224] width 214 height 20
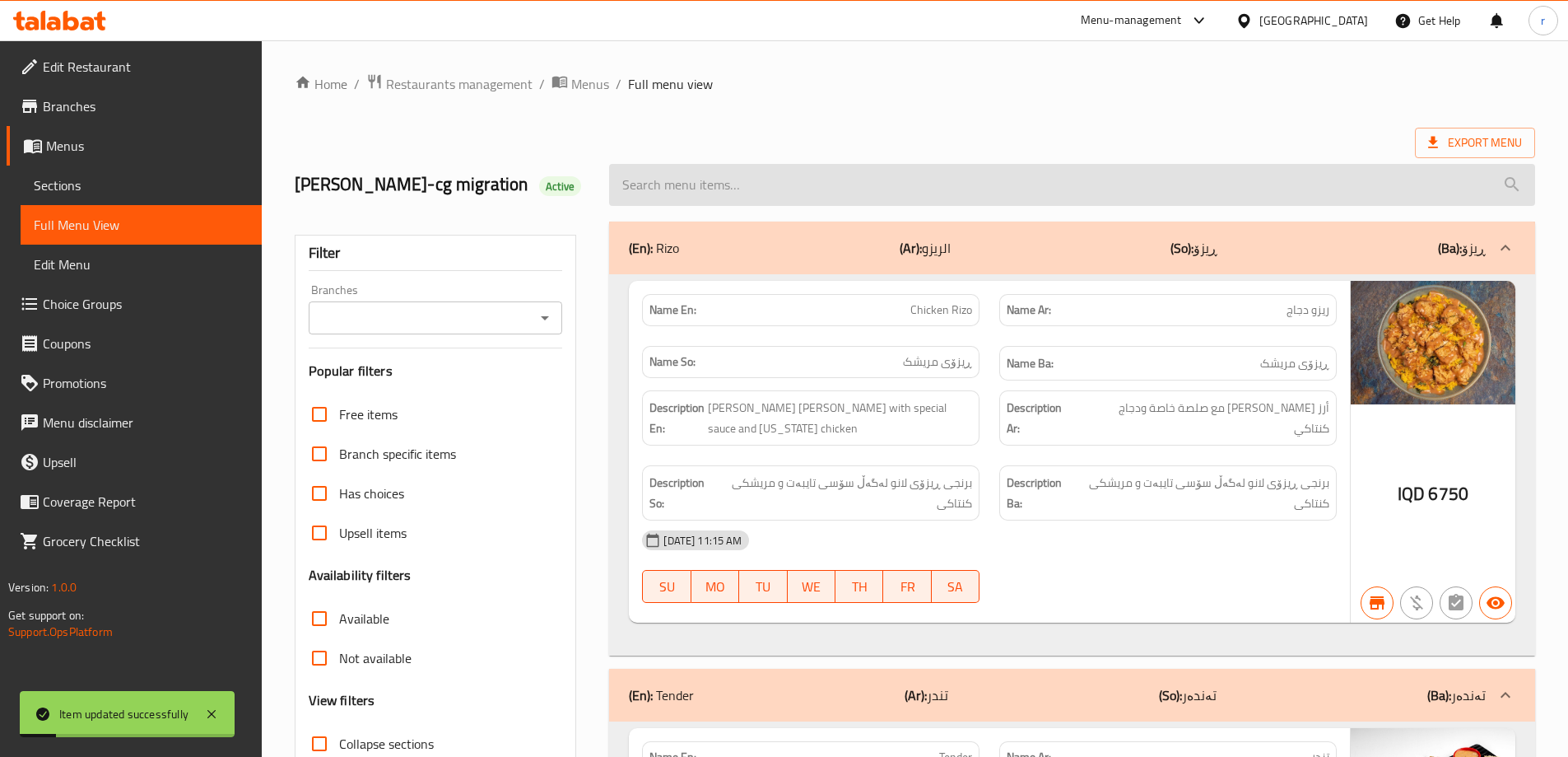
click at [727, 180] on input "search" at bounding box center [1071, 185] width 926 height 42
paste input "Honey Mustard Sauce"
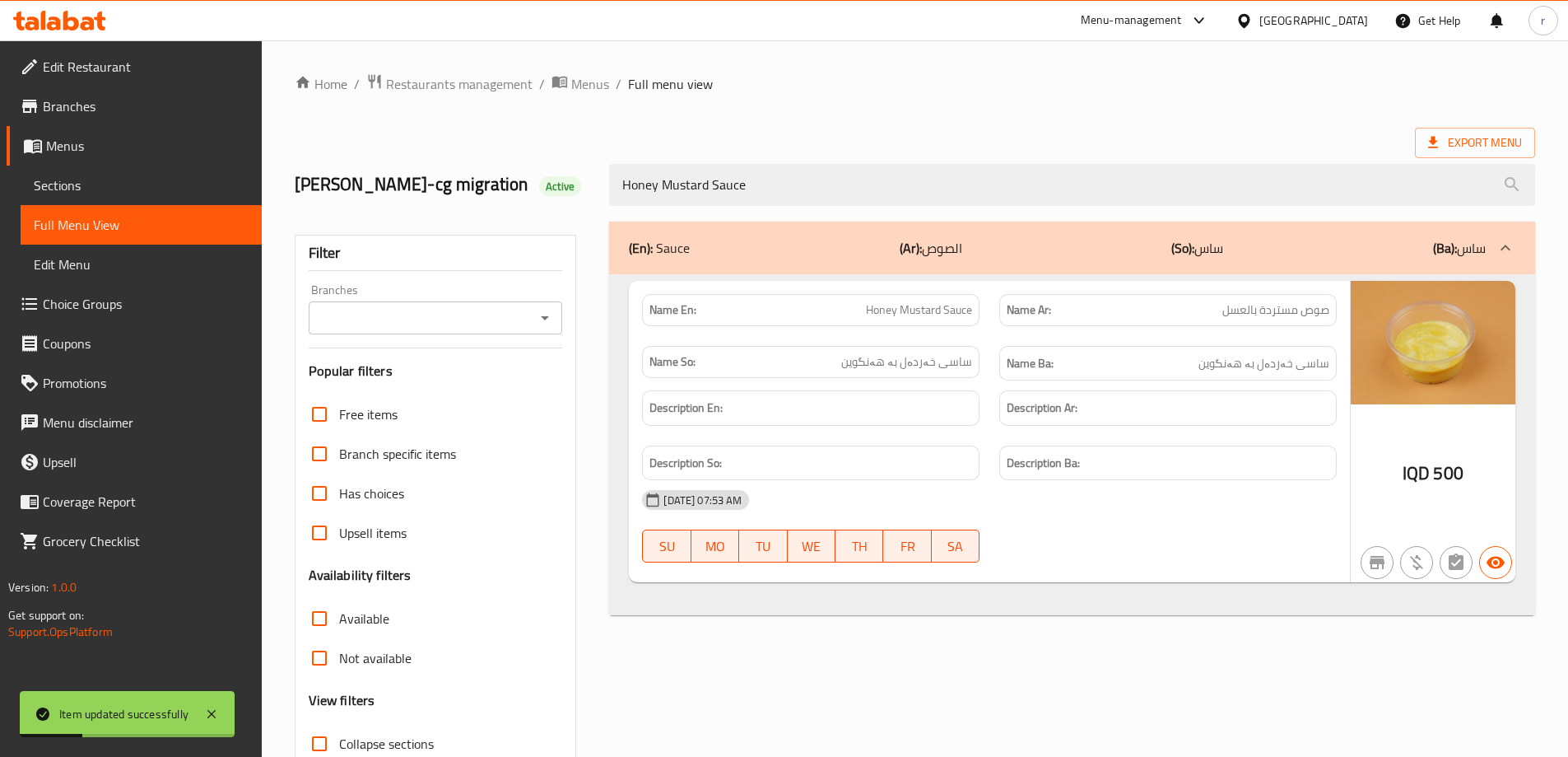
type input "Honey Mustard Sauce"
click at [460, 311] on input "Branches" at bounding box center [422, 317] width 217 height 23
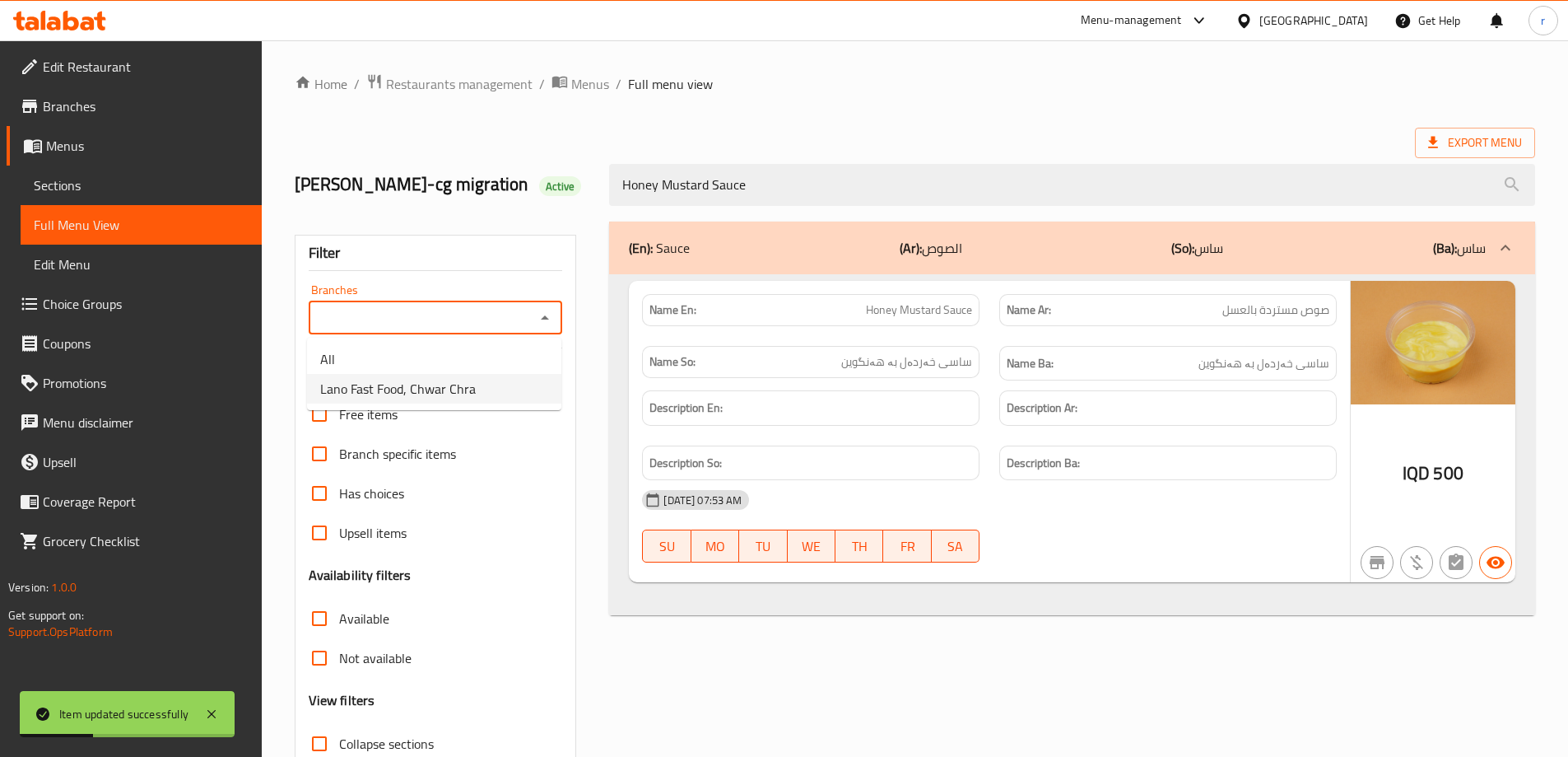
click at [420, 379] on span "Lano Fast Food, Chwar Chra" at bounding box center [398, 389] width 156 height 20
type input "Lano Fast Food, Chwar Chra"
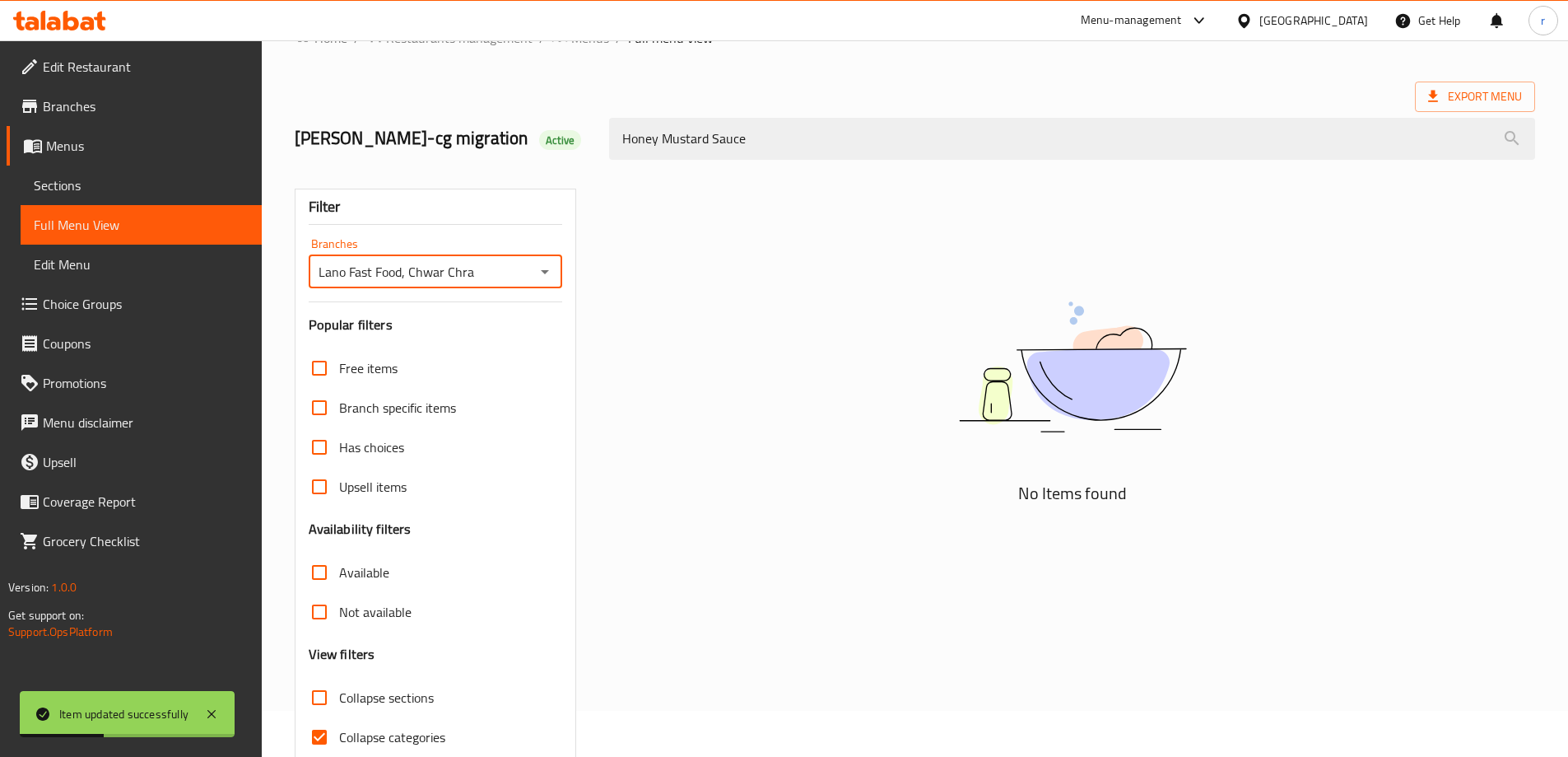
scroll to position [119, 0]
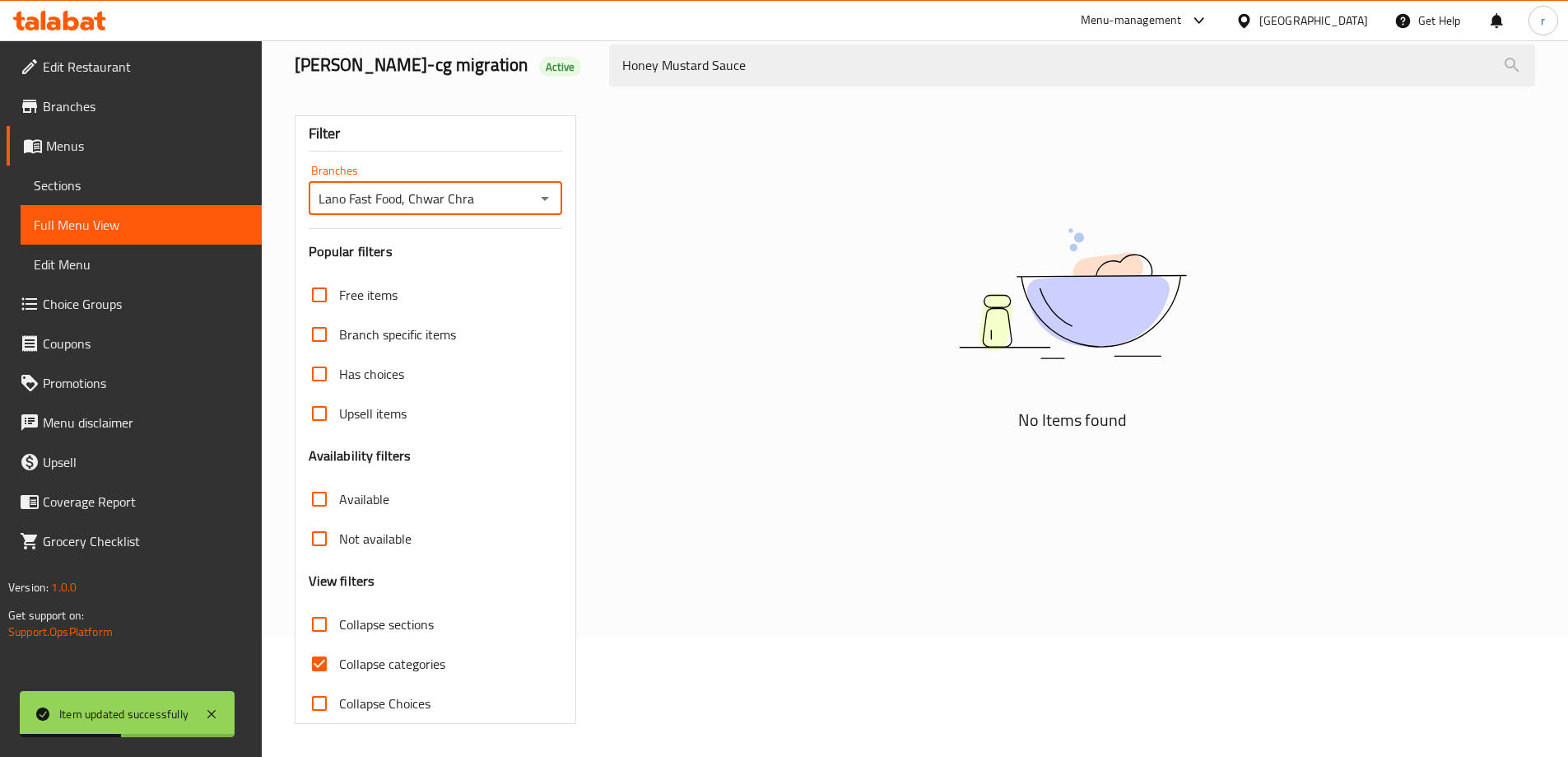
click at [367, 658] on span "Collapse categories" at bounding box center [392, 664] width 106 height 20
click at [339, 658] on input "Collapse categories" at bounding box center [319, 663] width 39 height 39
checkbox input "false"
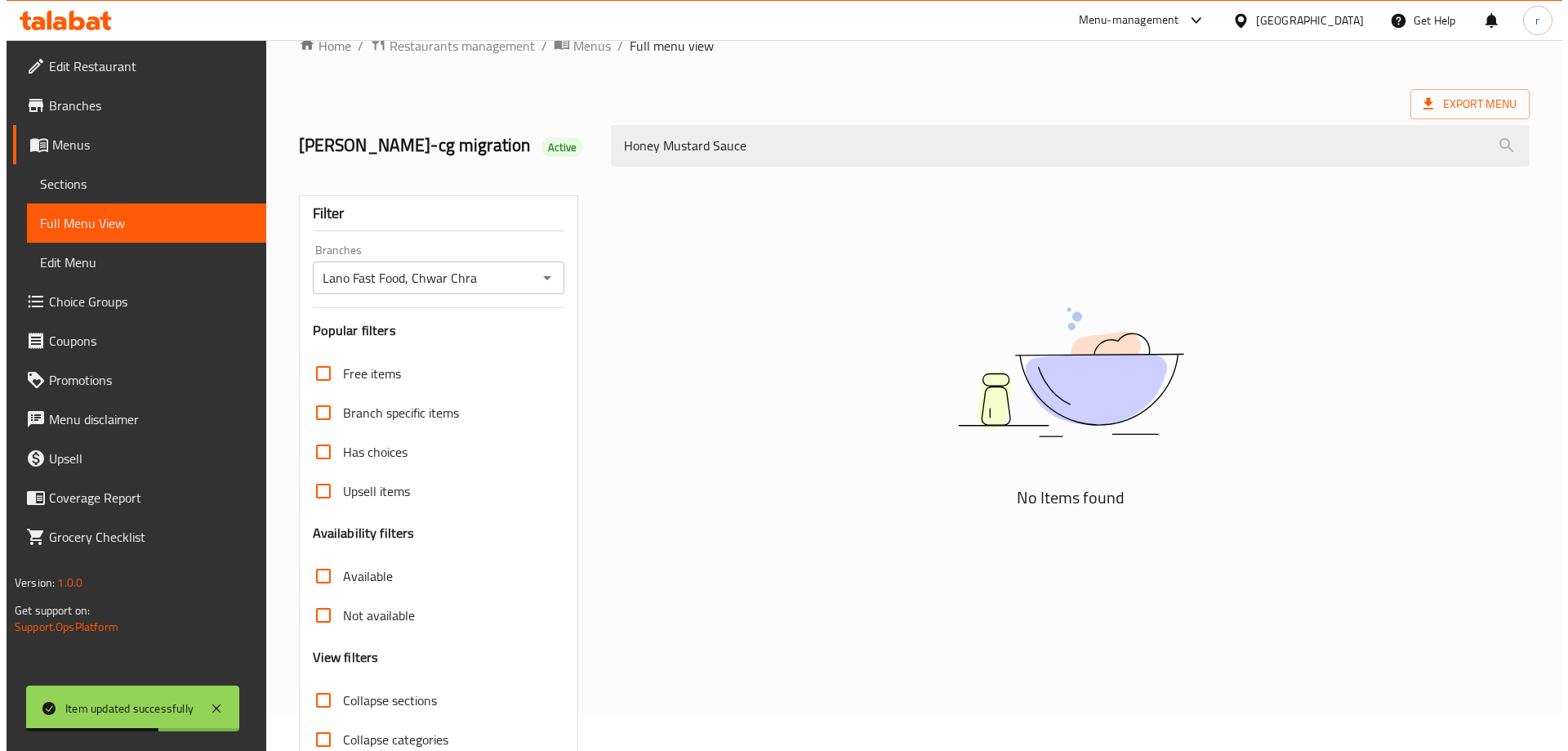
scroll to position [0, 0]
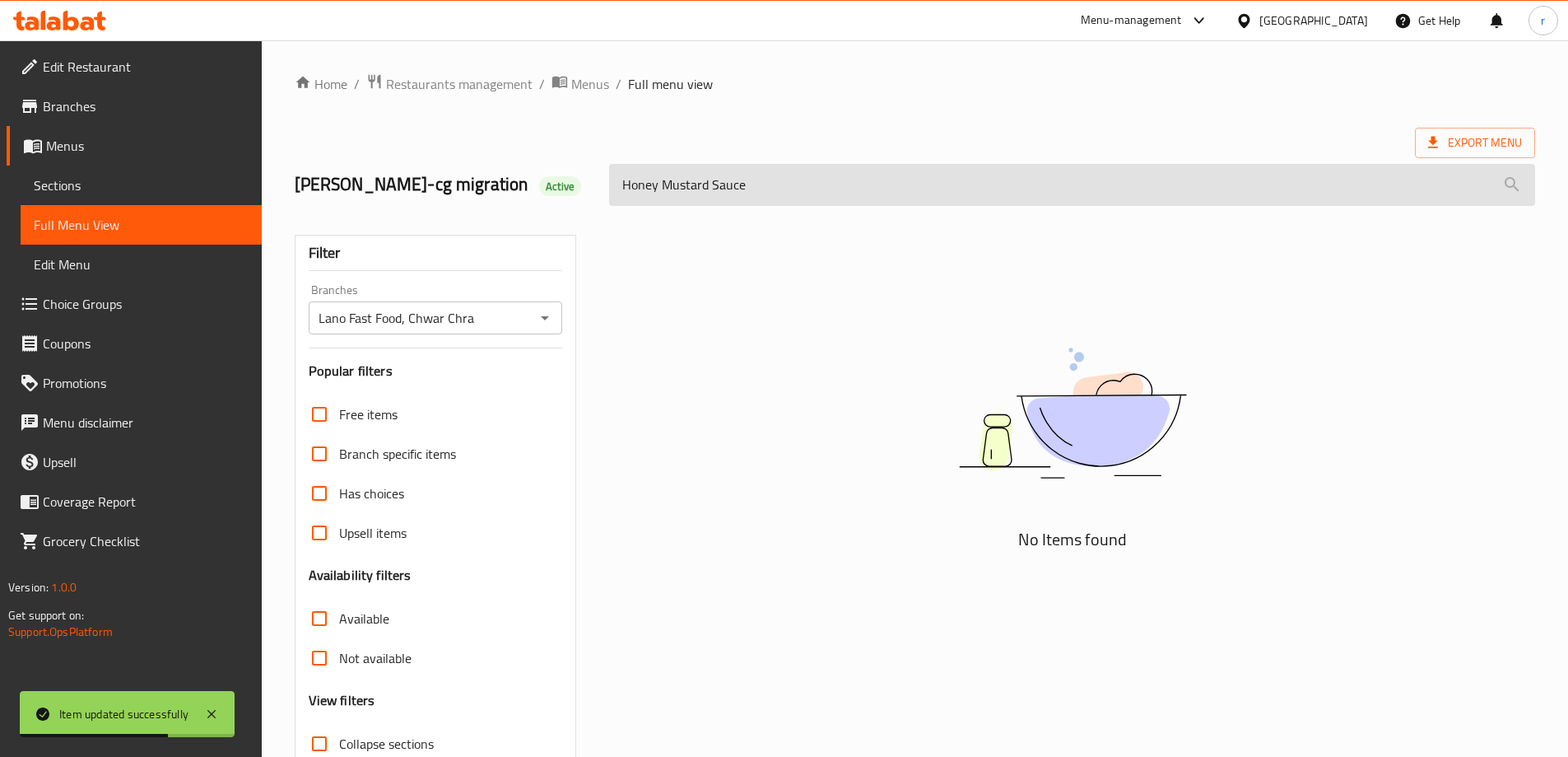
click at [801, 192] on input "Honey Mustard Sauce" at bounding box center [1071, 185] width 926 height 42
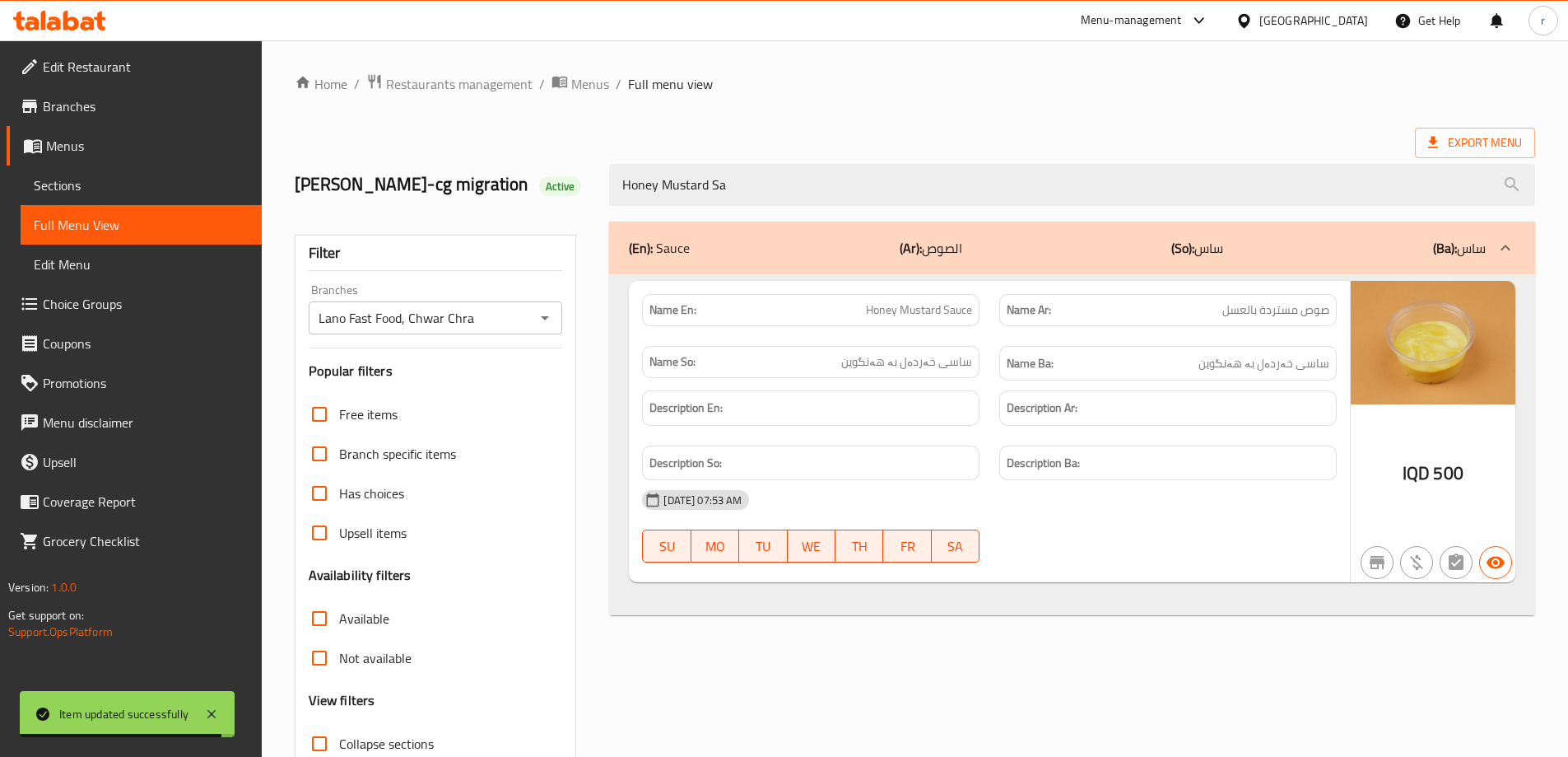
drag, startPoint x: 801, startPoint y: 192, endPoint x: 512, endPoint y: 184, distance: 289.1
click at [512, 184] on div "[PERSON_NAME]-cg migration Active Honey Mustard Sa" at bounding box center [914, 185] width 1260 height 73
paste input "uce"
type input "Honey Mustard Sauce"
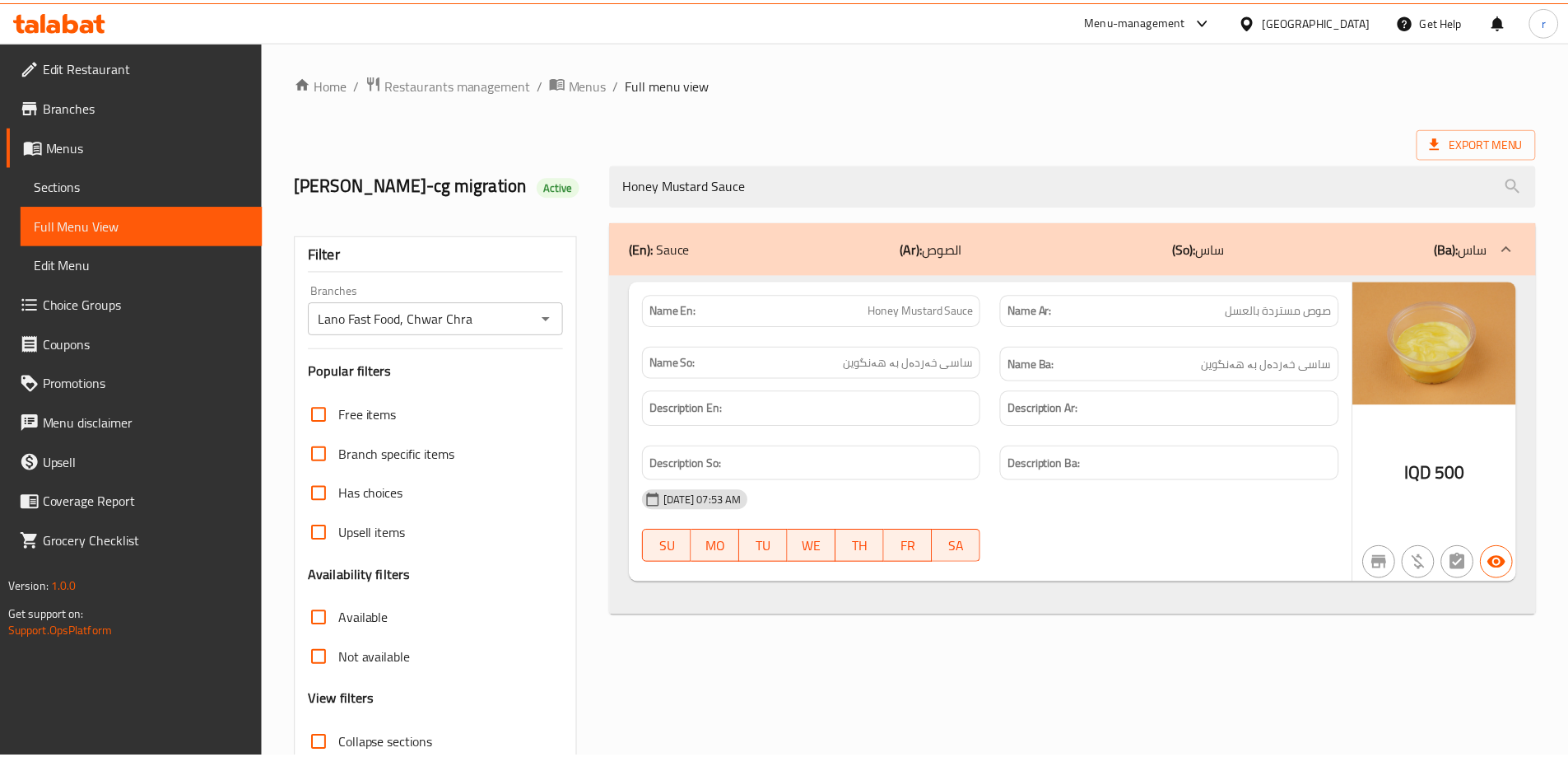
scroll to position [119, 0]
